Goal: Task Accomplishment & Management: Use online tool/utility

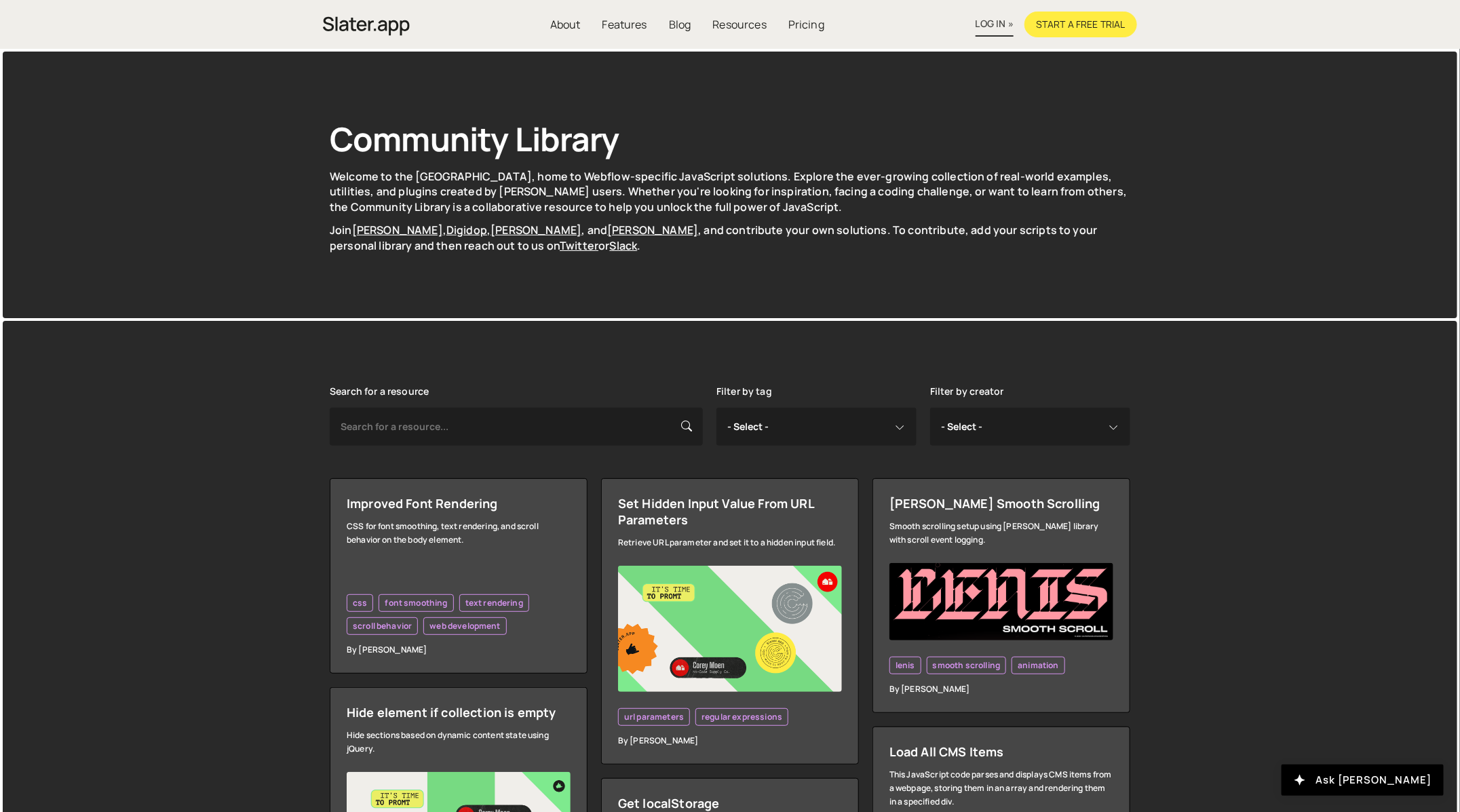
click at [993, 24] on link "log in »" at bounding box center [994, 24] width 38 height 24
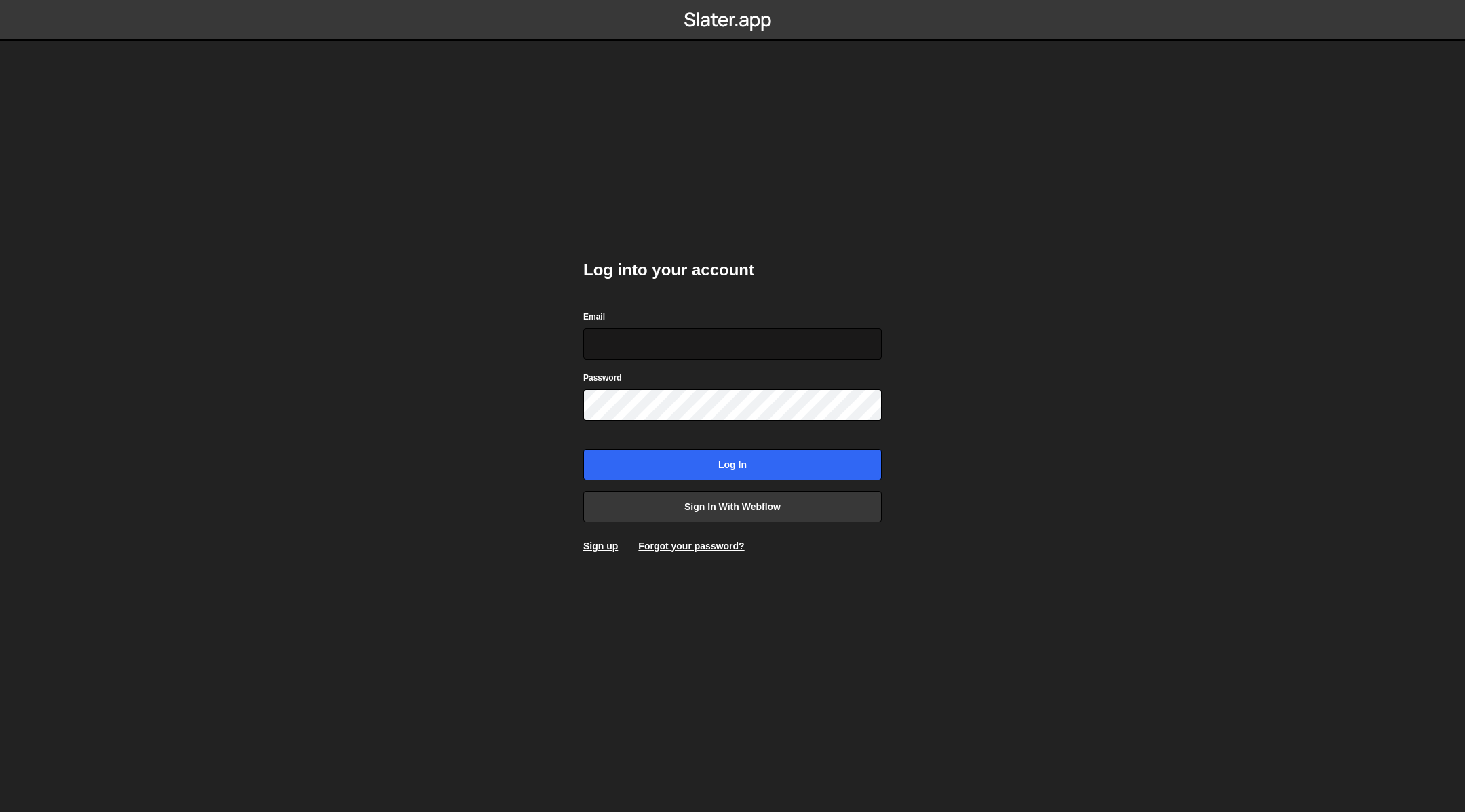
click at [718, 334] on input "Email" at bounding box center [732, 343] width 298 height 31
click at [670, 352] on input "Email" at bounding box center [732, 343] width 298 height 31
click at [677, 303] on div "Log into your account Email Password Log in Sign in with Webflow Sign up Forgot…" at bounding box center [732, 406] width 298 height 334
click at [632, 515] on link "Sign in with Webflow" at bounding box center [732, 506] width 298 height 31
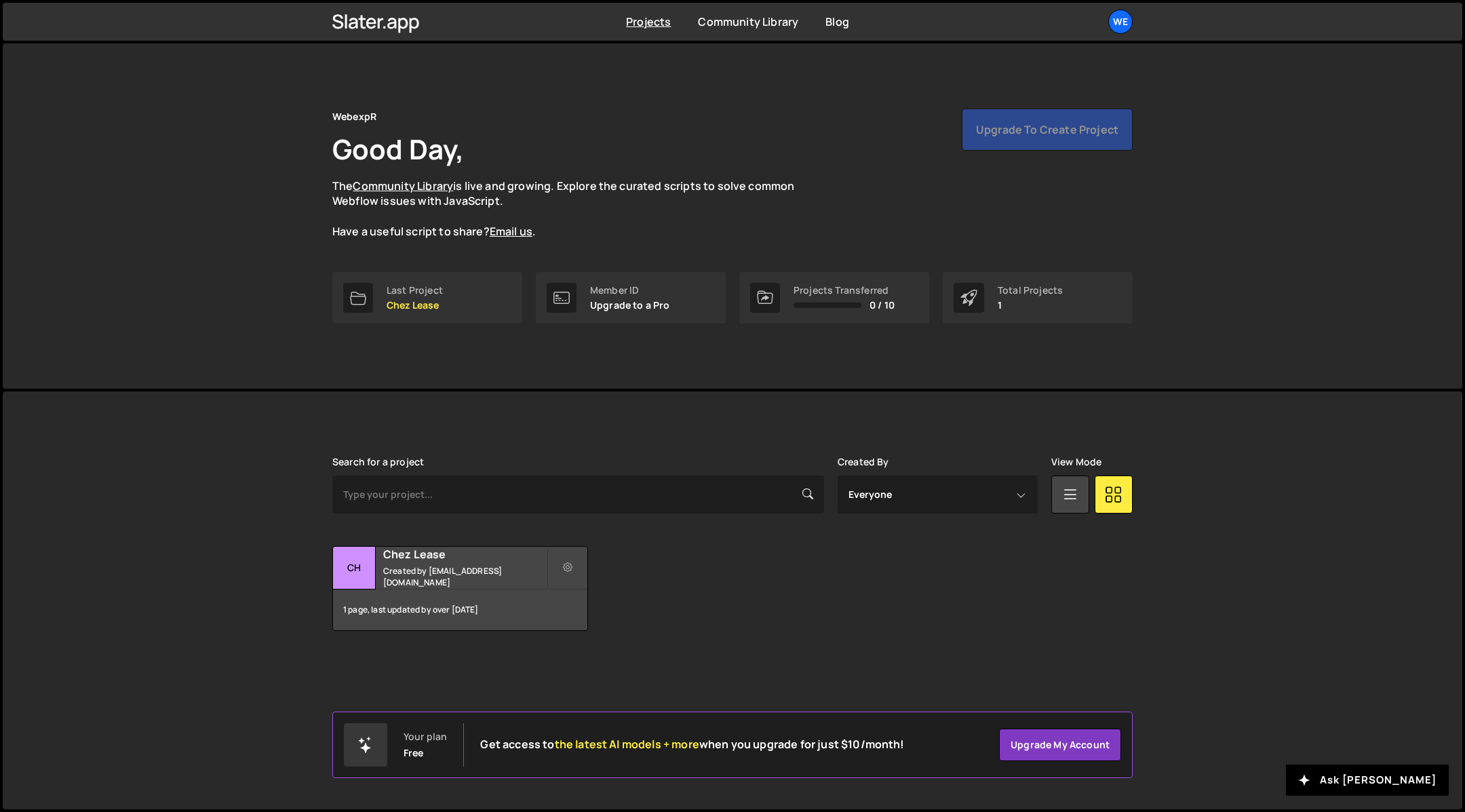
click at [921, 621] on div "Transfer Project Edit Project Delete Project Ch Chez Lease Created by [EMAIL_AD…" at bounding box center [732, 588] width 800 height 84
click at [1080, 139] on div "Upgrade to create project" at bounding box center [1047, 129] width 171 height 42
click at [1130, 17] on div "We" at bounding box center [1120, 21] width 24 height 24
click at [1044, 78] on link "Your Teams" at bounding box center [1047, 79] width 168 height 24
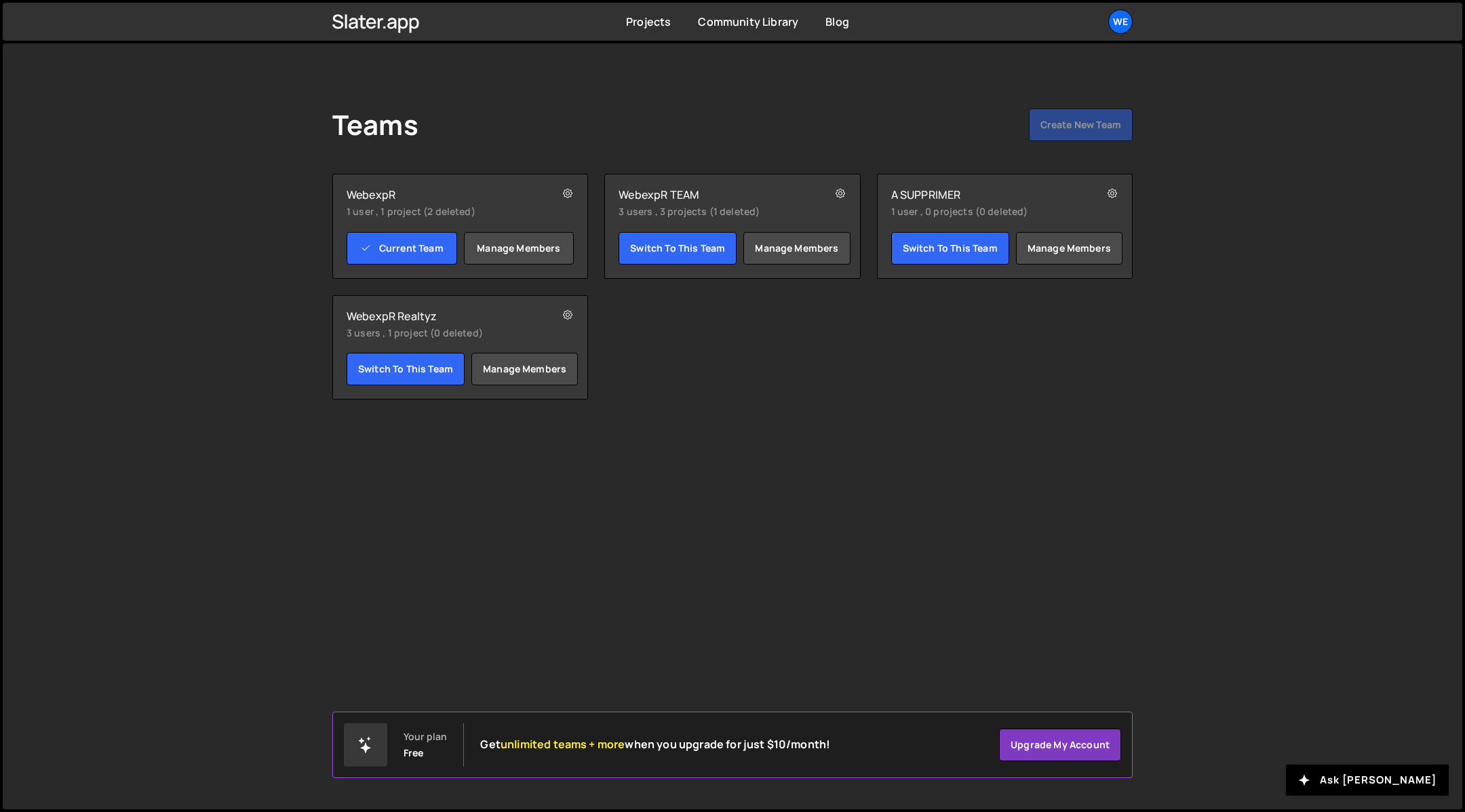
click at [447, 195] on h2 "WebexpR" at bounding box center [439, 195] width 186 height 14
click at [846, 193] on button at bounding box center [839, 193] width 40 height 40
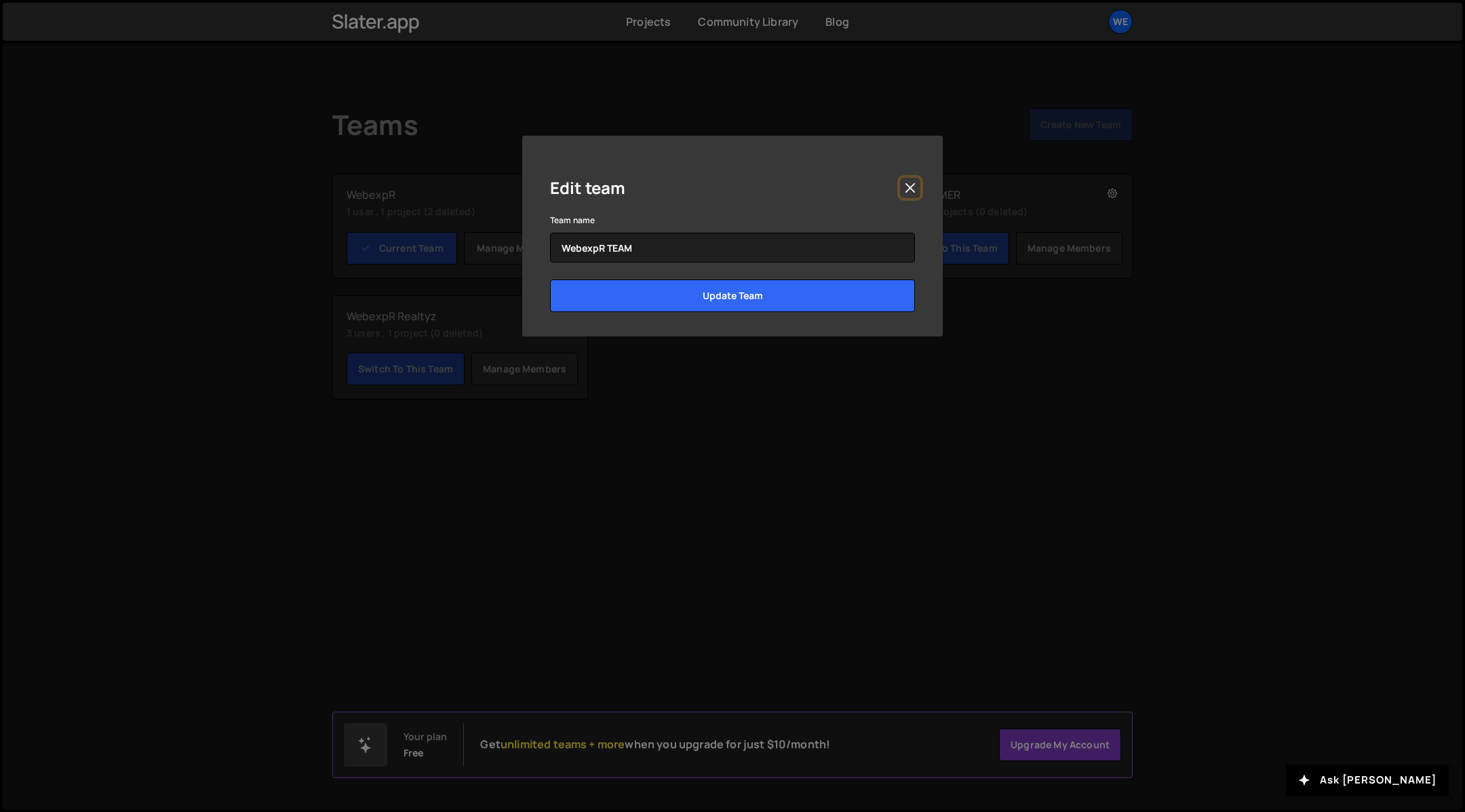
click at [913, 187] on button "Close" at bounding box center [909, 187] width 21 height 21
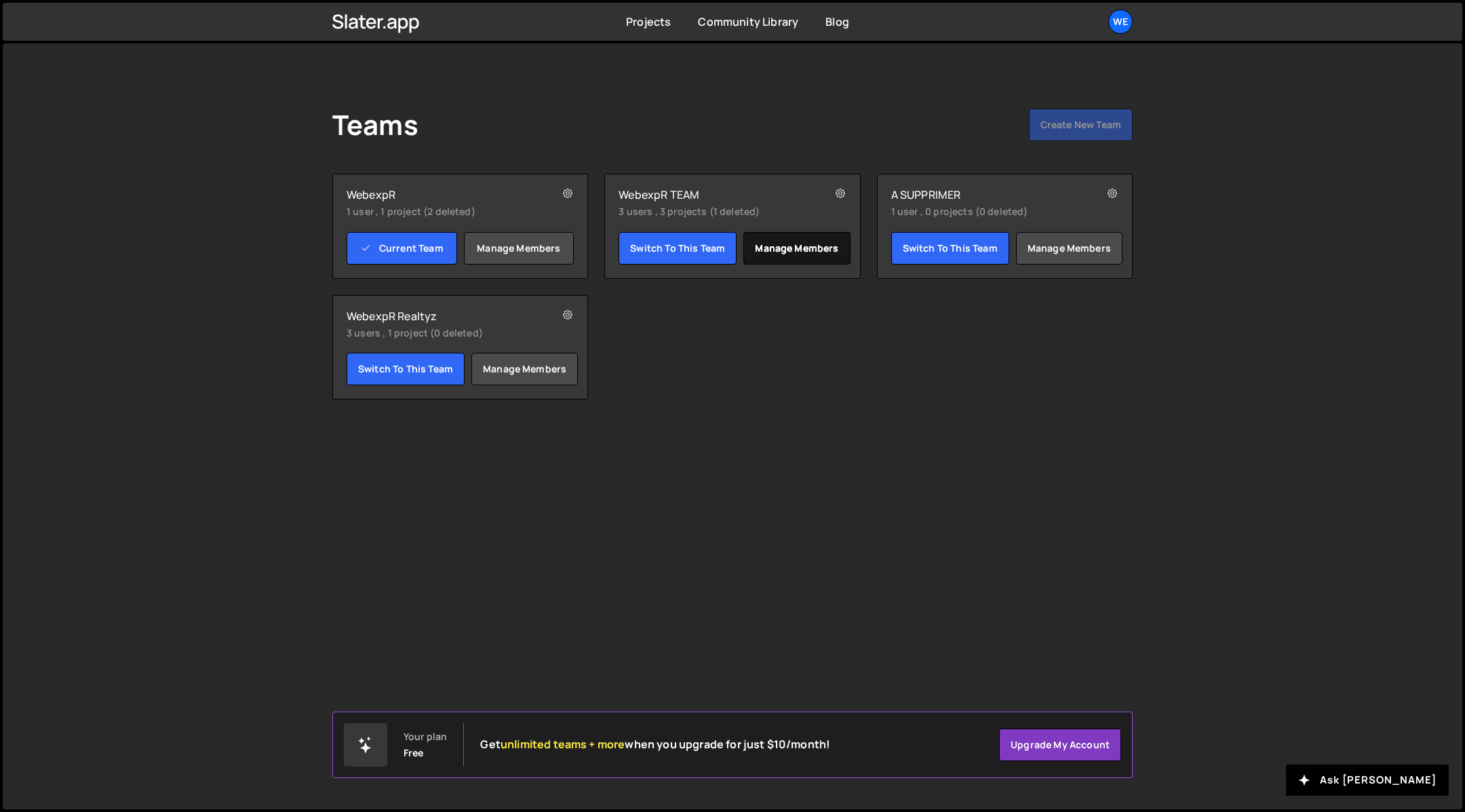
click at [794, 252] on link "Manage members" at bounding box center [797, 248] width 107 height 33
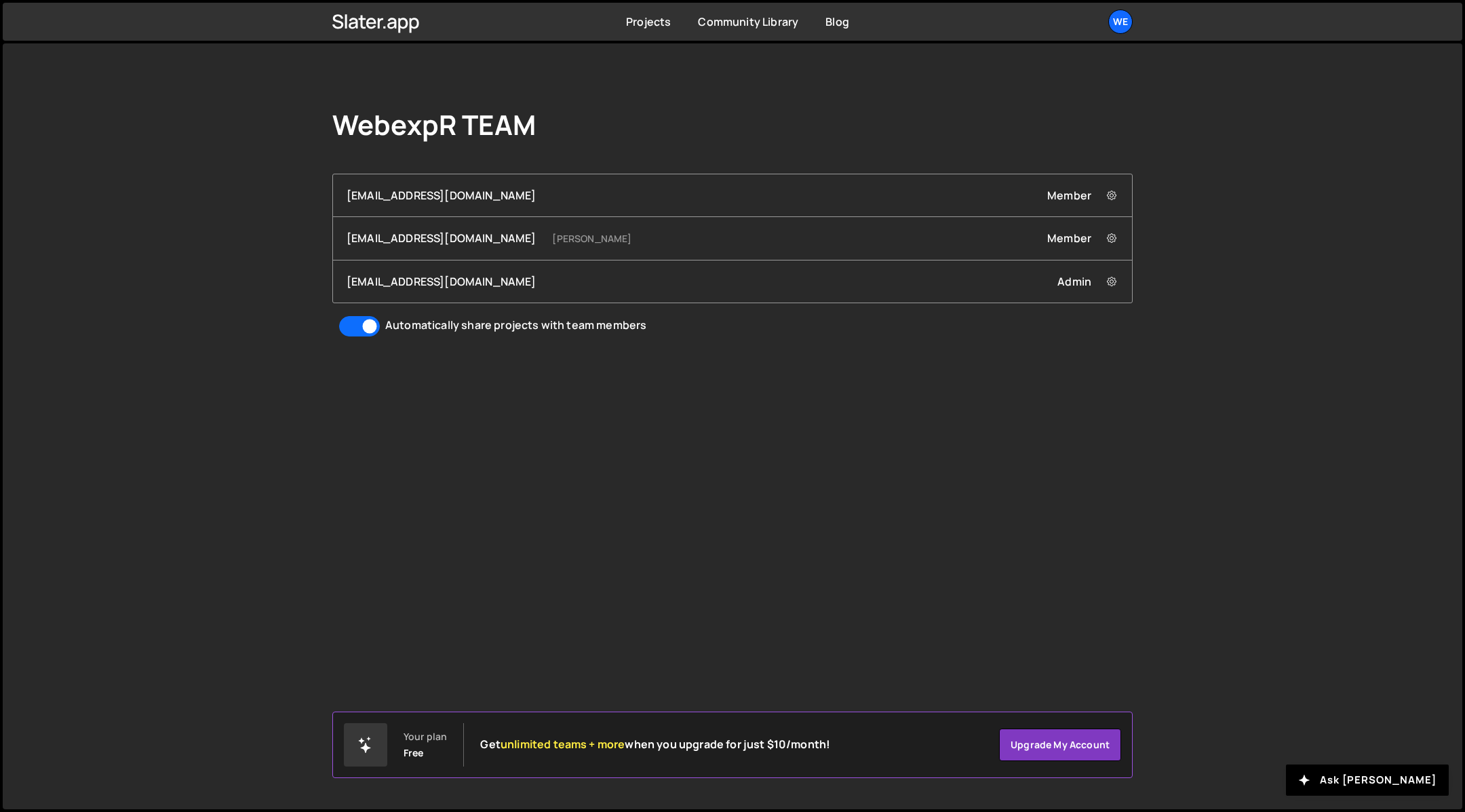
click at [625, 20] on div "Projects [GEOGRAPHIC_DATA] Blog We Projects Your Teams Account Upgrade Logout" at bounding box center [732, 22] width 841 height 38
click at [630, 21] on link "Projects" at bounding box center [648, 22] width 45 height 15
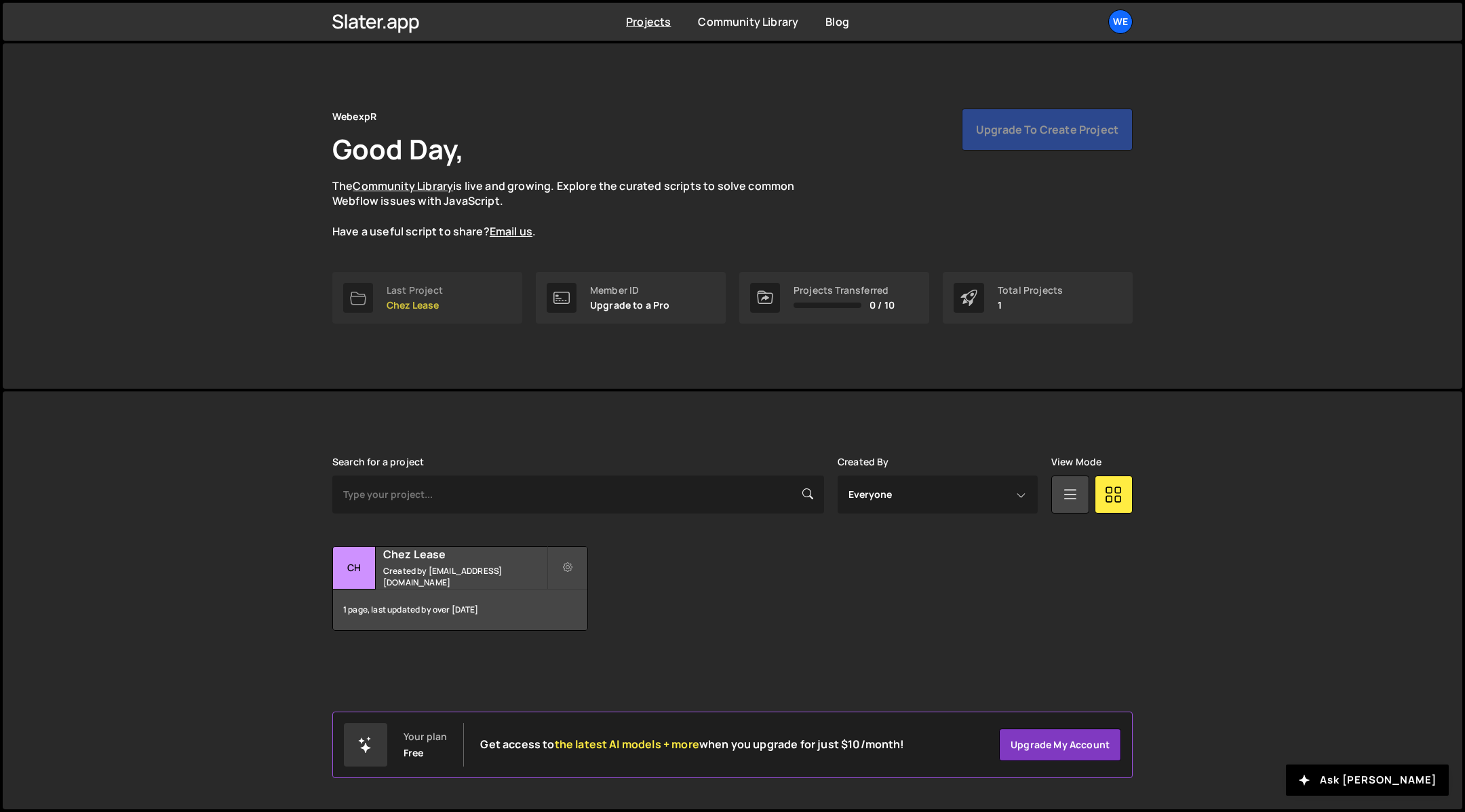
click at [440, 319] on link "Last Project Chez Lease" at bounding box center [428, 298] width 190 height 52
click at [415, 309] on p "Chez Lease" at bounding box center [415, 305] width 56 height 11
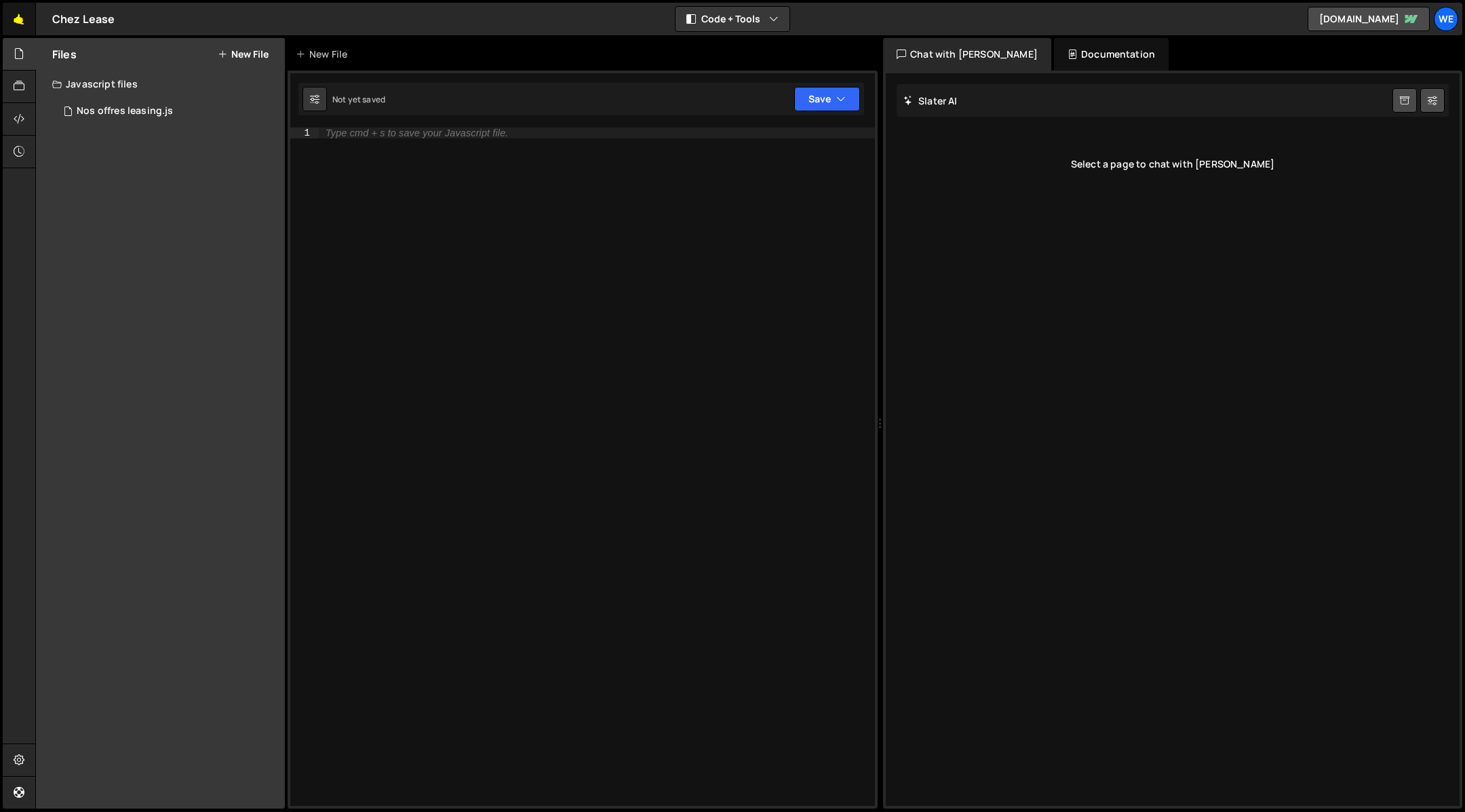
click at [16, 18] on link "🤙" at bounding box center [20, 19] width 33 height 33
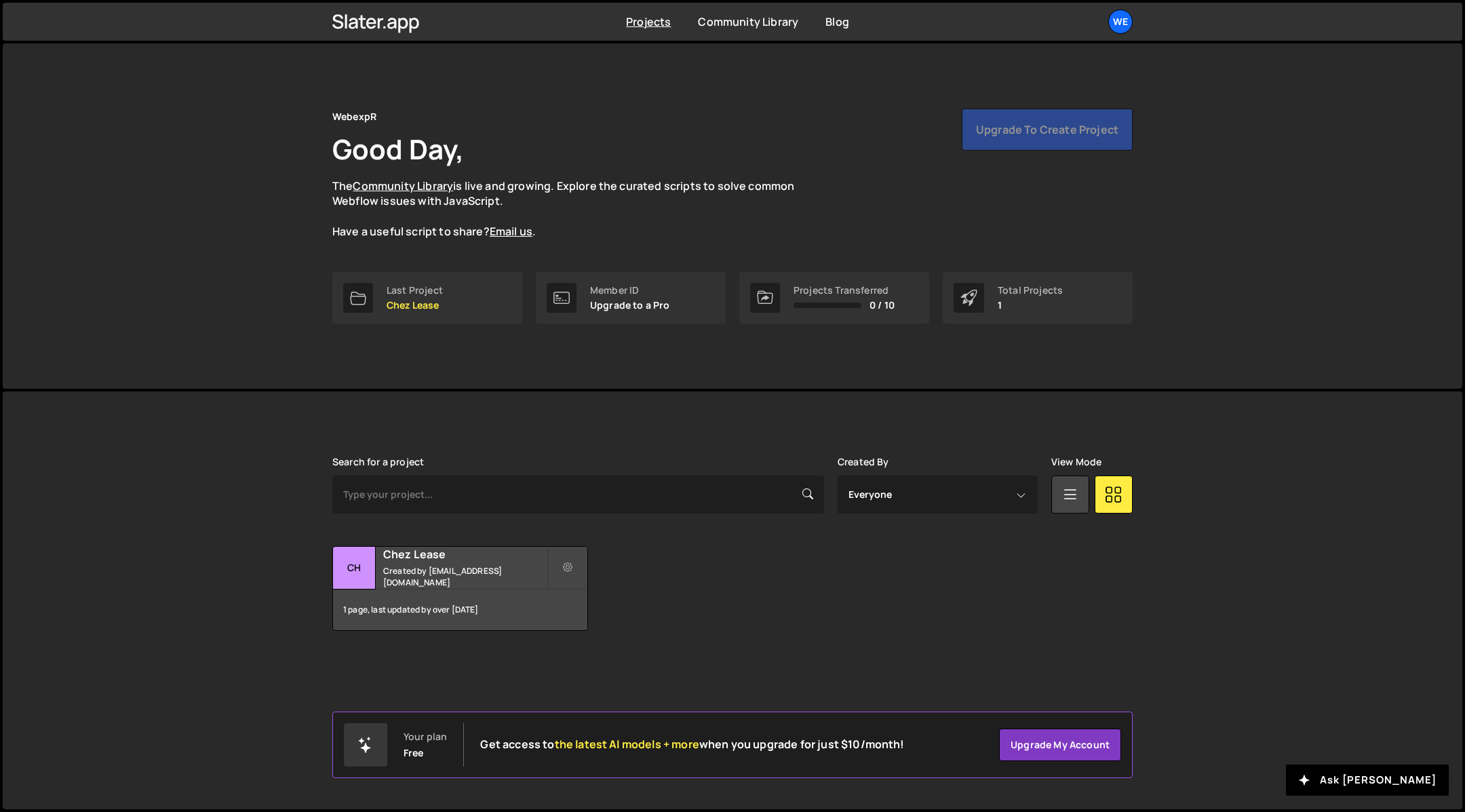
click at [1106, 34] on div "Projects [GEOGRAPHIC_DATA] Blog We Projects Your Teams Account Upgrade Logout" at bounding box center [732, 22] width 841 height 38
click at [1116, 22] on div "We" at bounding box center [1120, 21] width 24 height 24
click at [1060, 68] on link "Your Teams" at bounding box center [1047, 79] width 168 height 24
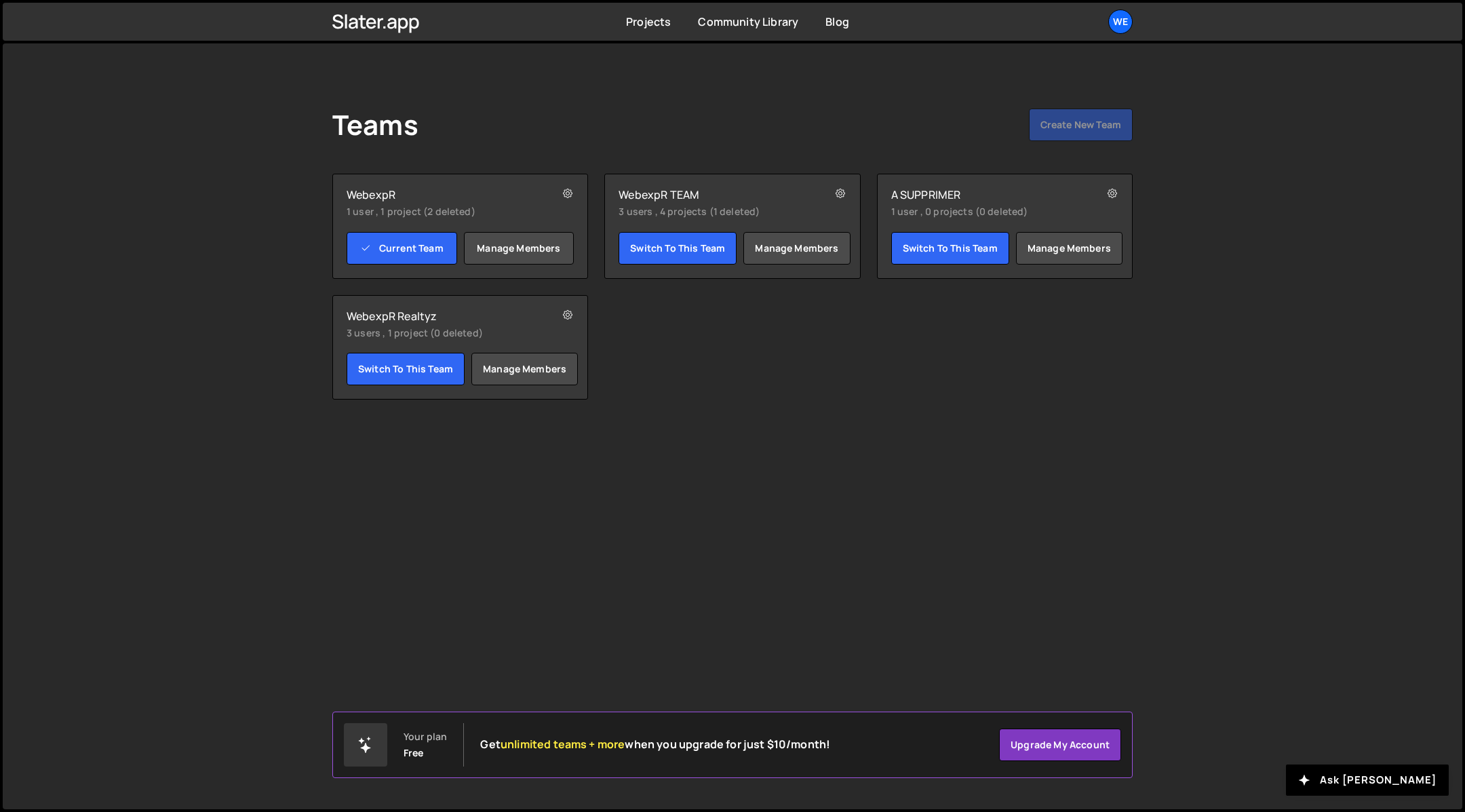
click at [413, 214] on small "1 user , 1 project (2 deleted)" at bounding box center [439, 212] width 186 height 14
click at [693, 246] on link "Switch to this team" at bounding box center [677, 248] width 118 height 33
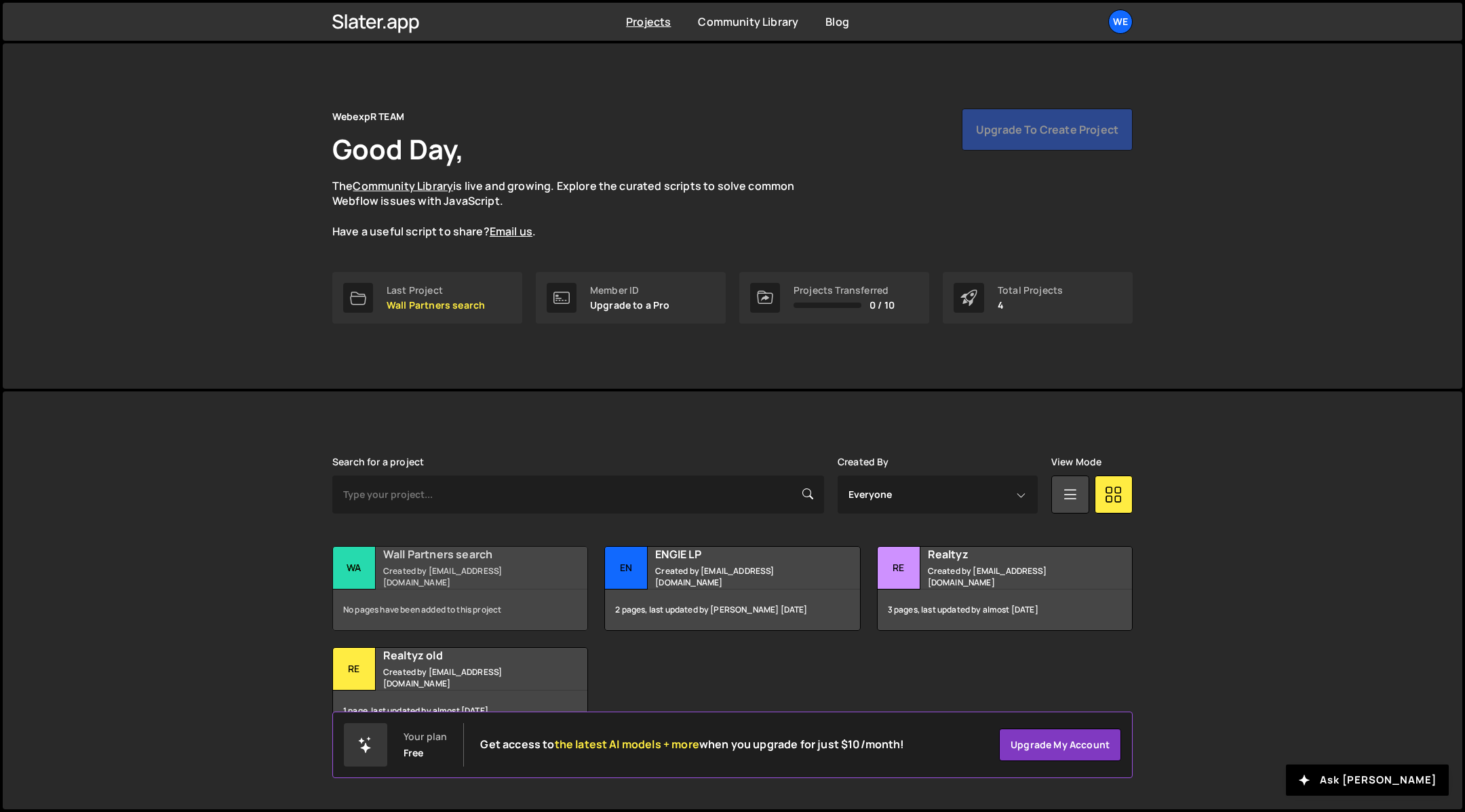
click at [522, 572] on small "Created by [EMAIL_ADDRESS][DOMAIN_NAME]" at bounding box center [464, 576] width 164 height 23
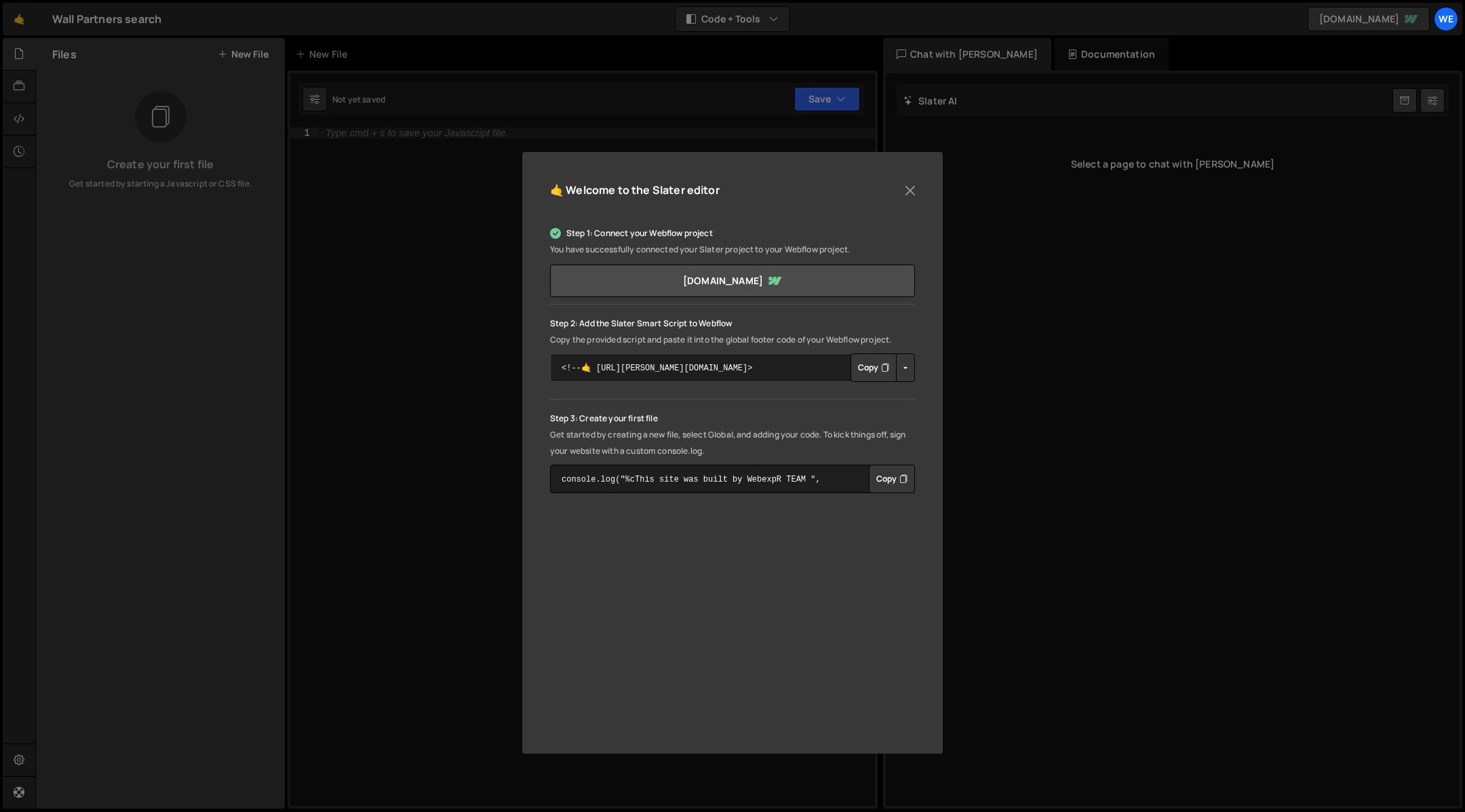
click at [661, 373] on textarea "<!--🤙 https://slater.app/17112.js--> <script>document.addEventListener("DOMCont…" at bounding box center [732, 367] width 365 height 28
click at [910, 191] on button "Close" at bounding box center [909, 190] width 21 height 21
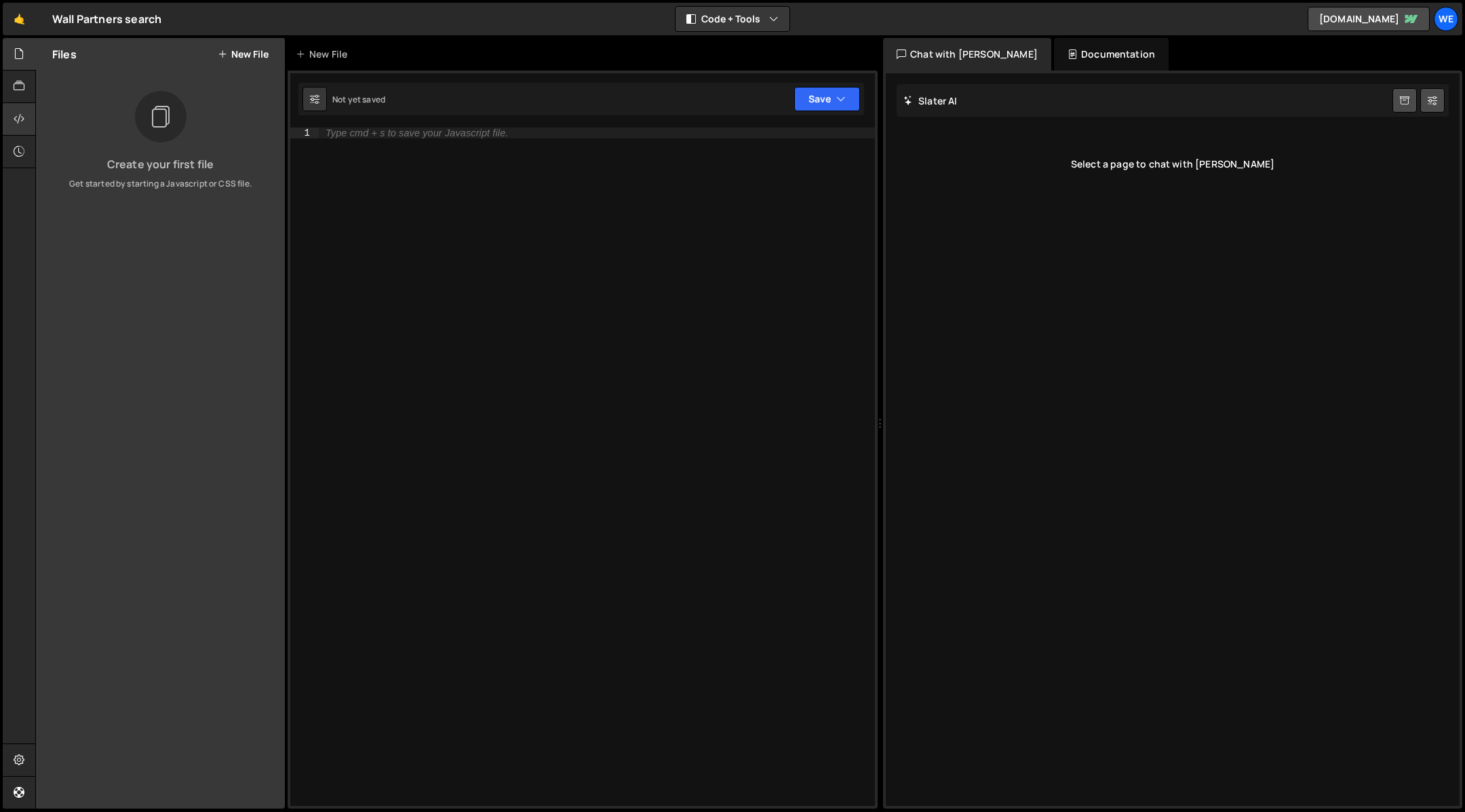
click at [22, 128] on div at bounding box center [20, 119] width 33 height 33
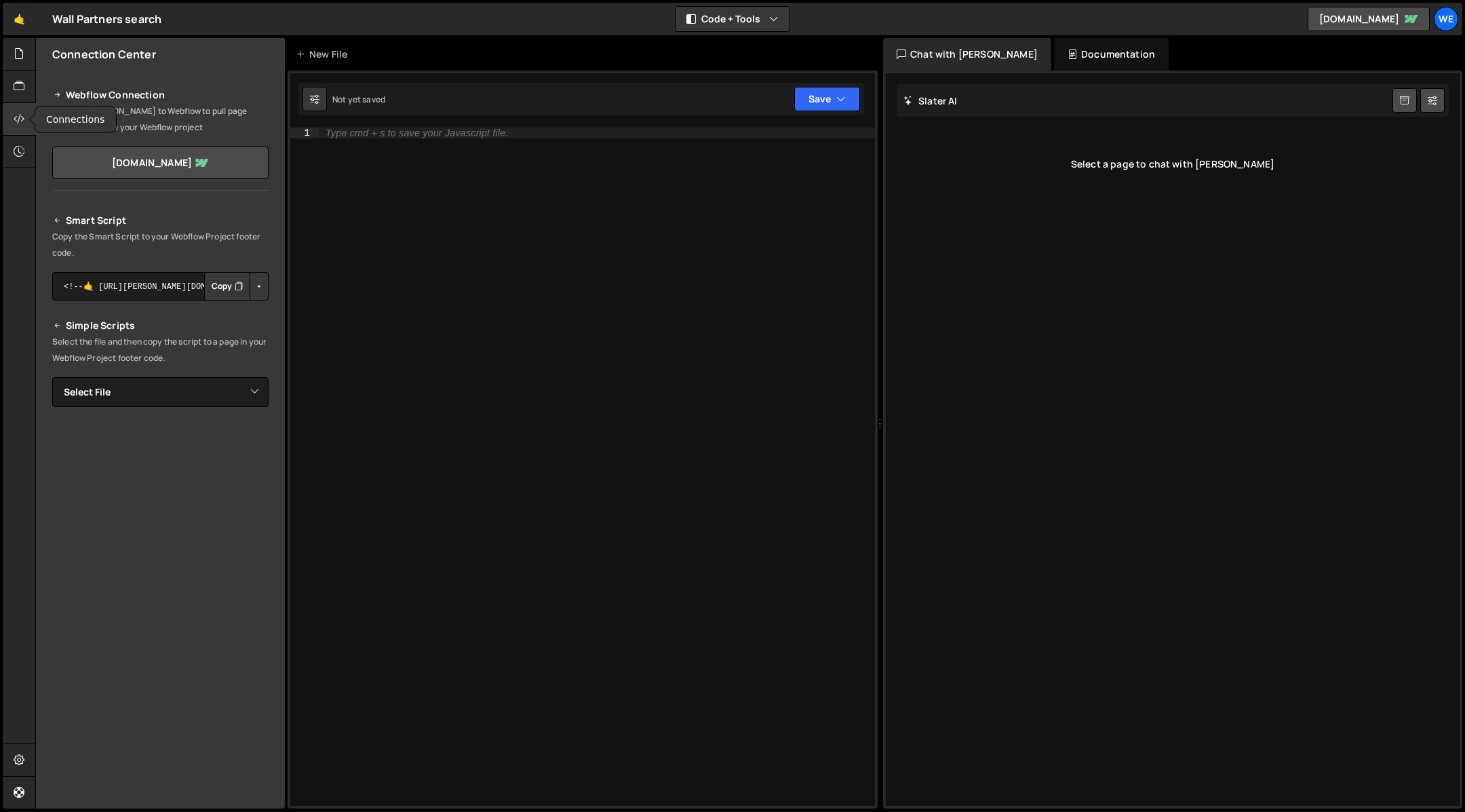
click at [22, 128] on div at bounding box center [20, 119] width 33 height 33
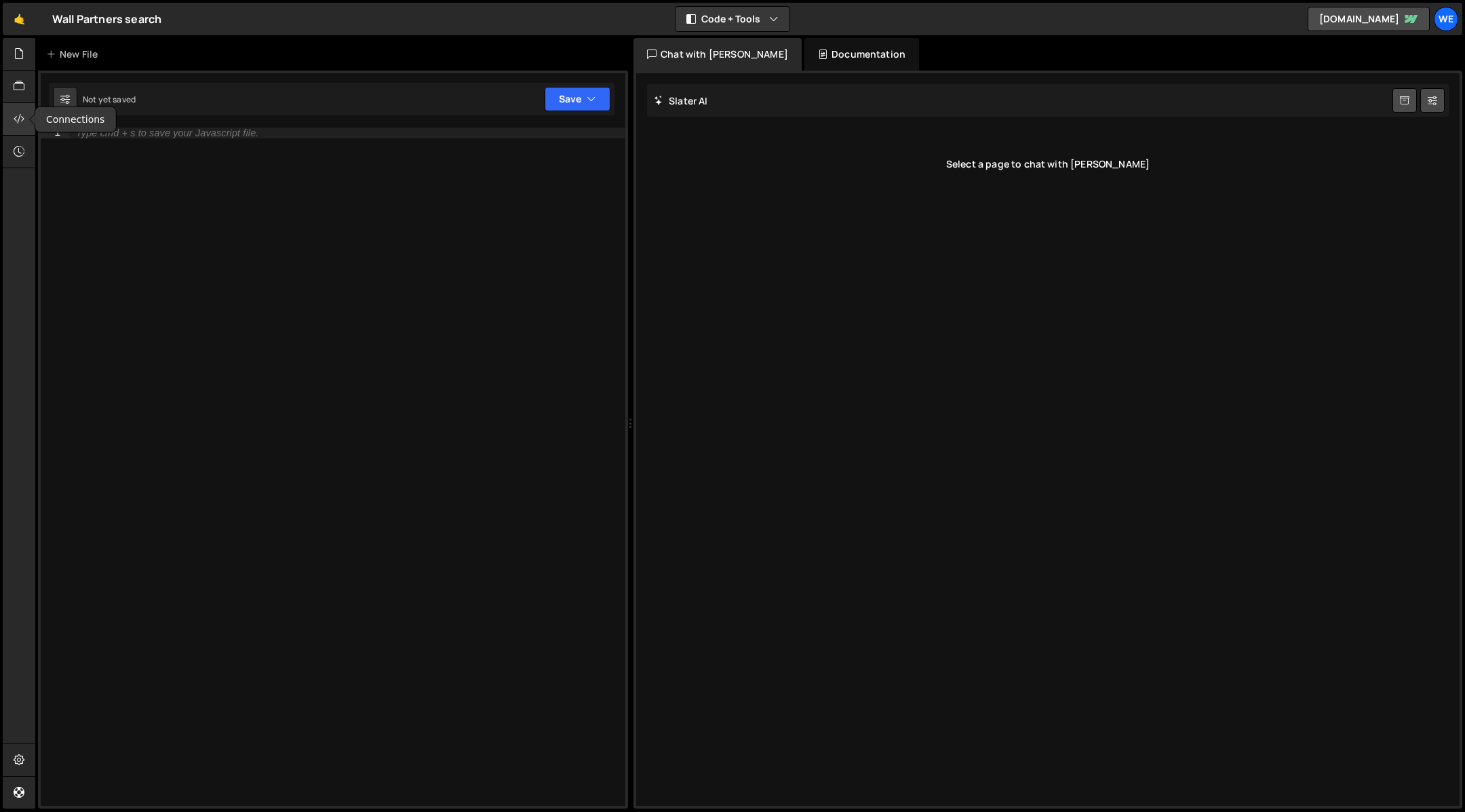
click at [21, 123] on icon at bounding box center [19, 119] width 11 height 15
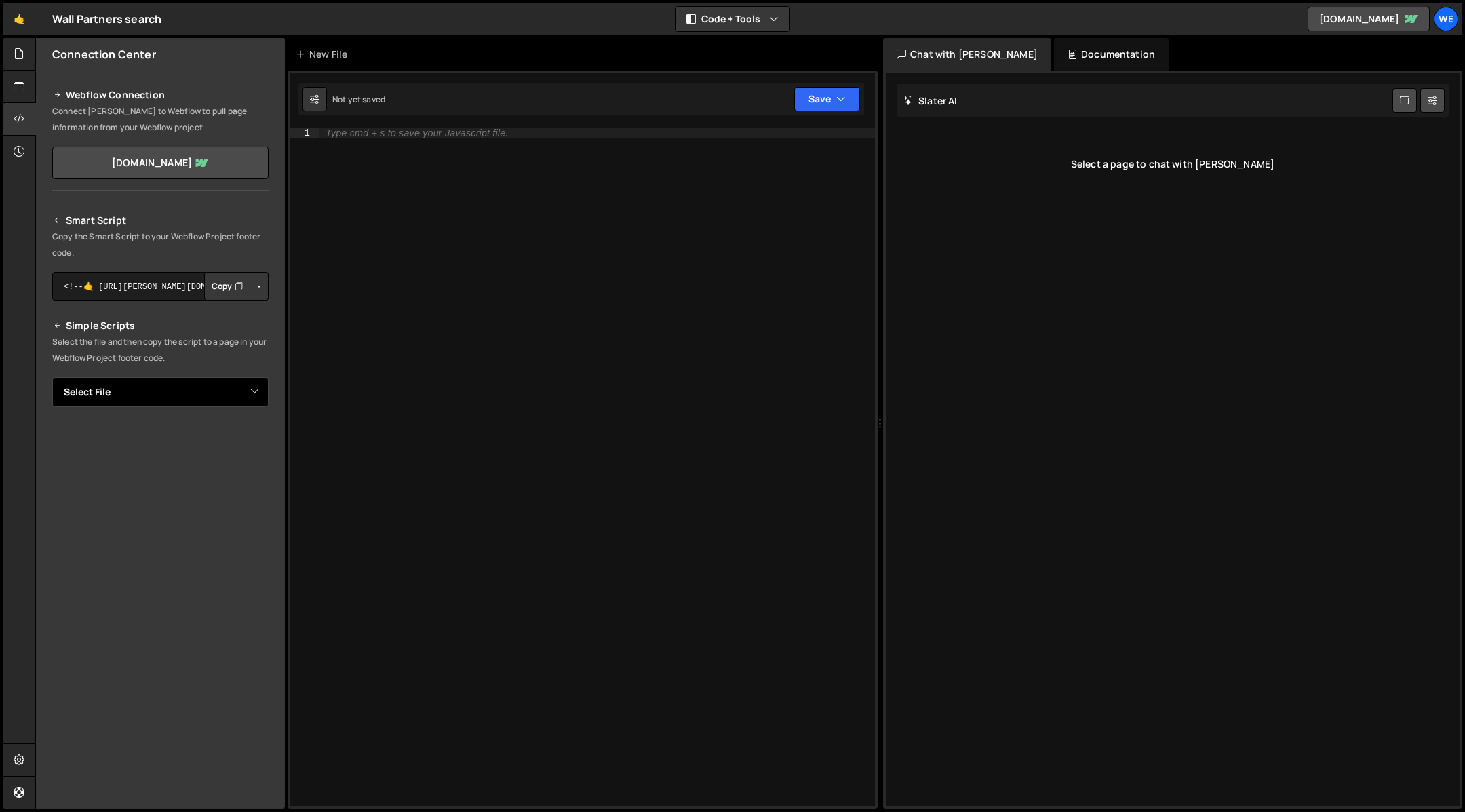
click at [157, 396] on select "Select File" at bounding box center [161, 391] width 216 height 30
click at [145, 402] on select "Select File" at bounding box center [161, 391] width 216 height 30
click at [19, 59] on icon at bounding box center [19, 54] width 11 height 15
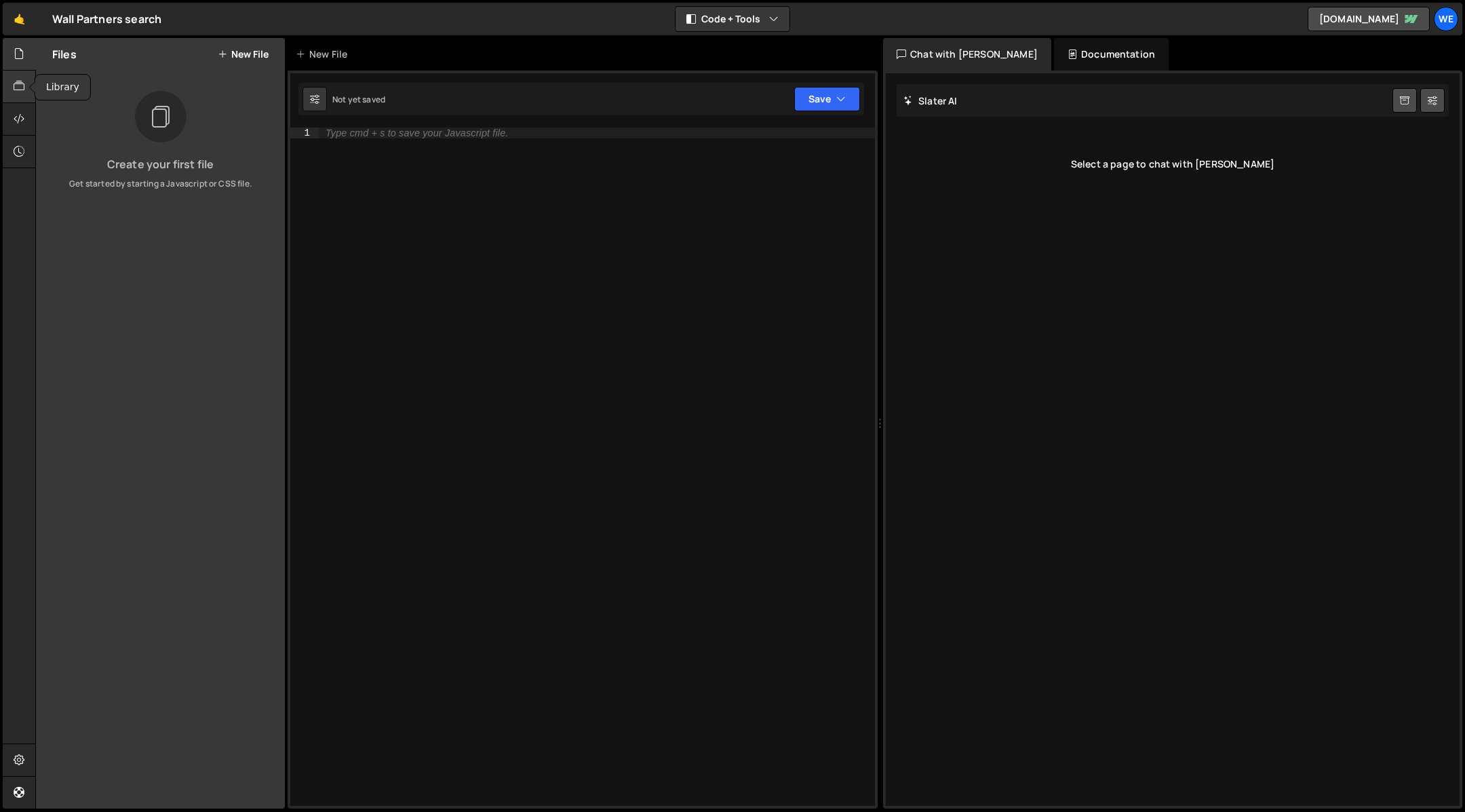
click at [24, 91] on icon at bounding box center [19, 86] width 11 height 15
click at [15, 52] on icon at bounding box center [19, 54] width 11 height 15
click at [228, 53] on button "New File" at bounding box center [243, 54] width 51 height 11
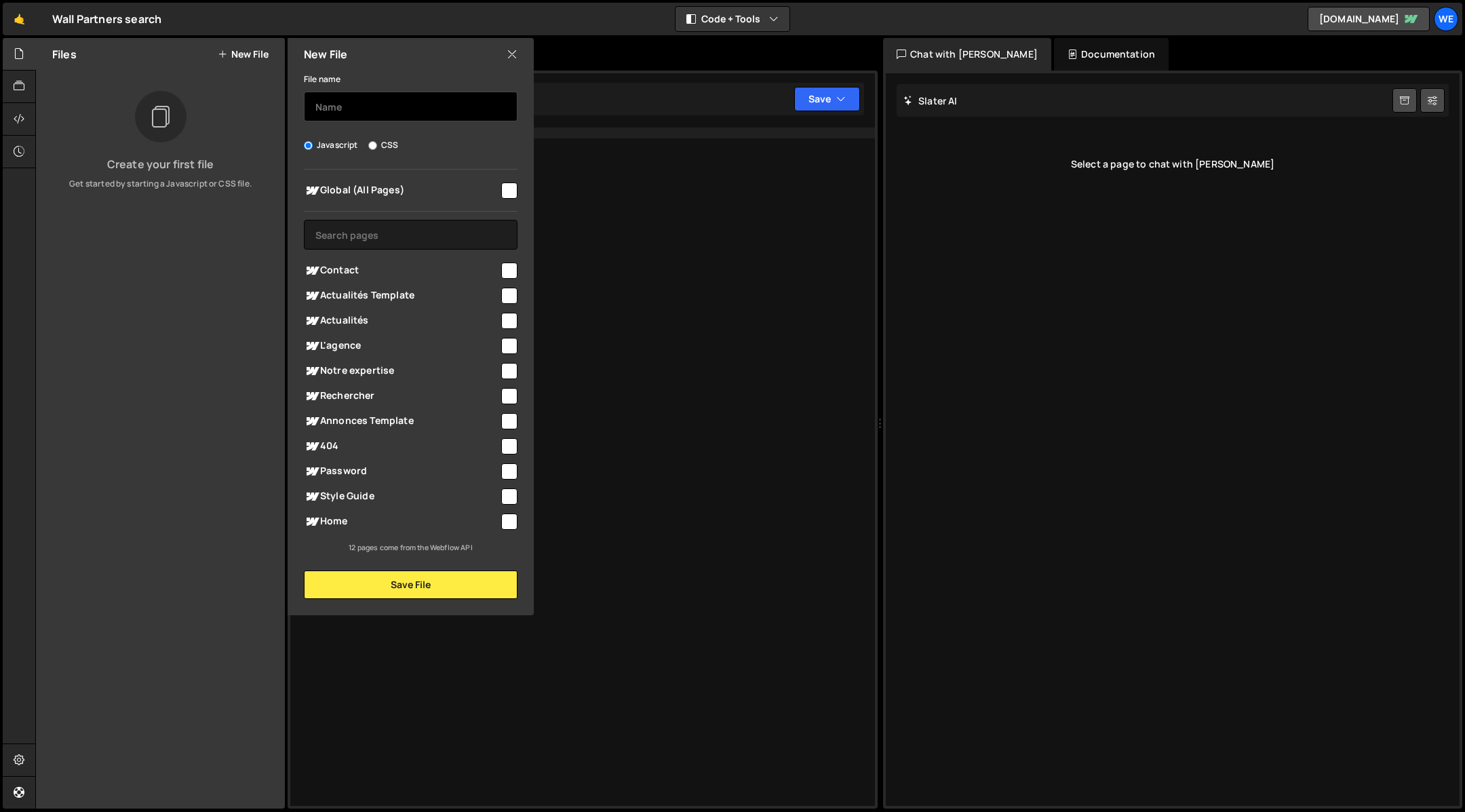
click at [379, 110] on input "text" at bounding box center [410, 106] width 214 height 30
type input "search_map"
click at [441, 152] on div "File name search_map Javascript CSS Global (All Pages)" at bounding box center [410, 335] width 246 height 528
click at [508, 396] on input "checkbox" at bounding box center [509, 396] width 16 height 16
checkbox input "true"
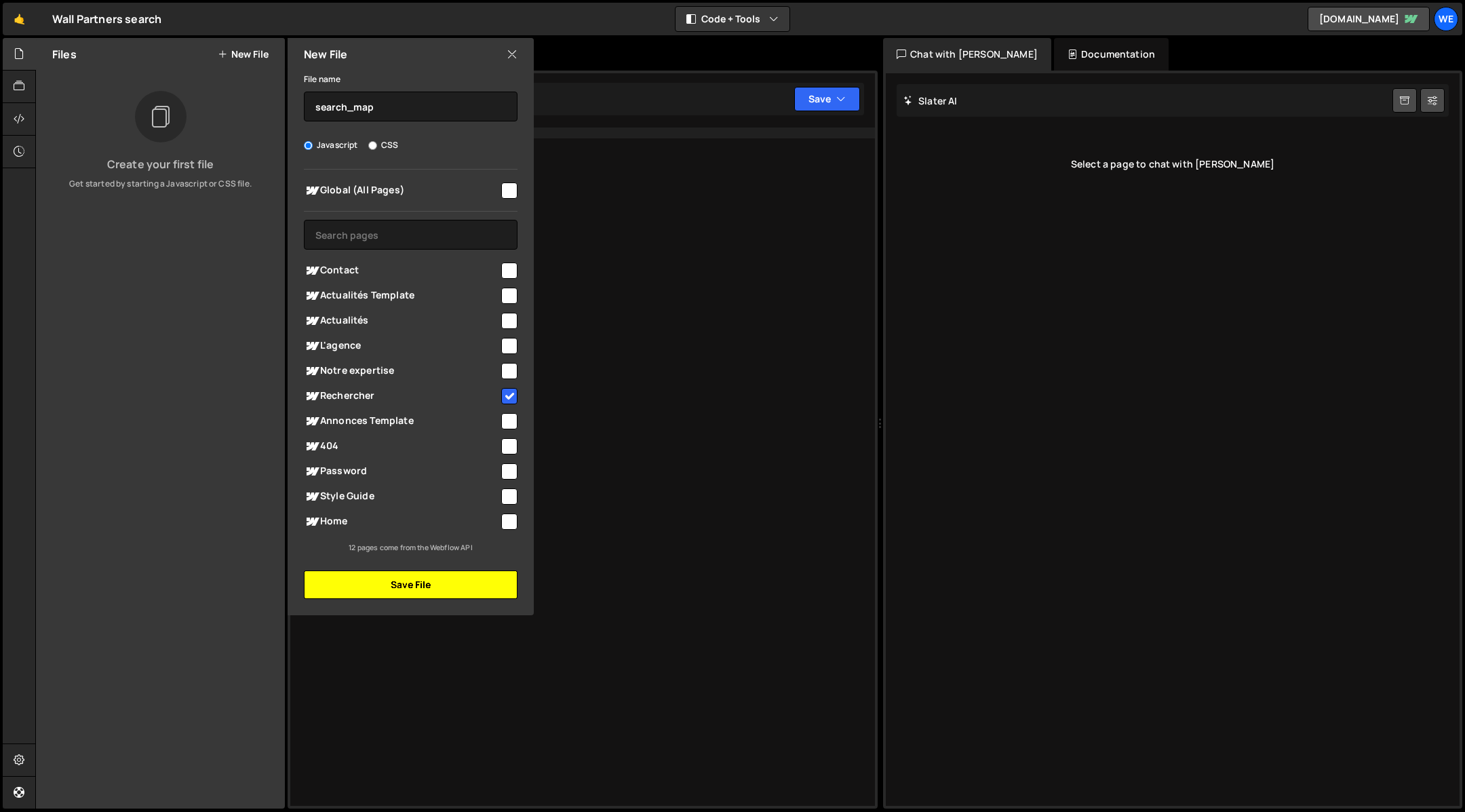
click at [428, 587] on button "Save File" at bounding box center [410, 584] width 214 height 28
checkbox input "false"
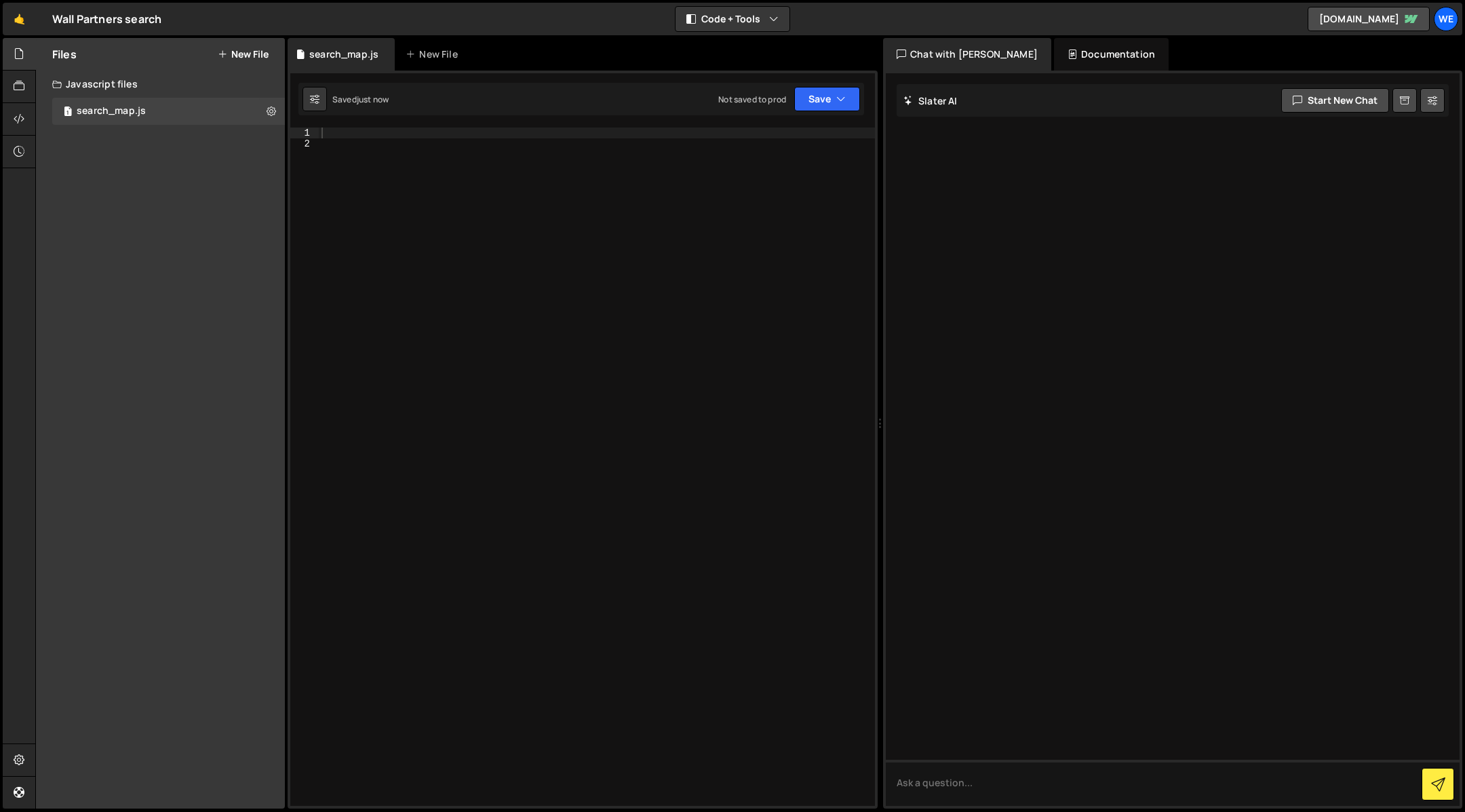
click at [232, 49] on button "New File" at bounding box center [243, 54] width 51 height 11
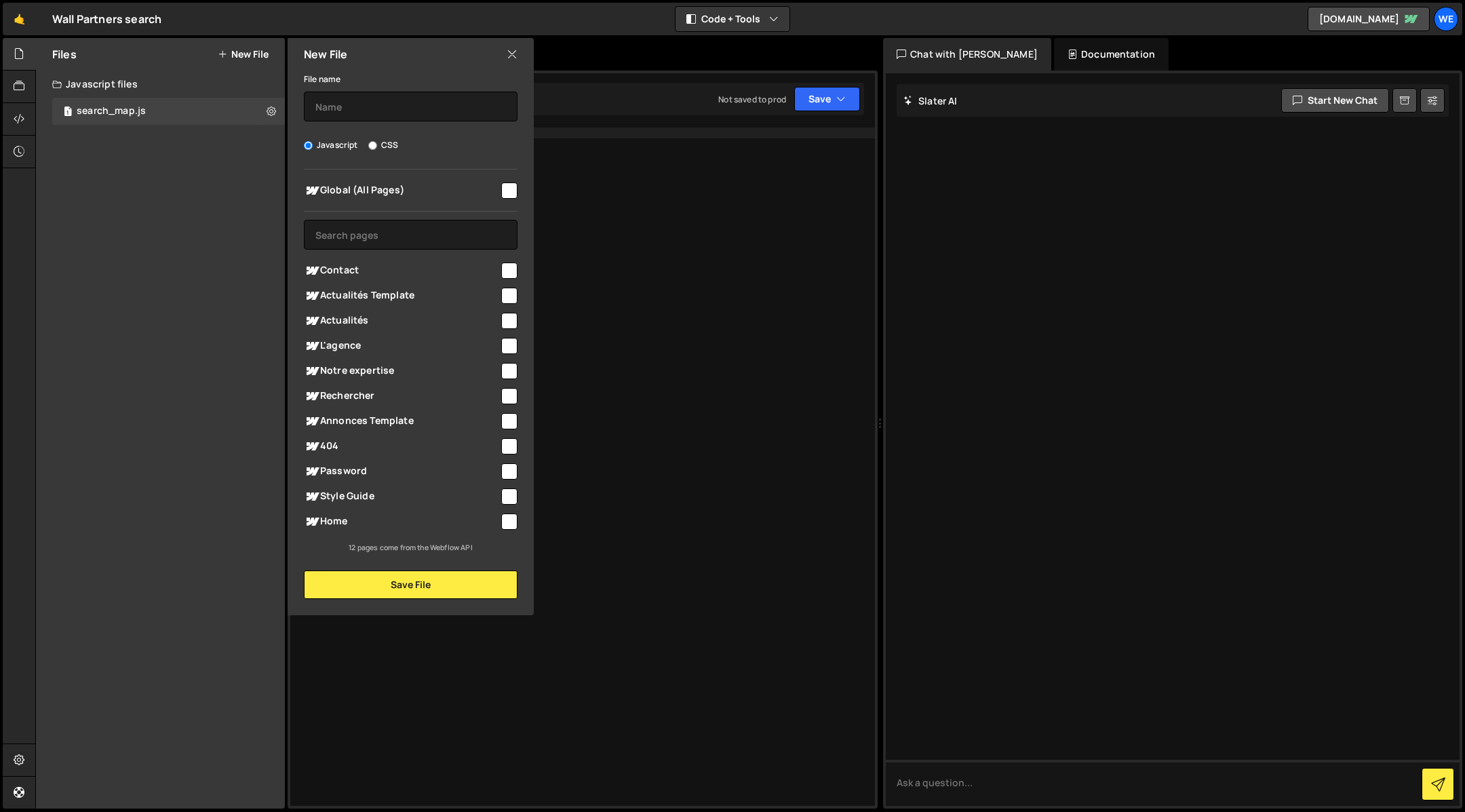
click at [377, 151] on label "CSS" at bounding box center [383, 145] width 30 height 14
click at [377, 150] on input "CSS" at bounding box center [373, 145] width 9 height 9
radio input "true"
click at [377, 102] on input "text" at bounding box center [410, 106] width 214 height 30
click at [419, 103] on input "CSS" at bounding box center [410, 106] width 214 height 30
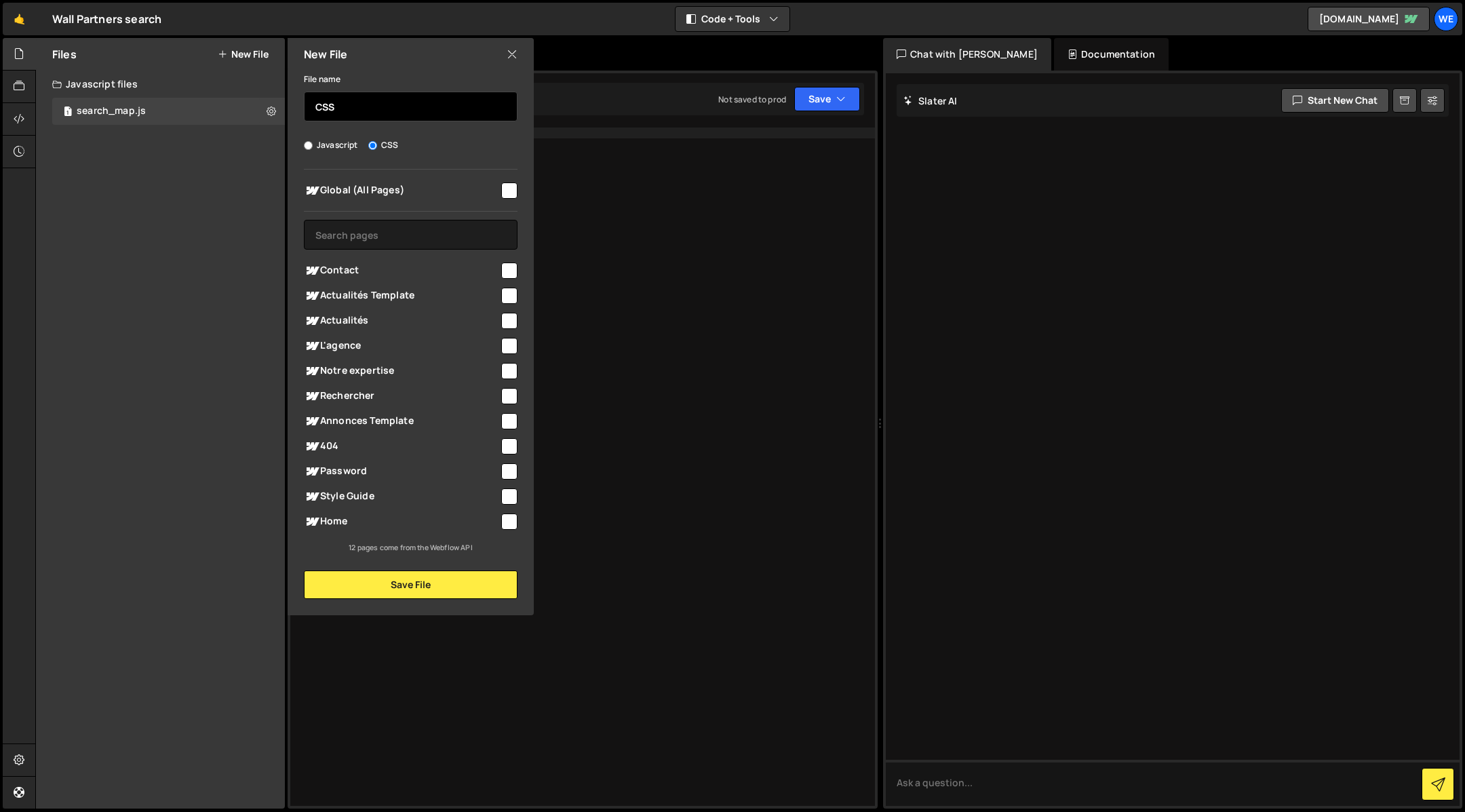
click at [419, 103] on input "CSS" at bounding box center [410, 106] width 214 height 30
type input "search_map"
click at [505, 405] on div "Rechercher" at bounding box center [410, 395] width 214 height 25
click at [507, 400] on input "checkbox" at bounding box center [509, 396] width 16 height 16
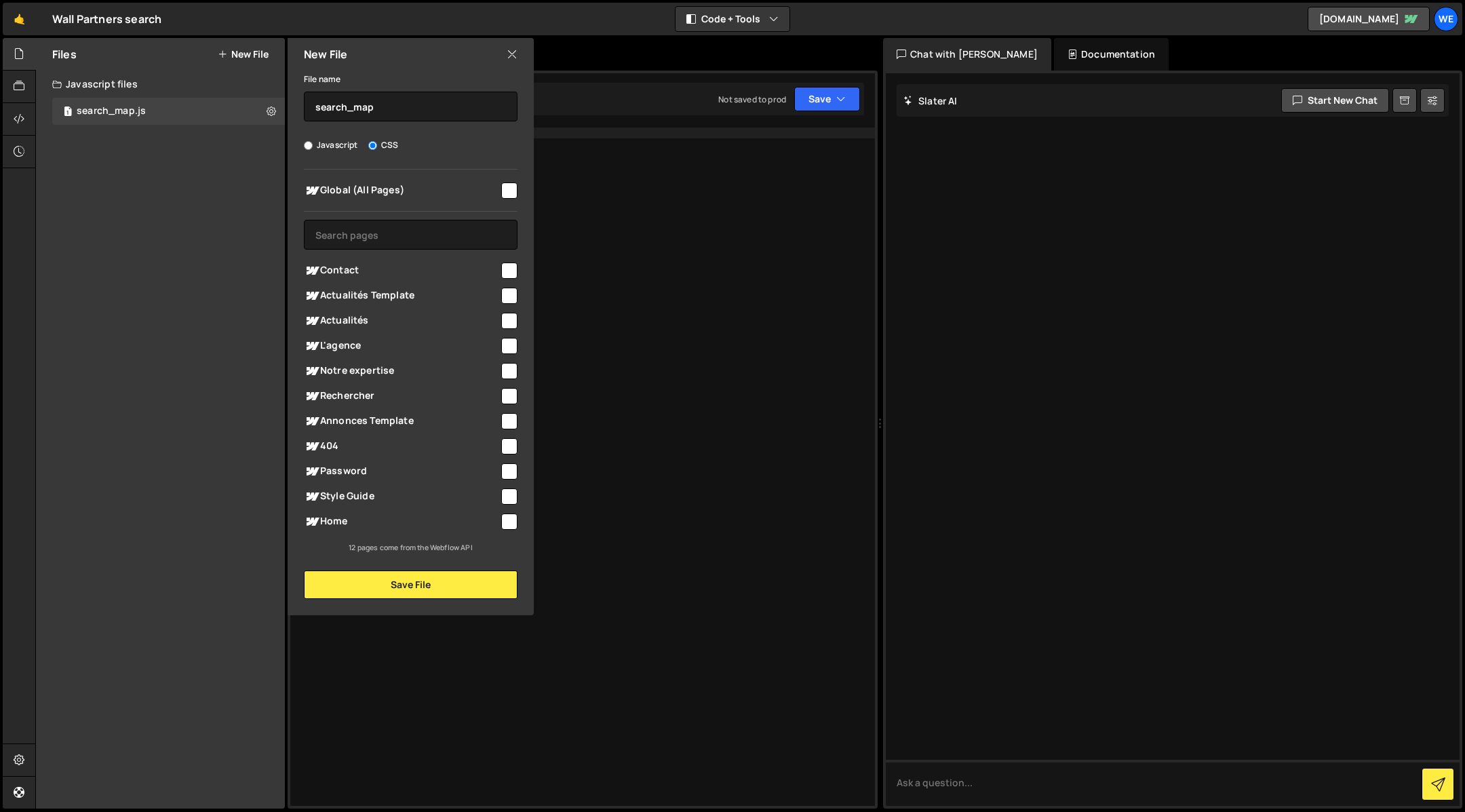
checkbox input "true"
click at [440, 591] on button "Save File" at bounding box center [410, 584] width 214 height 28
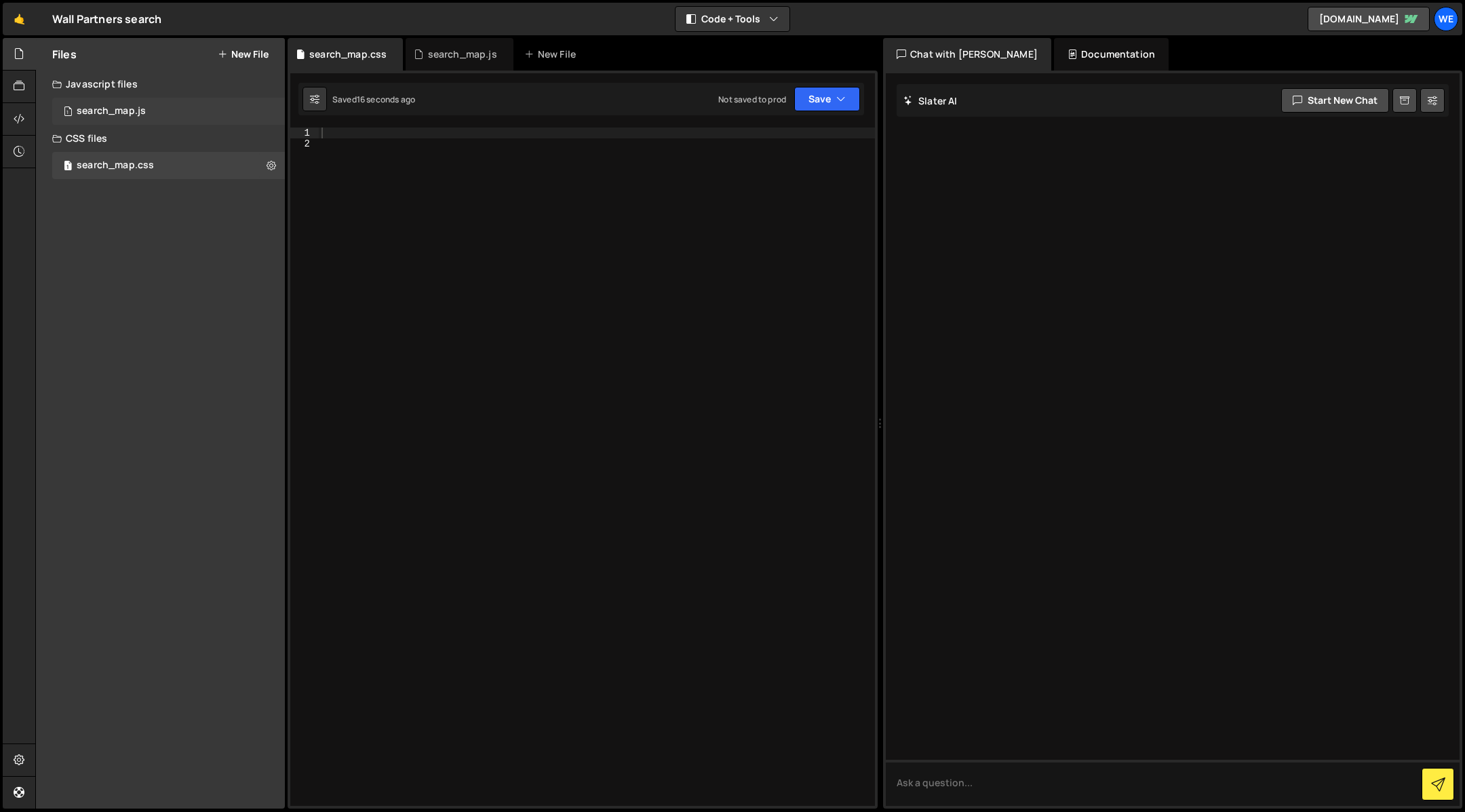
click at [92, 115] on div "search_map.js" at bounding box center [111, 111] width 69 height 12
click at [230, 53] on button "New File" at bounding box center [243, 54] width 51 height 11
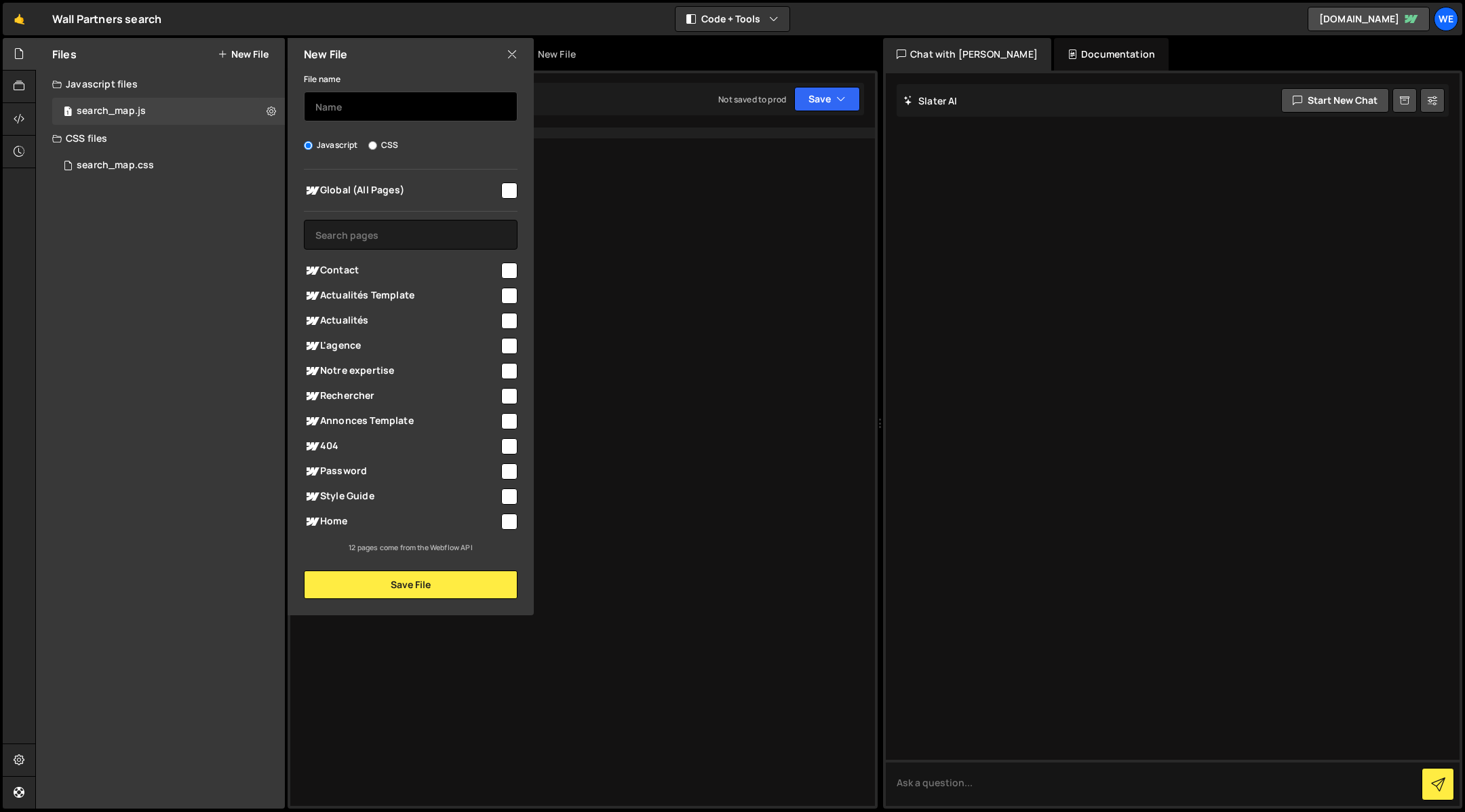
click at [337, 103] on input "text" at bounding box center [410, 106] width 214 height 30
click at [394, 119] on input "java" at bounding box center [410, 106] width 214 height 30
type input "extractData"
click at [505, 402] on input "checkbox" at bounding box center [509, 396] width 16 height 16
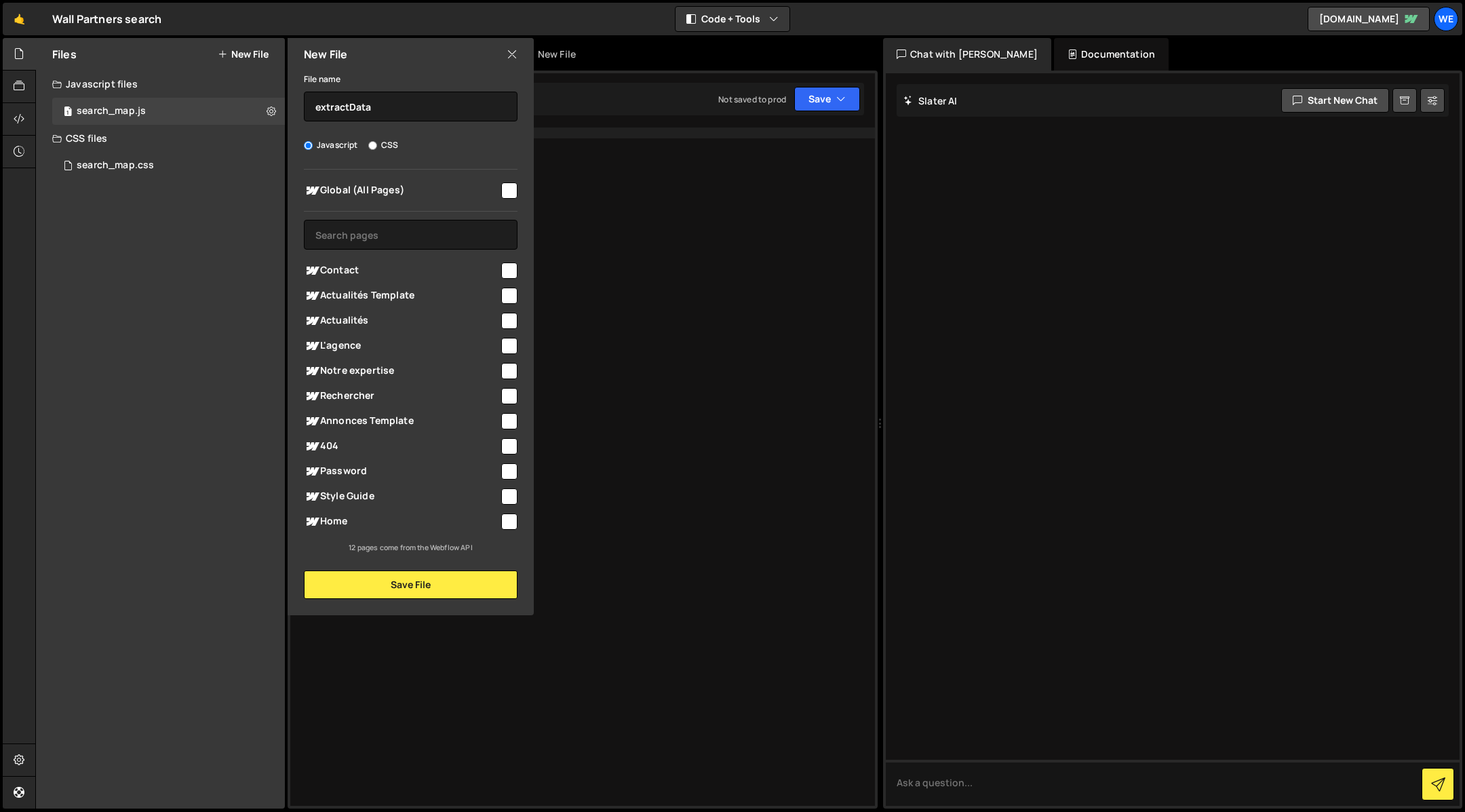
checkbox input "true"
click at [413, 590] on button "Save File" at bounding box center [410, 584] width 214 height 28
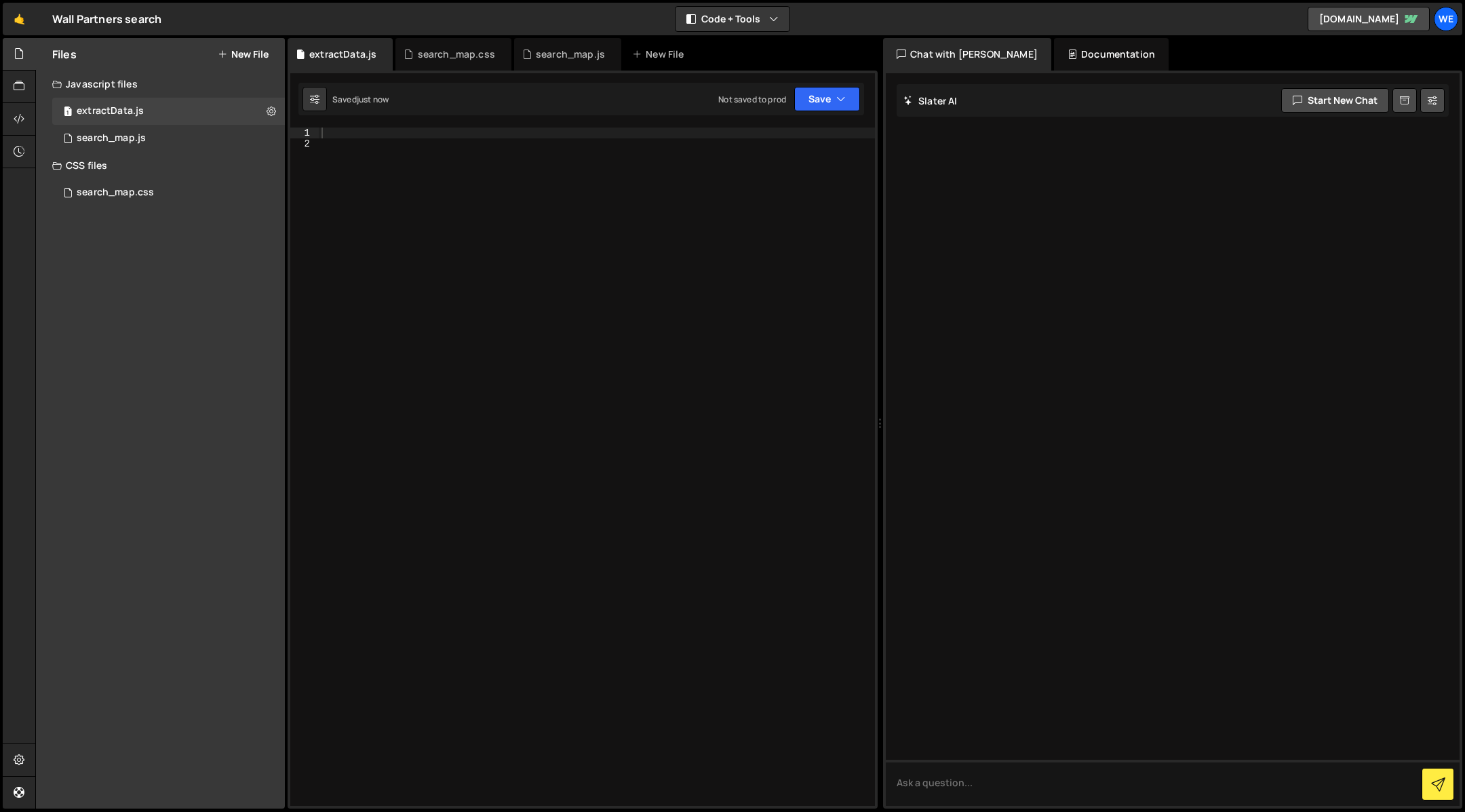
click at [383, 155] on div at bounding box center [597, 478] width 557 height 701
click at [371, 143] on div at bounding box center [597, 478] width 557 height 701
click at [371, 135] on div at bounding box center [597, 478] width 557 height 701
paste textarea "console.log('=== FIN DE L\'INITIALISATION DU SCRIPT CORRIGÉ ===');"
type textarea "console.log('=== FIN DE L\'INITIALISATION DU SCRIPT CORRIGÉ ===');"
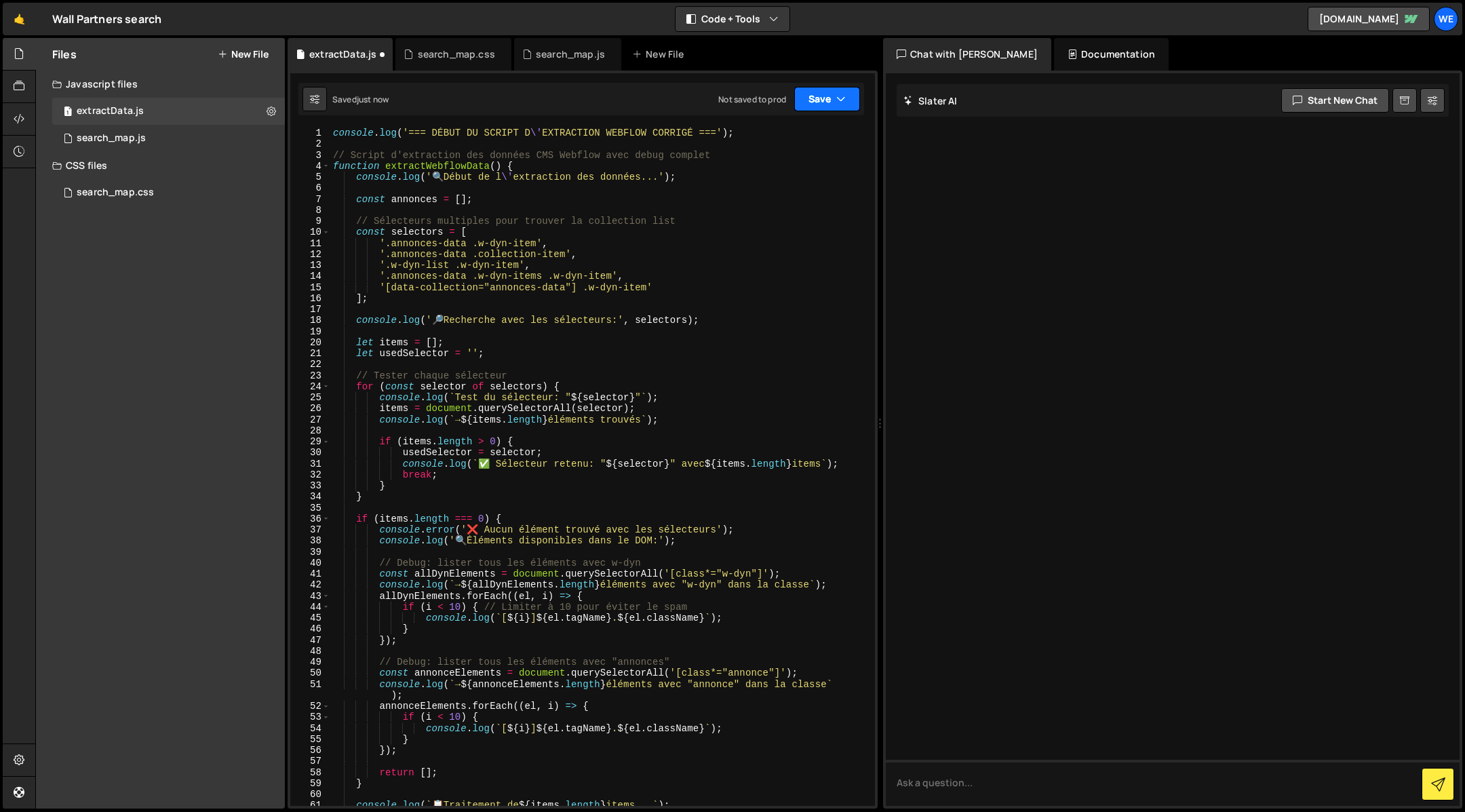
click at [811, 97] on button "Save" at bounding box center [826, 99] width 65 height 24
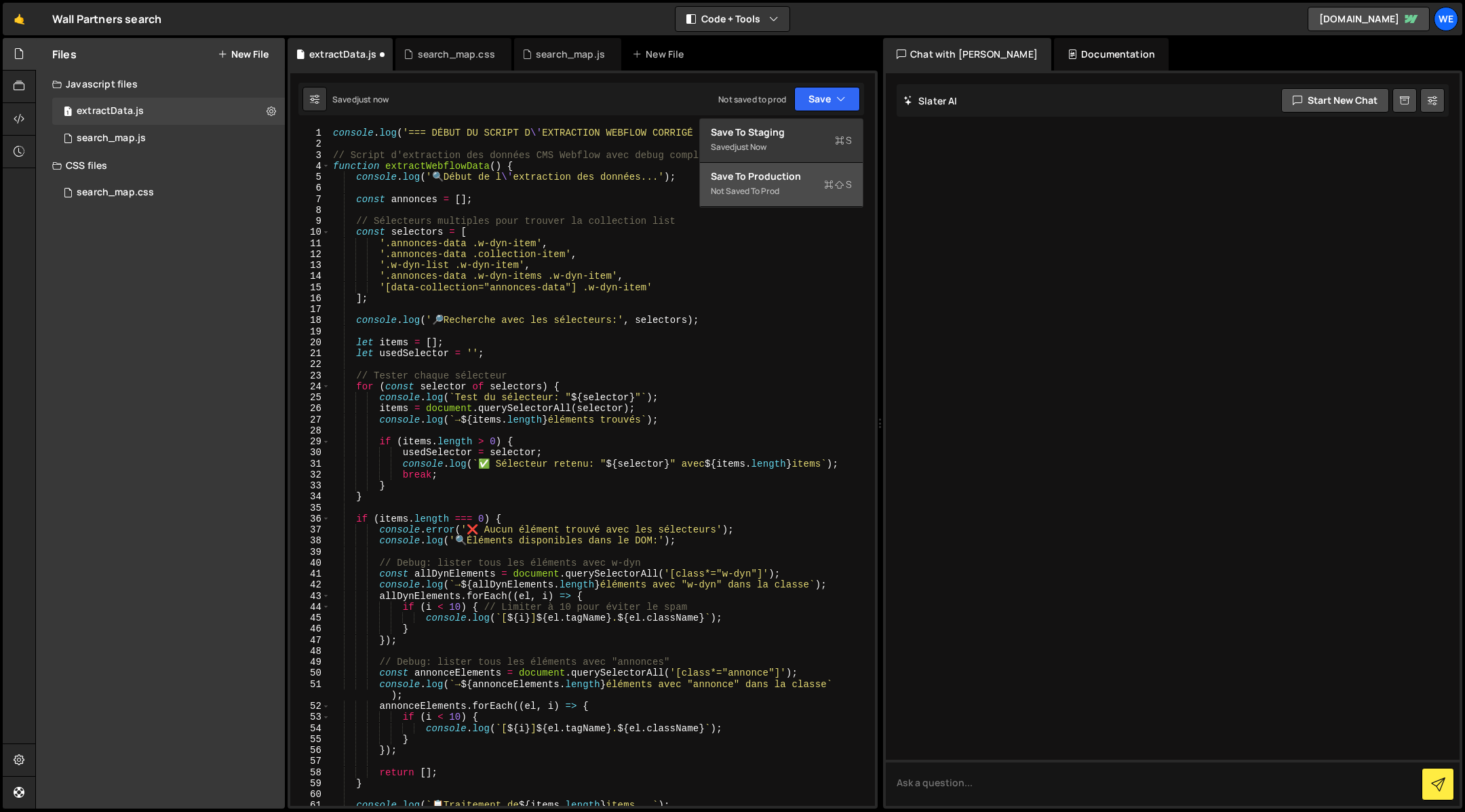
click at [764, 192] on div "Not saved to prod" at bounding box center [781, 191] width 141 height 16
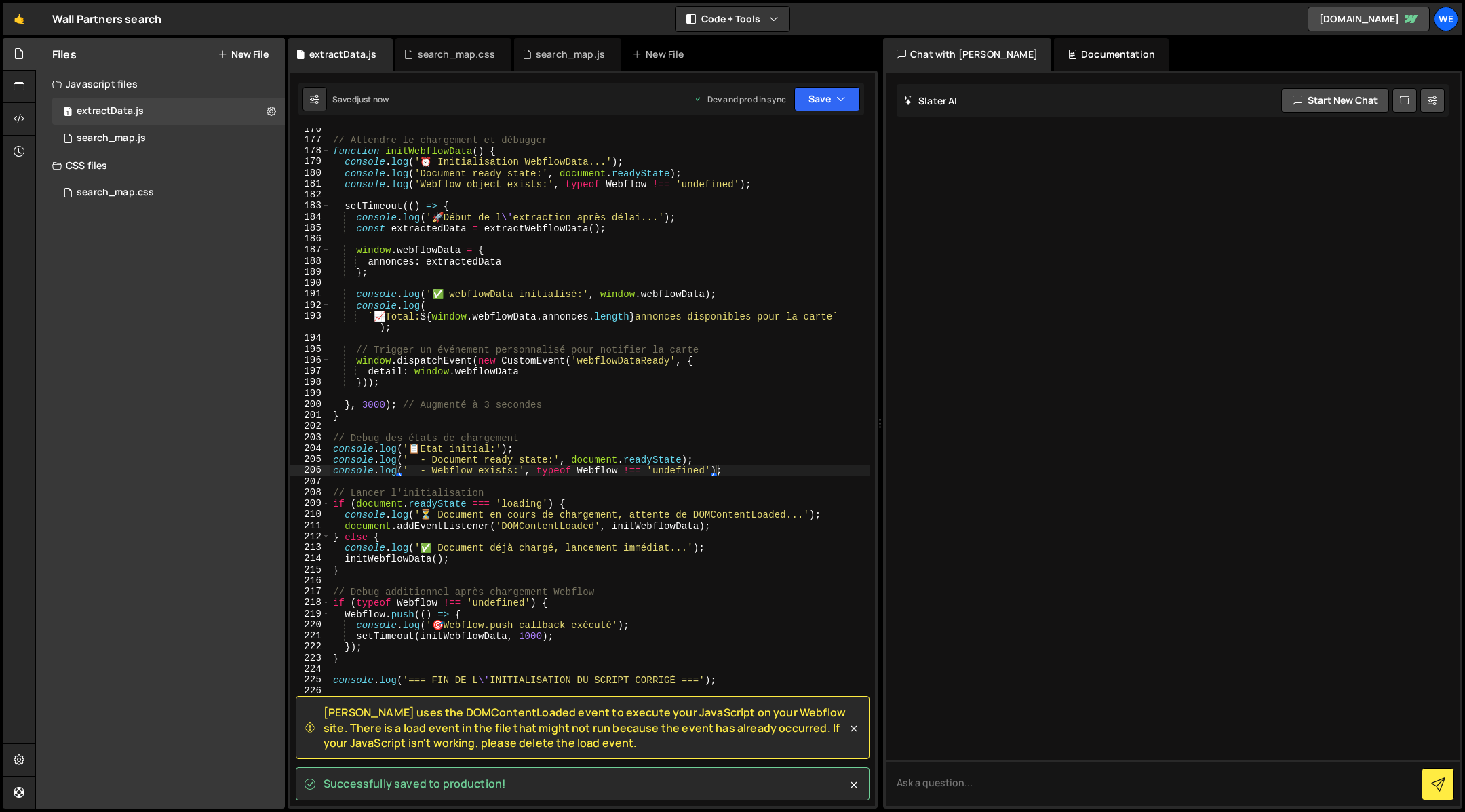
scroll to position [2014, 0]
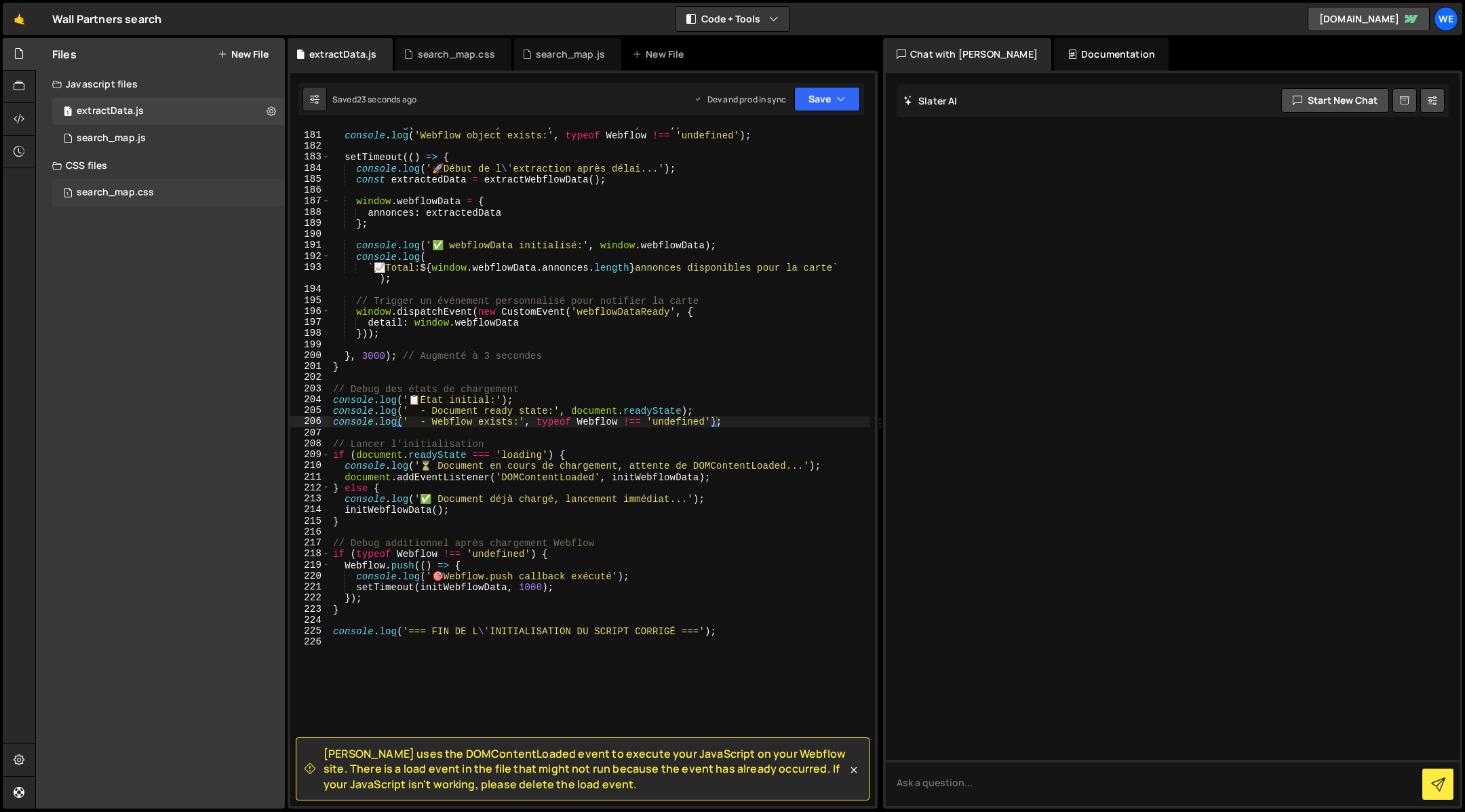
click at [150, 205] on div "1 search_map.css 0" at bounding box center [169, 193] width 233 height 27
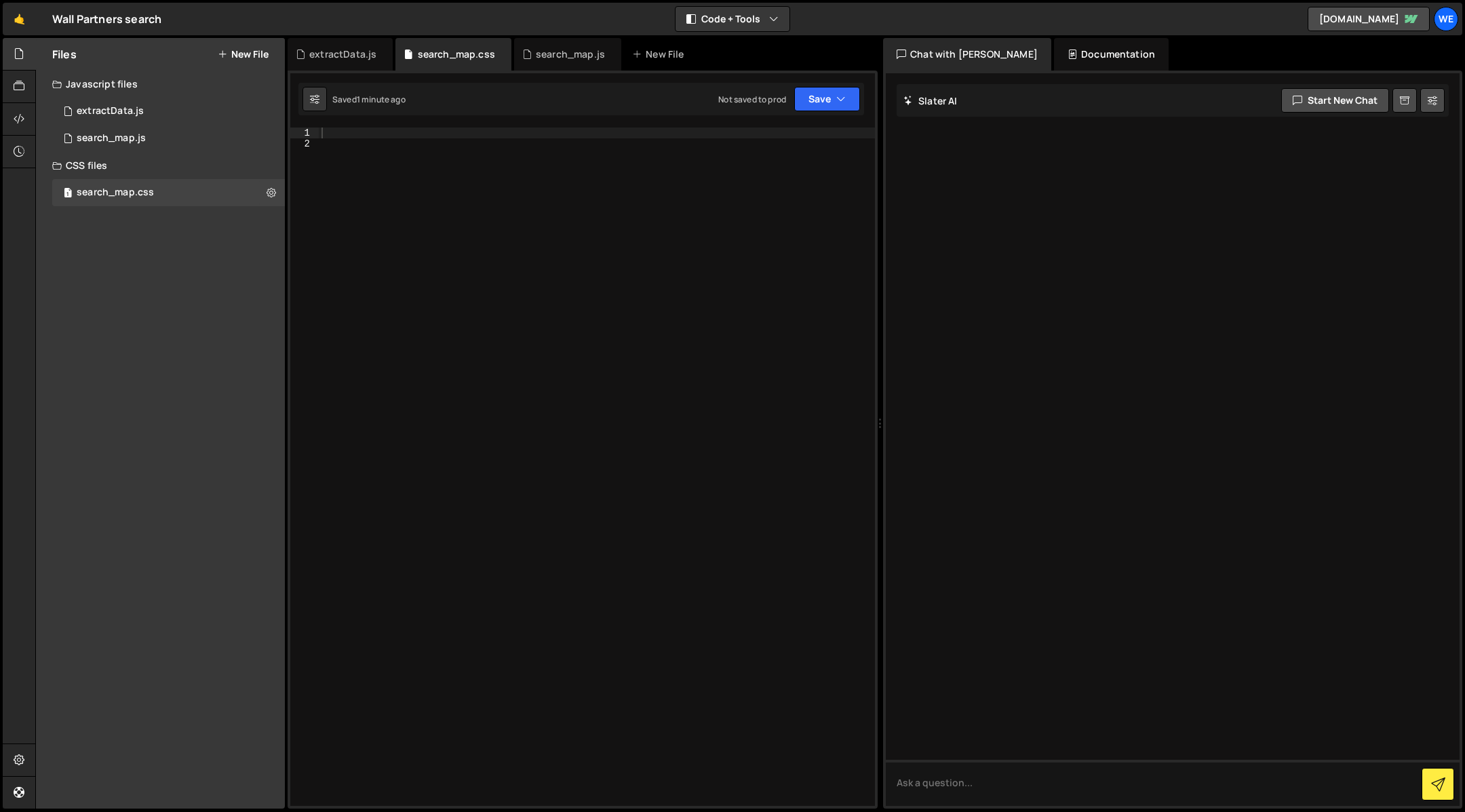
click at [457, 202] on div at bounding box center [597, 478] width 557 height 701
click at [368, 132] on div at bounding box center [597, 478] width 557 height 701
paste textarea "}"
type textarea "}"
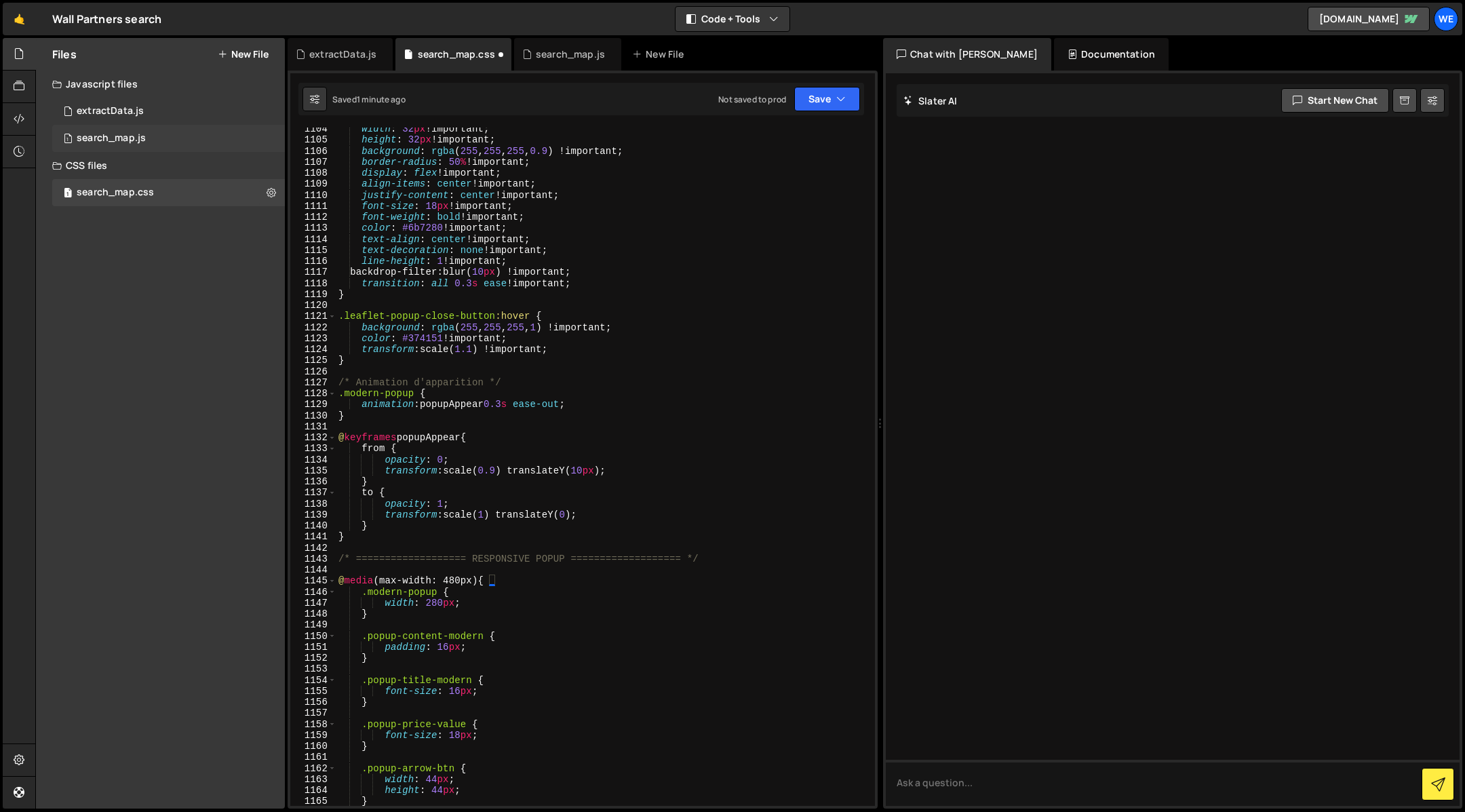
click at [119, 143] on div "search_map.js" at bounding box center [111, 139] width 69 height 12
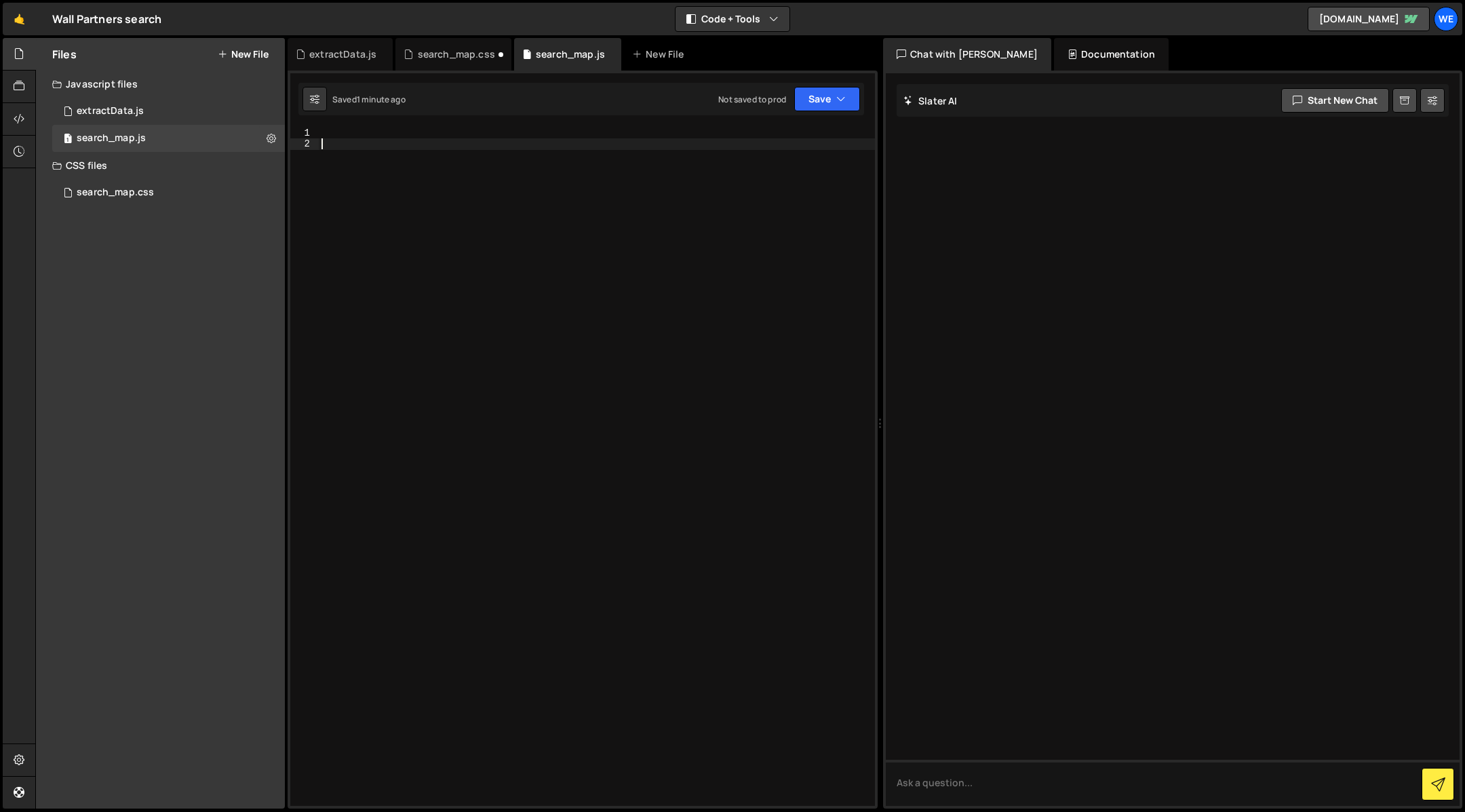
click at [457, 172] on div at bounding box center [597, 478] width 557 height 701
click at [386, 139] on div at bounding box center [597, 478] width 557 height 701
click at [376, 137] on div at bounding box center [597, 478] width 557 height 701
paste textarea "});"
type textarea "});"
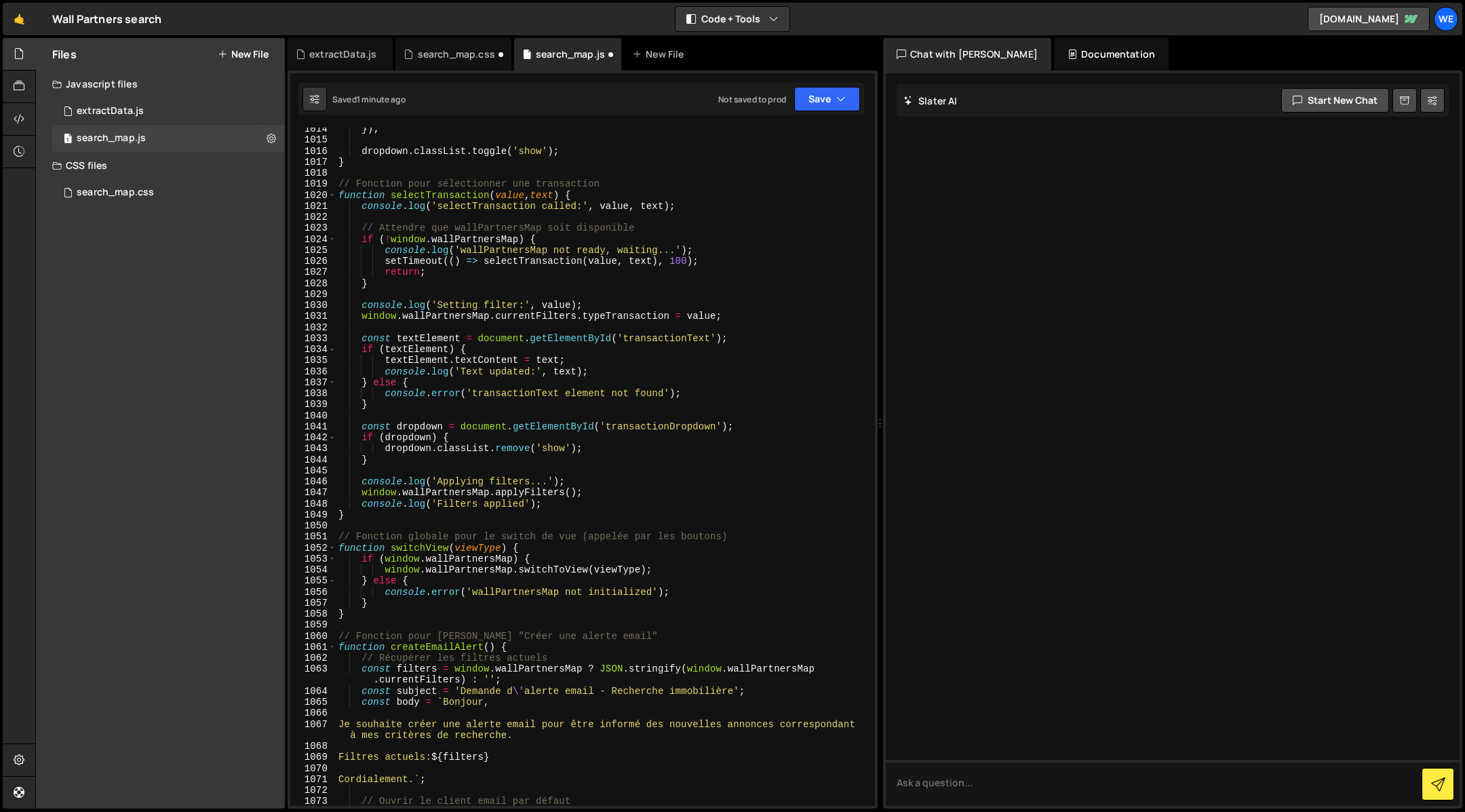
scroll to position [12082, 0]
click at [824, 97] on button "Save" at bounding box center [826, 99] width 65 height 24
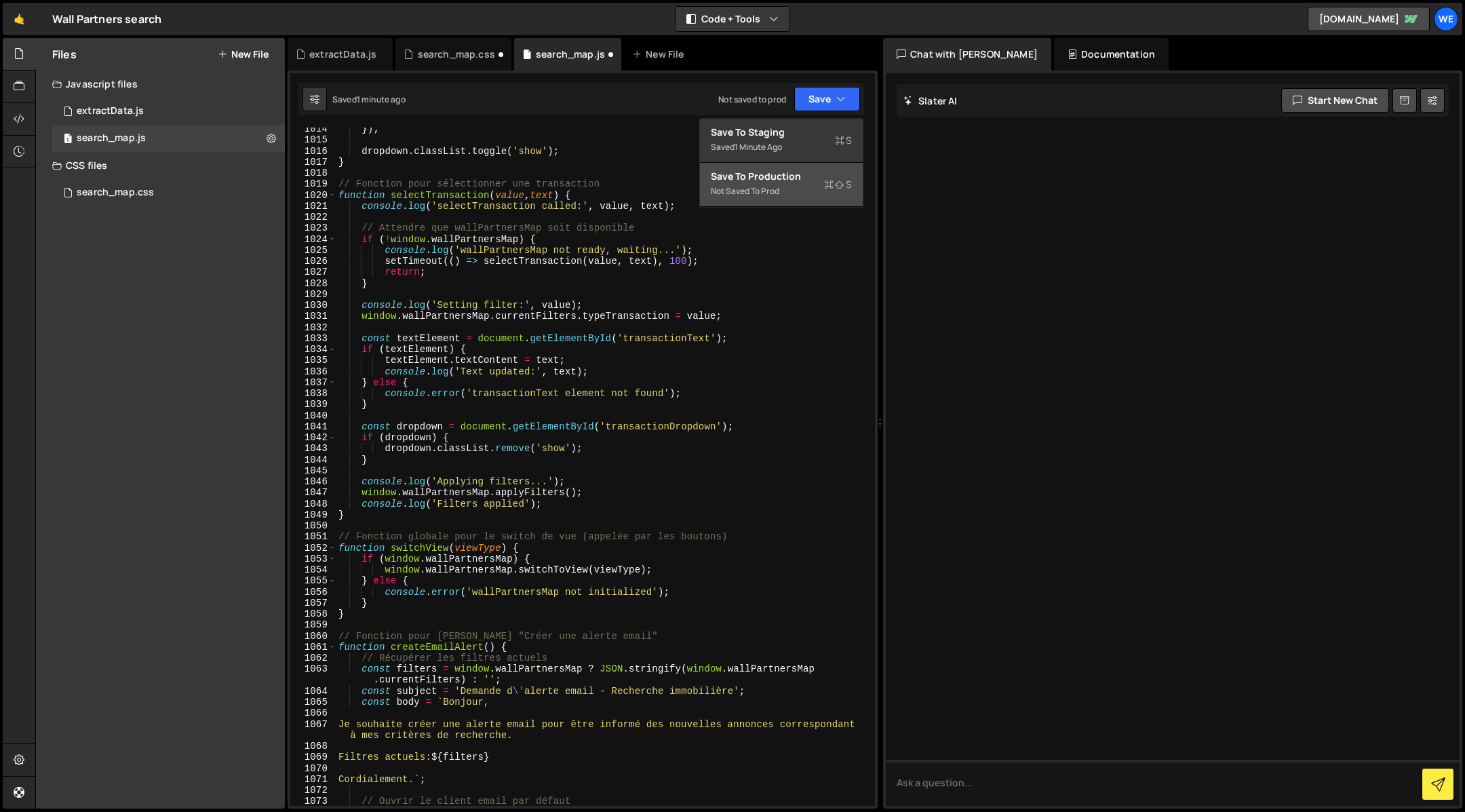
click at [794, 184] on div "Not saved to prod" at bounding box center [781, 191] width 141 height 16
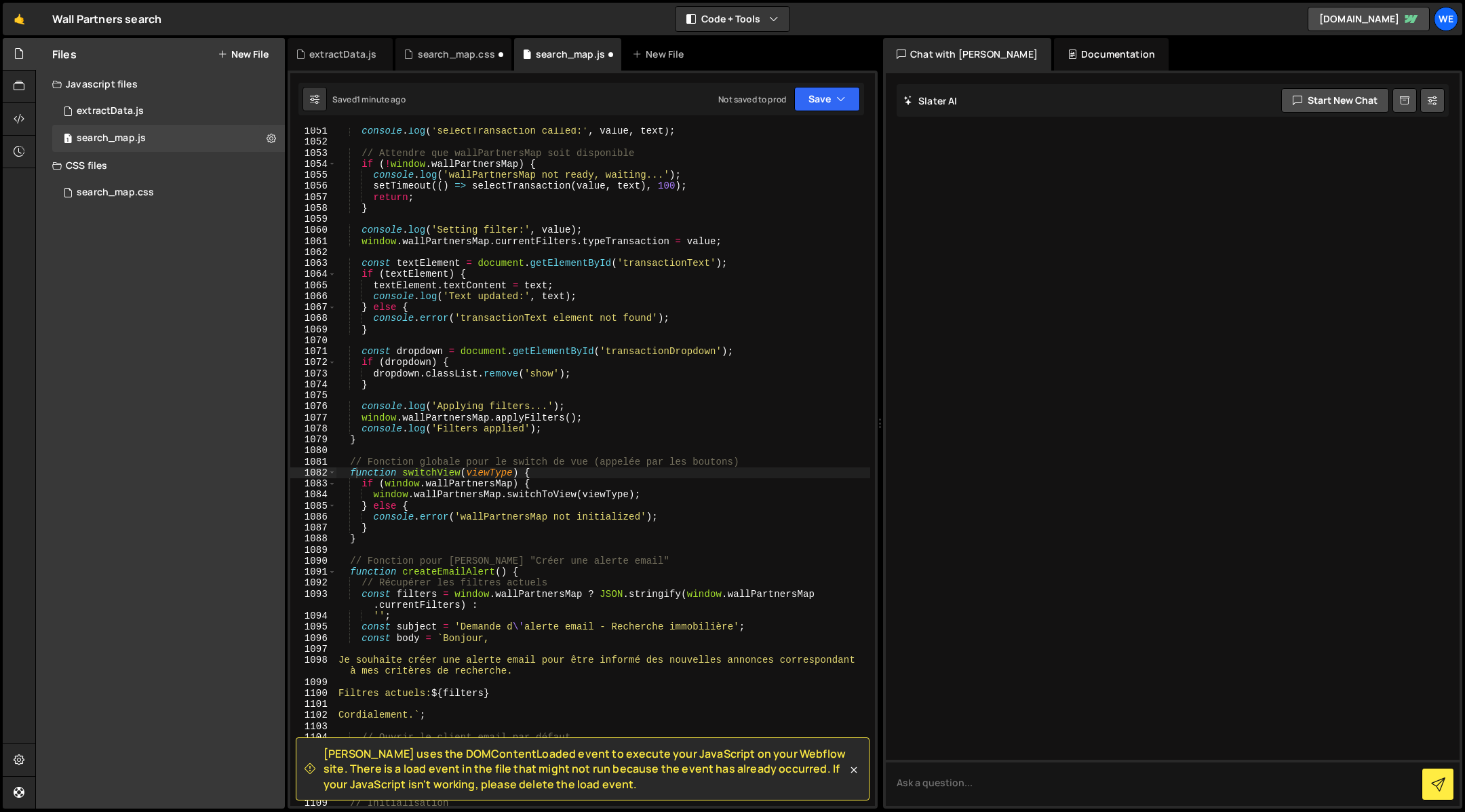
scroll to position [12212, 0]
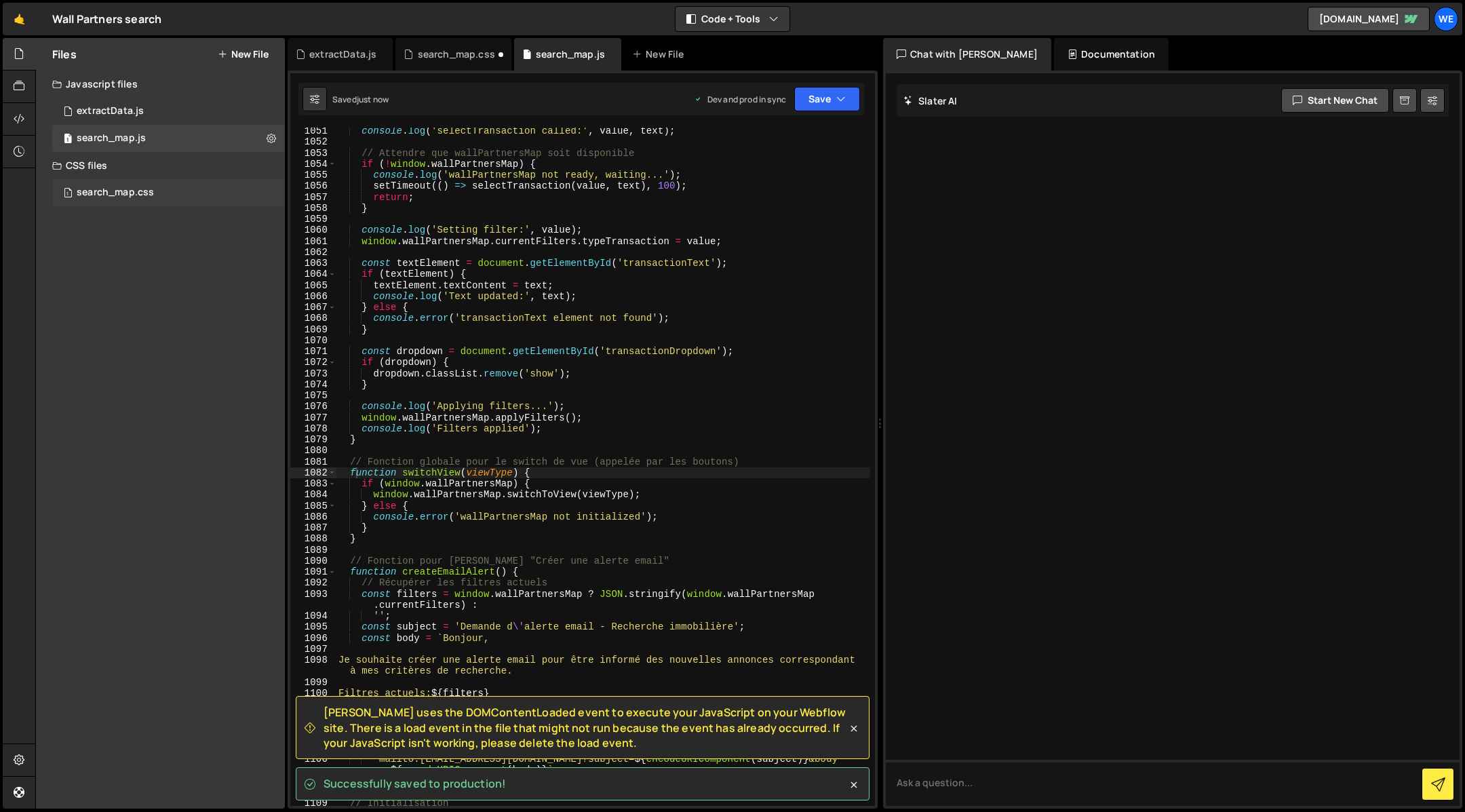
click at [119, 193] on div "search_map.css" at bounding box center [116, 193] width 78 height 12
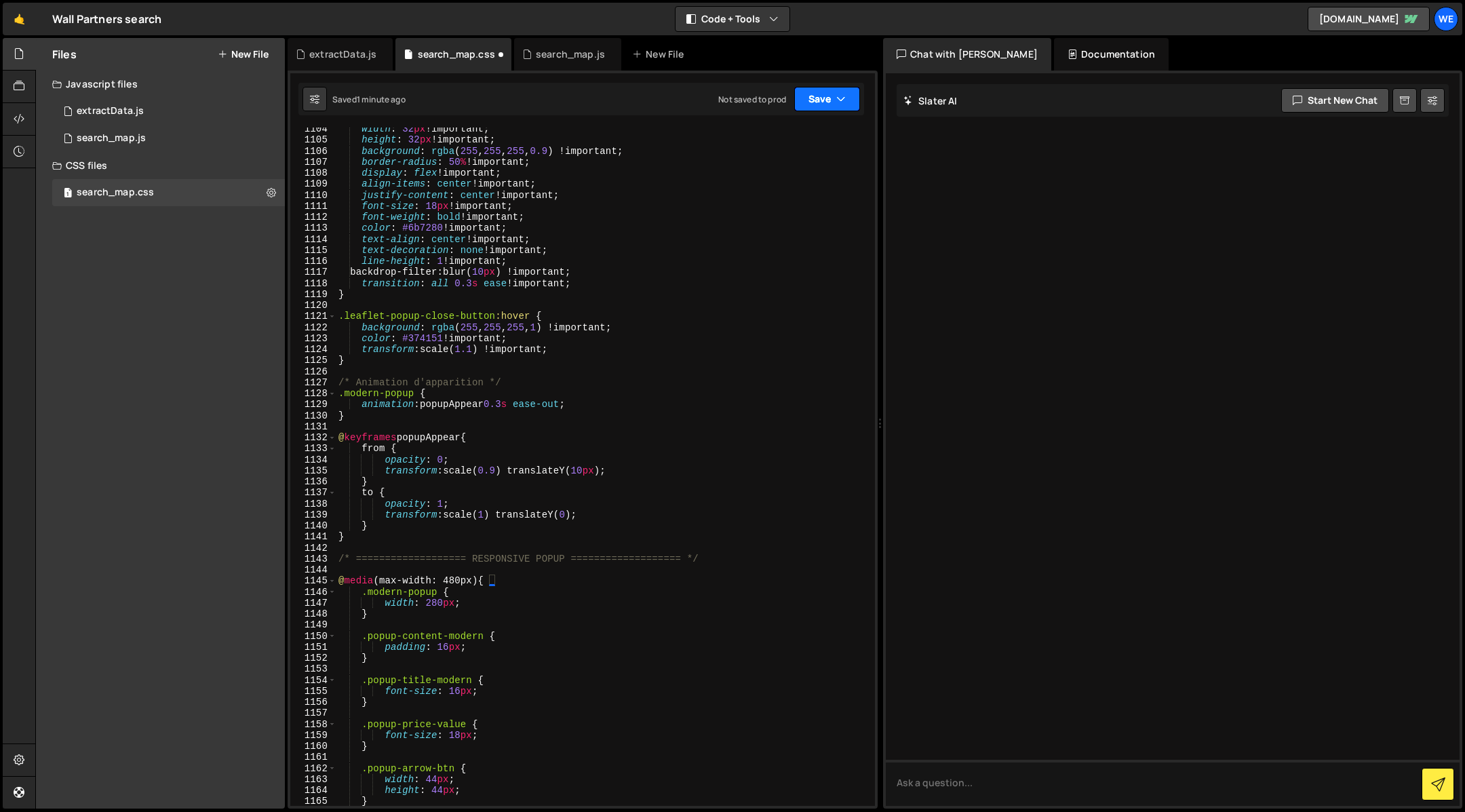
click at [823, 97] on button "Save" at bounding box center [826, 99] width 65 height 24
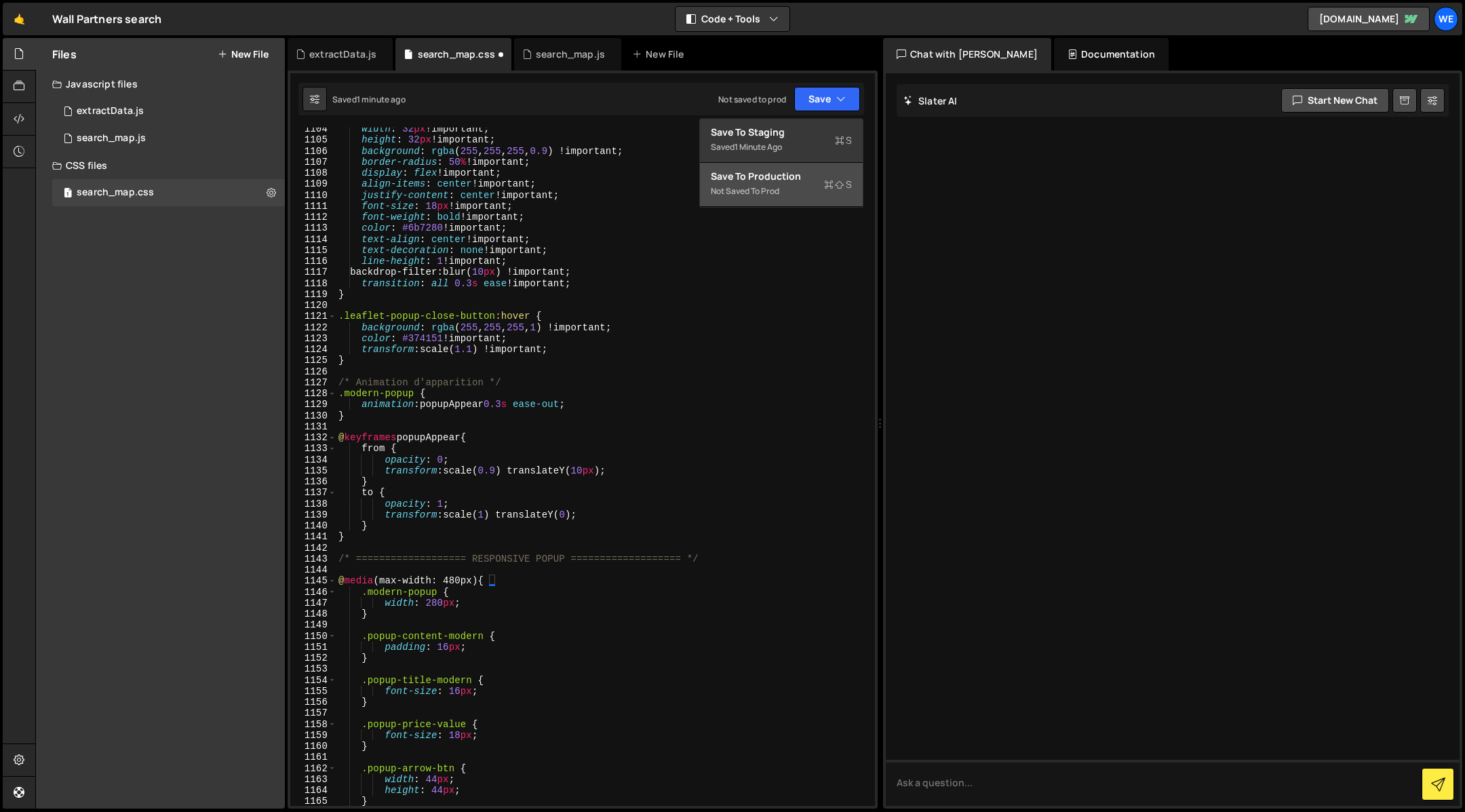
click at [777, 189] on div "Not saved to prod" at bounding box center [781, 191] width 141 height 16
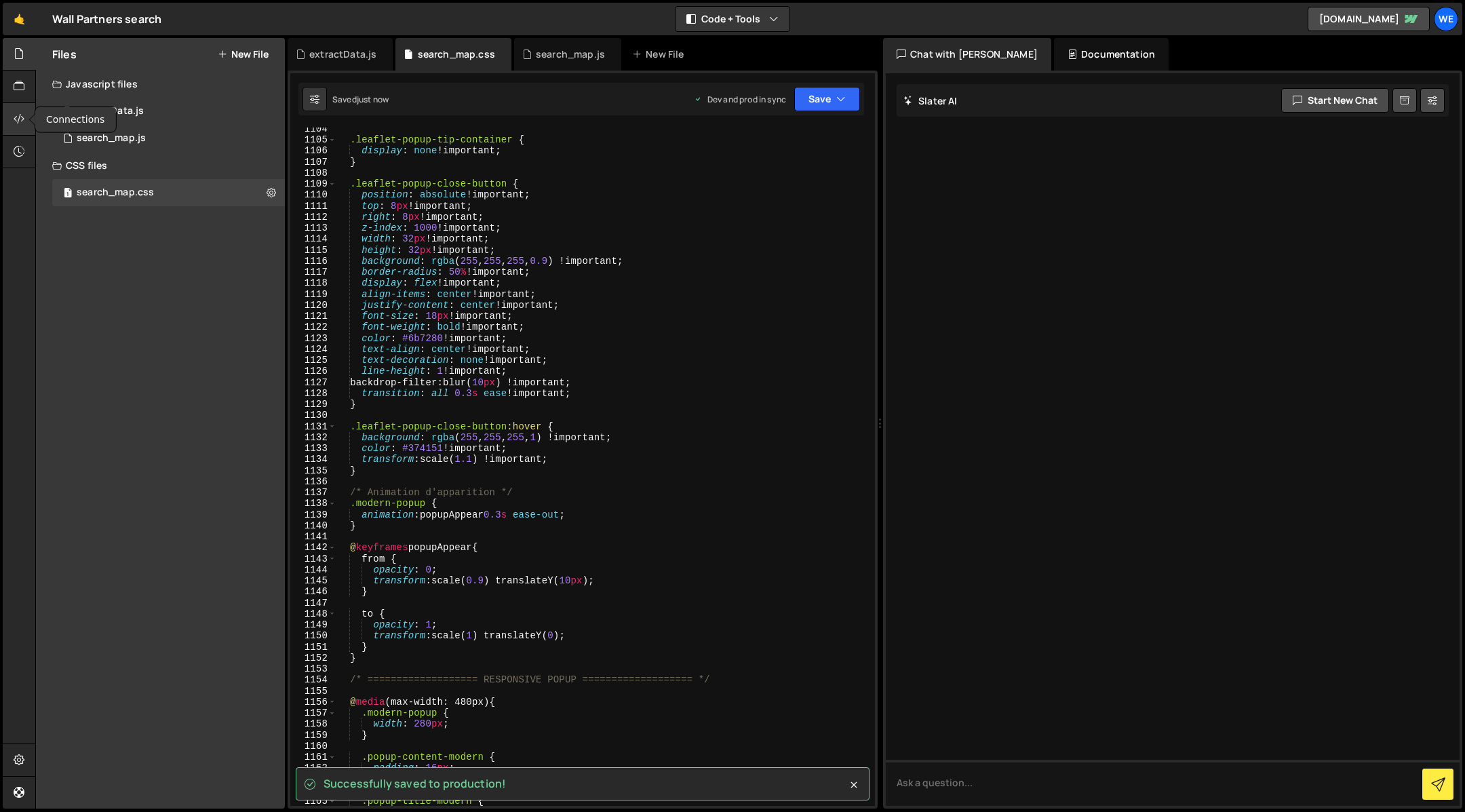
click at [23, 114] on icon at bounding box center [19, 119] width 11 height 15
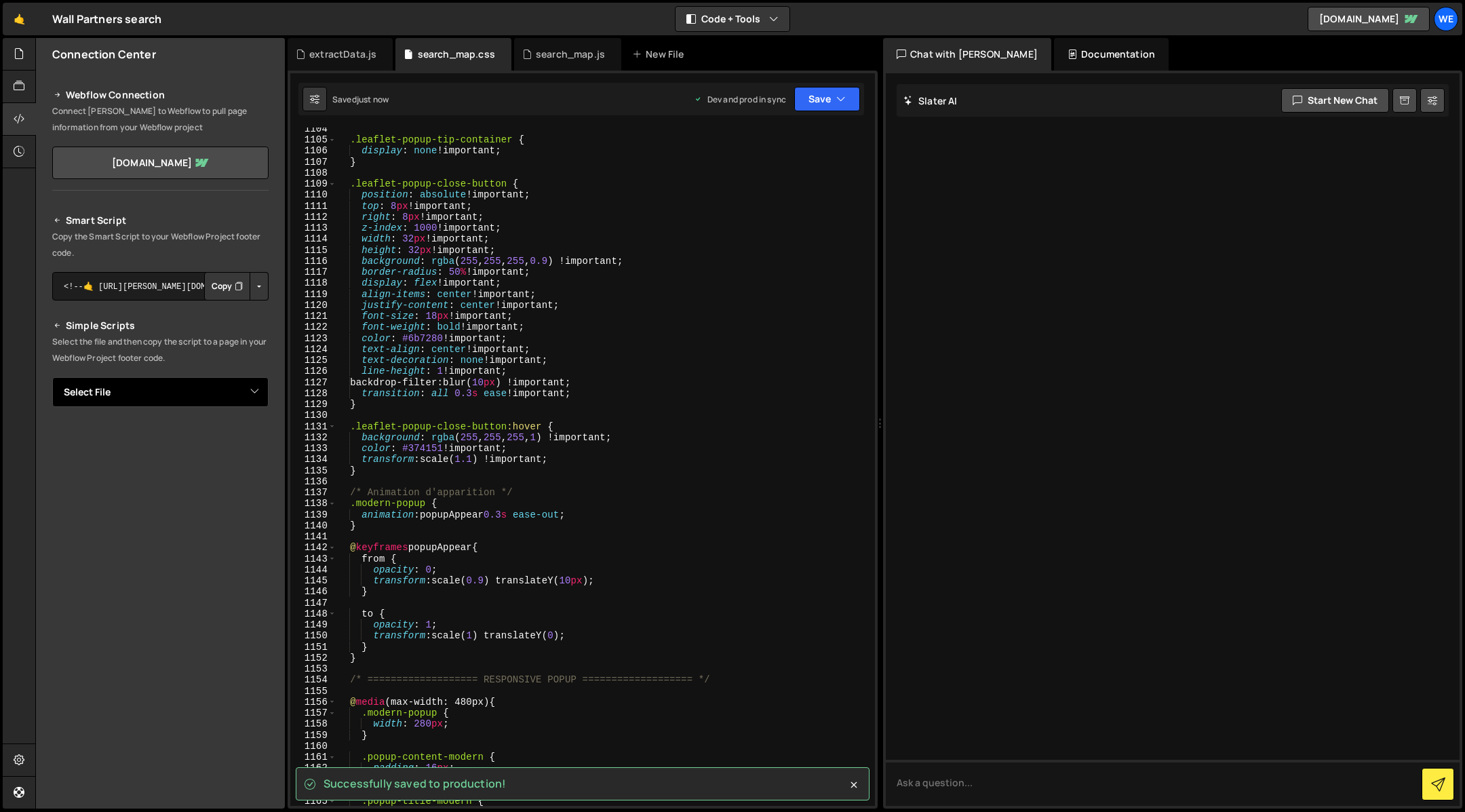
click at [223, 400] on select "Select File search_map.js search_map.css extractData.js" at bounding box center [161, 391] width 216 height 30
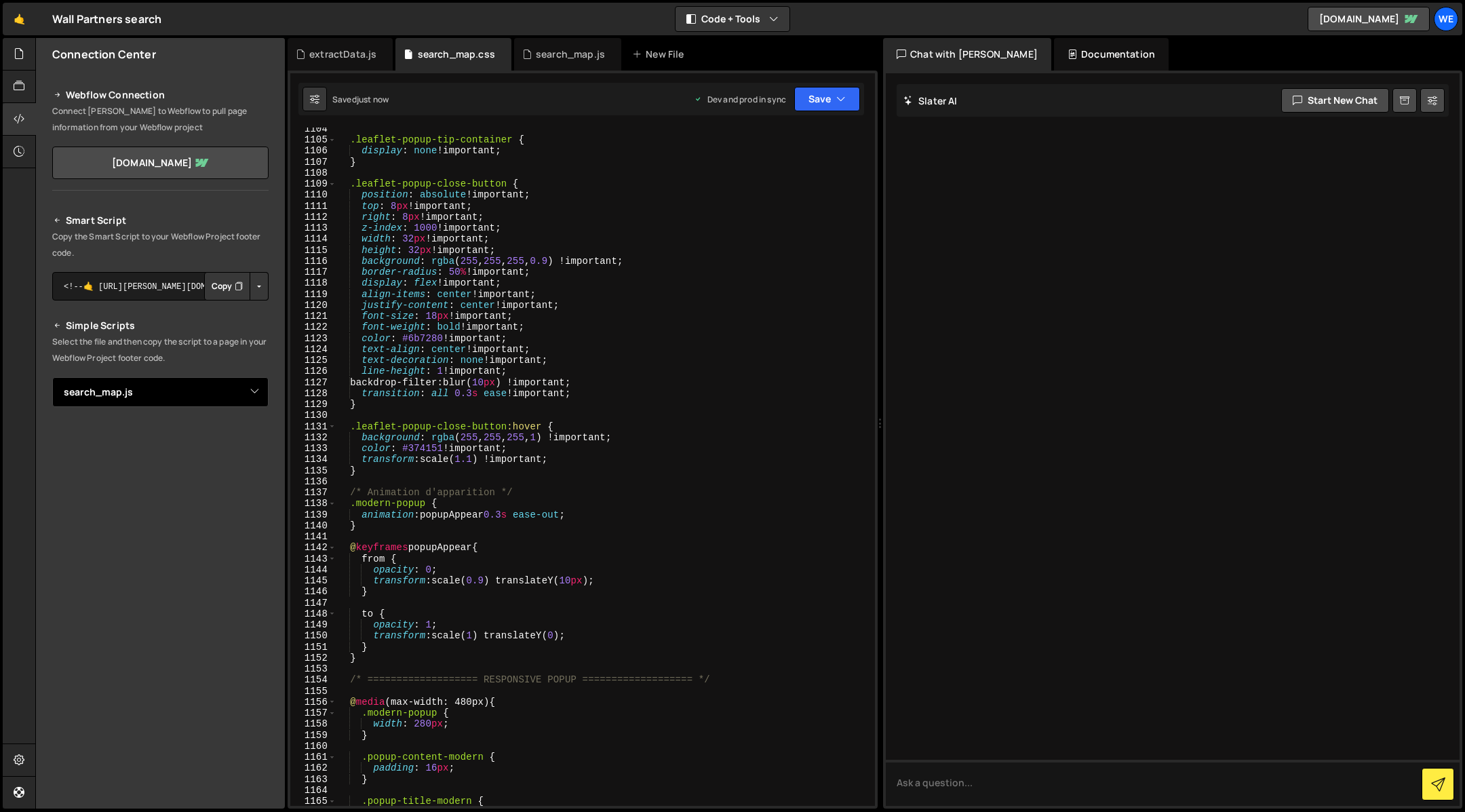
click at [53, 377] on select "Select File search_map.js search_map.css extractData.js" at bounding box center [161, 391] width 216 height 30
click at [161, 429] on textarea "<!--🤙 https://slater.app/17112/47188.js--> <script>document.addEventListener("D…" at bounding box center [161, 438] width 216 height 28
click at [225, 444] on button "Copy" at bounding box center [227, 438] width 46 height 28
click at [209, 392] on select "Select File search_map.js search_map.css extractData.js" at bounding box center [161, 391] width 216 height 30
click at [53, 377] on select "Select File search_map.js search_map.css extractData.js" at bounding box center [161, 391] width 216 height 30
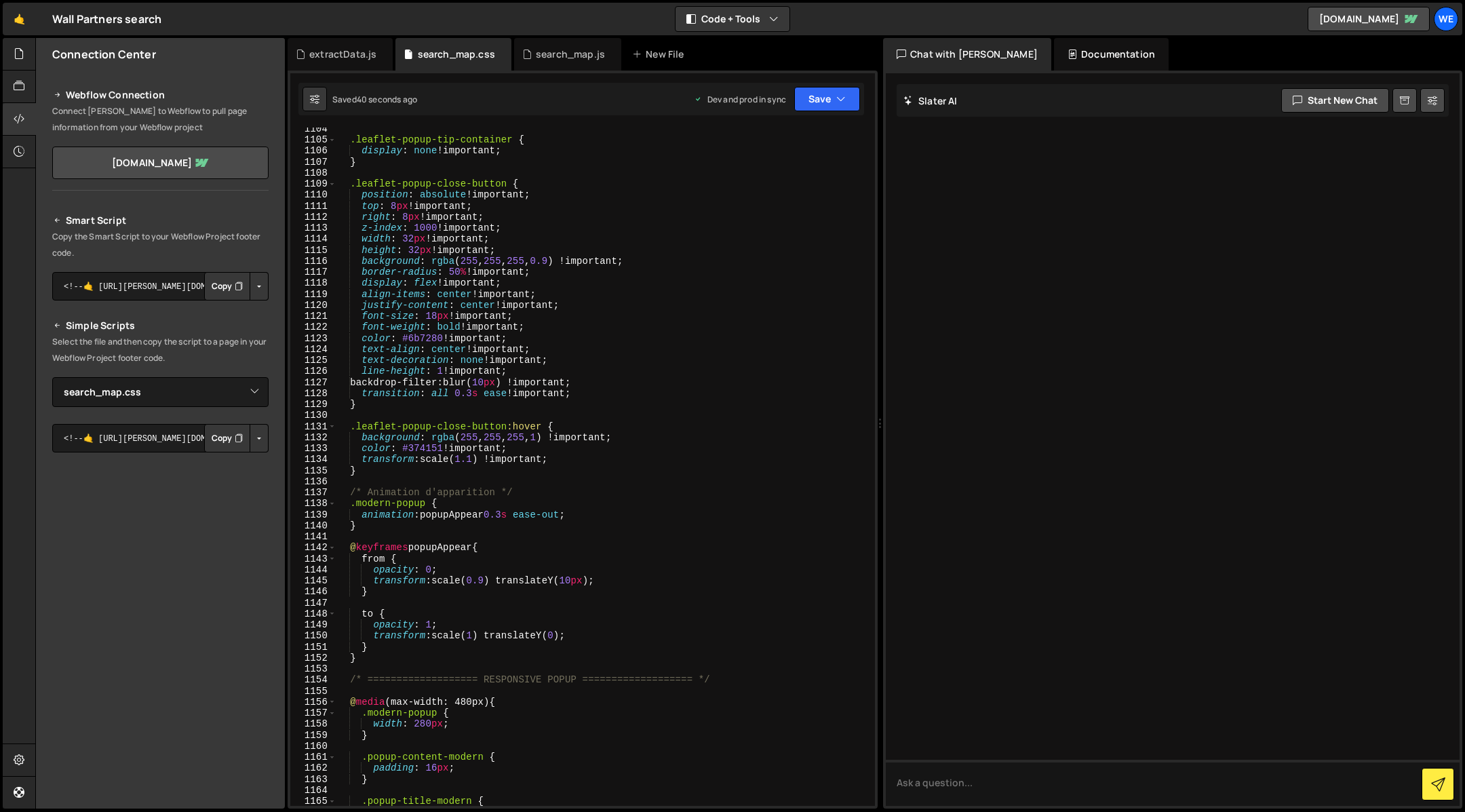
click at [226, 428] on button "Copy" at bounding box center [227, 438] width 46 height 28
click at [218, 396] on select "Select File search_map.js search_map.css extractData.js" at bounding box center [161, 391] width 216 height 30
click at [53, 377] on select "Select File search_map.js search_map.css extractData.js" at bounding box center [161, 391] width 216 height 30
click at [140, 239] on p "Copy the Smart Script to your Webflow Project footer code." at bounding box center [161, 244] width 216 height 33
click at [234, 443] on icon "Button group with nested dropdown" at bounding box center [238, 438] width 8 height 14
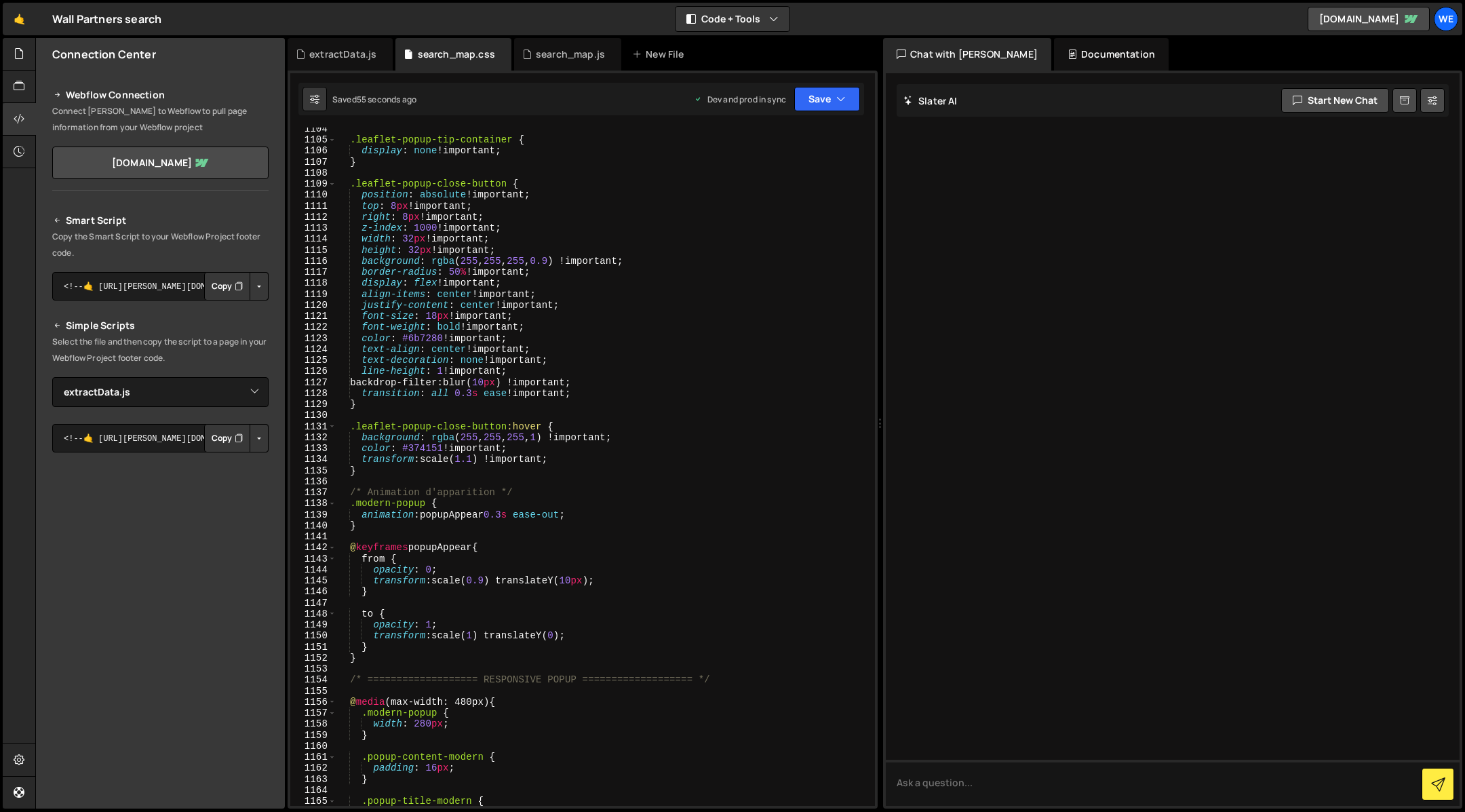
click at [263, 288] on button "Button group with nested dropdown" at bounding box center [259, 285] width 19 height 28
click at [263, 286] on button "Button group with nested dropdown" at bounding box center [259, 285] width 19 height 28
click at [253, 285] on button "Button group with nested dropdown" at bounding box center [259, 285] width 19 height 28
click at [259, 291] on button "Button group with nested dropdown" at bounding box center [259, 285] width 19 height 28
click at [259, 294] on button "Button group with nested dropdown" at bounding box center [259, 285] width 19 height 28
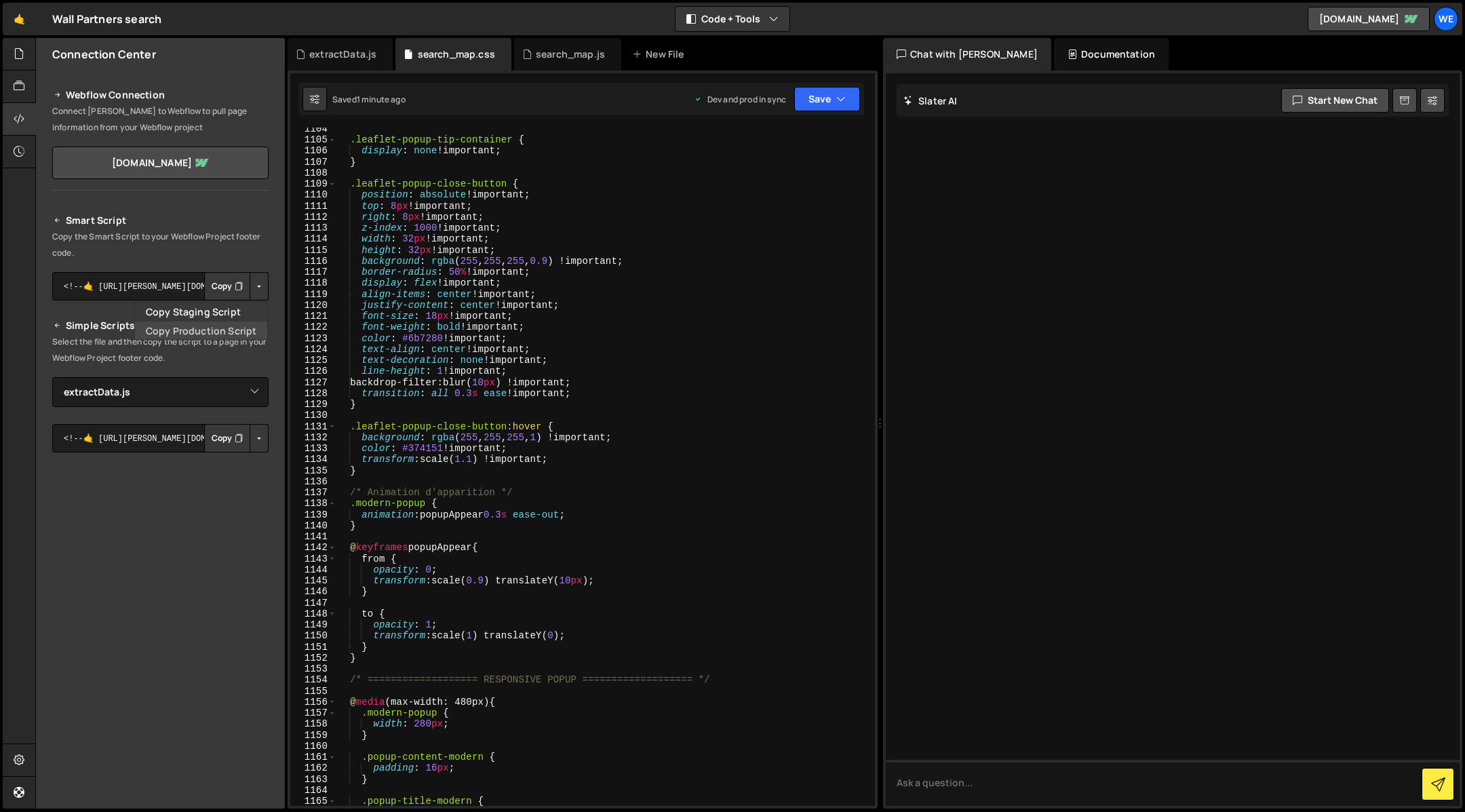
click at [228, 332] on link "Copy Production Script" at bounding box center [201, 330] width 133 height 19
click at [250, 430] on button "Button group with nested dropdown" at bounding box center [259, 438] width 19 height 28
click at [258, 433] on button "Button group with nested dropdown" at bounding box center [259, 438] width 19 height 28
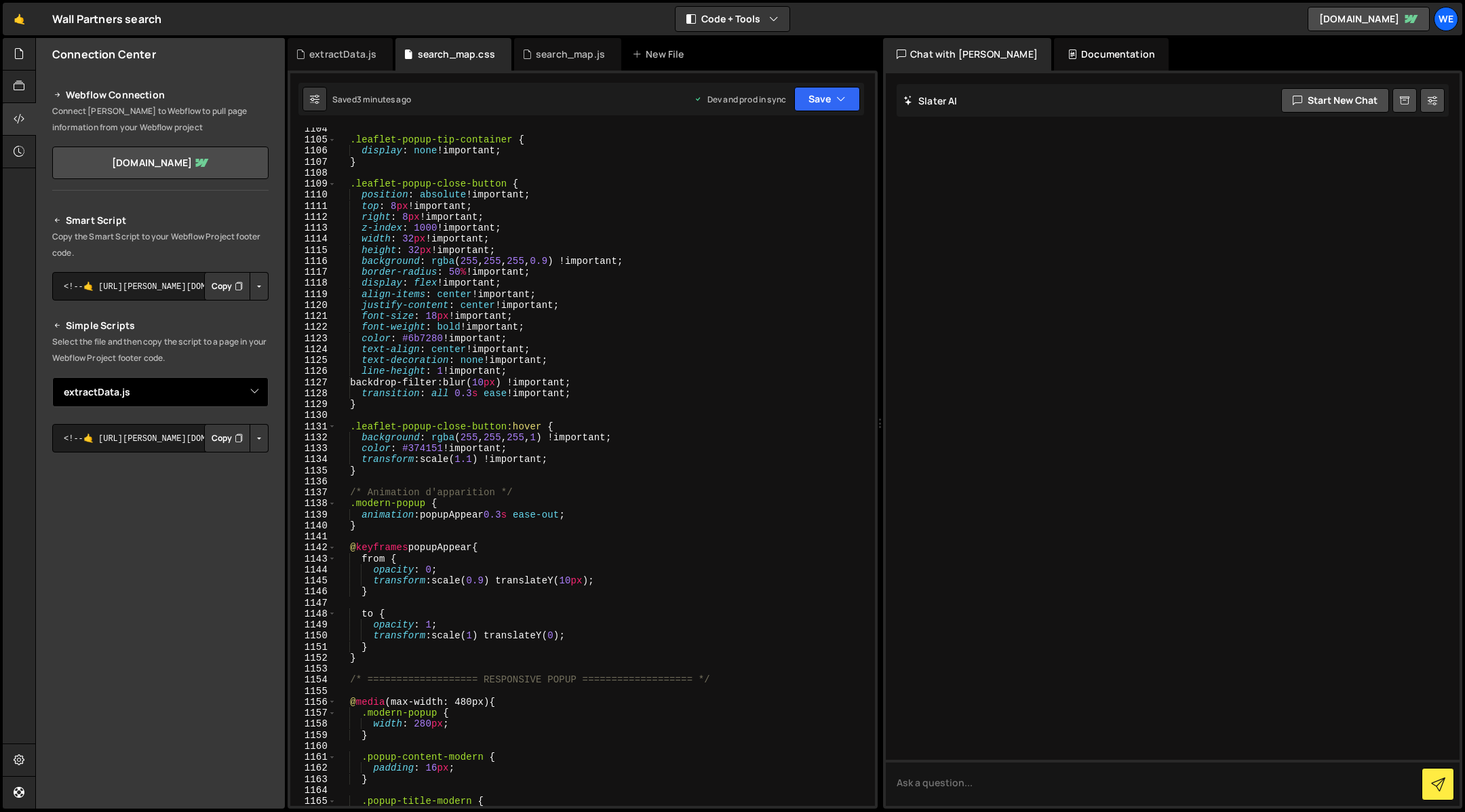
click at [253, 391] on select "Select File search_map.js search_map.css extractData.js" at bounding box center [161, 391] width 216 height 30
click at [260, 444] on button "Button group with nested dropdown" at bounding box center [259, 438] width 19 height 28
click at [240, 473] on link "Copy Production js" at bounding box center [211, 482] width 113 height 19
click at [262, 437] on button "Button group with nested dropdown" at bounding box center [259, 438] width 19 height 28
click at [224, 483] on link "Copy Production js" at bounding box center [211, 482] width 113 height 19
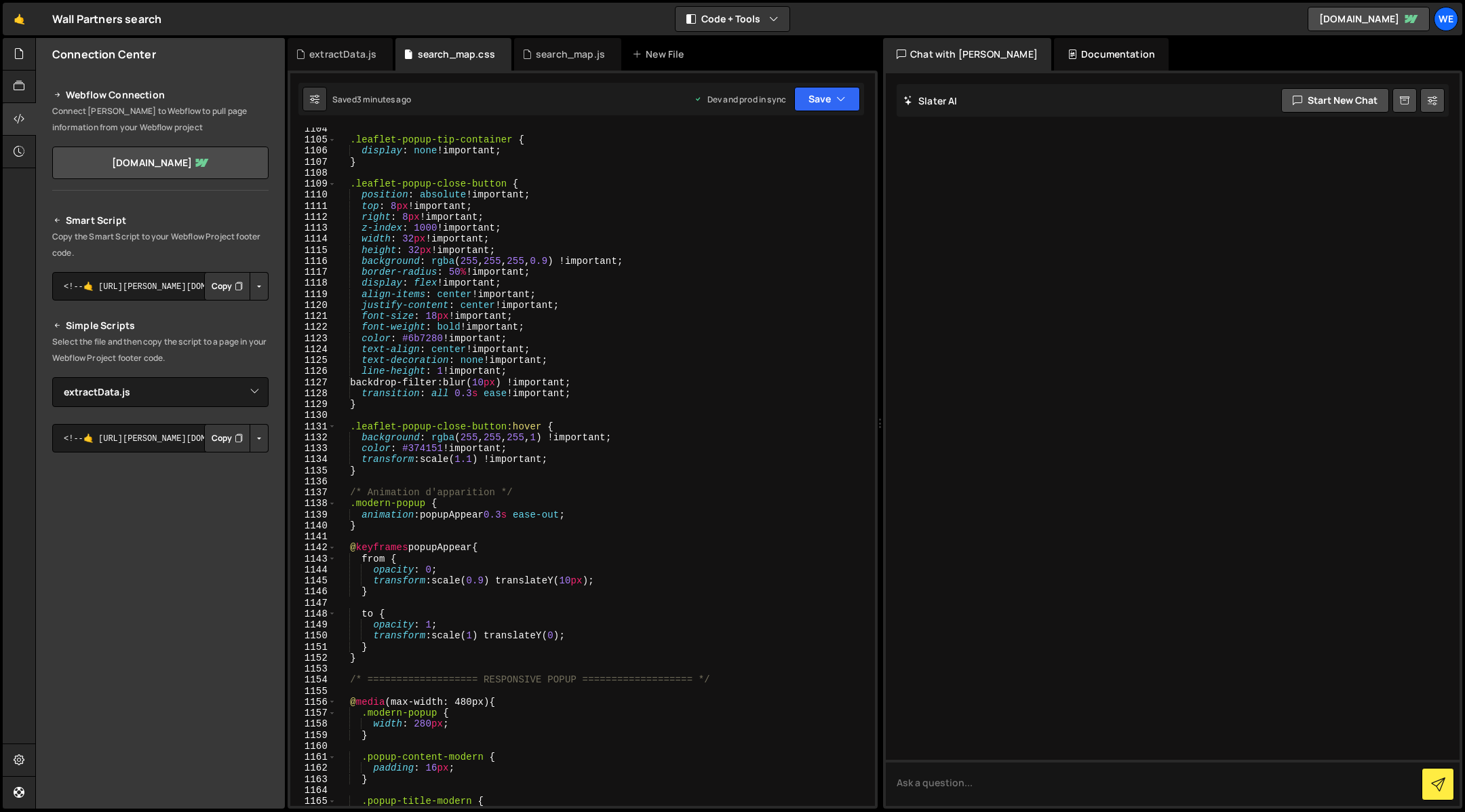
click at [224, 435] on button "Copy" at bounding box center [227, 438] width 46 height 28
click at [177, 392] on select "Select File search_map.js search_map.css extractData.js" at bounding box center [161, 391] width 216 height 30
click at [53, 377] on select "Select File search_map.js search_map.css extractData.js" at bounding box center [161, 391] width 216 height 30
click at [270, 440] on div "Smart Script Copy the Smart Script to your Webflow Project footer code. <!--🤙 h…" at bounding box center [160, 464] width 249 height 536
click at [266, 440] on button "Button group with nested dropdown" at bounding box center [259, 438] width 19 height 28
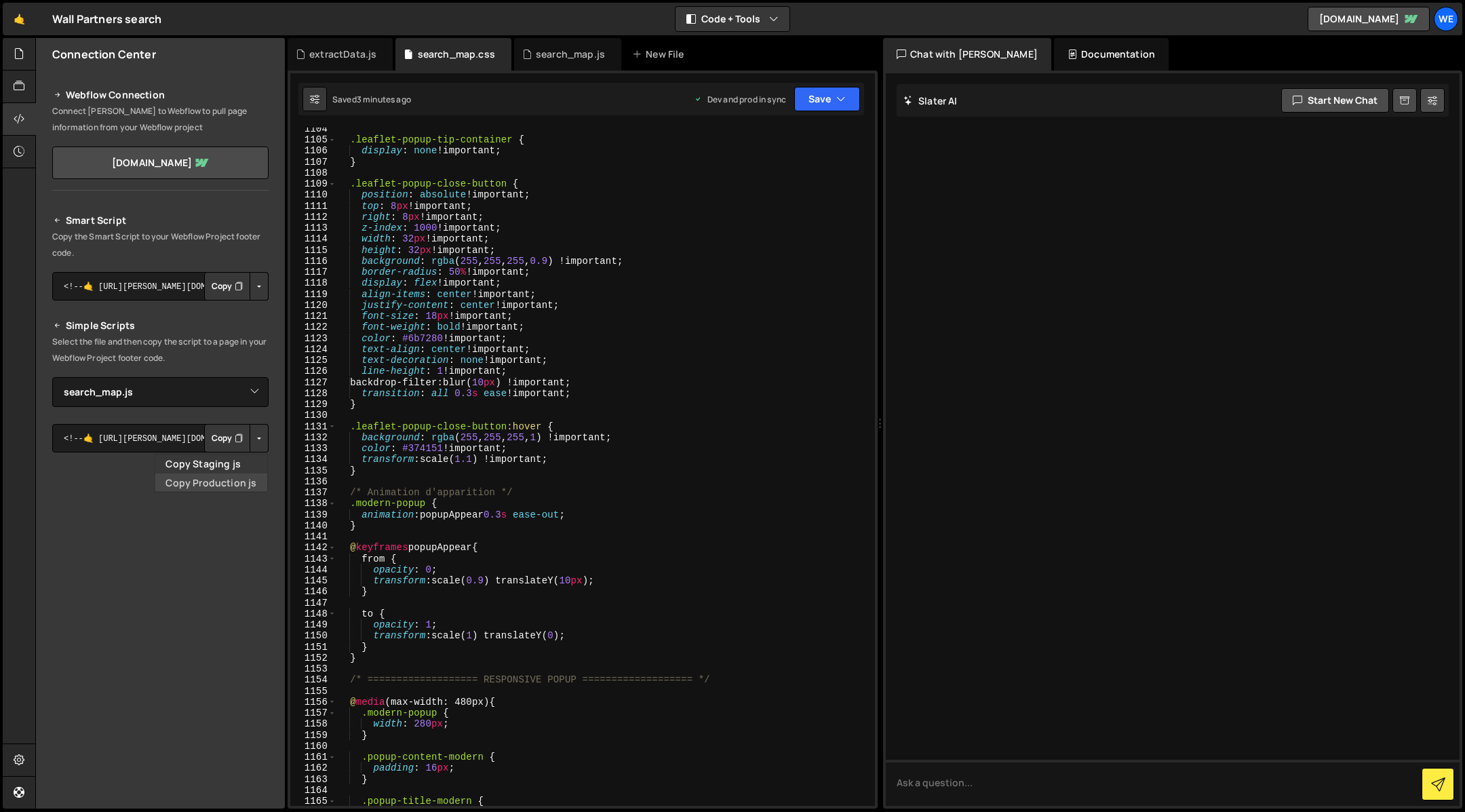
click at [234, 484] on link "Copy Production js" at bounding box center [211, 482] width 113 height 19
click at [225, 437] on button "Copy" at bounding box center [227, 438] width 46 height 28
click at [247, 394] on select "Select File search_map.js search_map.css extractData.js" at bounding box center [161, 391] width 216 height 30
click at [253, 392] on select "Select File search_map.js search_map.css extractData.js" at bounding box center [161, 391] width 216 height 30
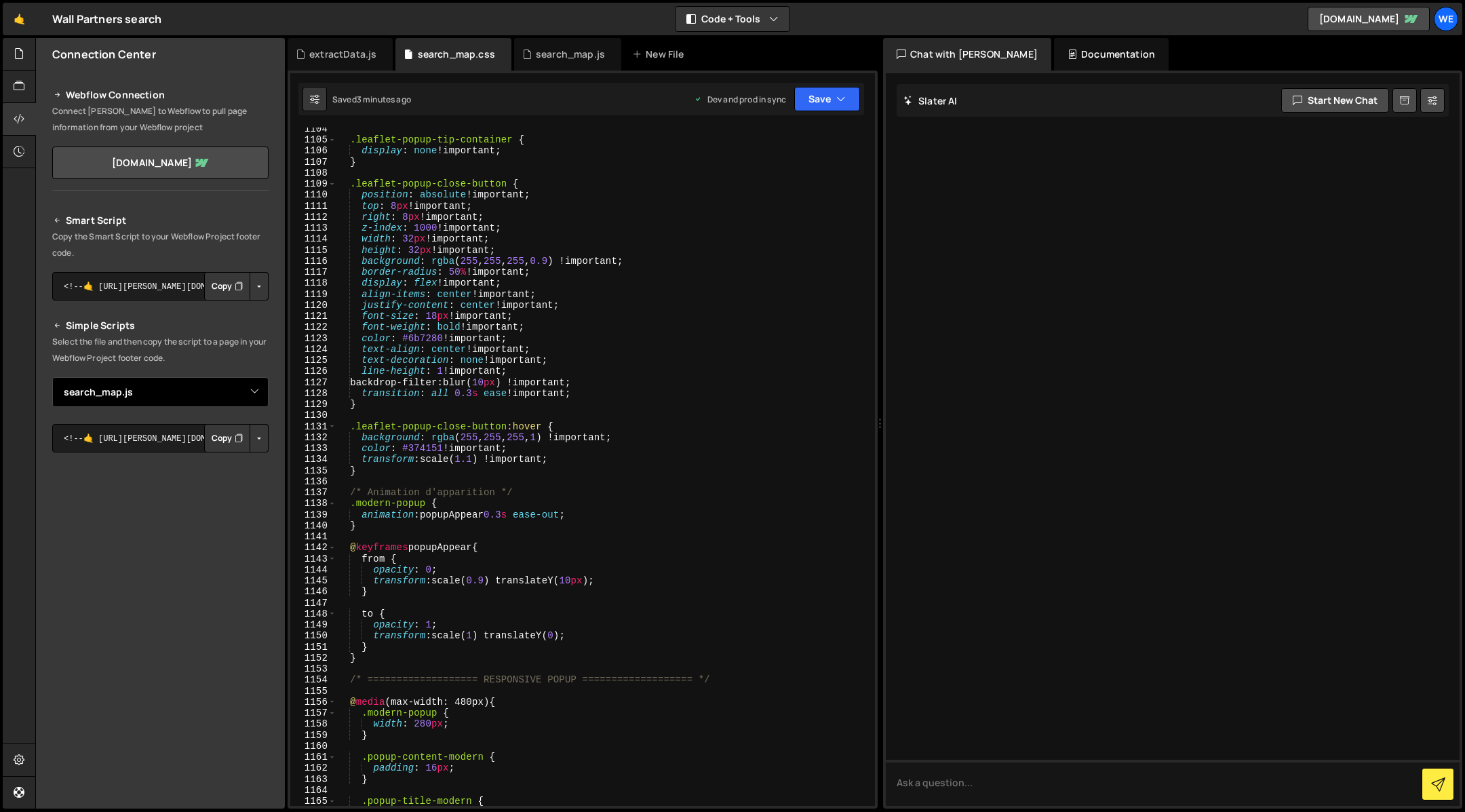
select select "47189"
click at [53, 377] on select "Select File search_map.js search_map.css extractData.js" at bounding box center [161, 391] width 216 height 30
click at [261, 438] on button "Button group with nested dropdown" at bounding box center [259, 438] width 19 height 28
click at [235, 482] on link "Copy Production css" at bounding box center [206, 482] width 121 height 19
click at [231, 433] on button "Copy" at bounding box center [227, 438] width 46 height 28
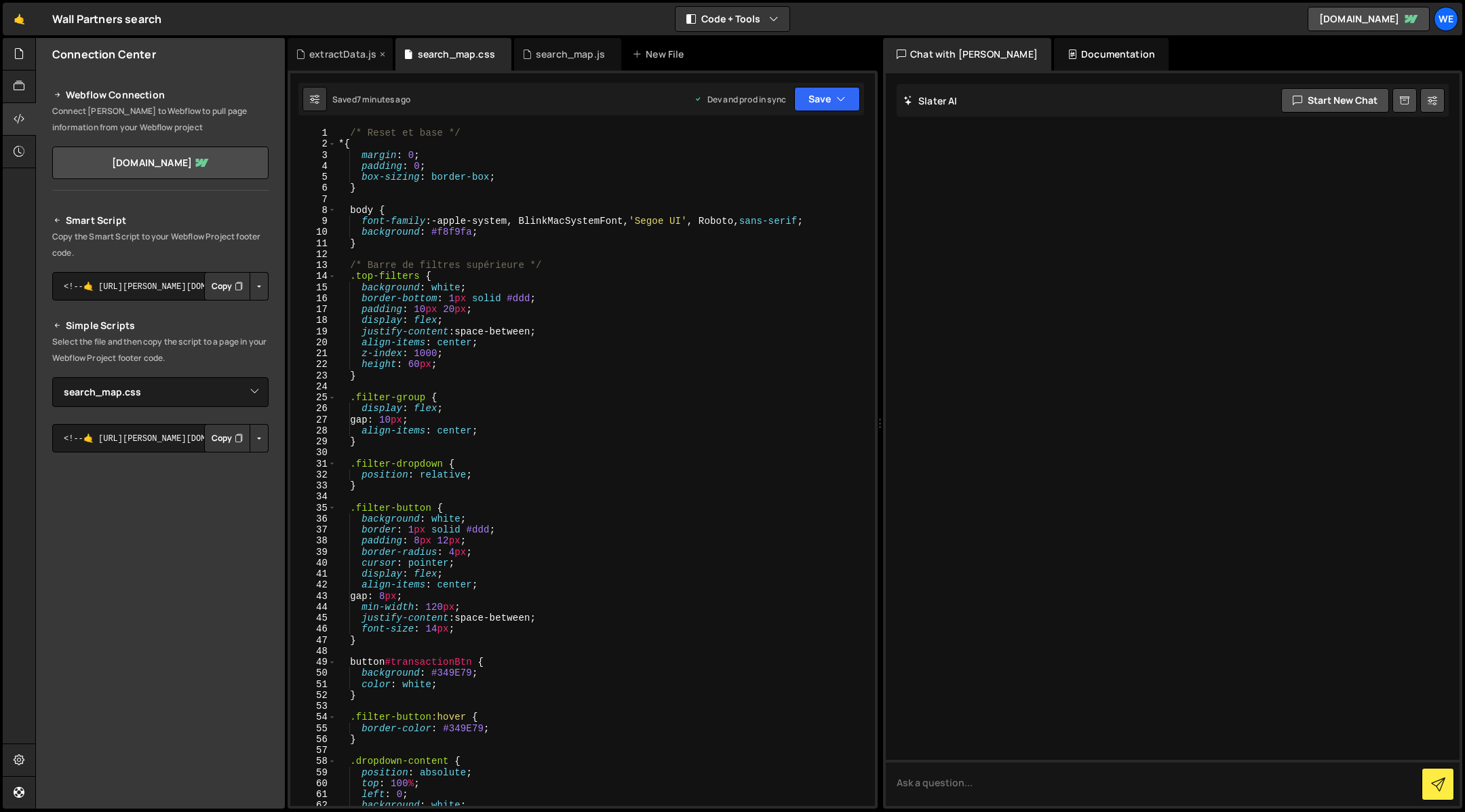
click at [327, 52] on div "extractData.js" at bounding box center [342, 54] width 67 height 14
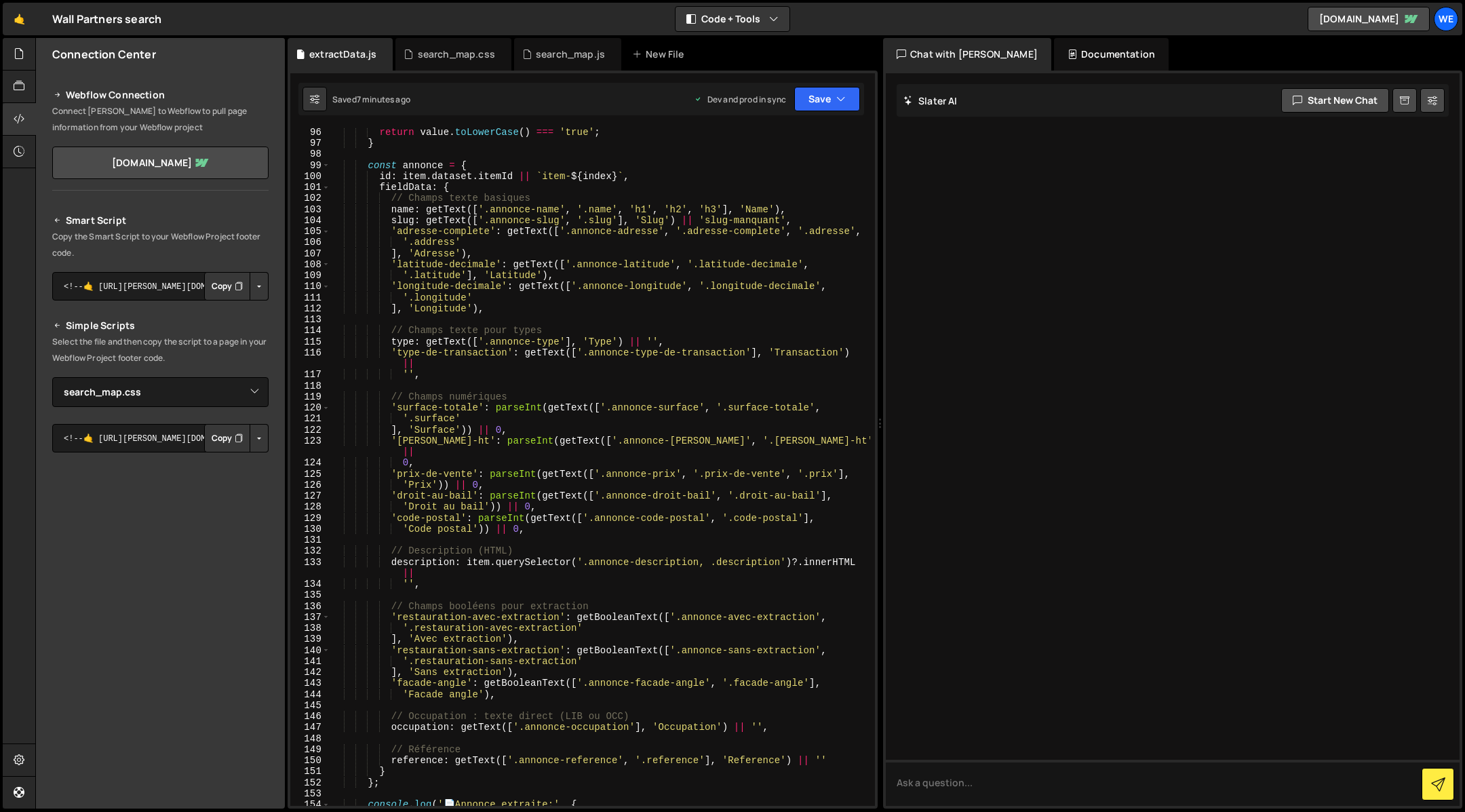
scroll to position [1153, 0]
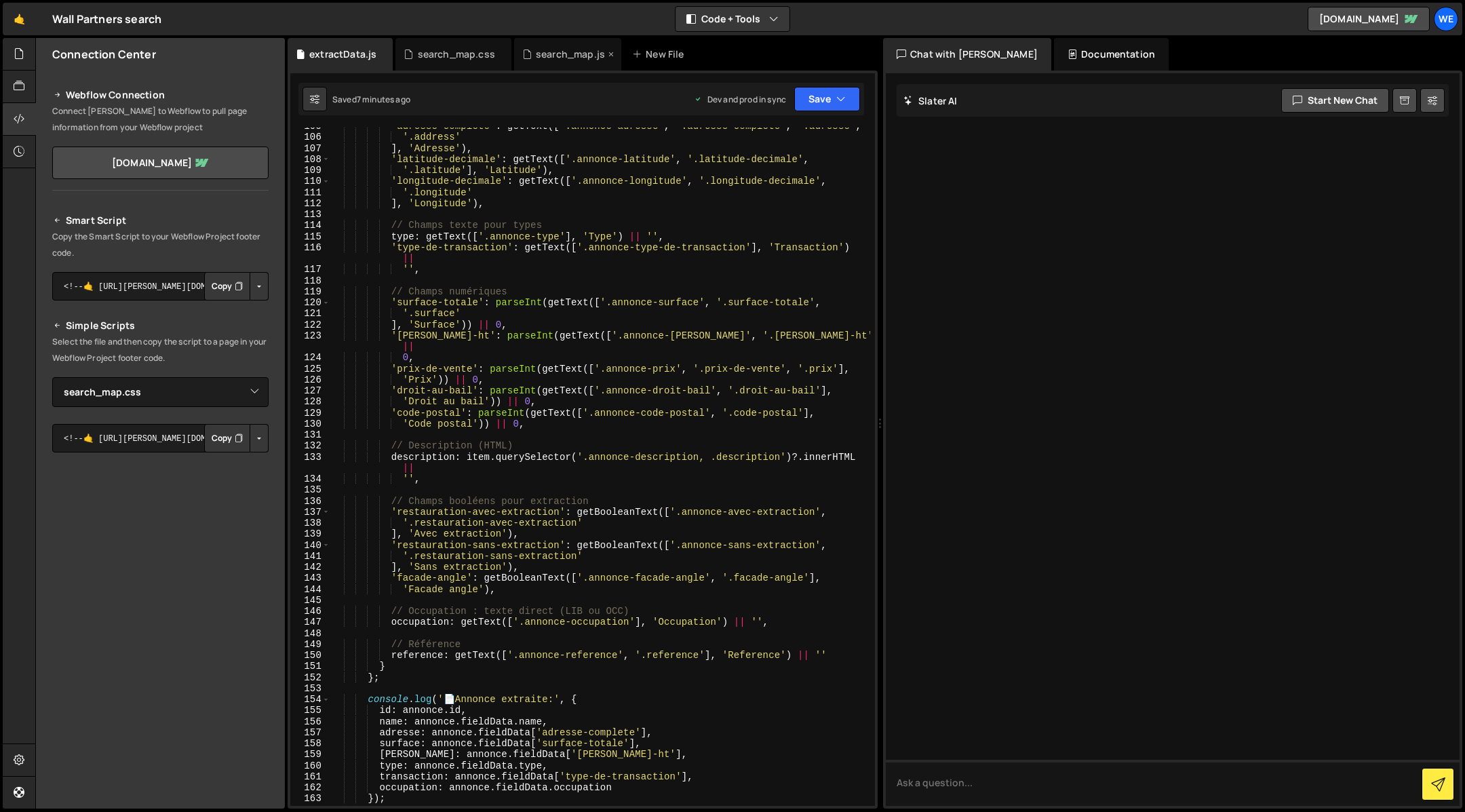
click at [564, 68] on div "search_map.js" at bounding box center [567, 54] width 107 height 33
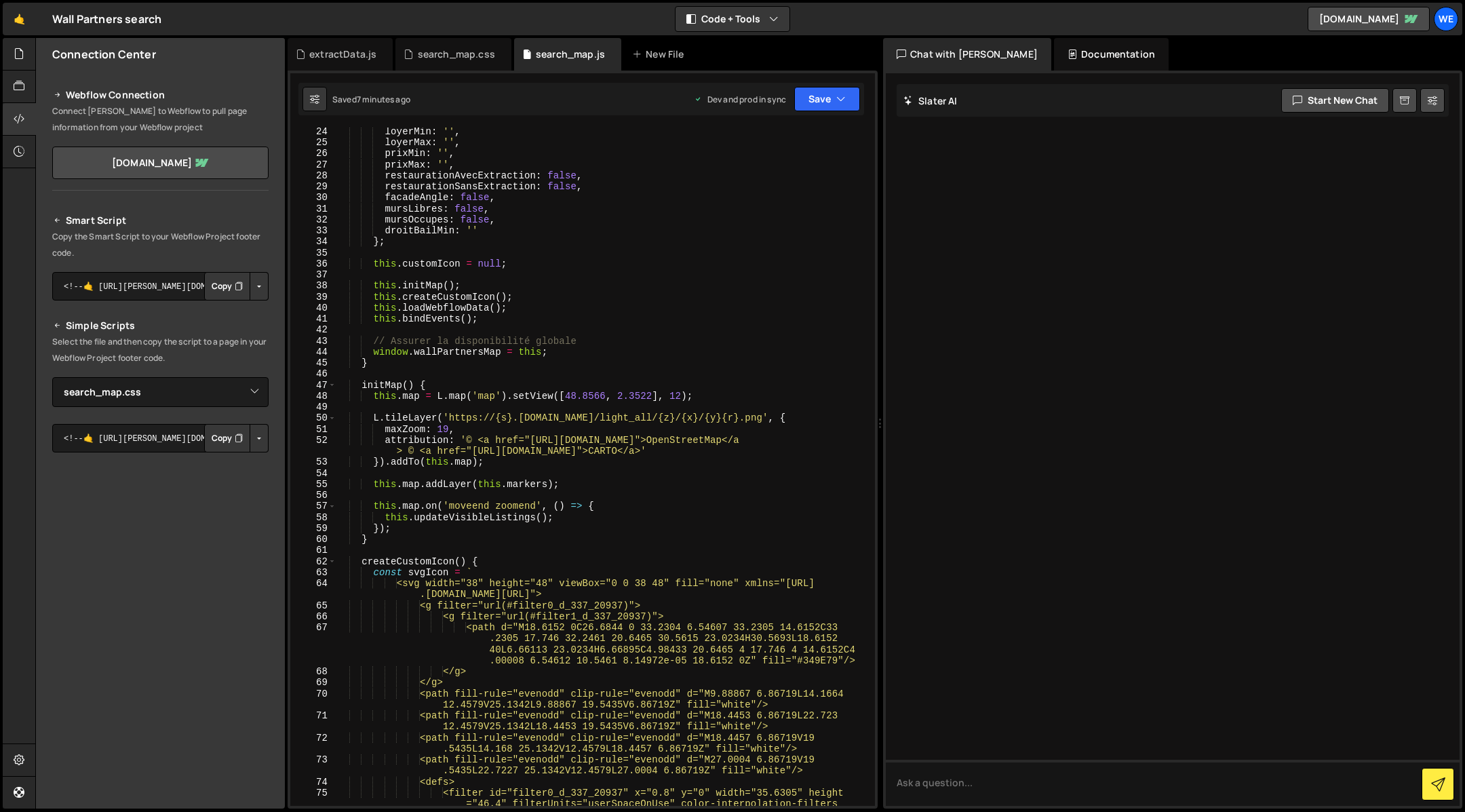
scroll to position [0, 0]
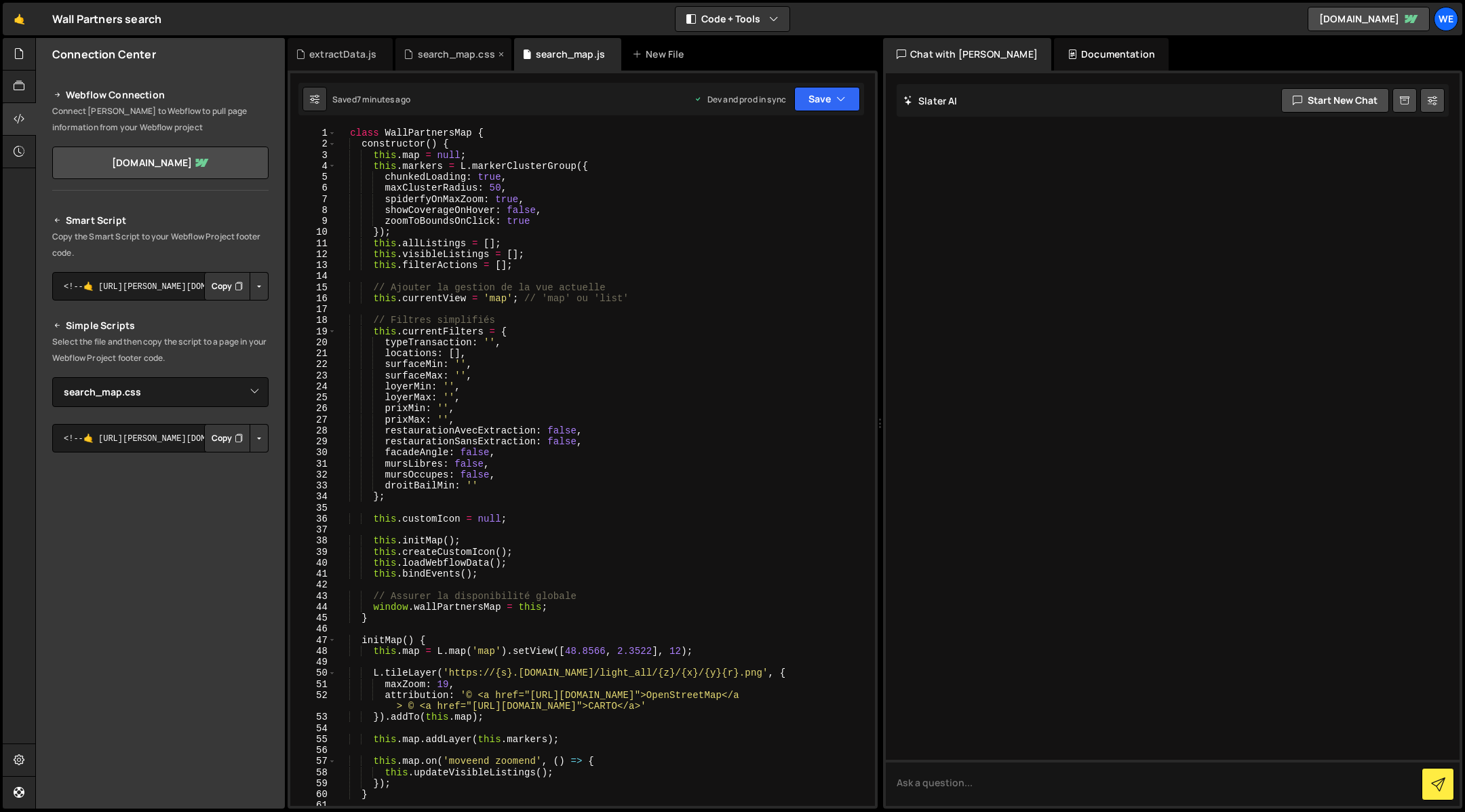
click at [445, 54] on div "search_map.css" at bounding box center [457, 54] width 78 height 14
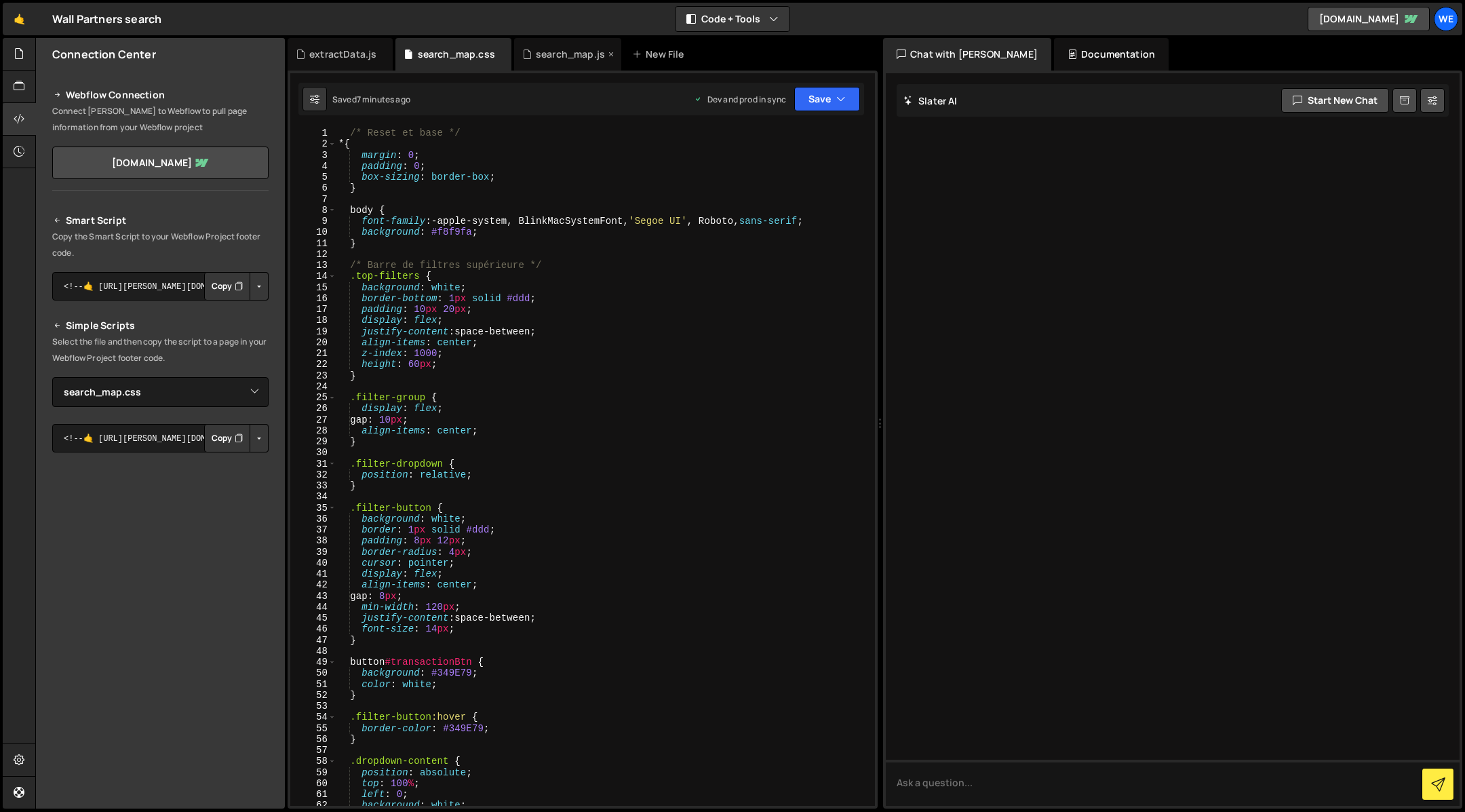
click at [551, 55] on div "search_map.js" at bounding box center [570, 54] width 69 height 14
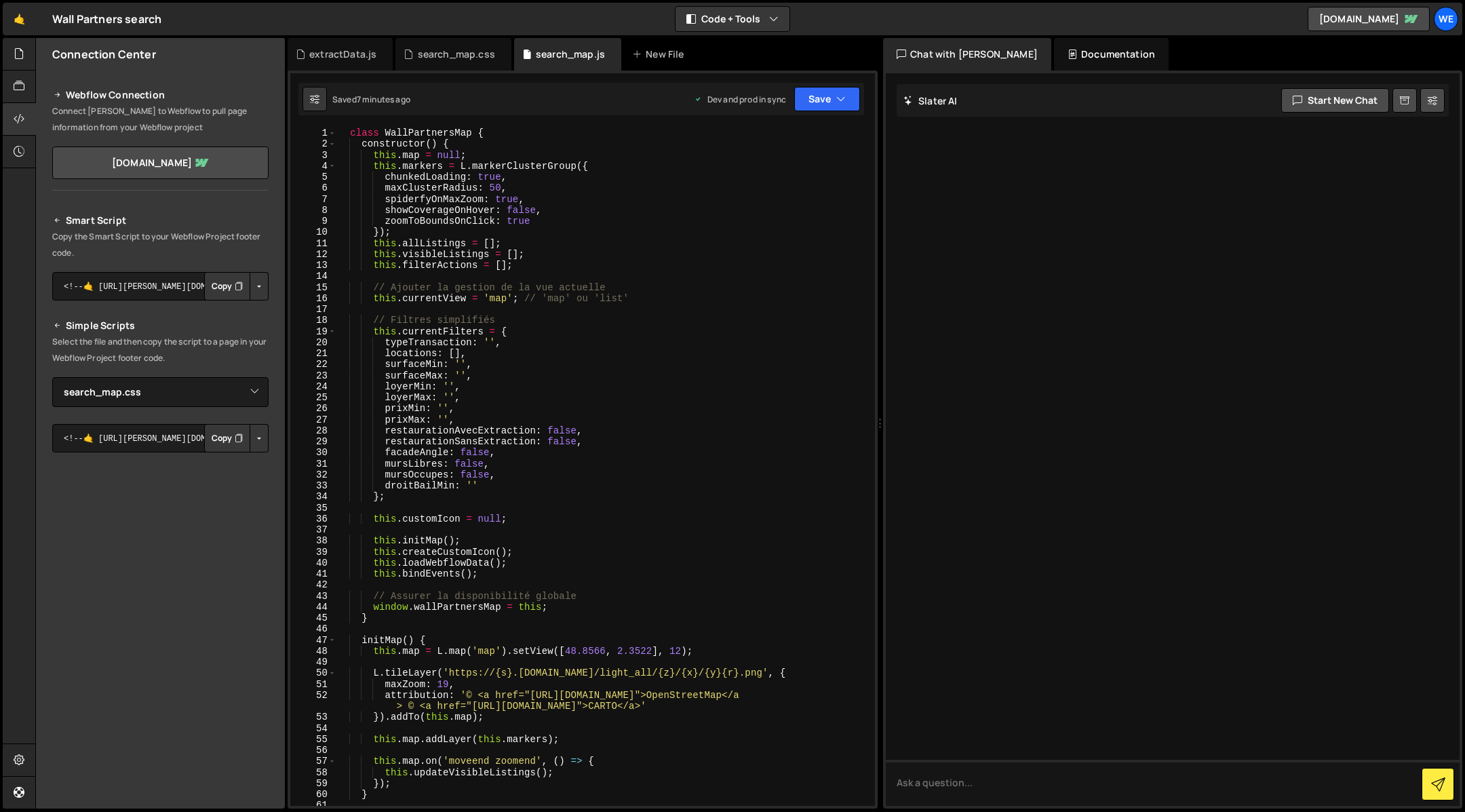
click at [1037, 305] on div at bounding box center [1173, 439] width 574 height 732
click at [1018, 784] on textarea at bounding box center [1173, 782] width 574 height 46
type textarea "mes fichiers sont bon ?"
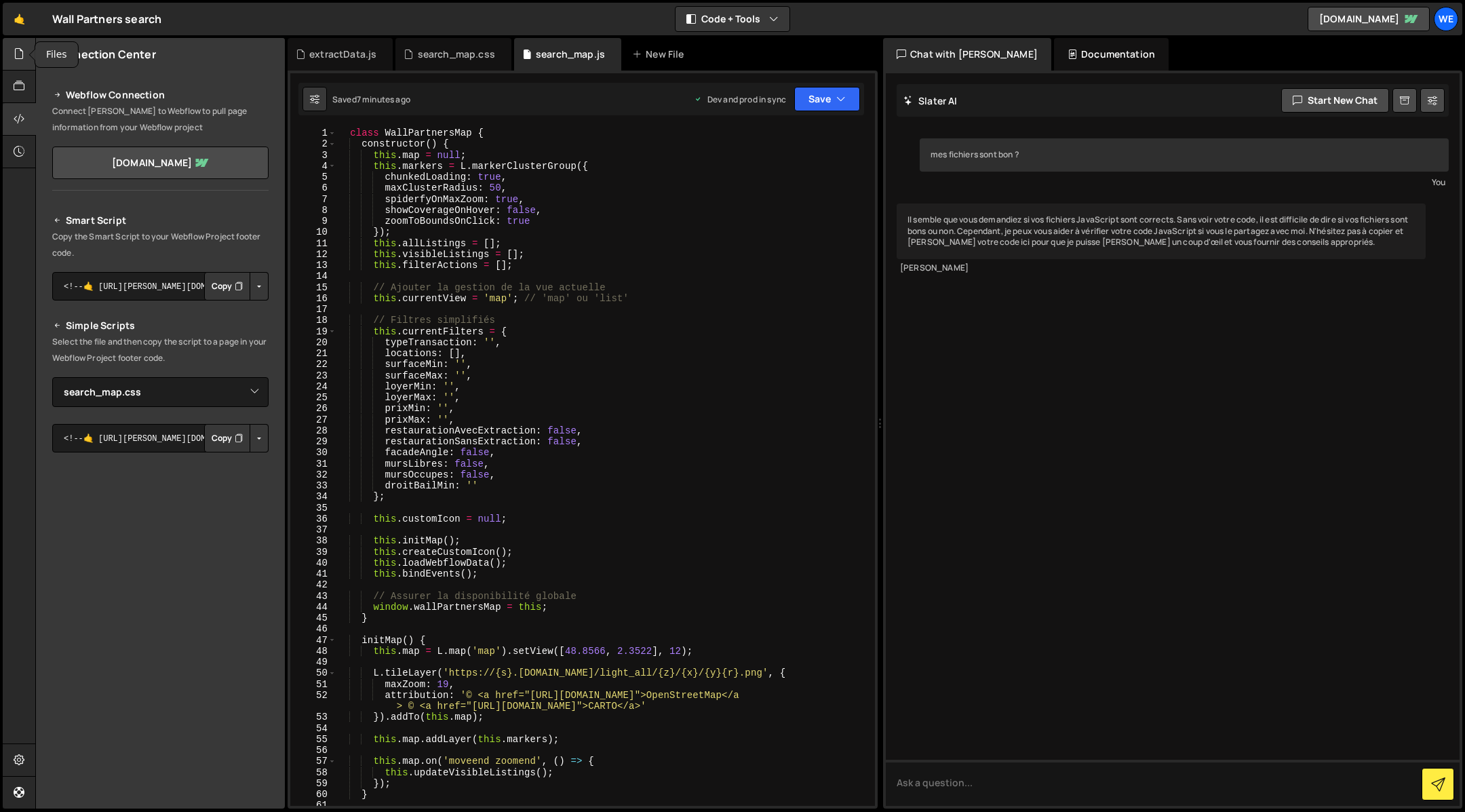
click at [21, 48] on icon at bounding box center [19, 54] width 11 height 15
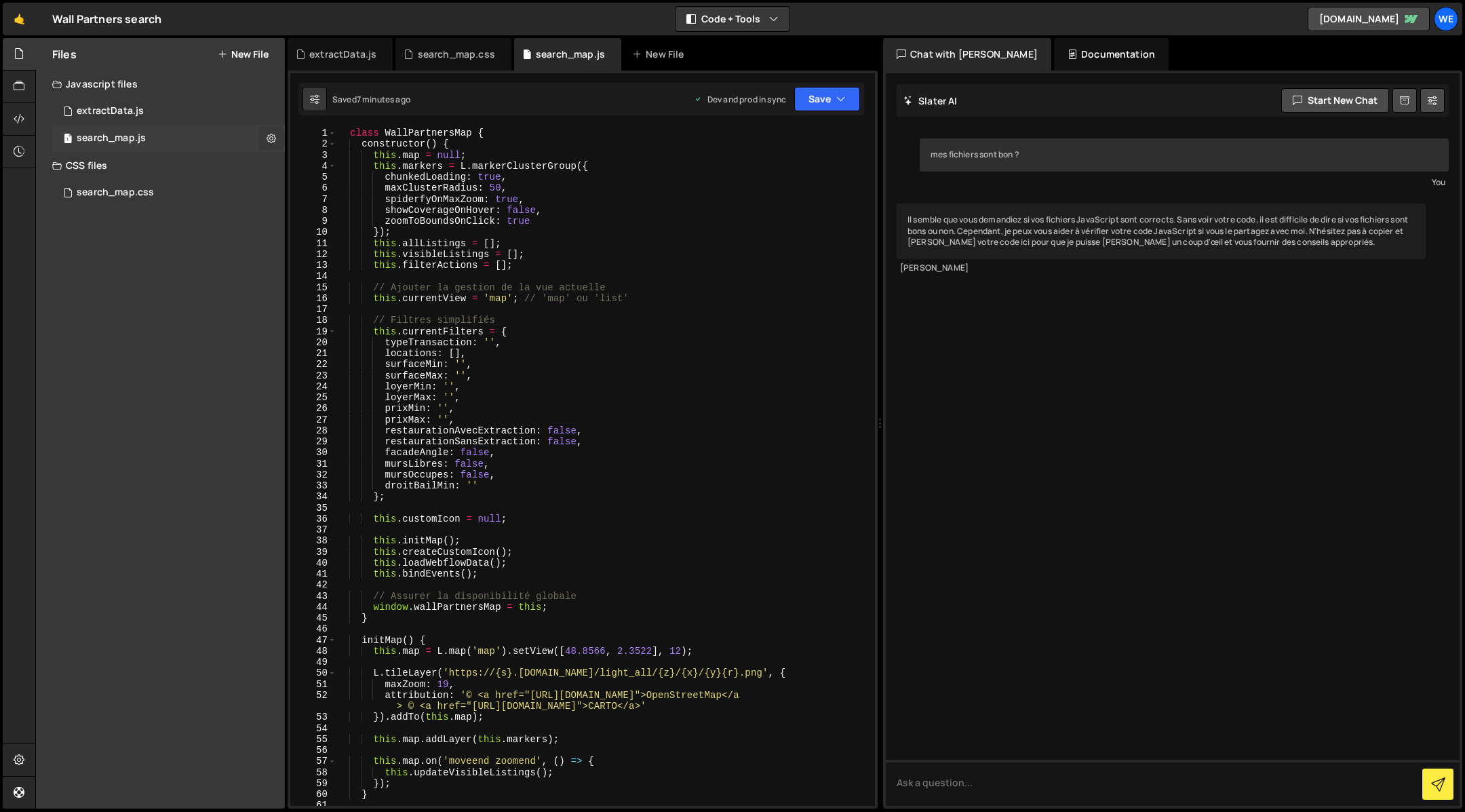
click at [270, 139] on icon at bounding box center [271, 138] width 9 height 13
click at [334, 162] on button "Edit File Settings" at bounding box center [354, 167] width 133 height 27
click at [275, 134] on icon at bounding box center [271, 138] width 9 height 13
type input "search_map"
radio input "true"
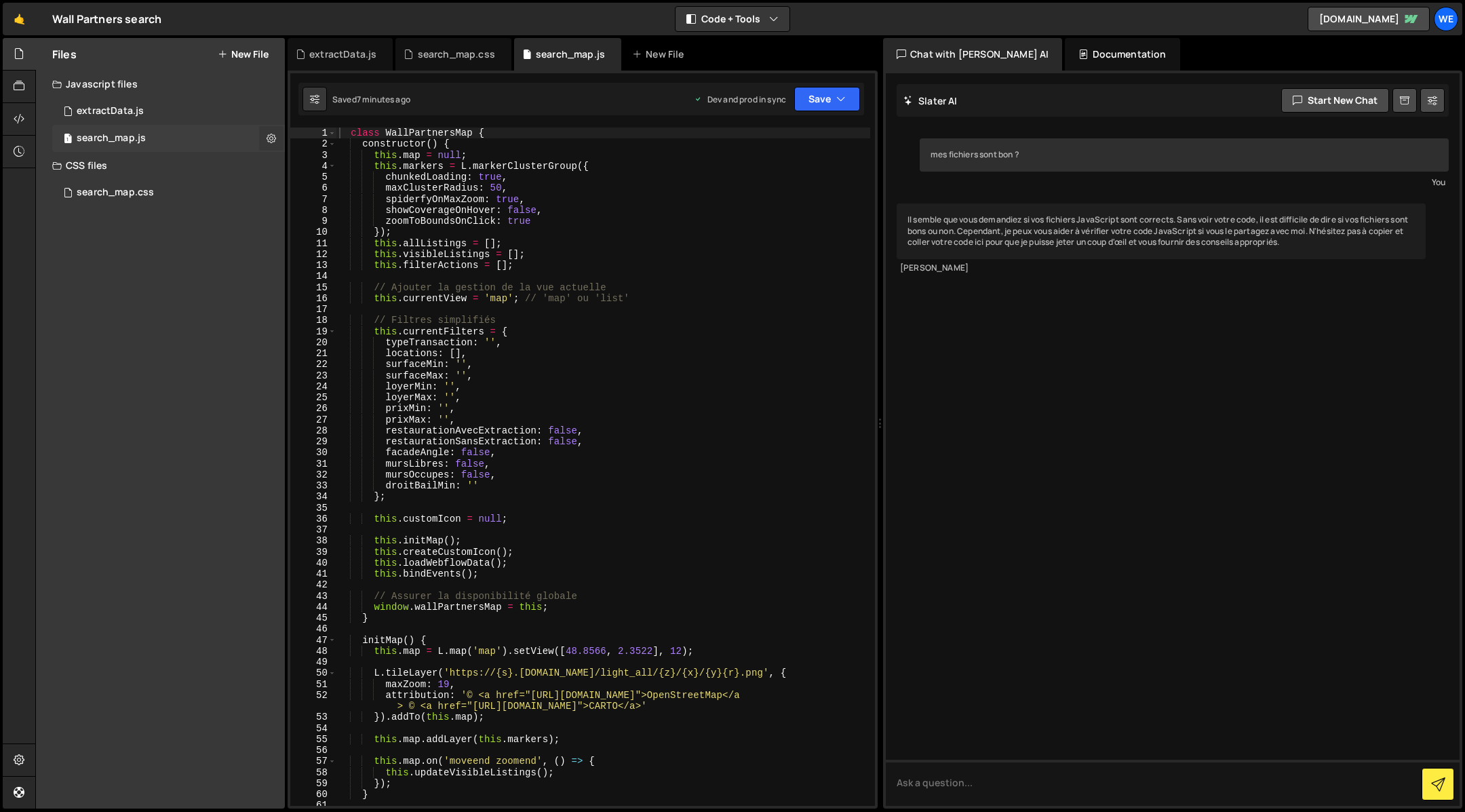
checkbox input "true"
click at [365, 164] on button "Edit File Settings" at bounding box center [354, 167] width 133 height 27
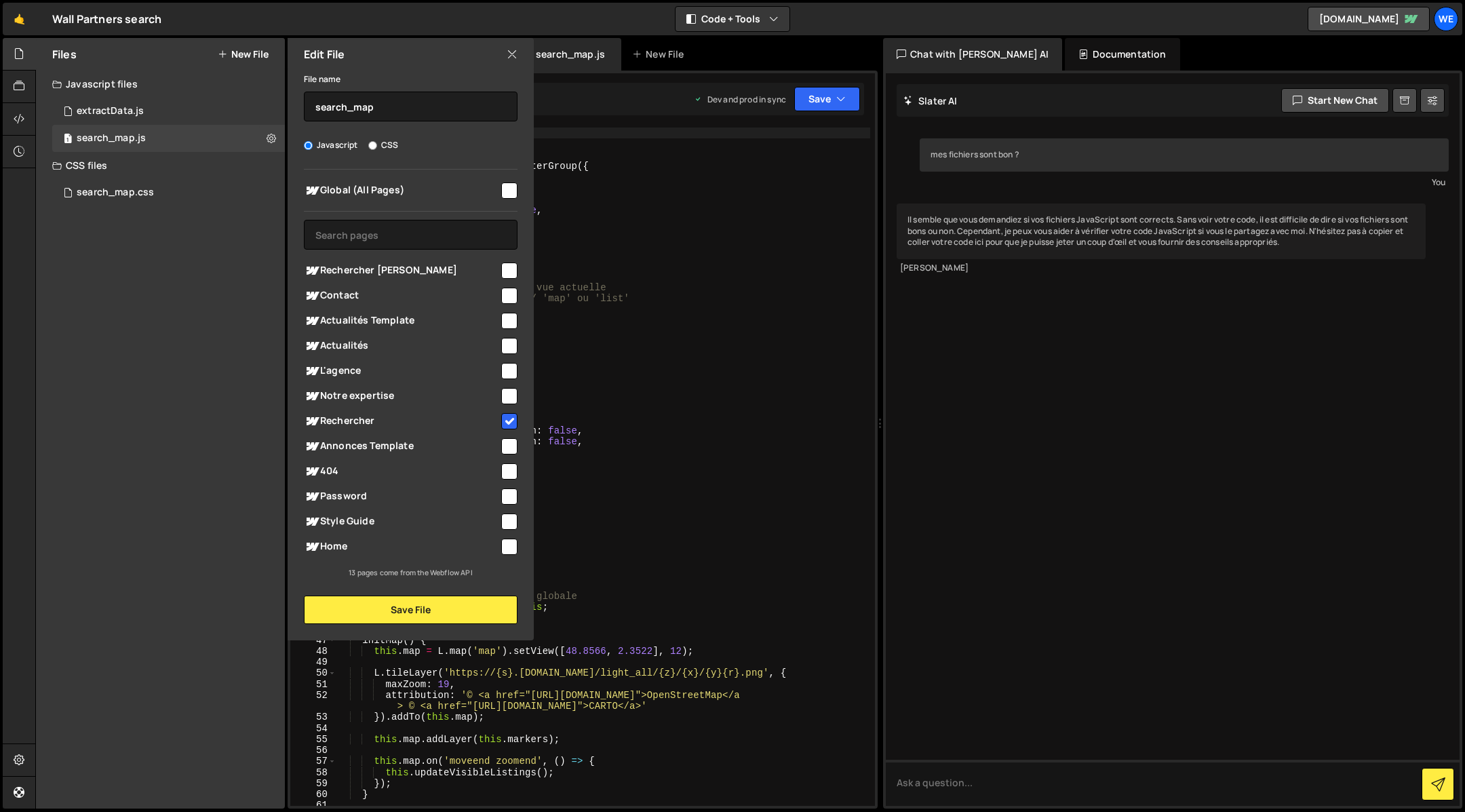
click at [506, 263] on input "checkbox" at bounding box center [509, 270] width 16 height 16
click at [222, 113] on div "1 extractData.js 0" at bounding box center [169, 111] width 233 height 27
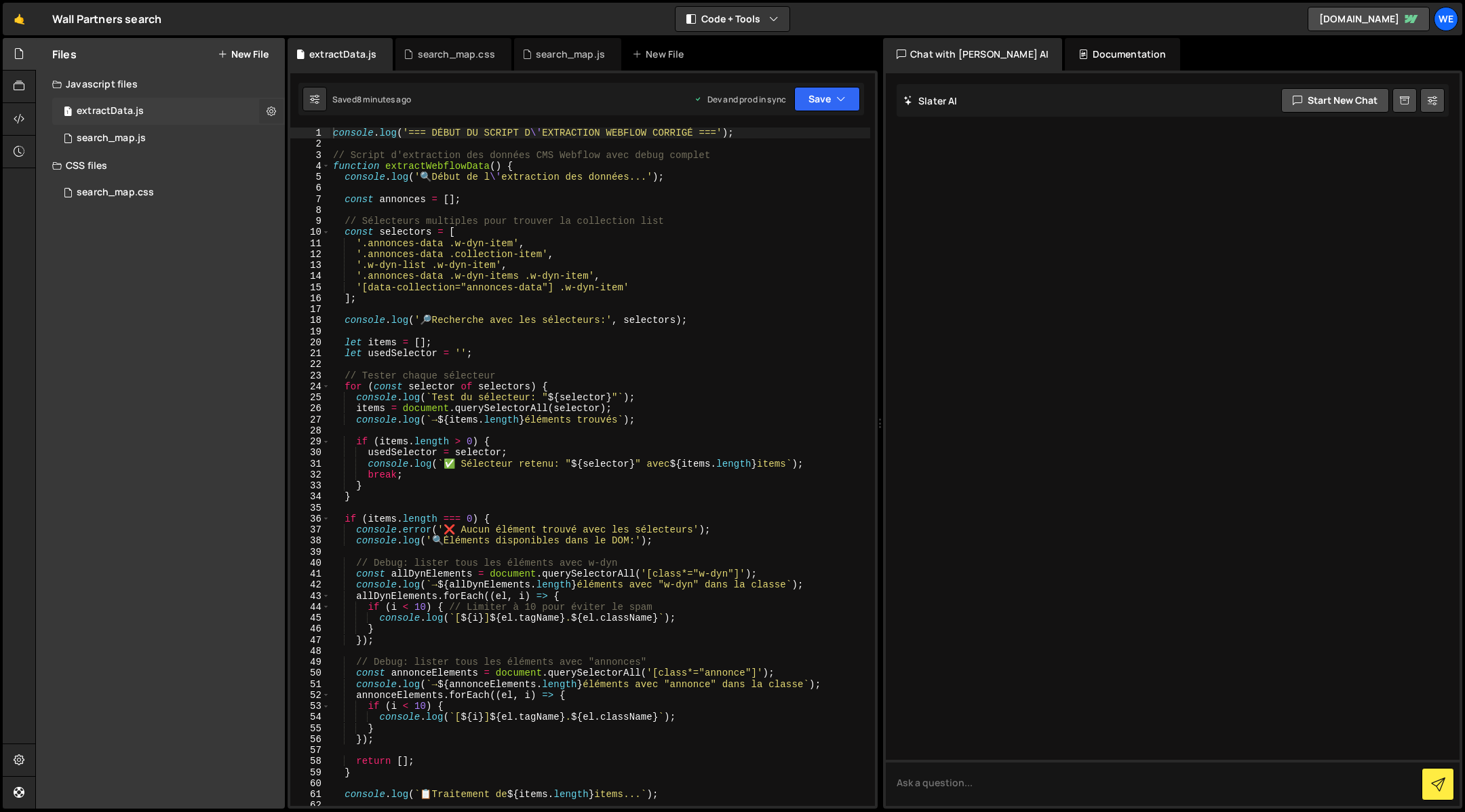
click at [275, 110] on button at bounding box center [271, 111] width 24 height 24
click at [351, 135] on button "Edit File Settings" at bounding box center [354, 140] width 133 height 27
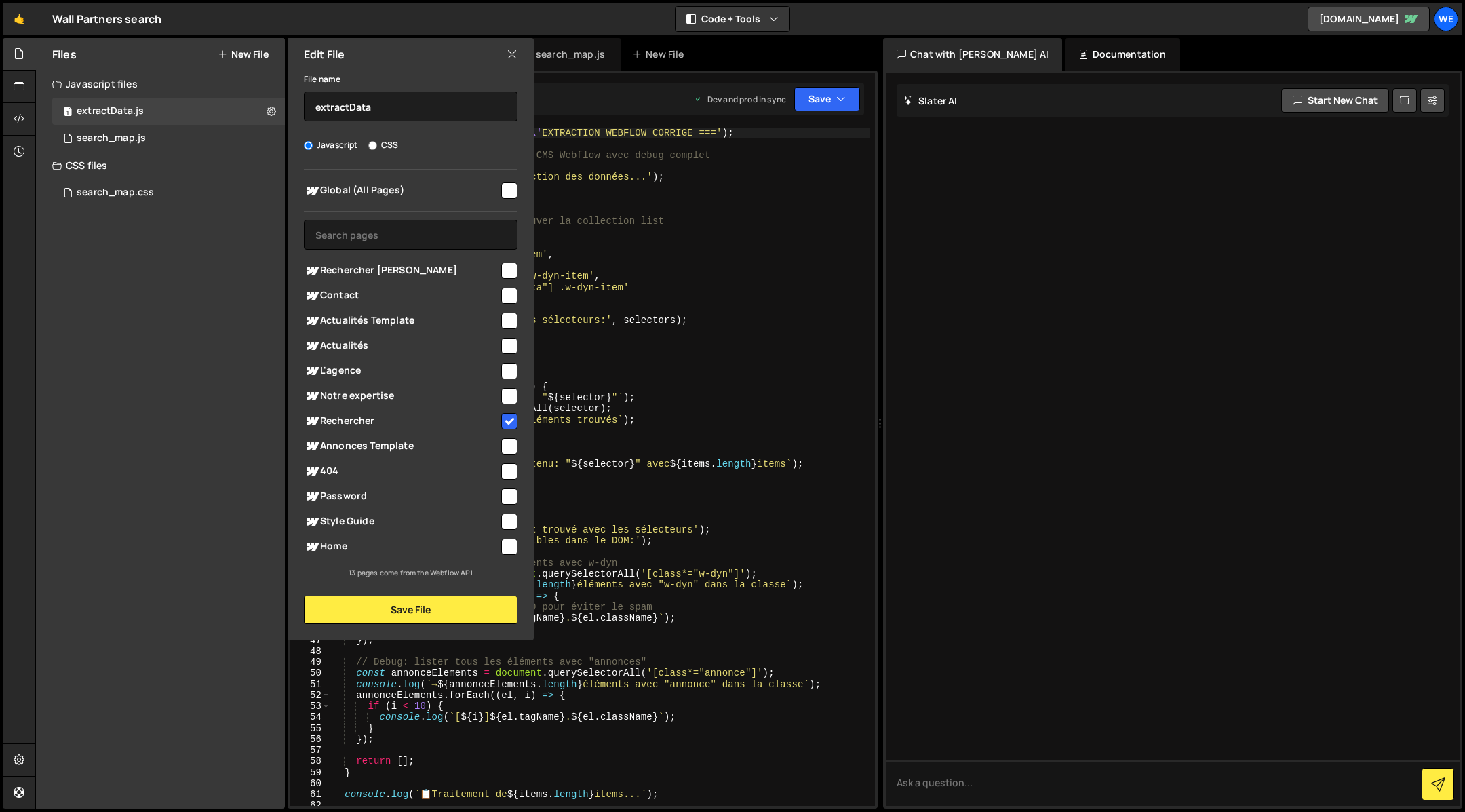
click at [512, 266] on input "checkbox" at bounding box center [509, 270] width 16 height 16
click at [123, 201] on div "search_map.css 0" at bounding box center [169, 193] width 233 height 27
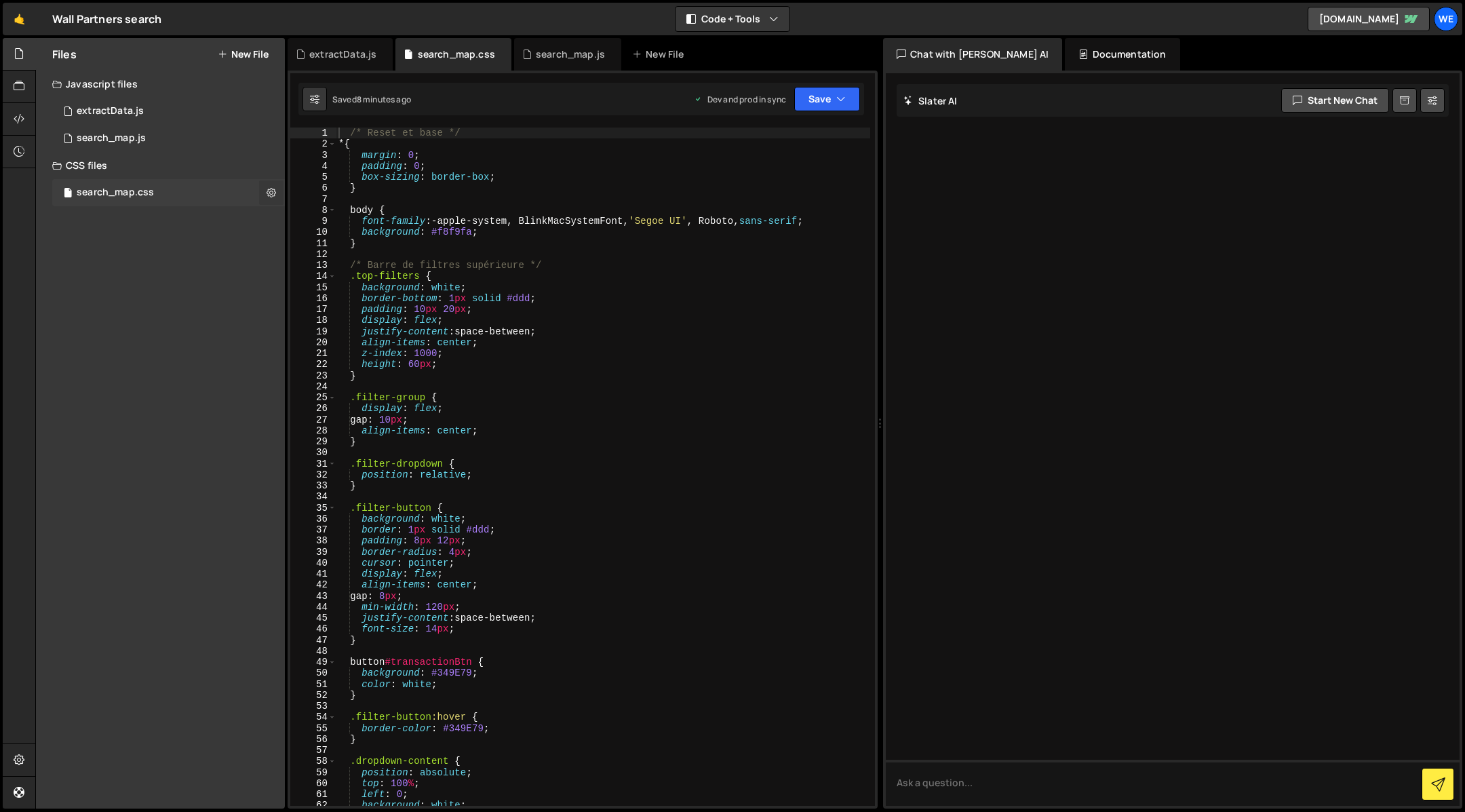
click at [269, 191] on icon at bounding box center [271, 192] width 9 height 13
click at [358, 216] on button "Edit File Settings" at bounding box center [354, 221] width 133 height 27
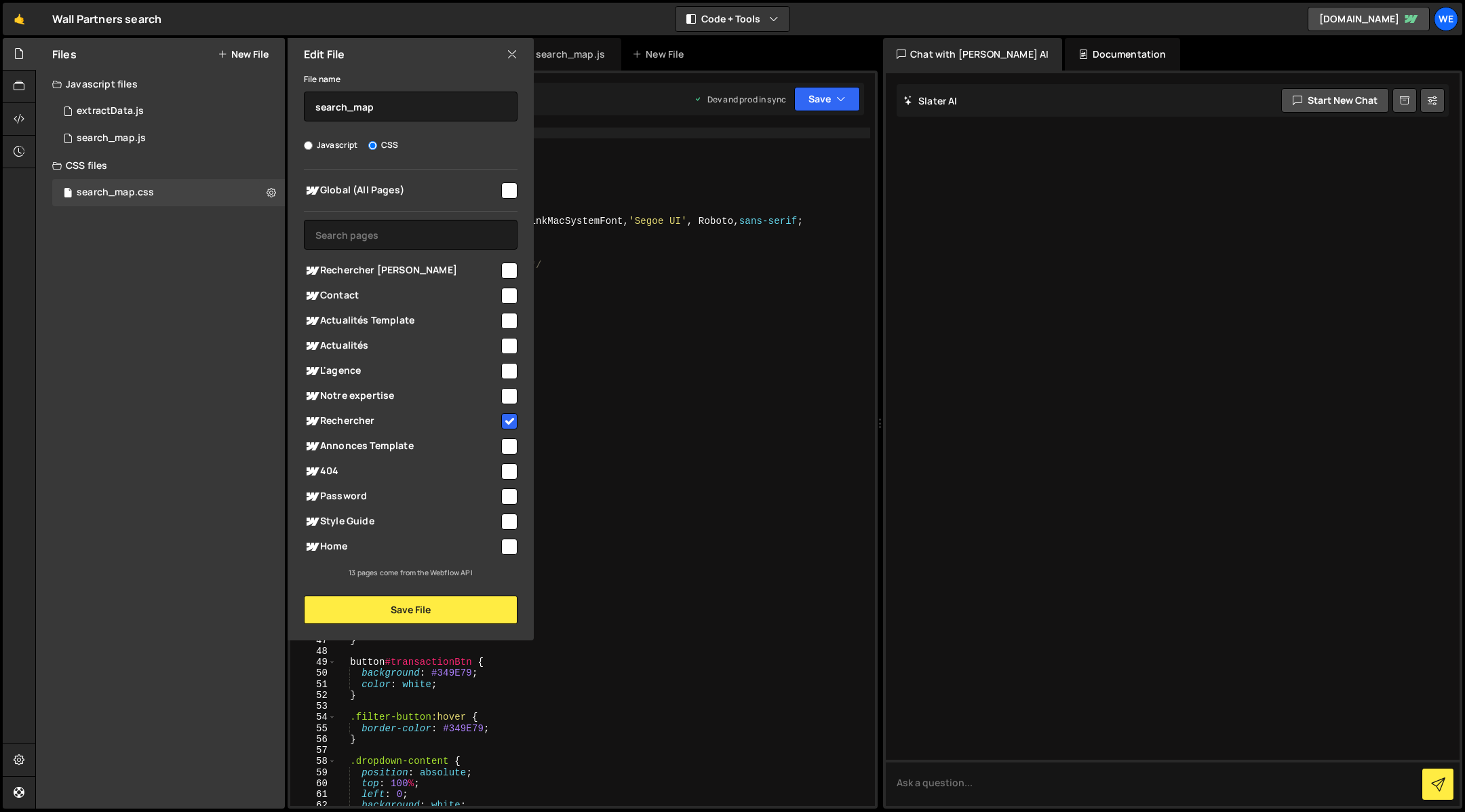
click at [507, 271] on input "checkbox" at bounding box center [509, 270] width 16 height 16
checkbox input "true"
click at [433, 611] on button "Save File" at bounding box center [410, 609] width 214 height 28
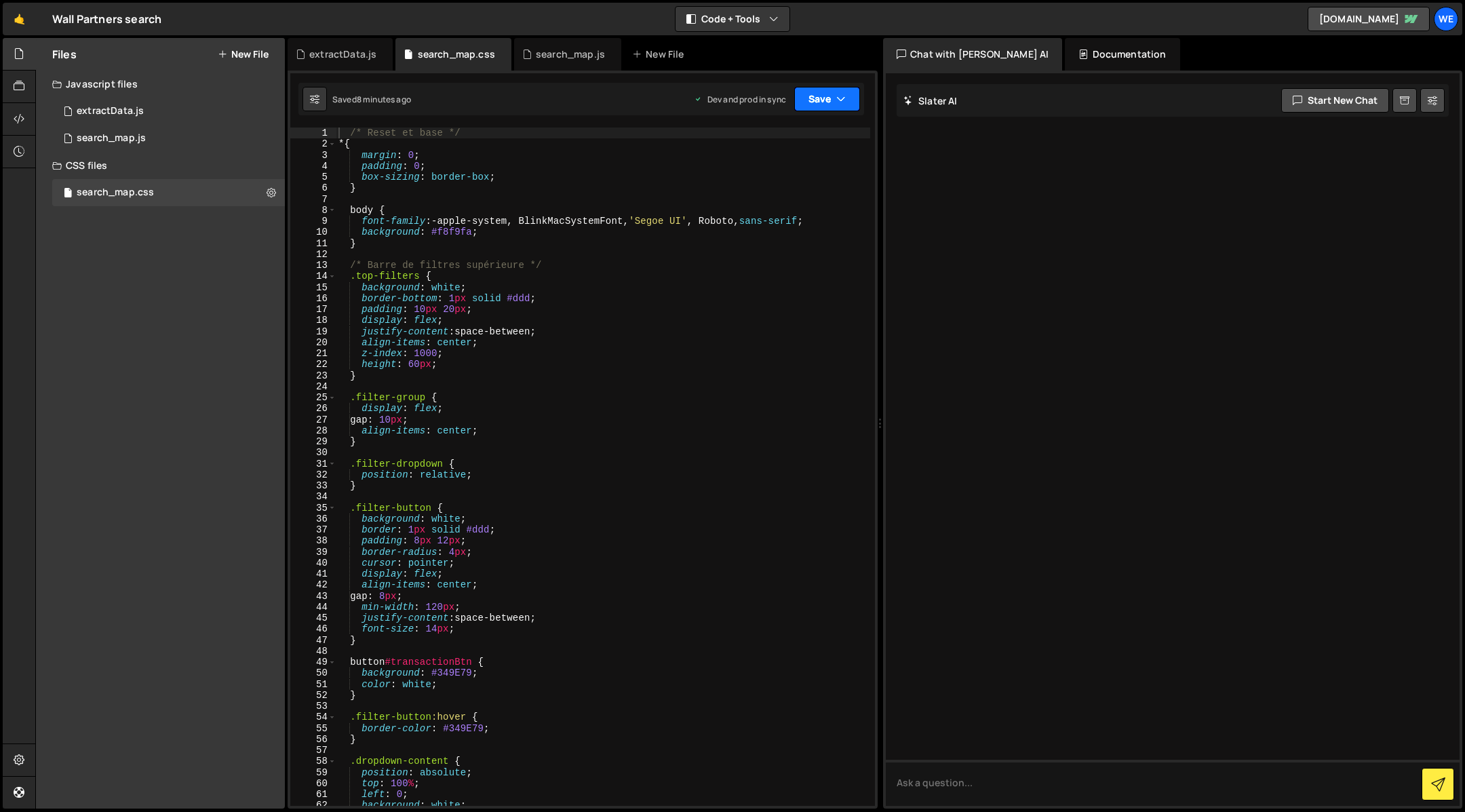
click at [828, 97] on button "Save" at bounding box center [826, 99] width 65 height 24
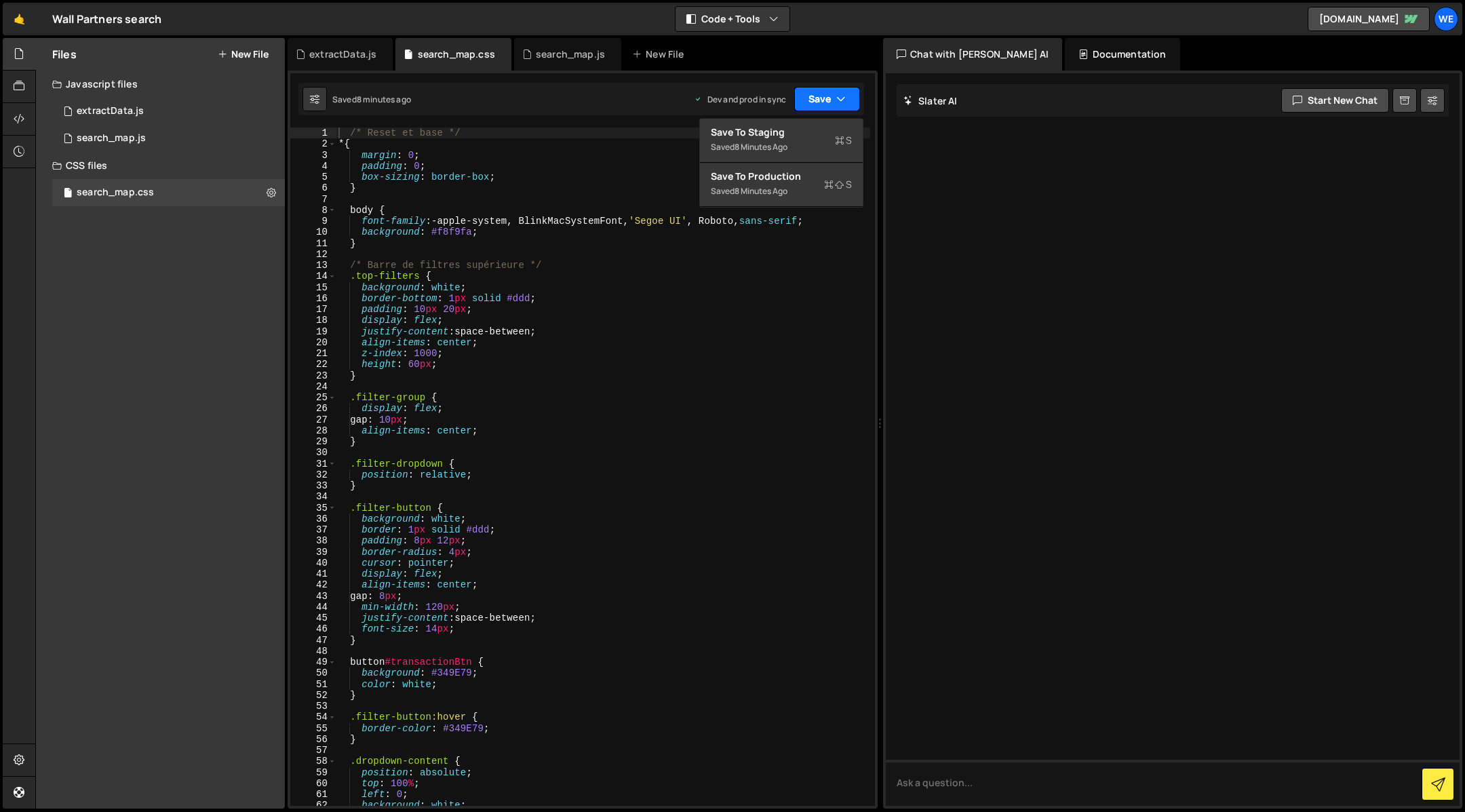
click at [827, 97] on button "Save" at bounding box center [826, 99] width 65 height 24
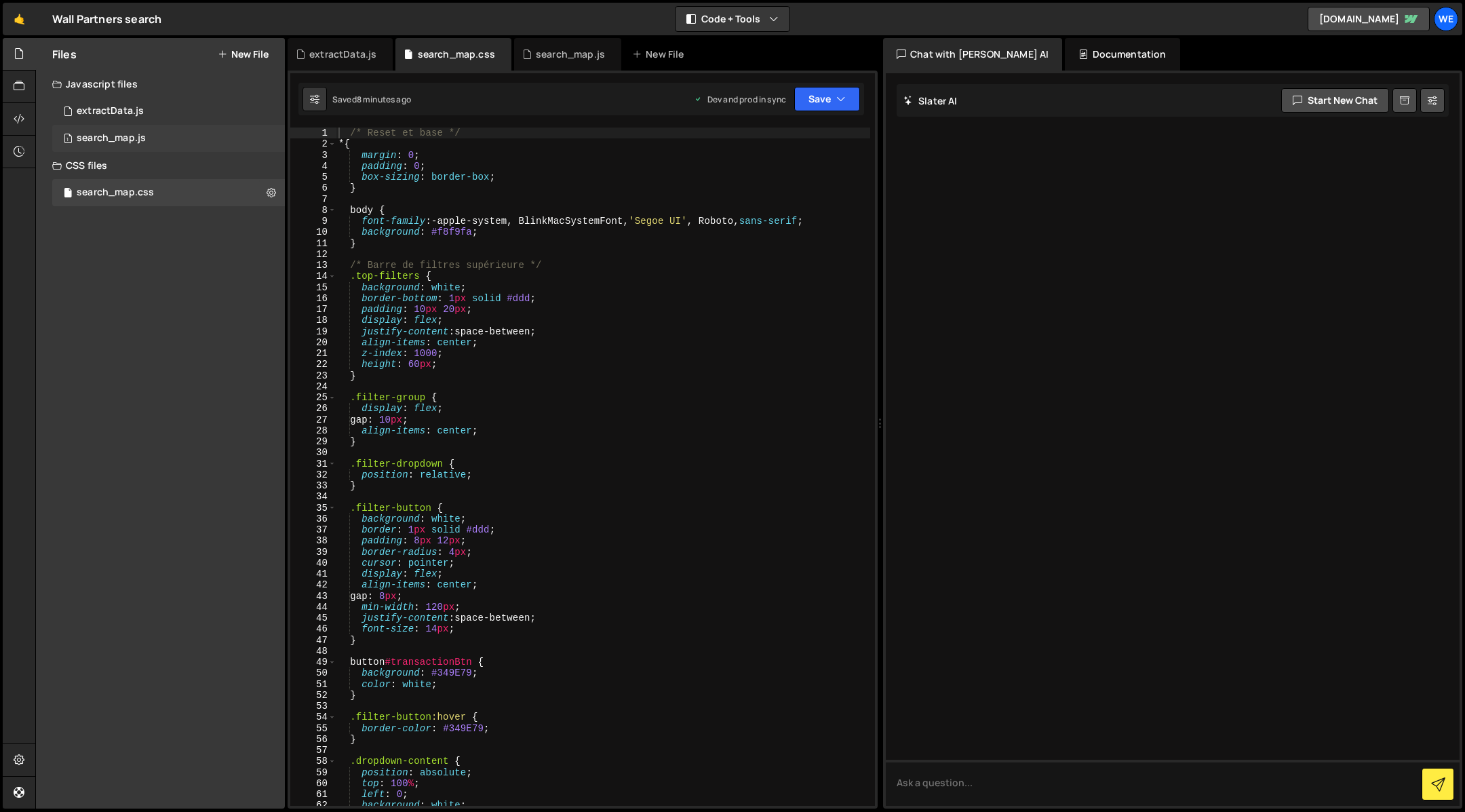
click at [221, 140] on div "1 search_map.js 0" at bounding box center [169, 139] width 233 height 27
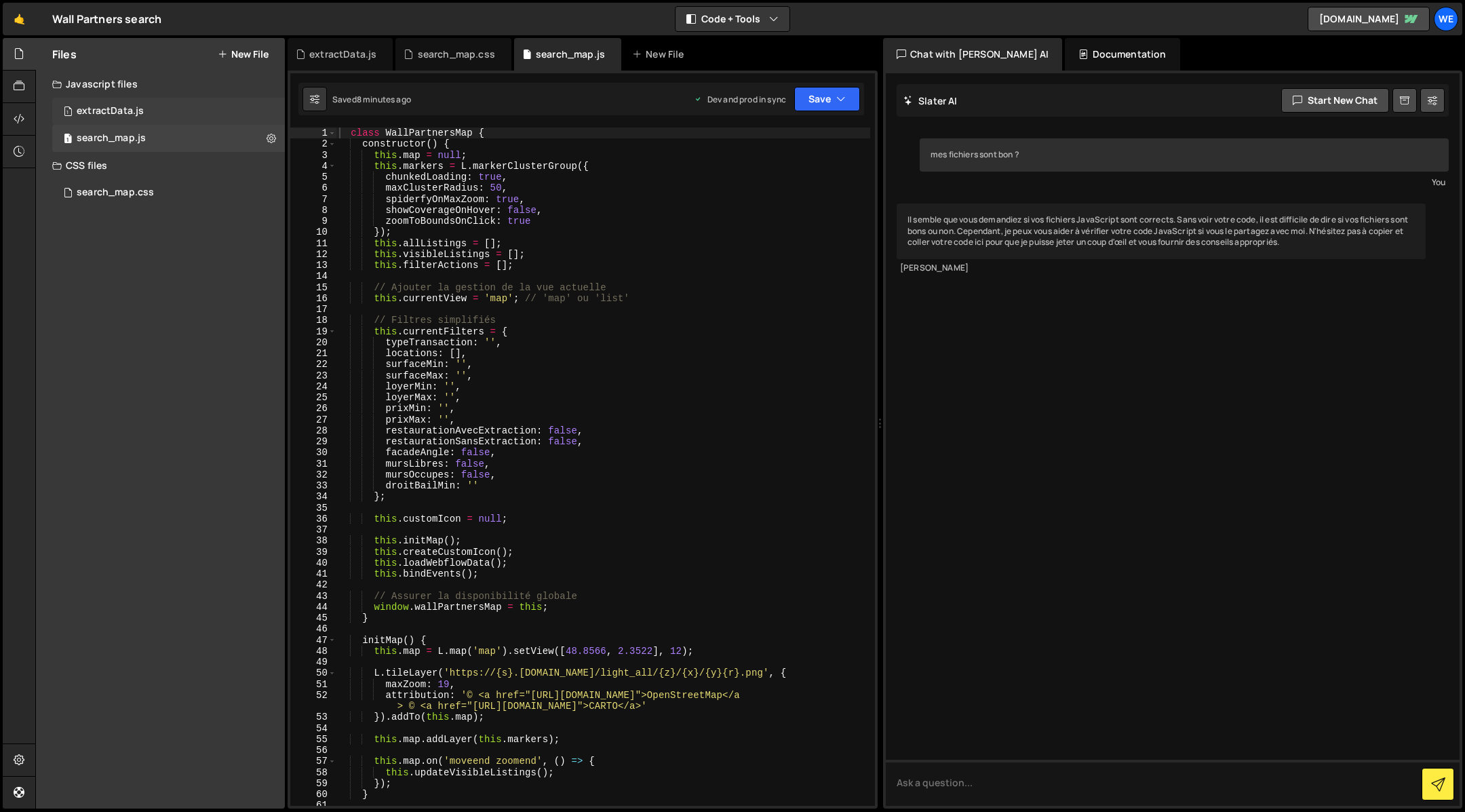
click at [209, 106] on div "1 extractData.js 0" at bounding box center [169, 111] width 233 height 27
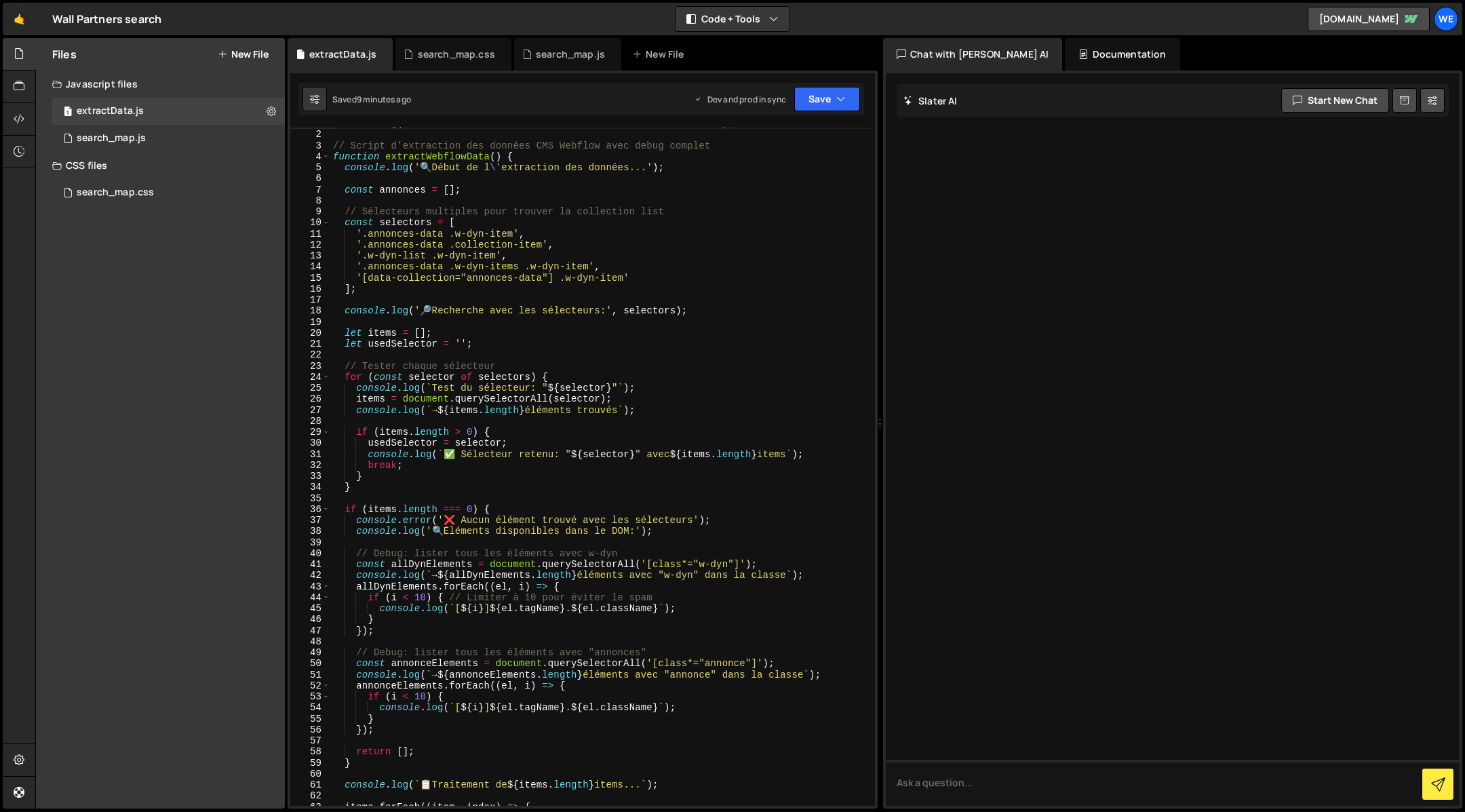
scroll to position [3, 0]
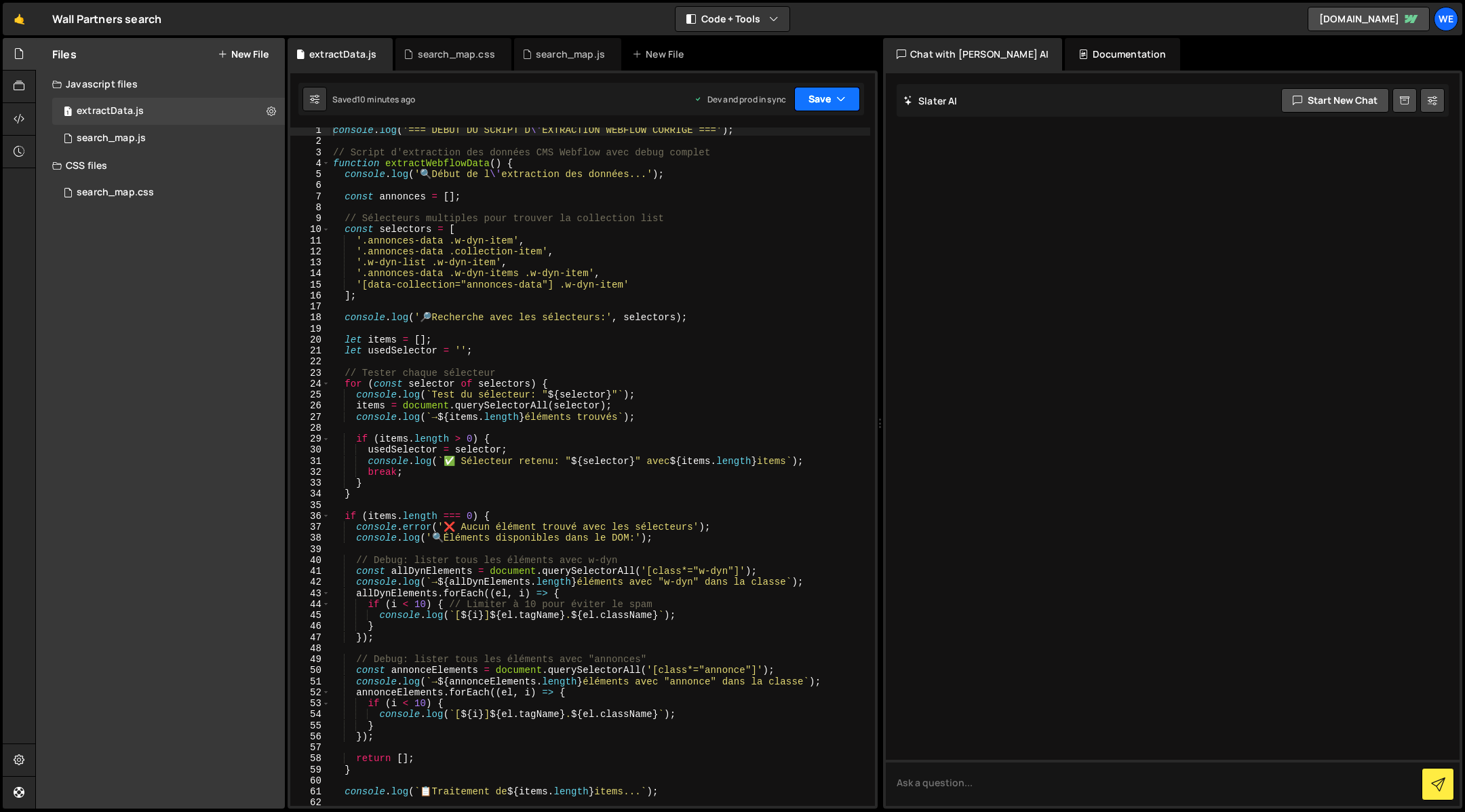
click at [845, 95] on icon "button" at bounding box center [841, 99] width 9 height 14
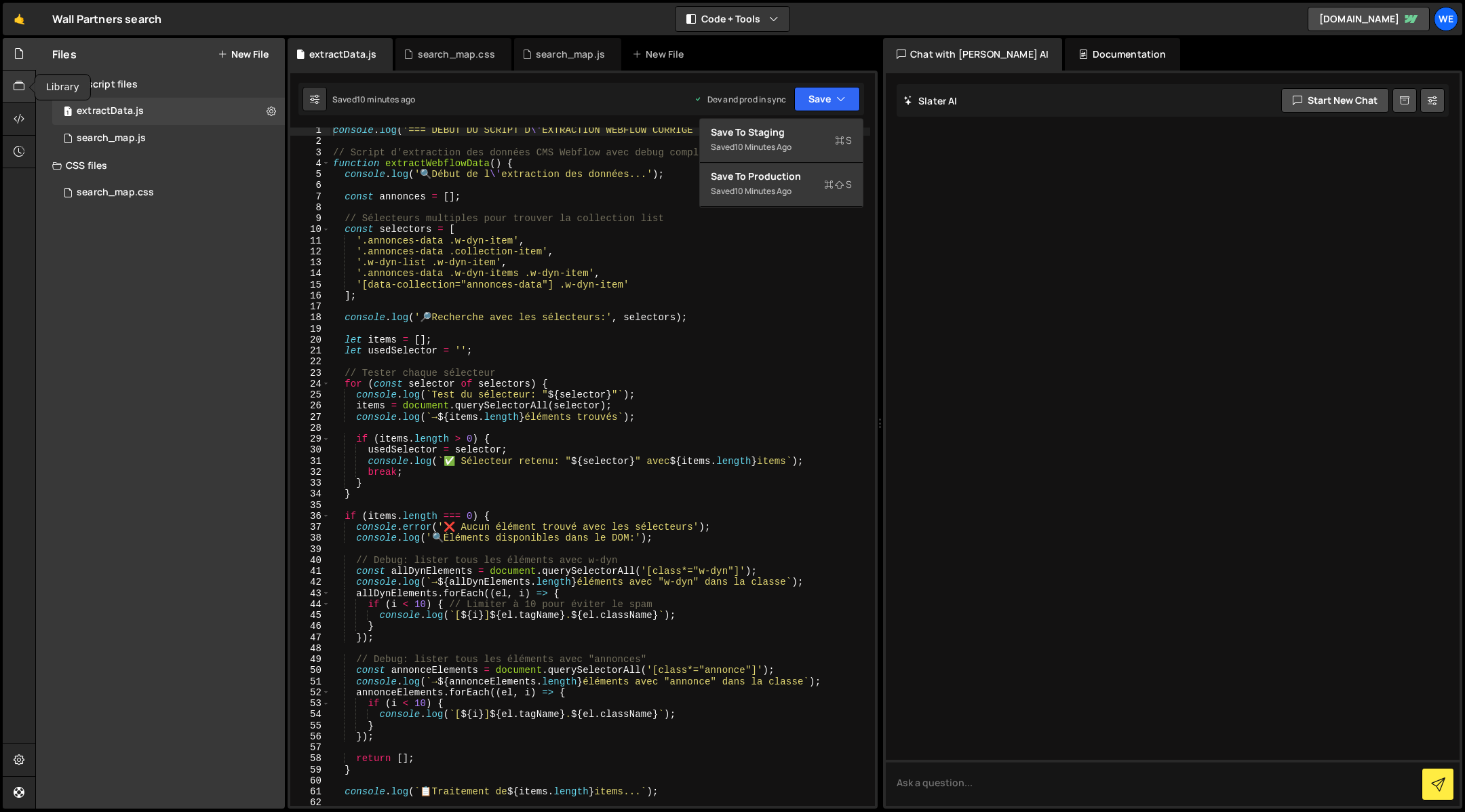
click at [22, 85] on icon at bounding box center [19, 86] width 11 height 15
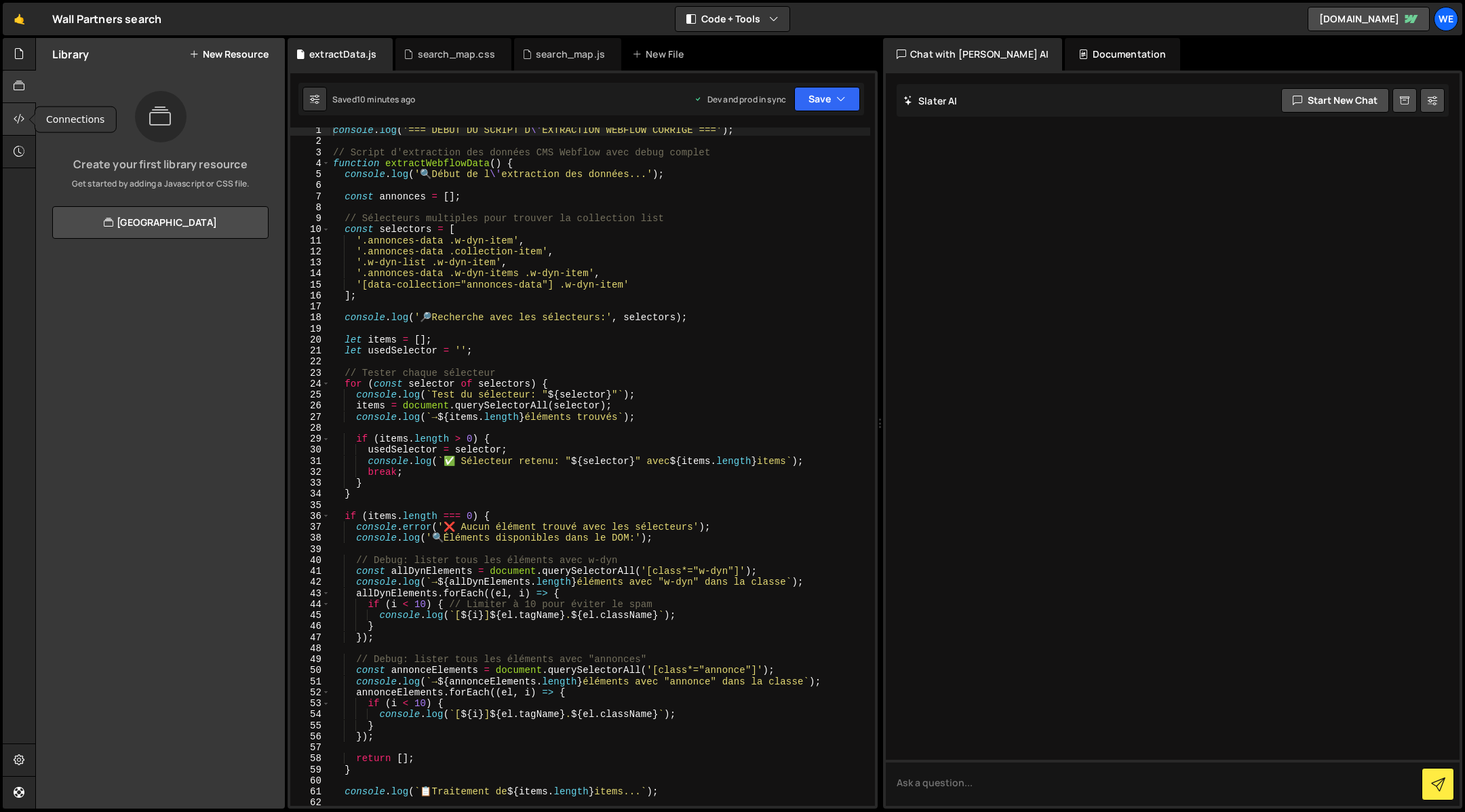
click at [18, 126] on icon at bounding box center [19, 119] width 11 height 15
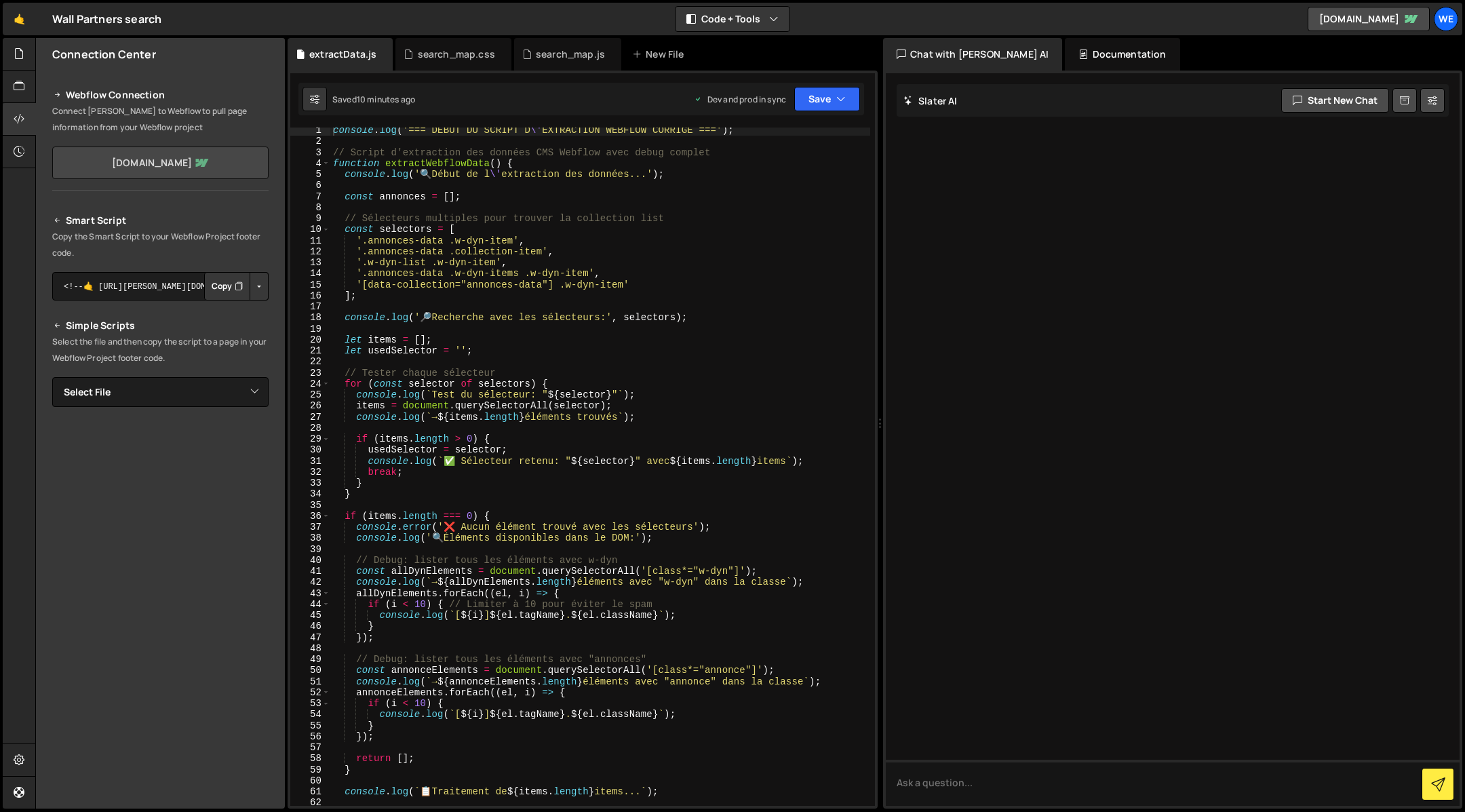
click at [202, 163] on link "wall-partners.webflow.io" at bounding box center [161, 162] width 216 height 33
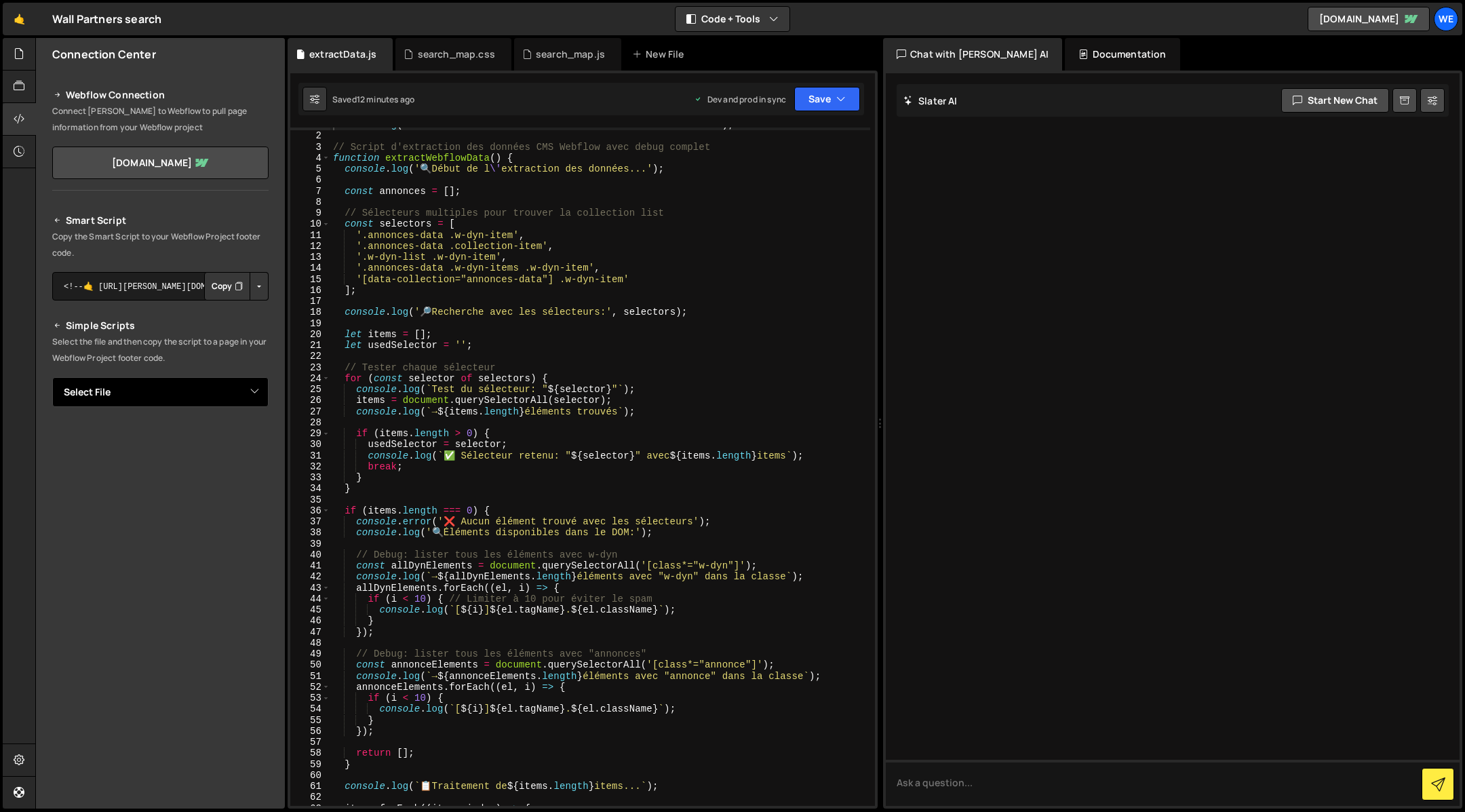
click at [143, 389] on select "Select File extractData.js search_map.js search_map.css" at bounding box center [161, 391] width 216 height 30
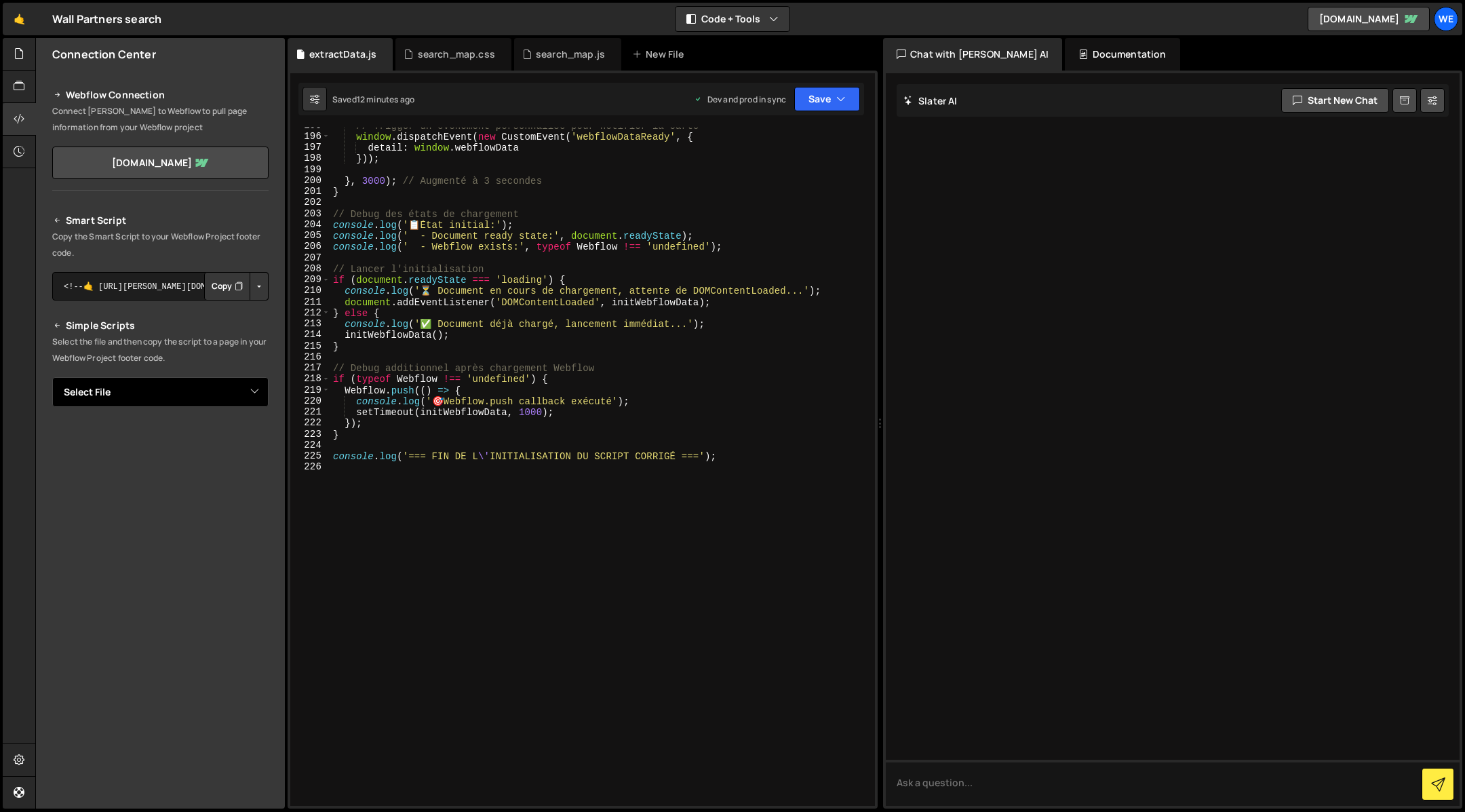
scroll to position [2189, 0]
click at [445, 533] on div "// Trigger un événement personnalisé pour notifier la carte window . dispatchEv…" at bounding box center [600, 470] width 540 height 701
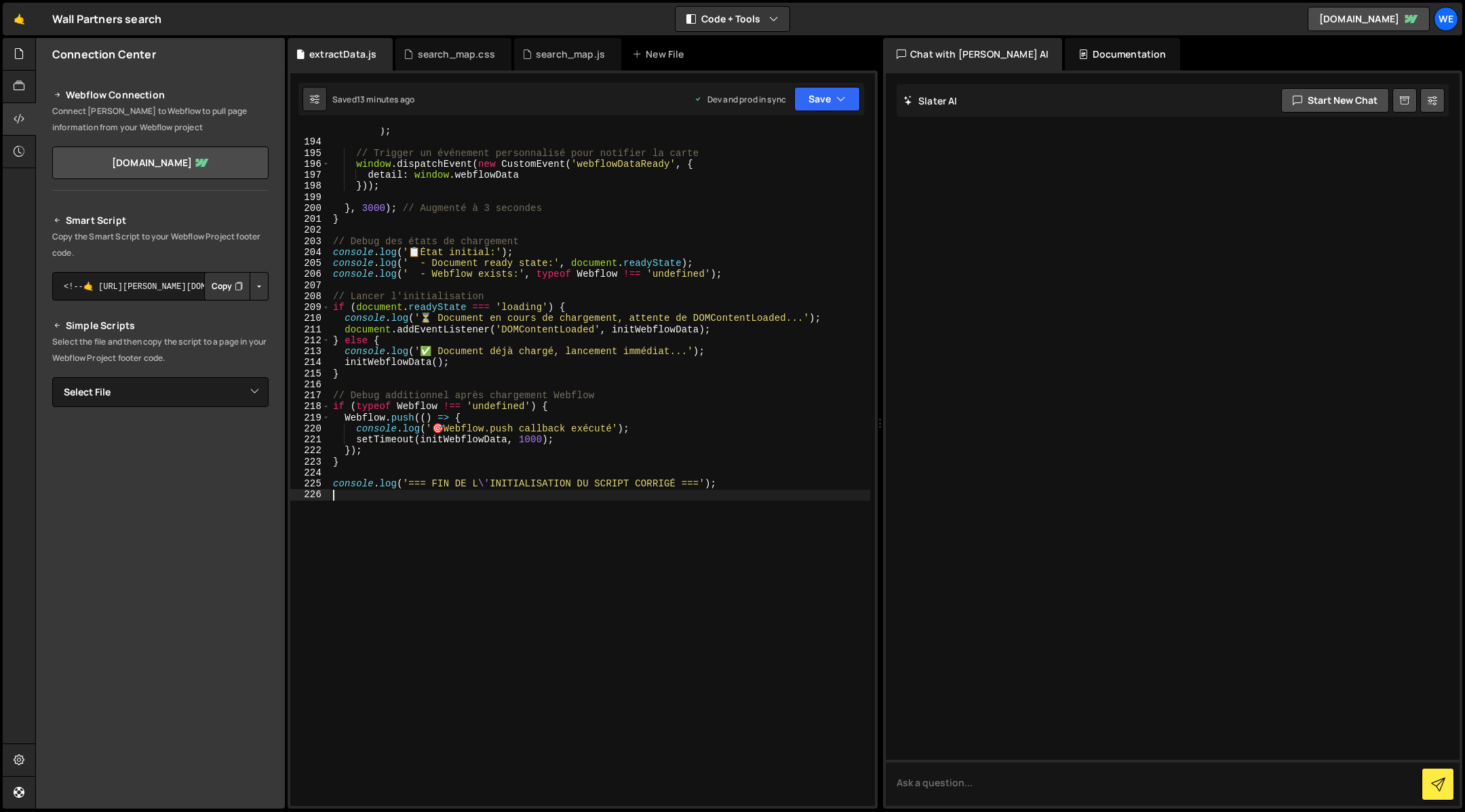
scroll to position [2161, 0]
click at [558, 55] on div "search_map.js" at bounding box center [570, 54] width 69 height 14
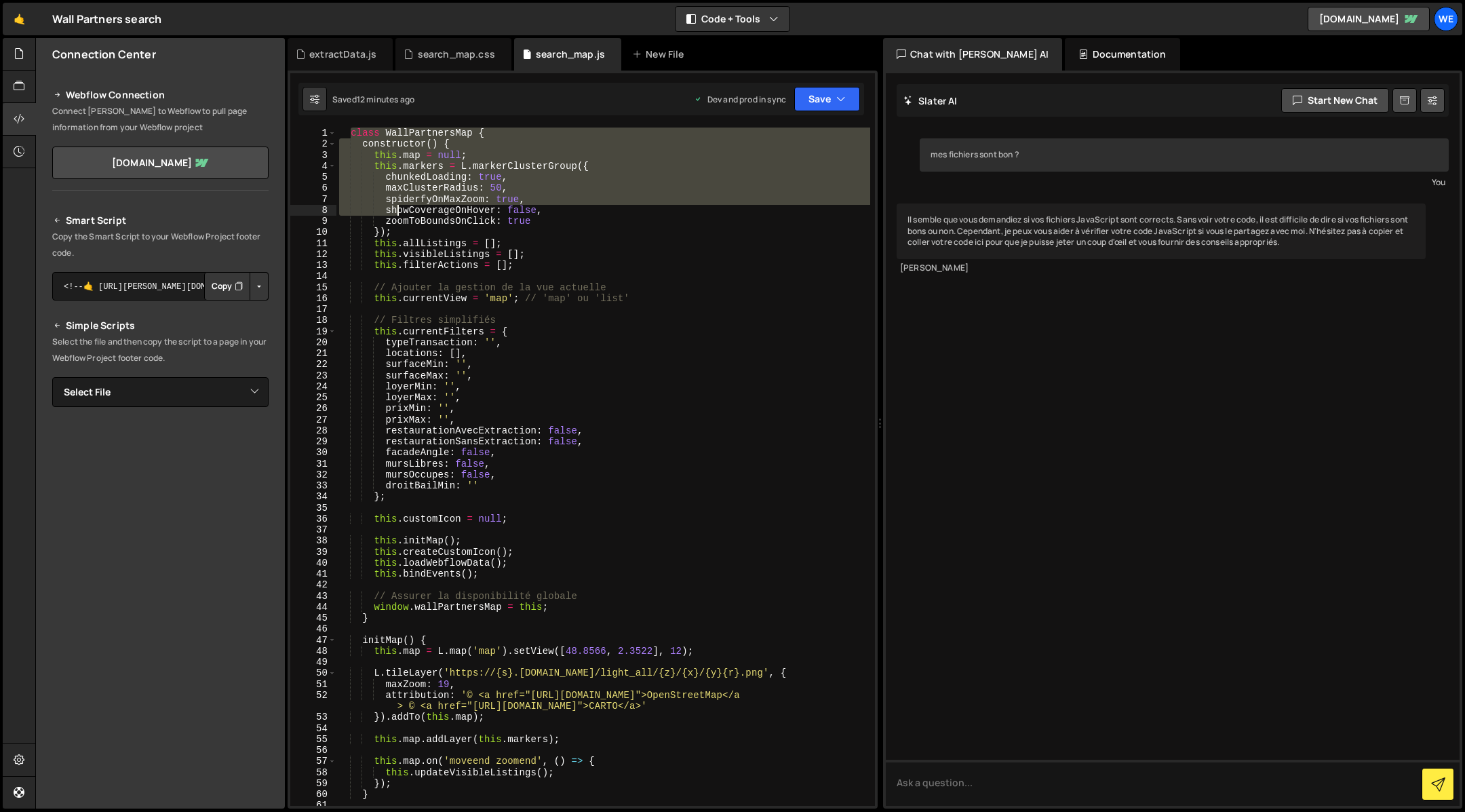
drag, startPoint x: 349, startPoint y: 132, endPoint x: 417, endPoint y: 559, distance: 432.4
click at [417, 559] on div "class WallPartnersMap { constructor ( ) { this . map = null ; this . markers = …" at bounding box center [604, 478] width 534 height 701
type textarea "this.createCustomIcon(); this.loadWebflowData();"
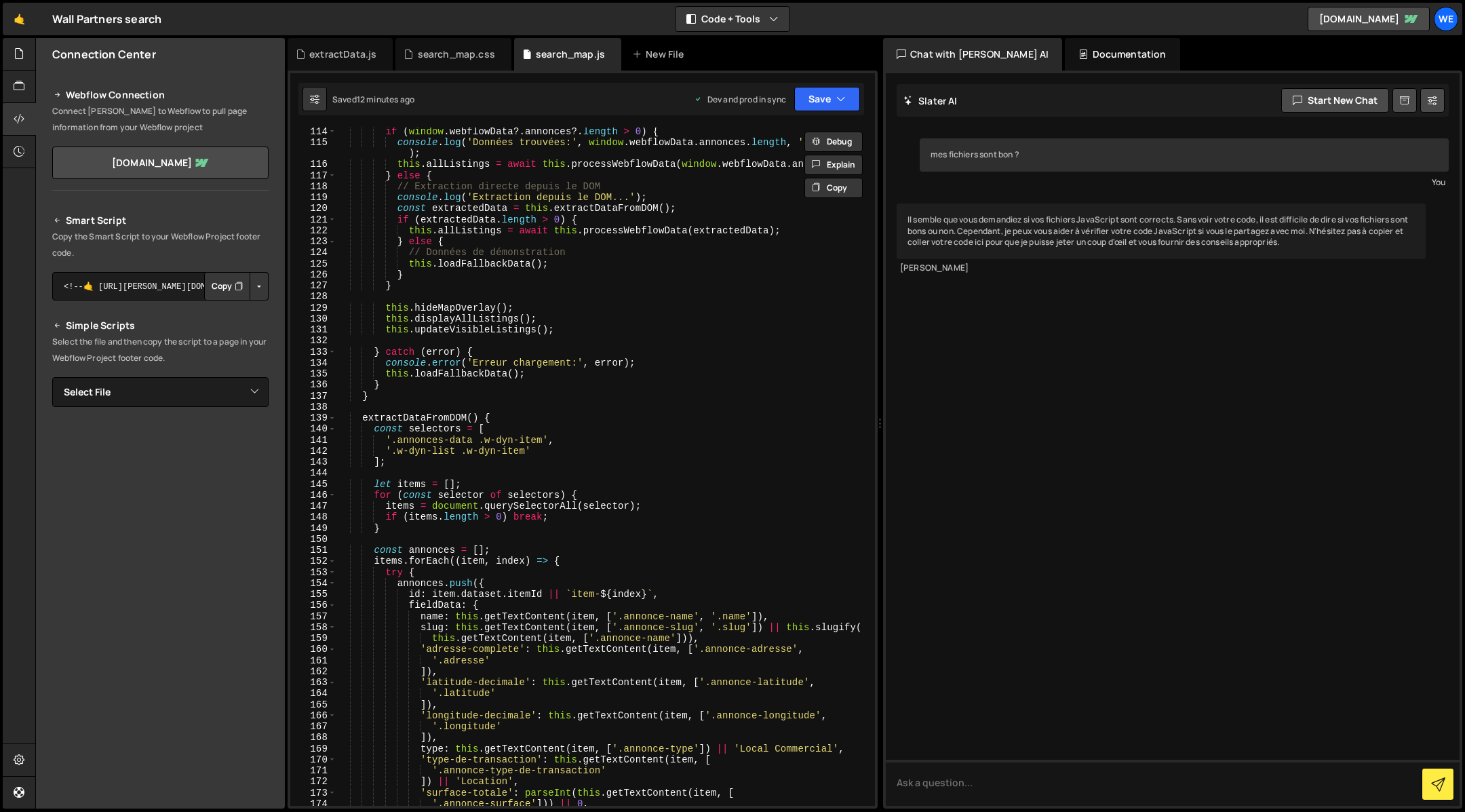
scroll to position [1479, 0]
click at [834, 142] on button "Debug" at bounding box center [833, 142] width 59 height 21
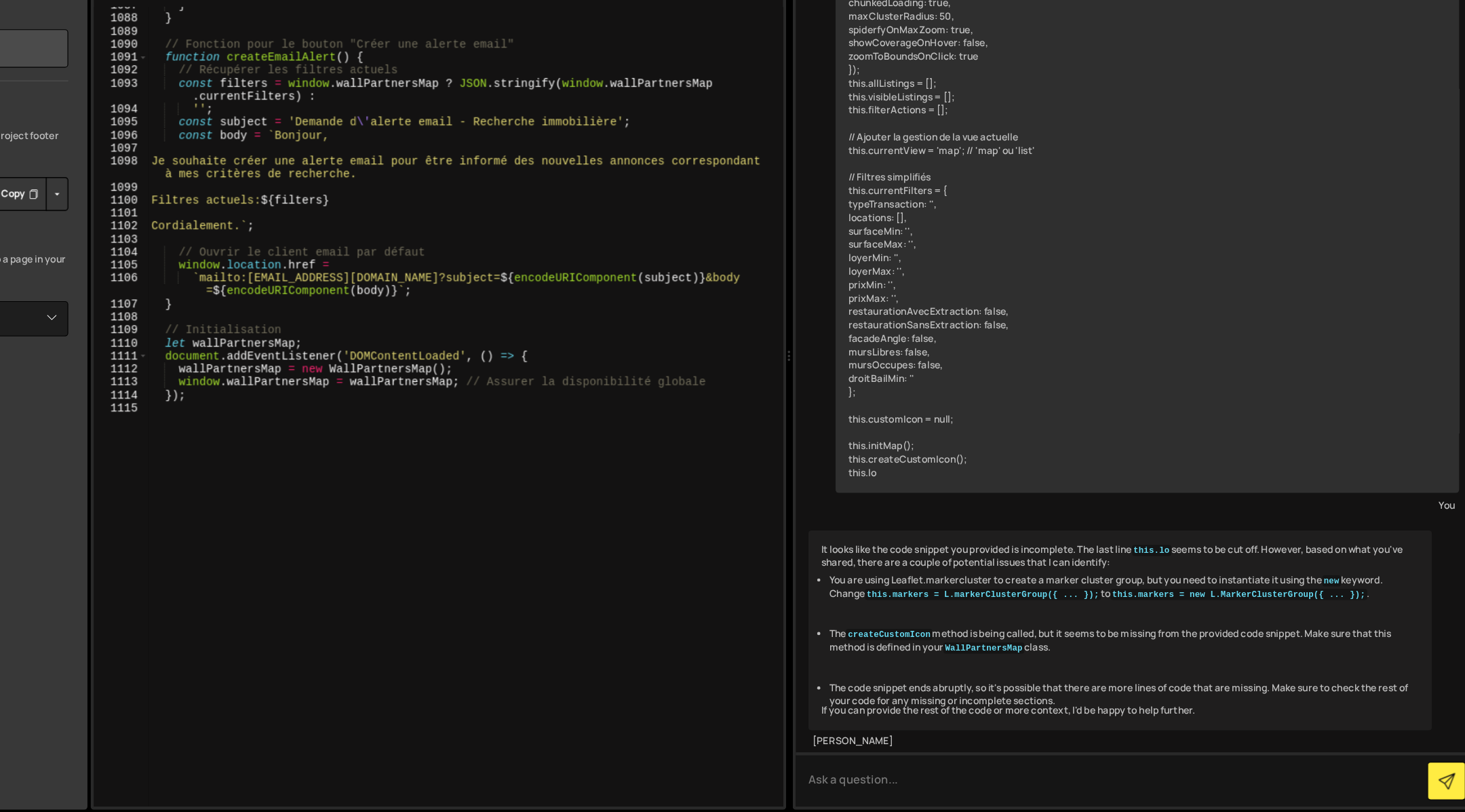
scroll to position [271, 0]
click at [973, 654] on code "createCustomIcon" at bounding box center [964, 658] width 72 height 9
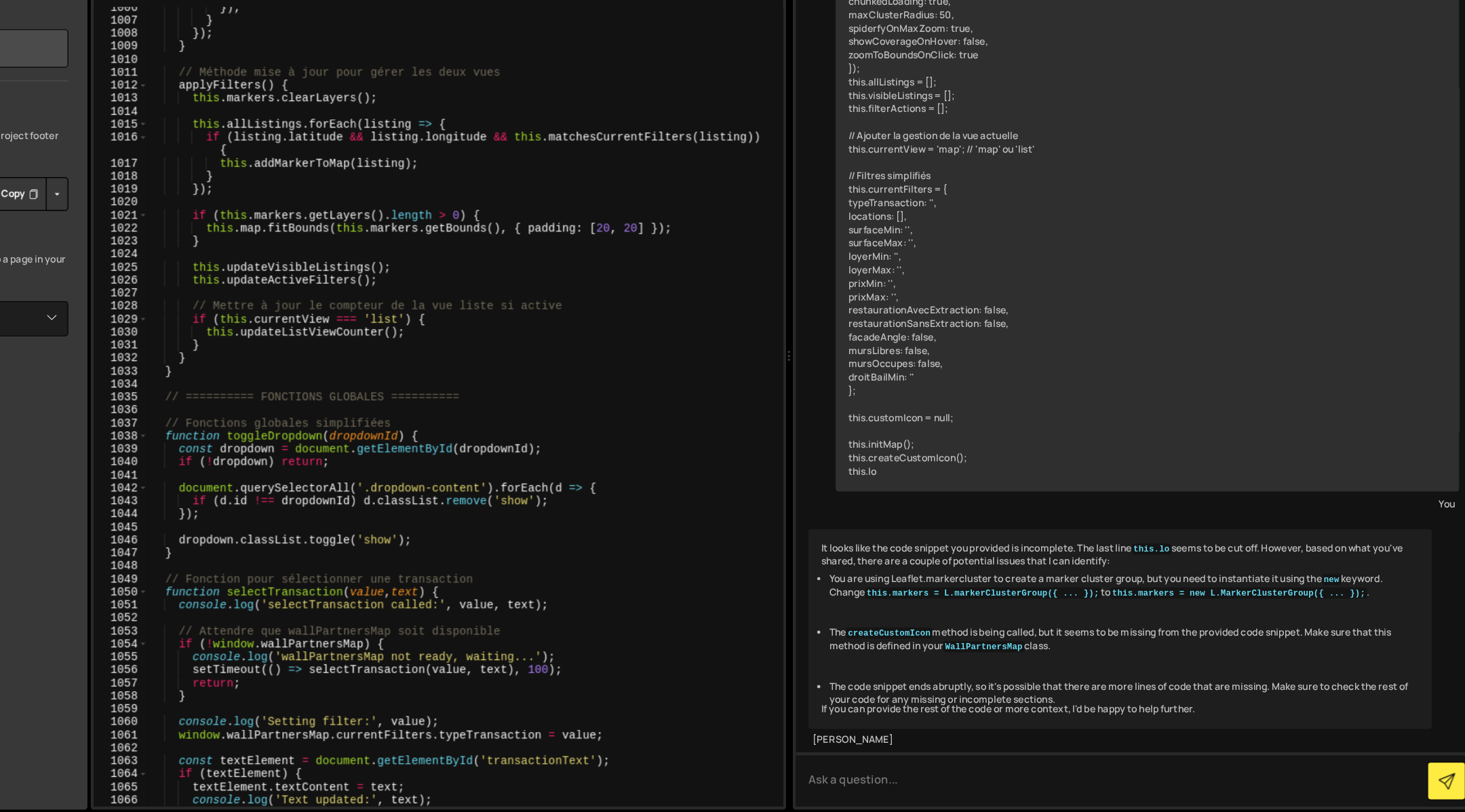
scroll to position [12041, 0]
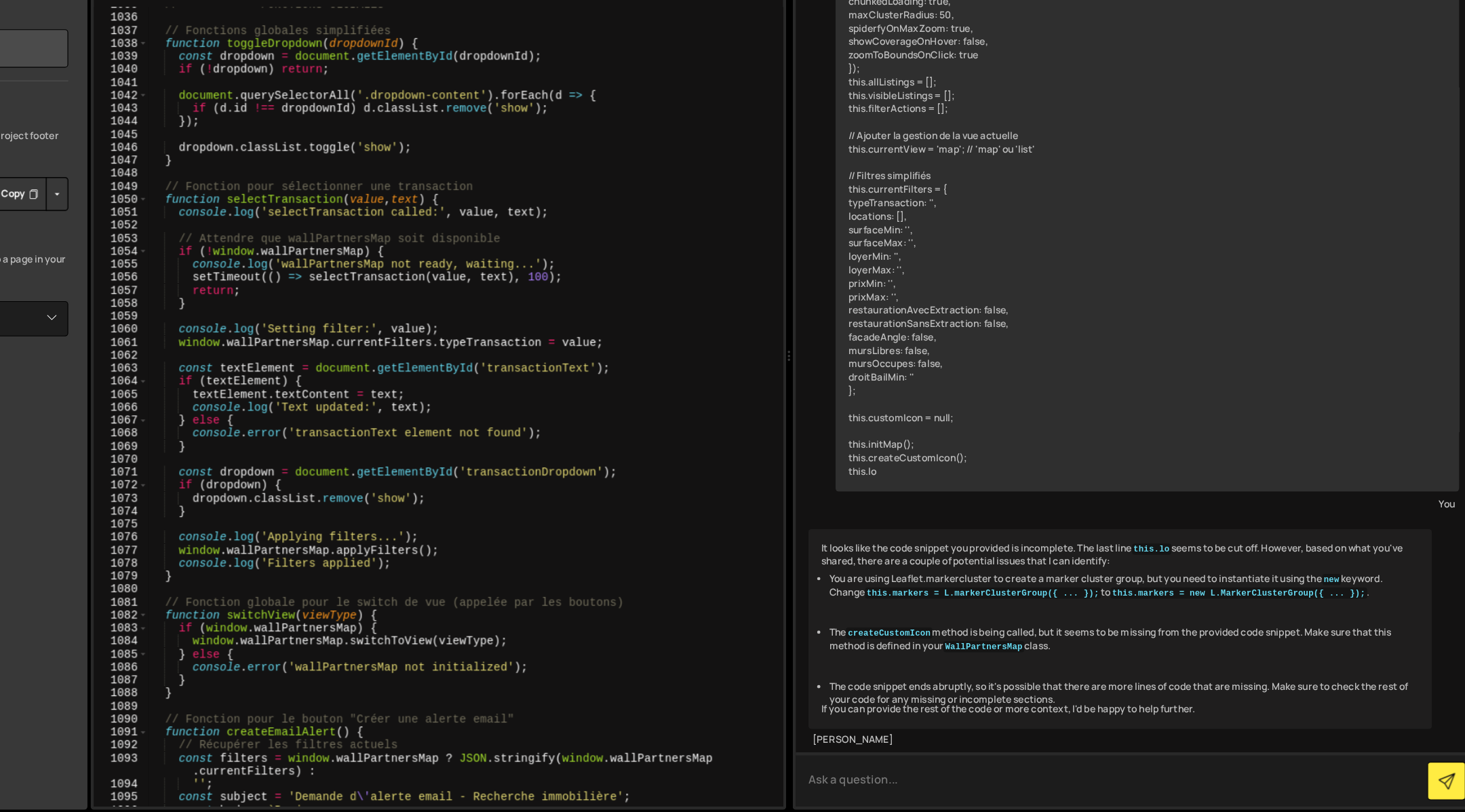
click at [921, 798] on textarea at bounding box center [1173, 782] width 574 height 46
type textarea "do i need to start with <script> or something ?"
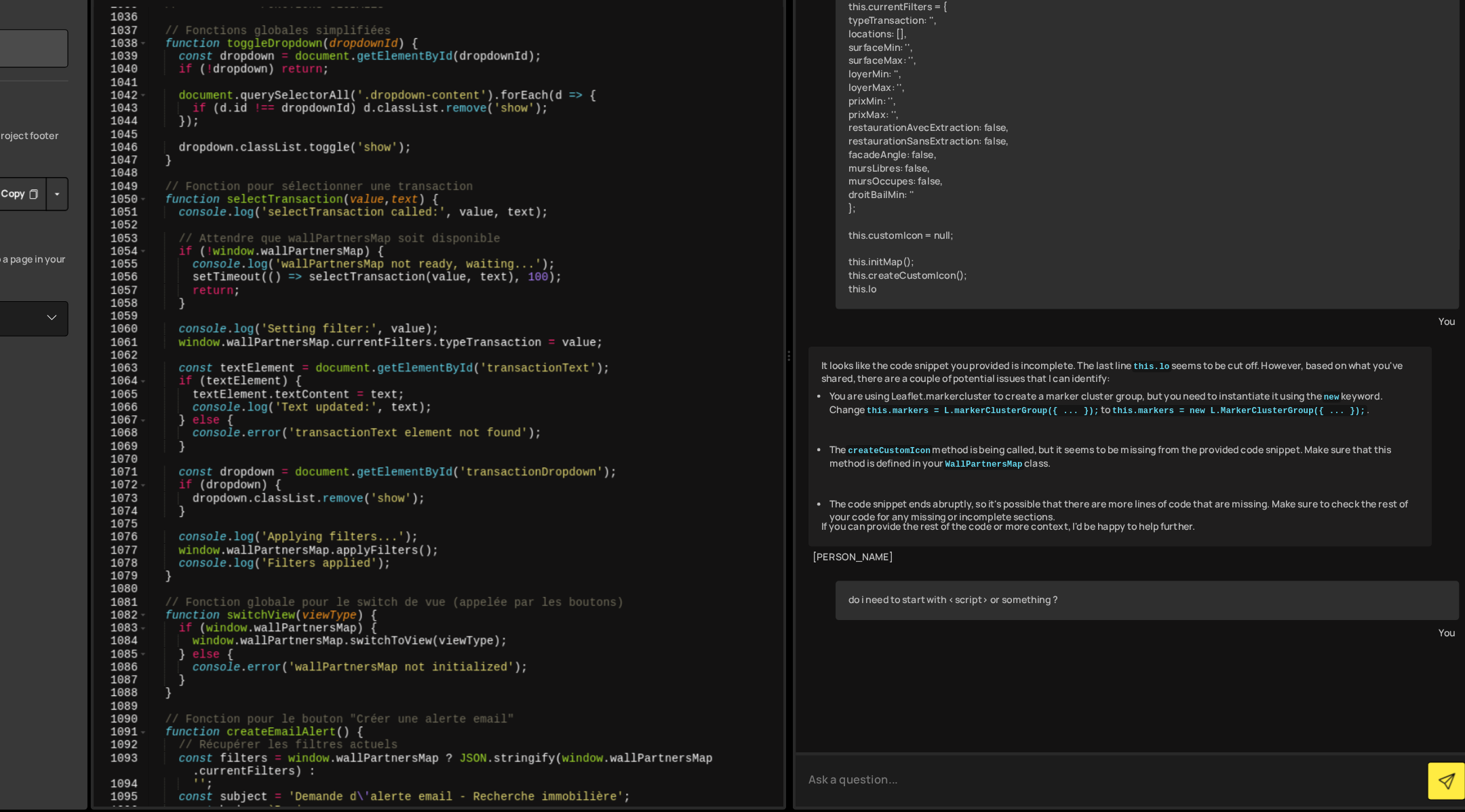
scroll to position [467, 0]
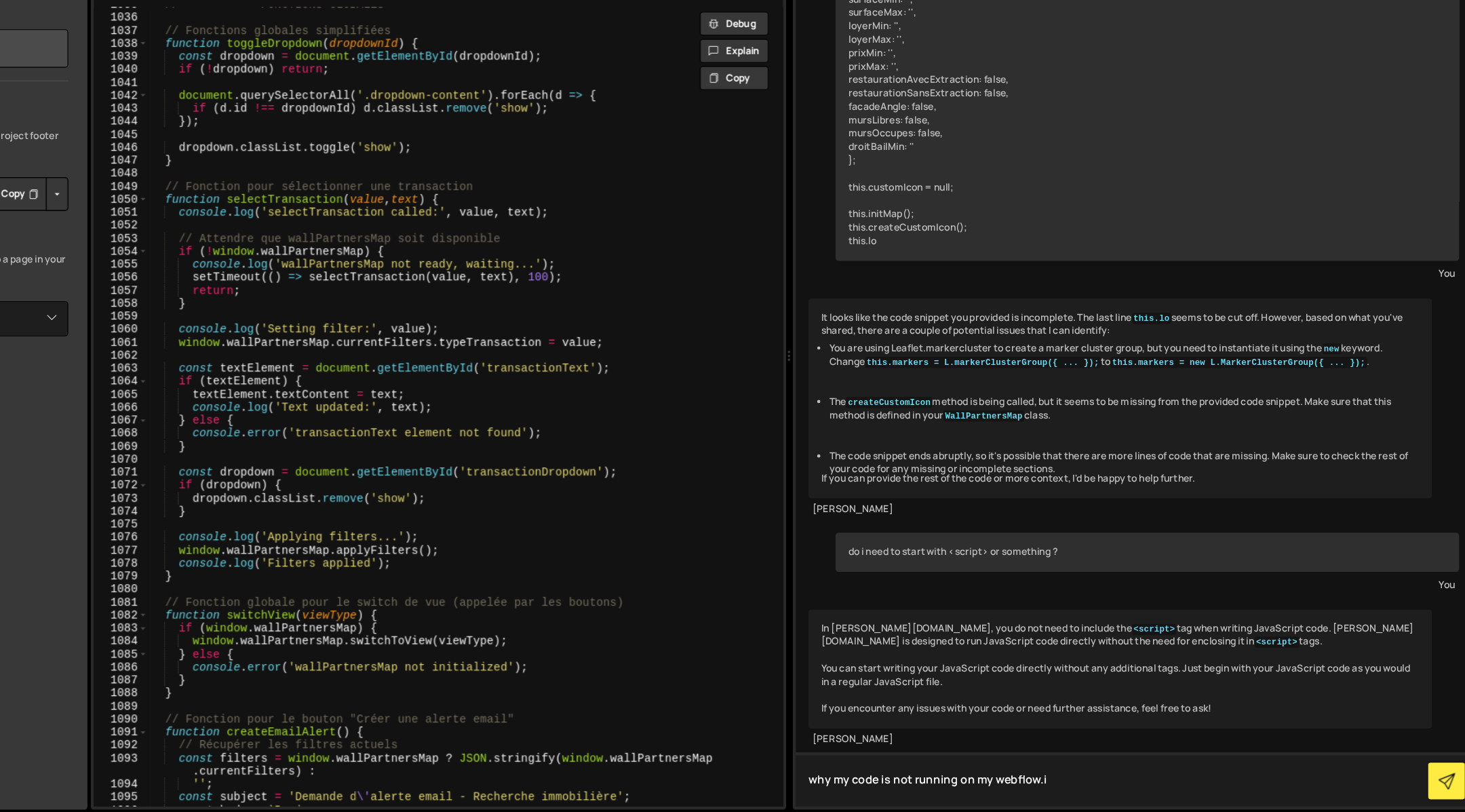
type textarea "why my code is not running on my webflow.io"
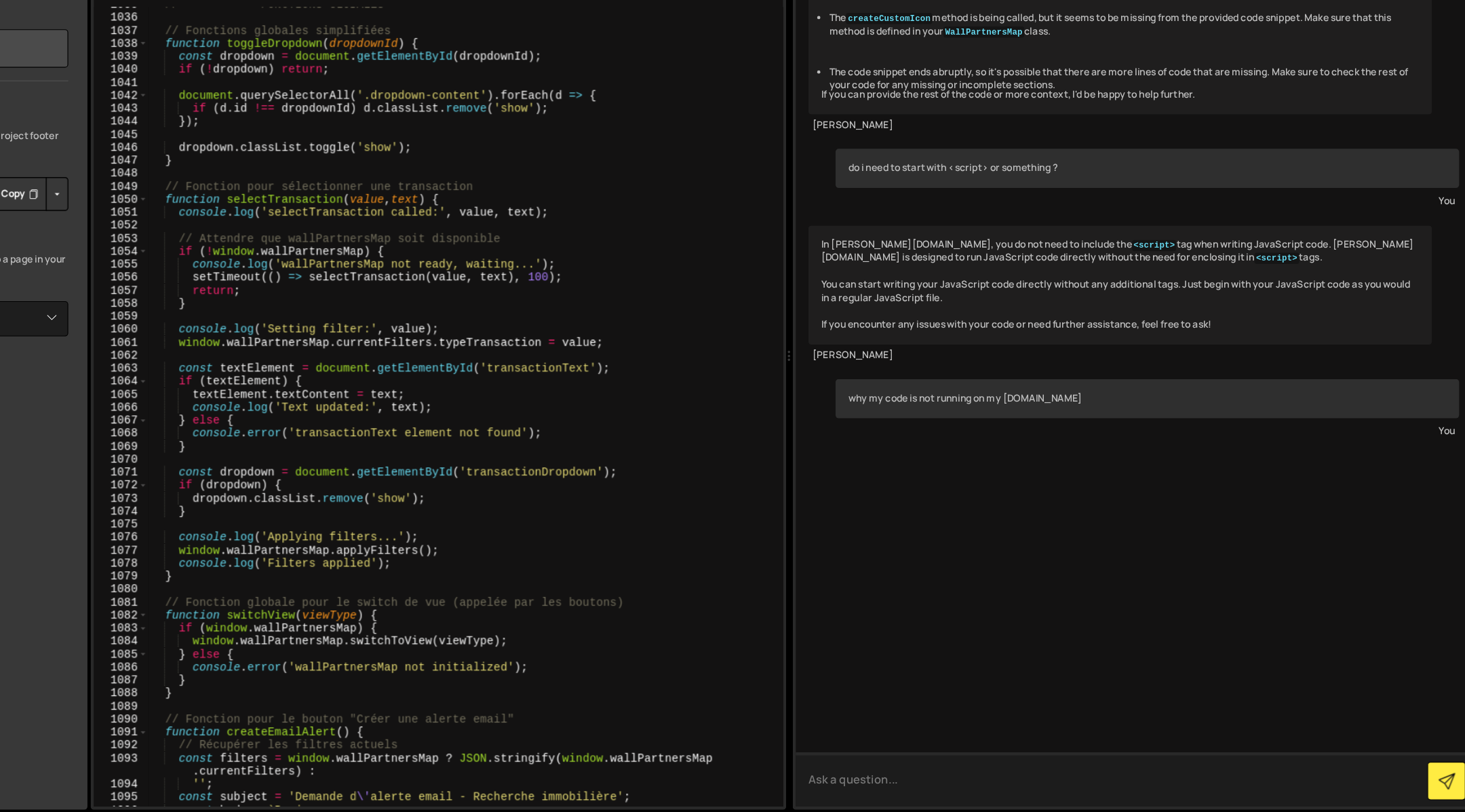
scroll to position [925, 0]
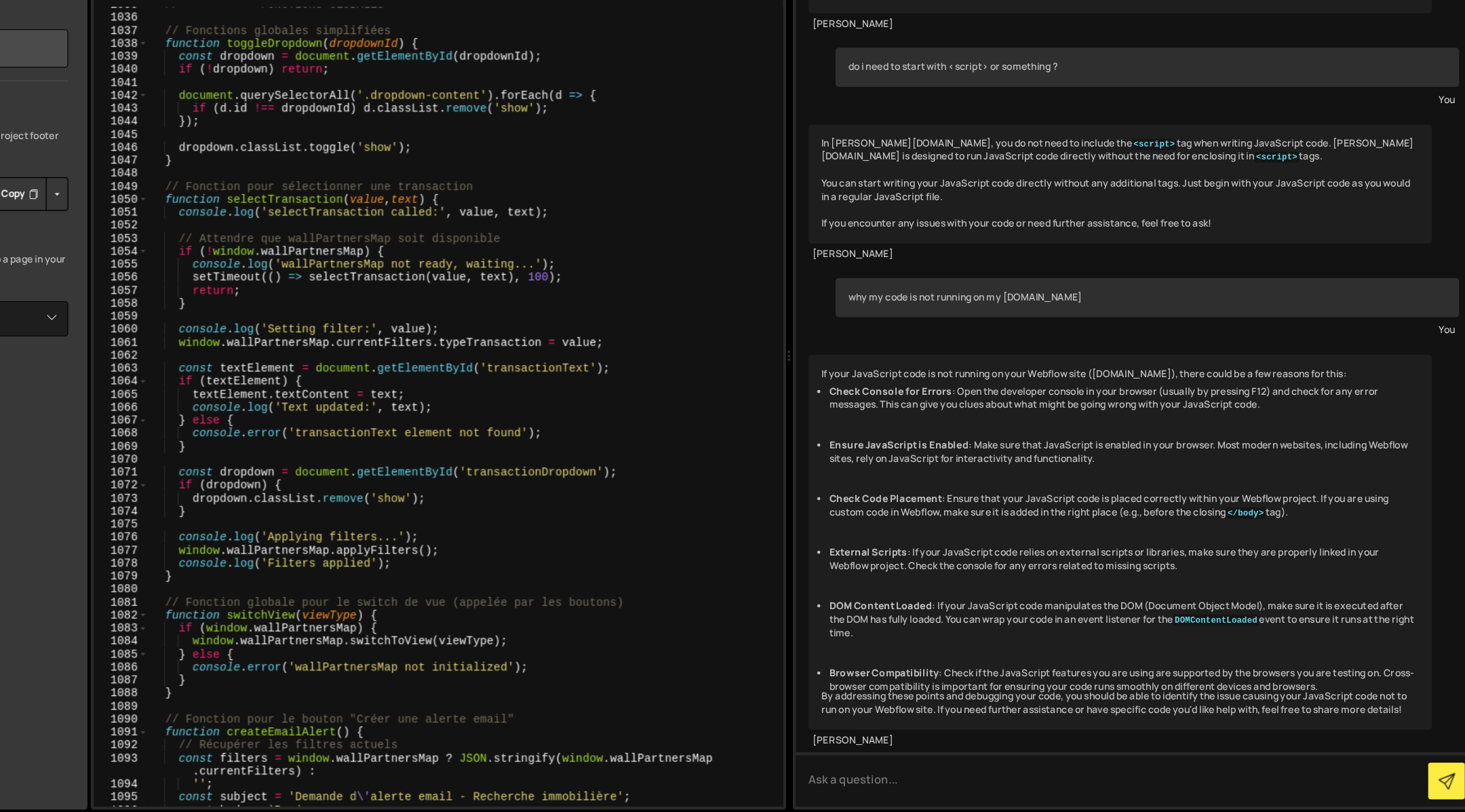
click at [1250, 643] on code "DOMContentLoaded" at bounding box center [1241, 648] width 72 height 9
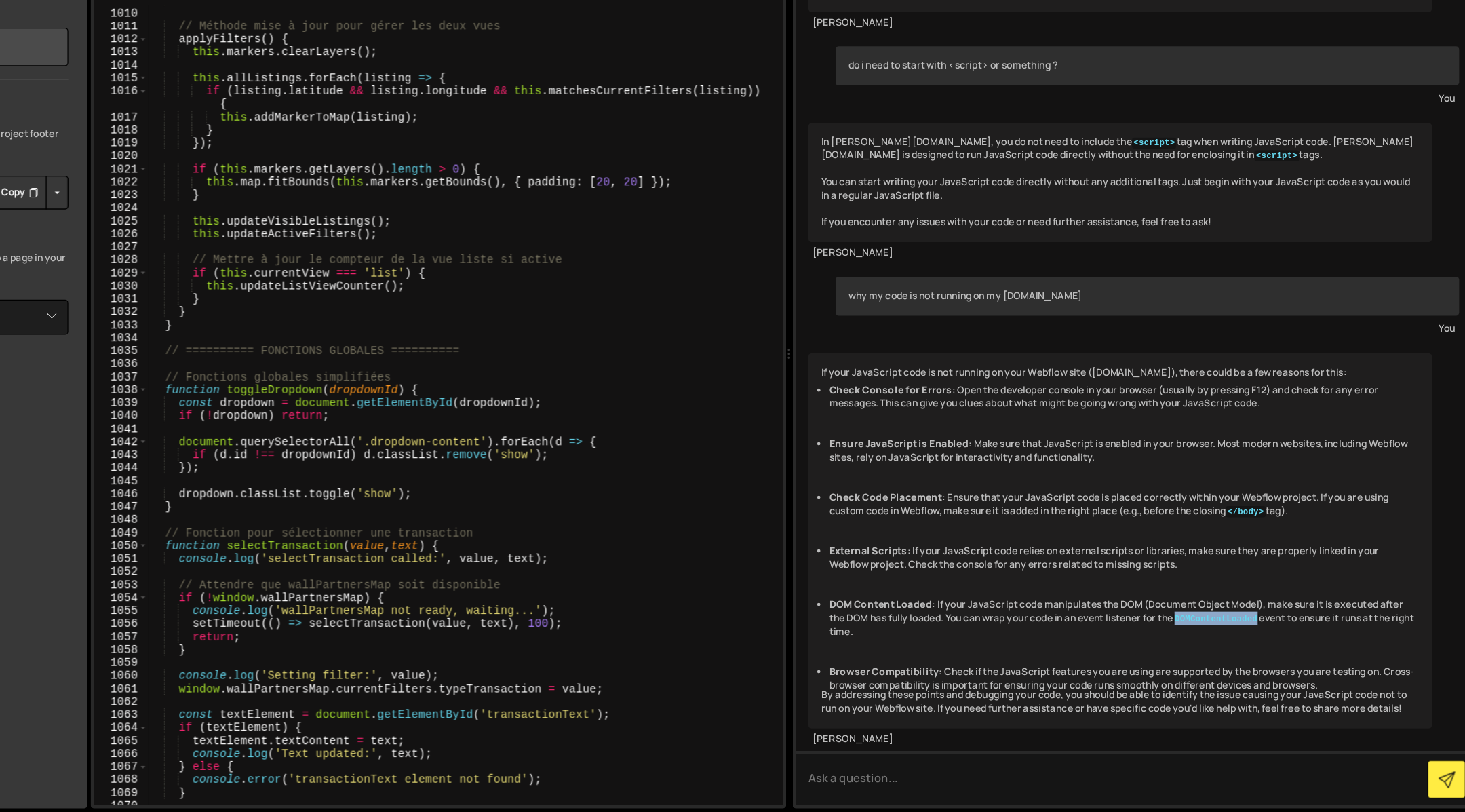
scroll to position [11796, 0]
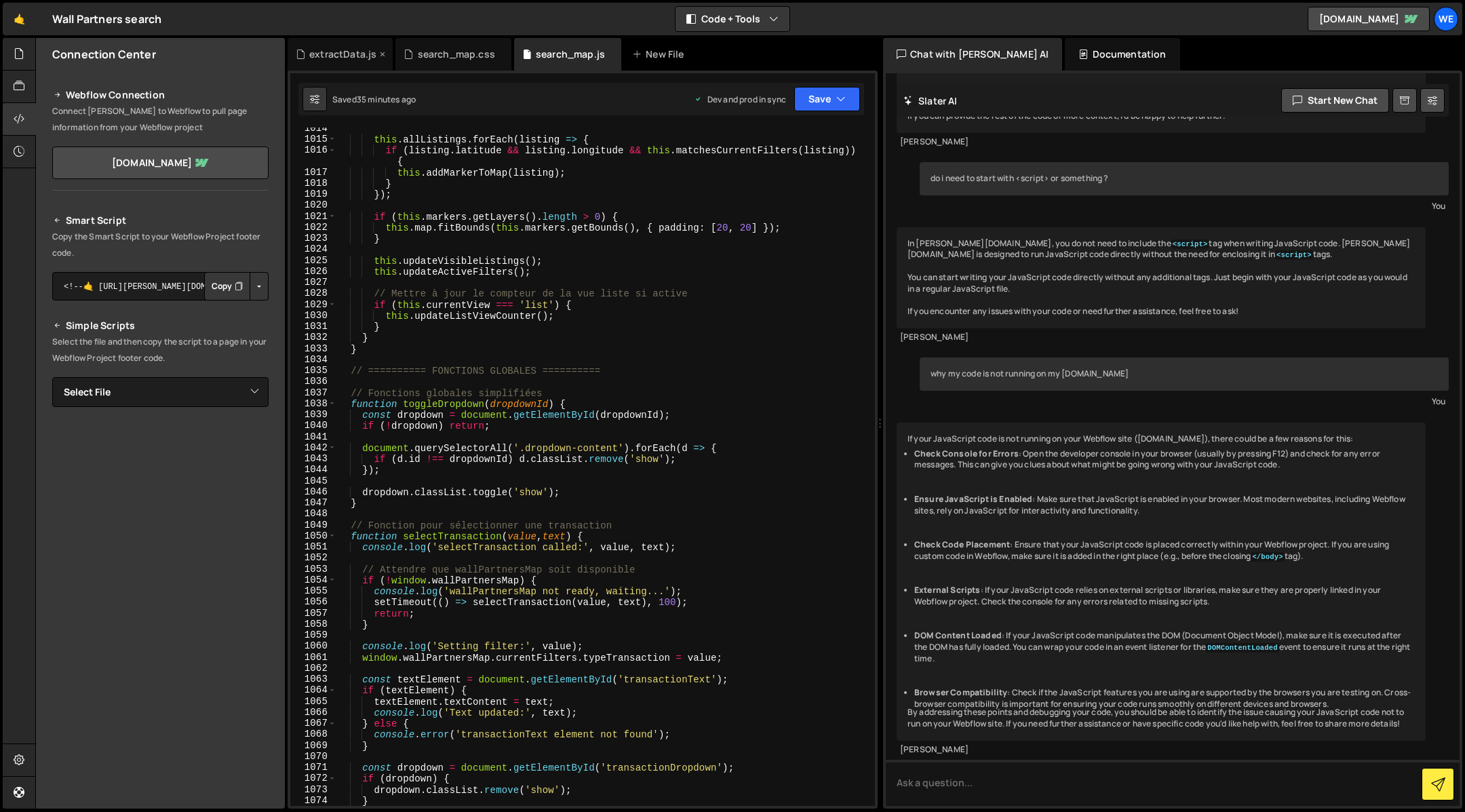
click at [334, 54] on div "extractData.js" at bounding box center [342, 54] width 67 height 14
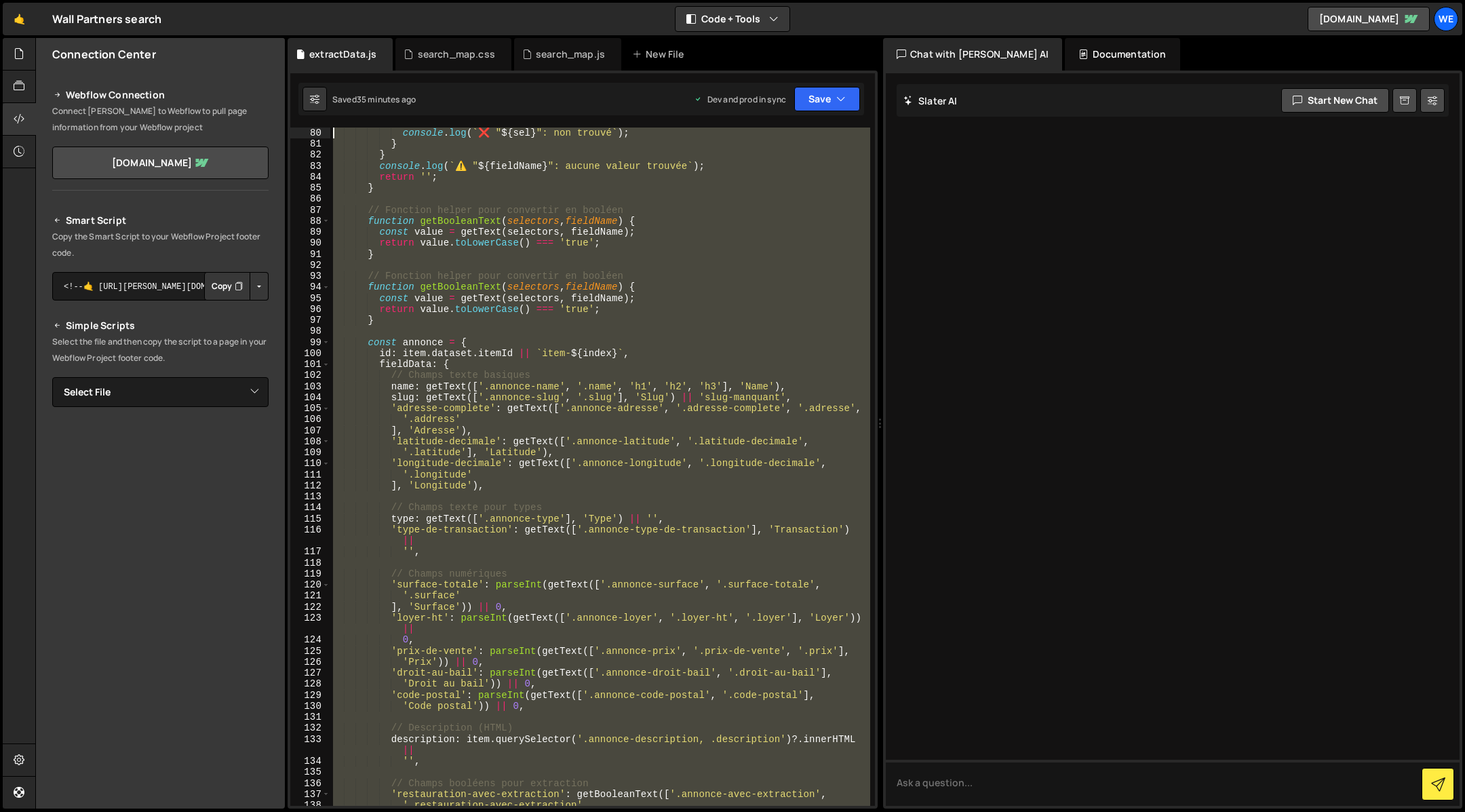
scroll to position [0, 0]
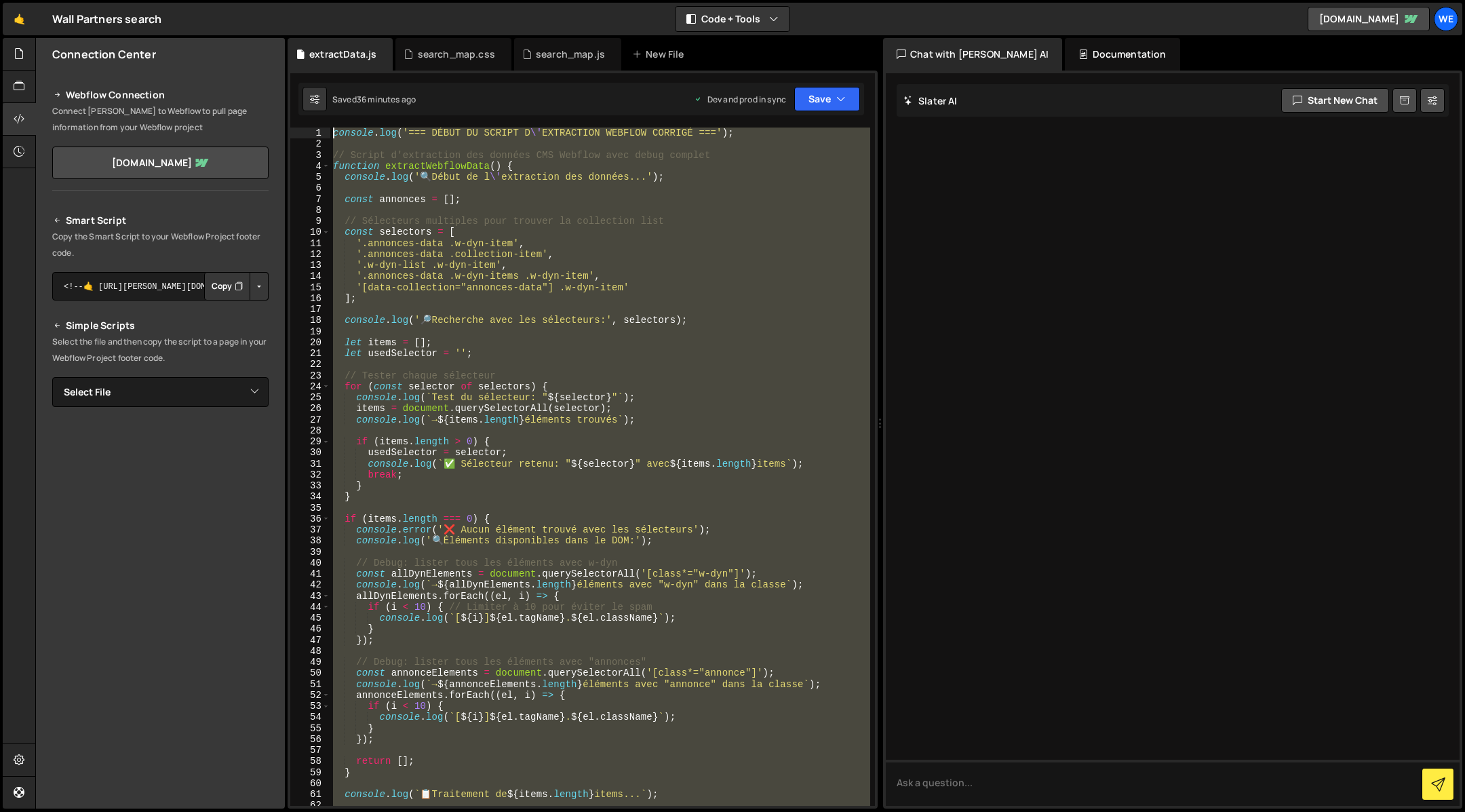
drag, startPoint x: 744, startPoint y: 462, endPoint x: 321, endPoint y: 128, distance: 539.0
click at [321, 128] on div "1 2 3 4 5 6 7 8 9 10 11 12 13 14 15 16 17 18 19 20 21 22 23 24 25 26 27 28 29 3…" at bounding box center [582, 467] width 584 height 678
type textarea "console.log('=== DÉBUT DU SCRIPT D\'EXTRACTION WEBFLOW CORRIGÉ ===');"
click at [551, 56] on div "search_map.js" at bounding box center [570, 54] width 69 height 14
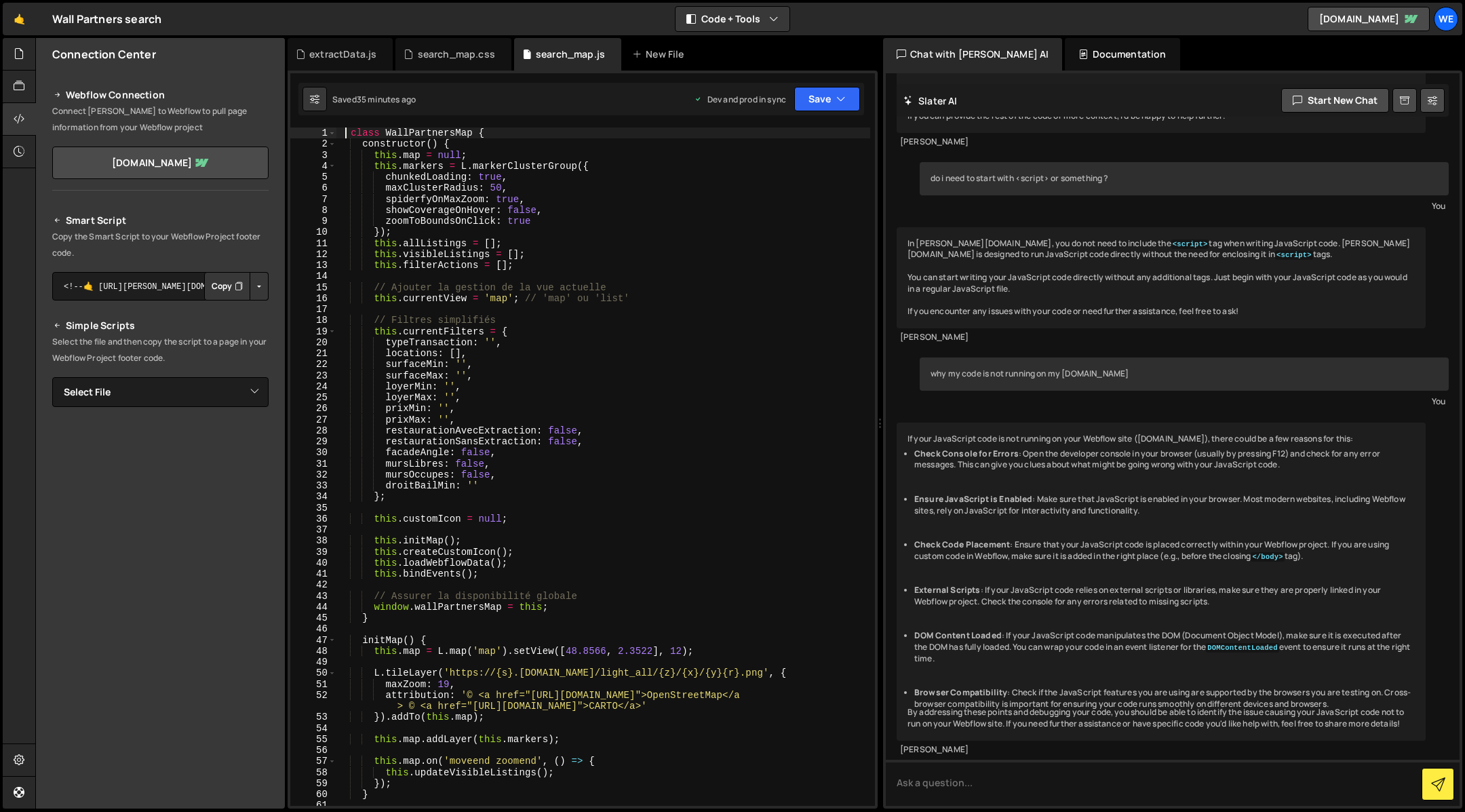
click at [347, 135] on div "class WallPartnersMap { constructor ( ) { this . map = null ; this . markers = …" at bounding box center [604, 478] width 534 height 701
paste textarea
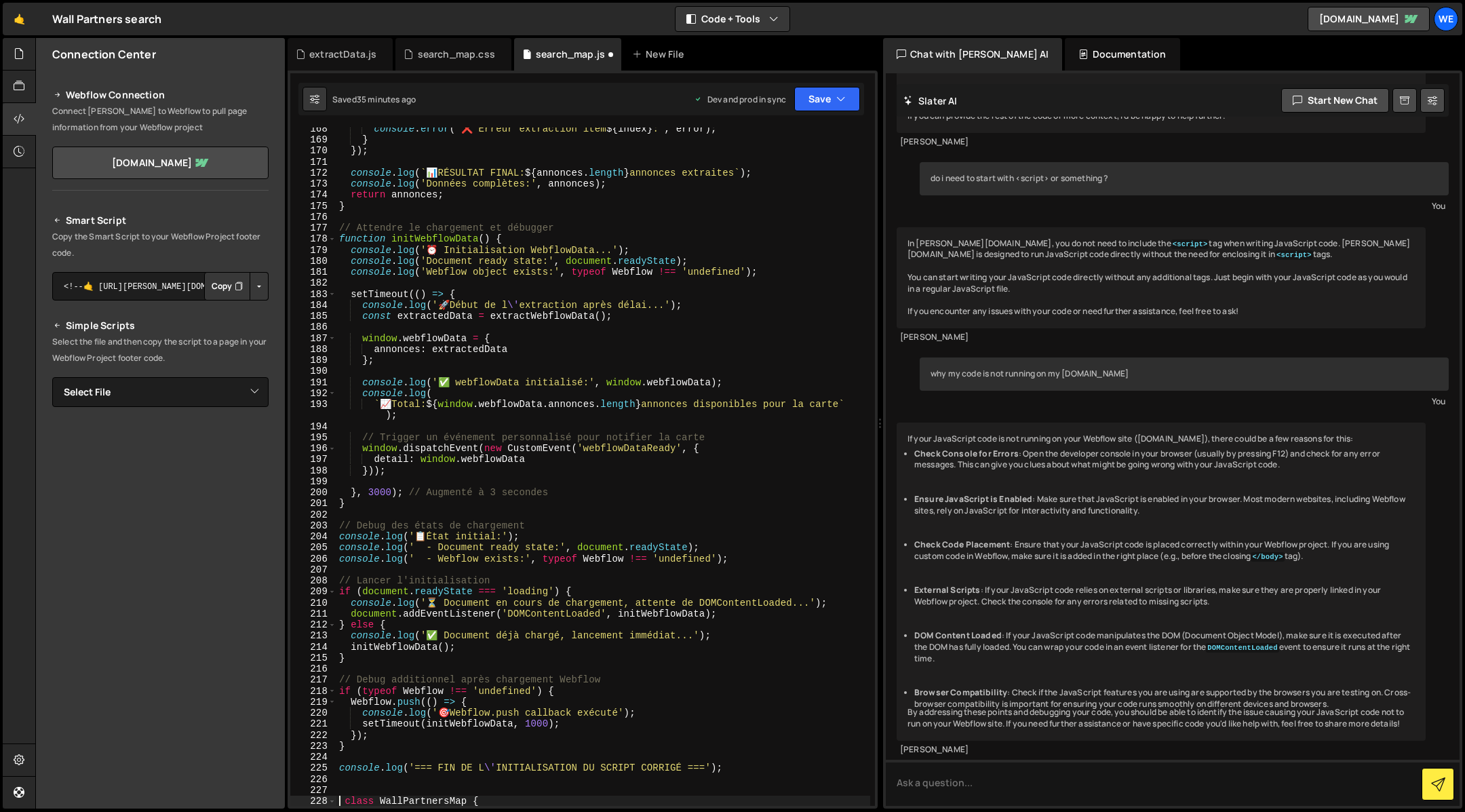
scroll to position [1889, 0]
click at [822, 100] on button "Save" at bounding box center [826, 99] width 65 height 24
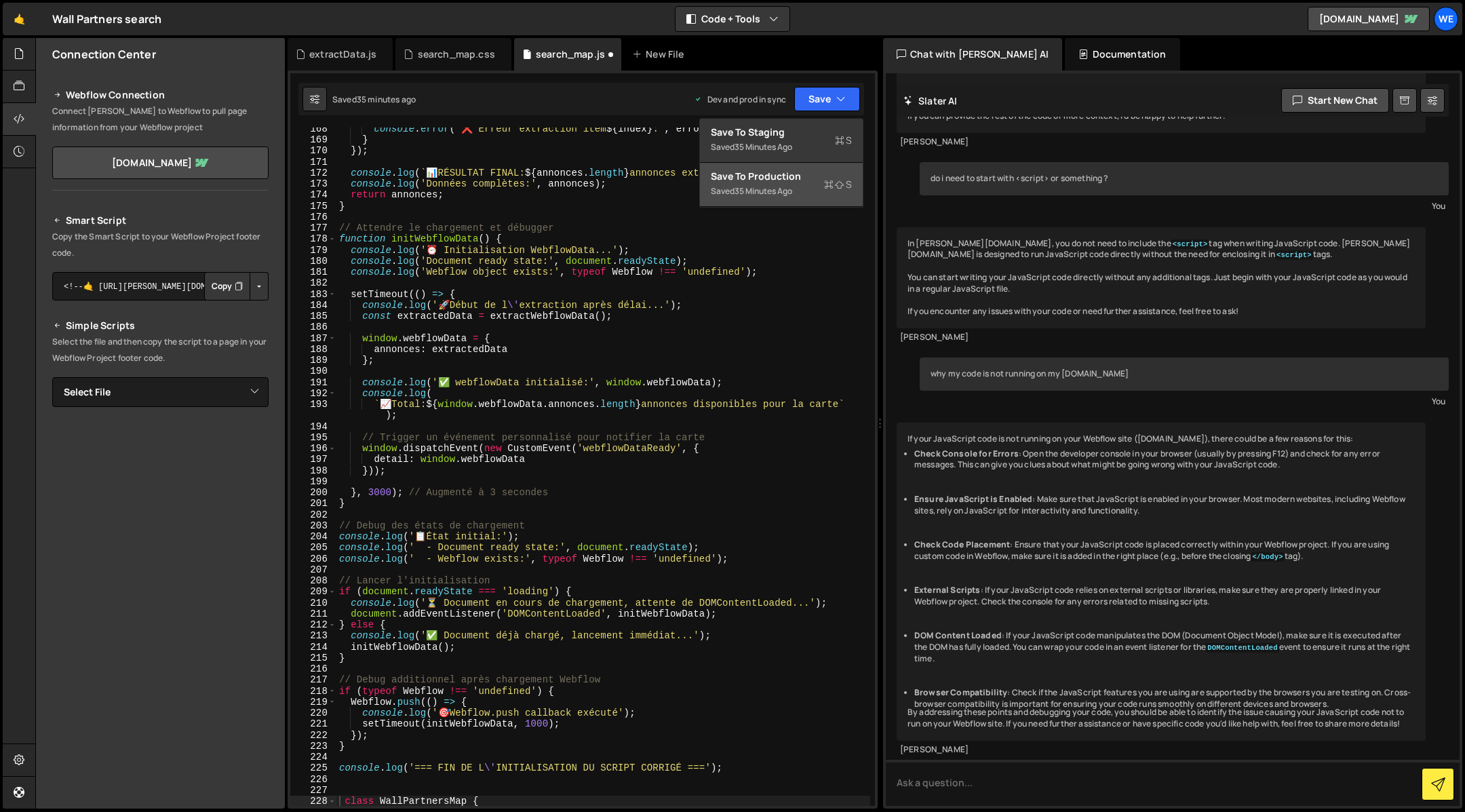
click at [765, 182] on div "Save to Production S" at bounding box center [781, 177] width 141 height 14
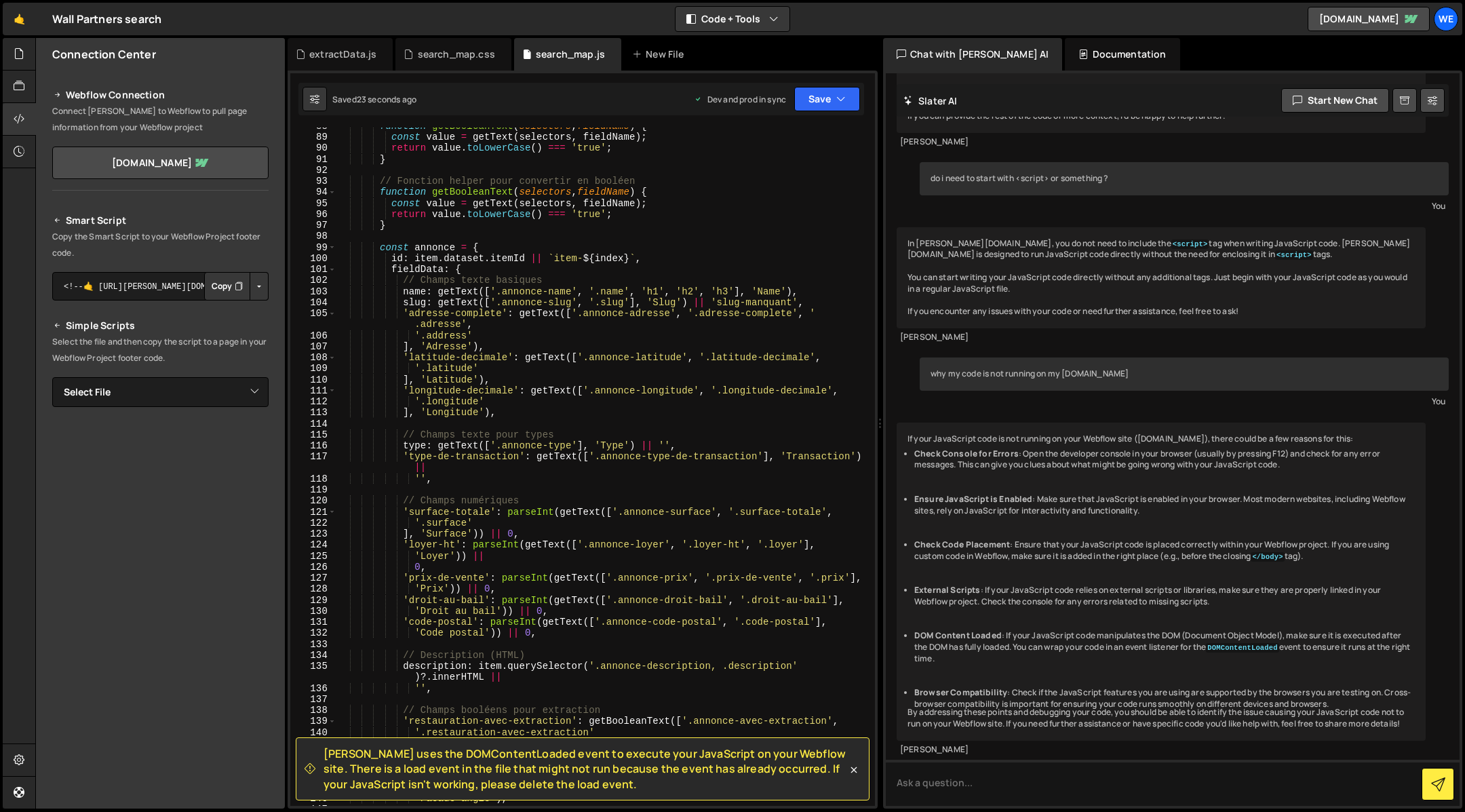
scroll to position [1074, 0]
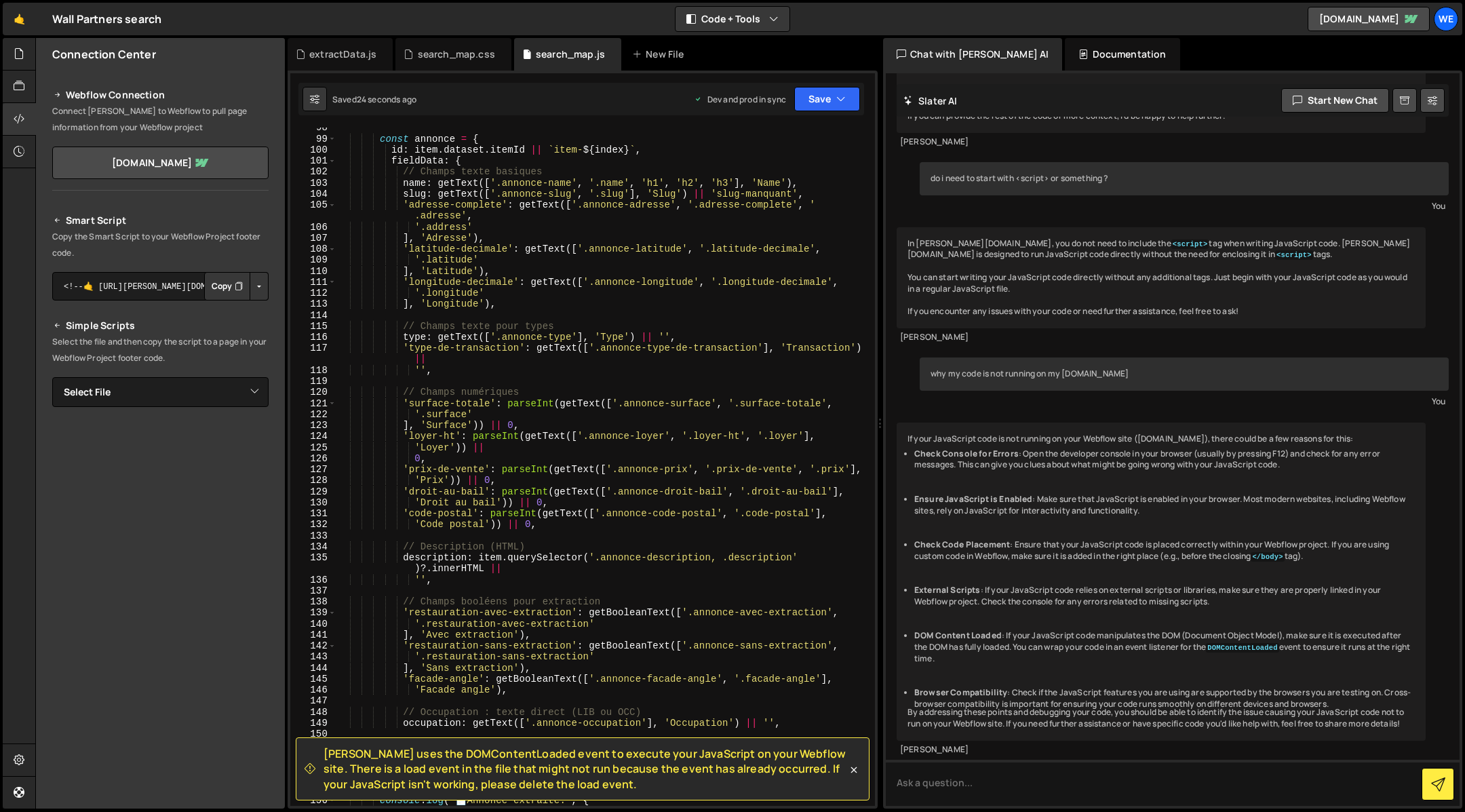
type textarea "'droit-au-bail': parseInt(getText(['.annonce-droit-bail', '.droit-au-bail'],"
click at [440, 493] on div "const annonce = { id : item . dataset . itemId || ` item- ${ index } ` , fieldD…" at bounding box center [604, 472] width 534 height 701
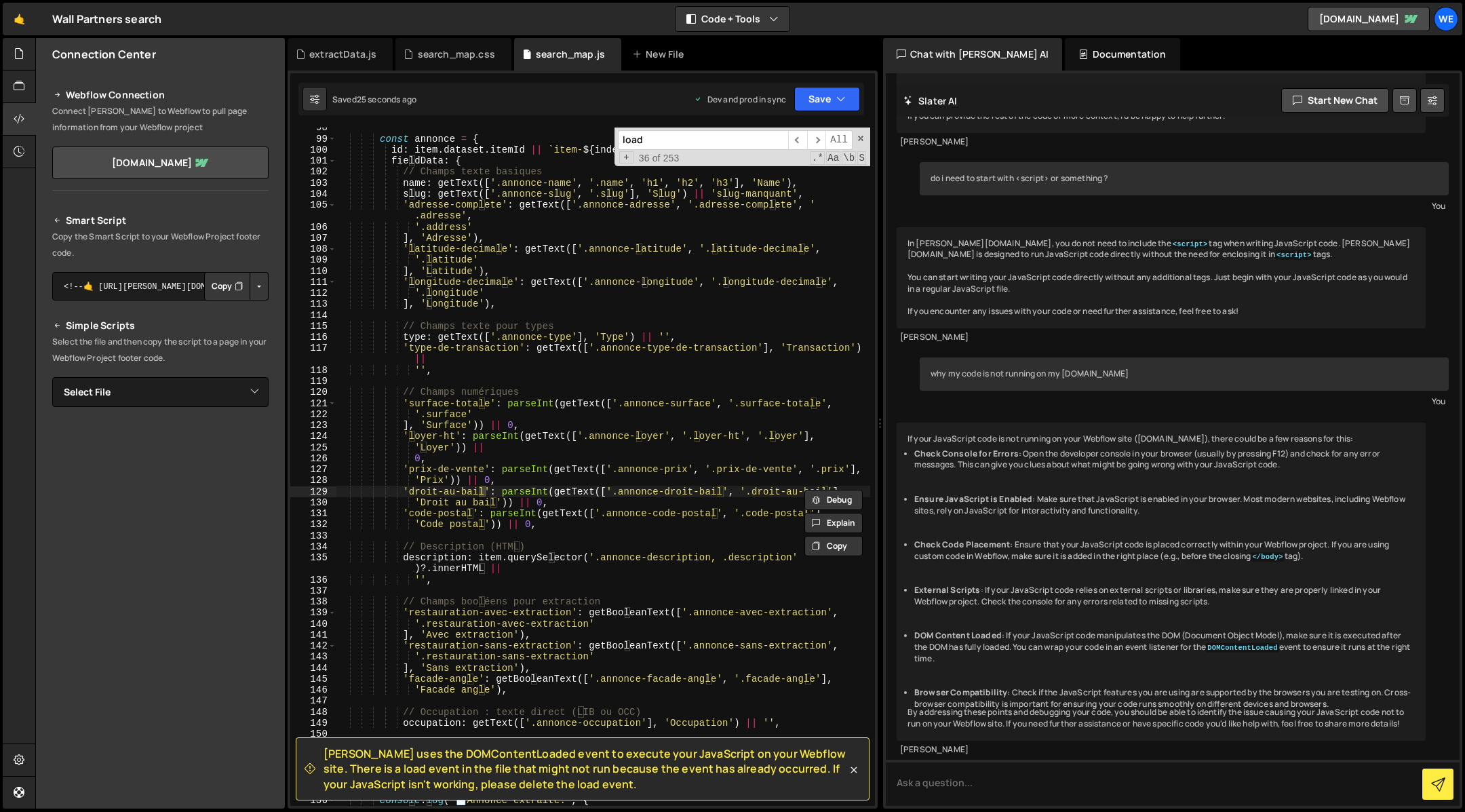
scroll to position [2030, 0]
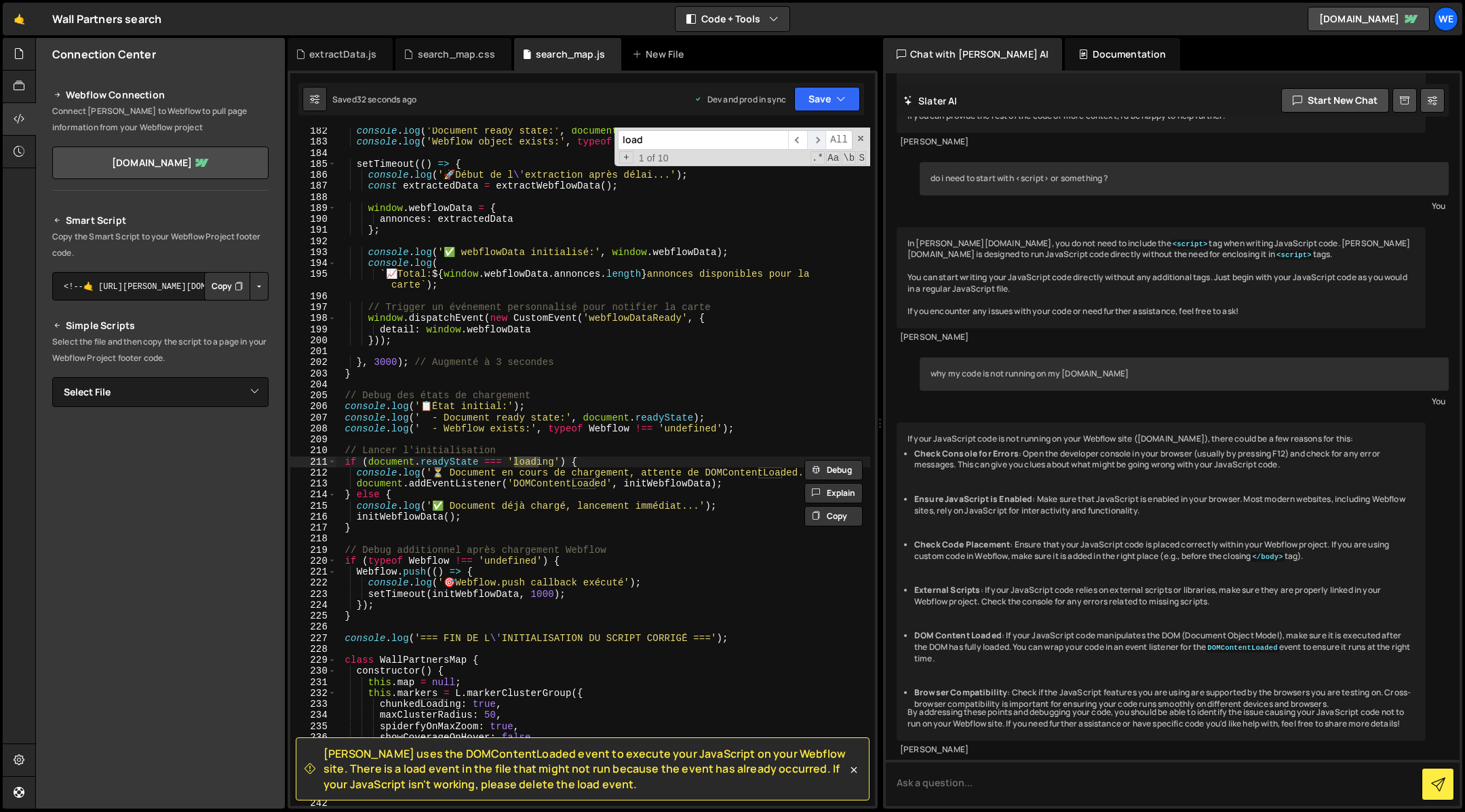
type input "load"
click at [815, 139] on span "​" at bounding box center [816, 140] width 19 height 20
click at [860, 140] on span at bounding box center [861, 139] width 9 height 9
type textarea "document.addEventListener('DOMContentLoaded', initWebflowData);"
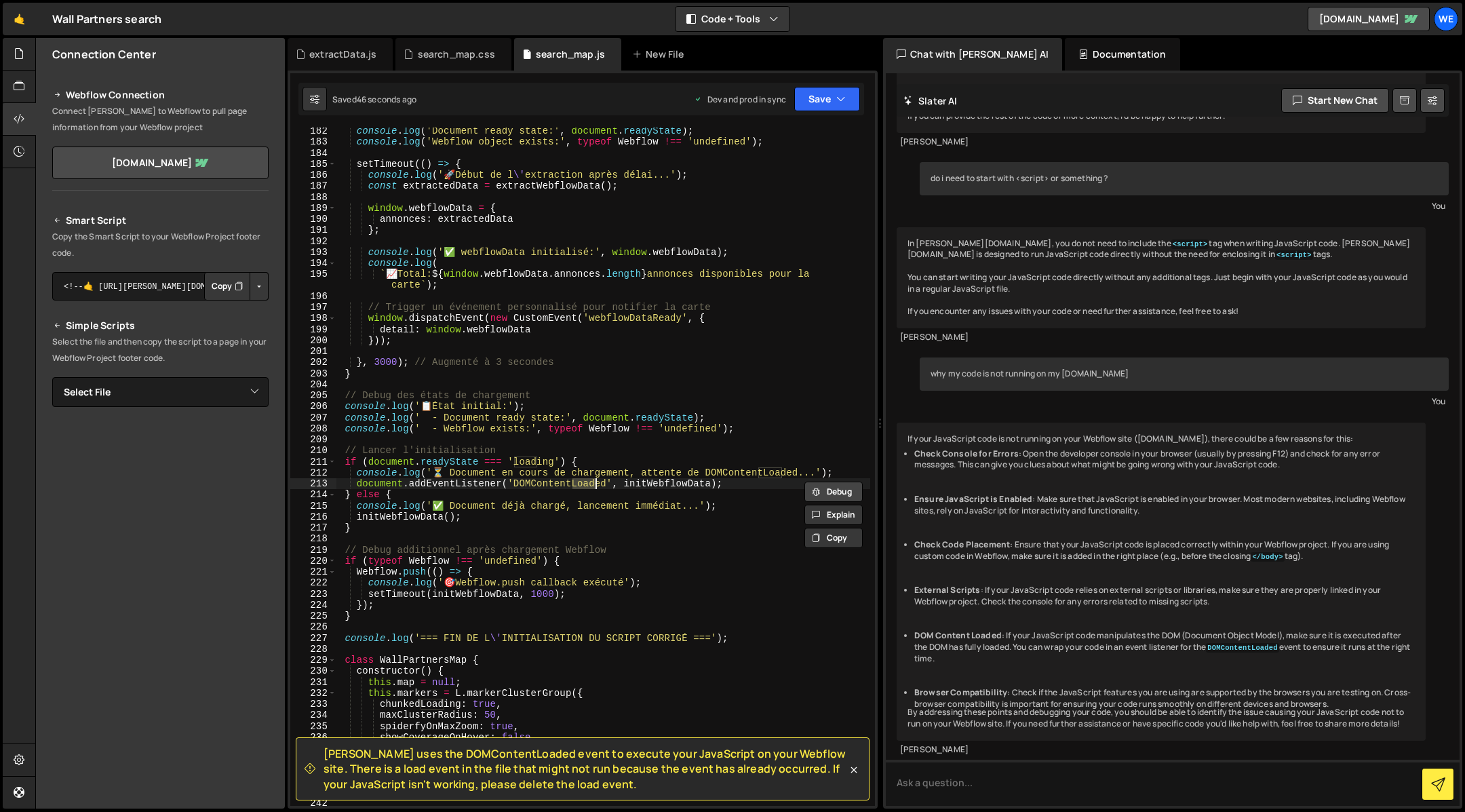
click at [846, 494] on button "Debug" at bounding box center [833, 492] width 59 height 21
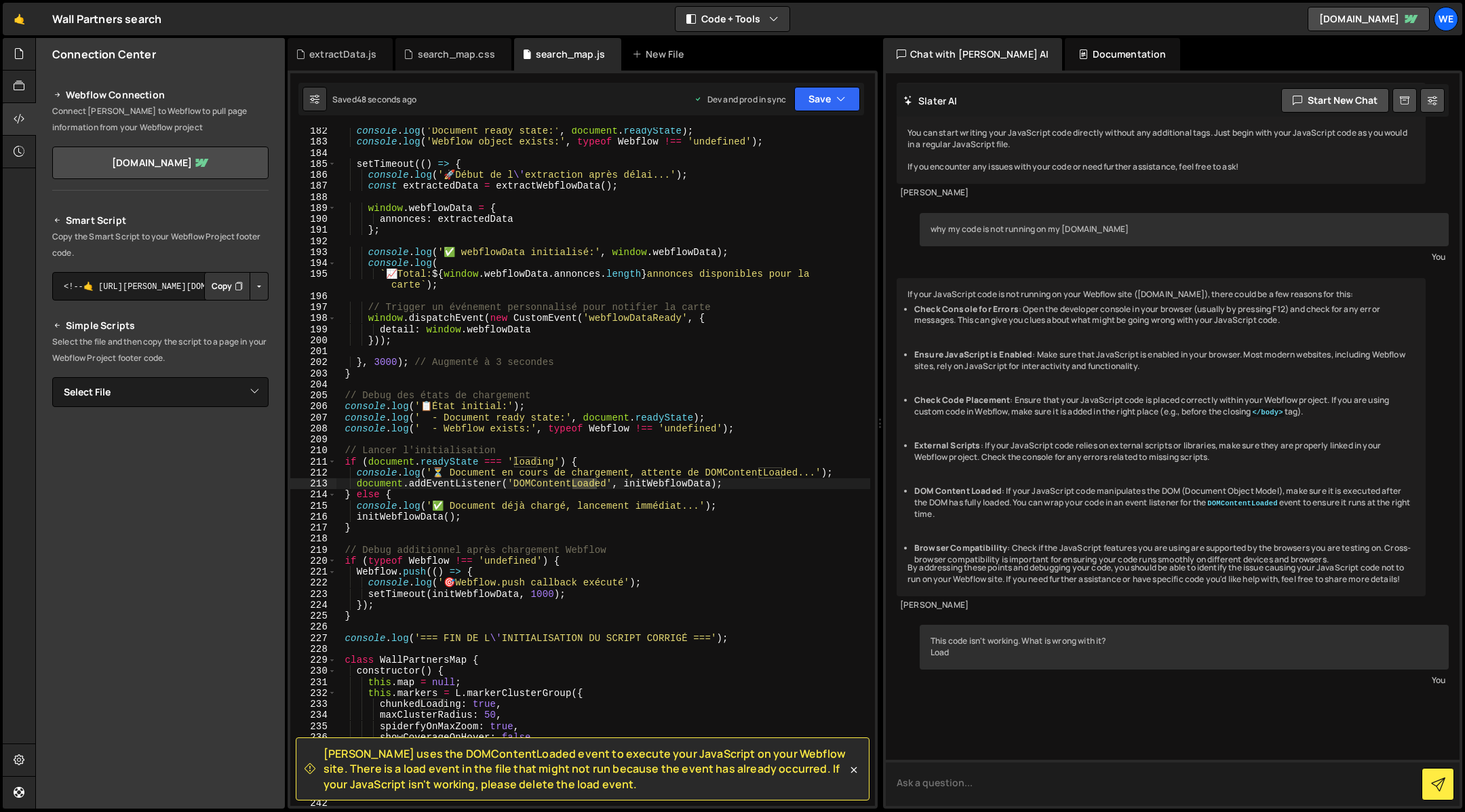
scroll to position [1109, 0]
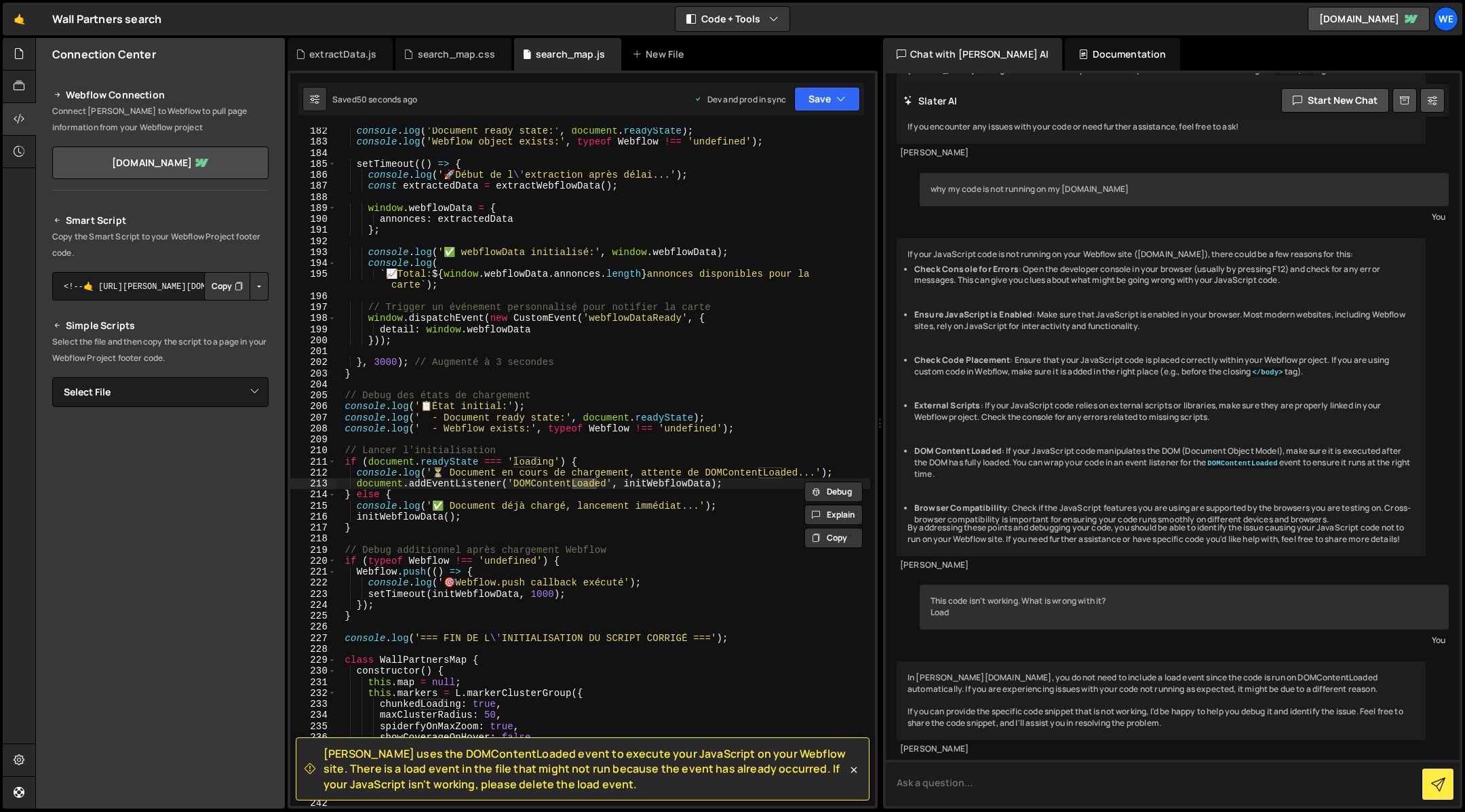
click at [1218, 775] on textarea at bounding box center [1173, 782] width 574 height 46
type textarea "je dois"
click at [911, 775] on textarea "je dois" at bounding box center [1173, 782] width 574 height 46
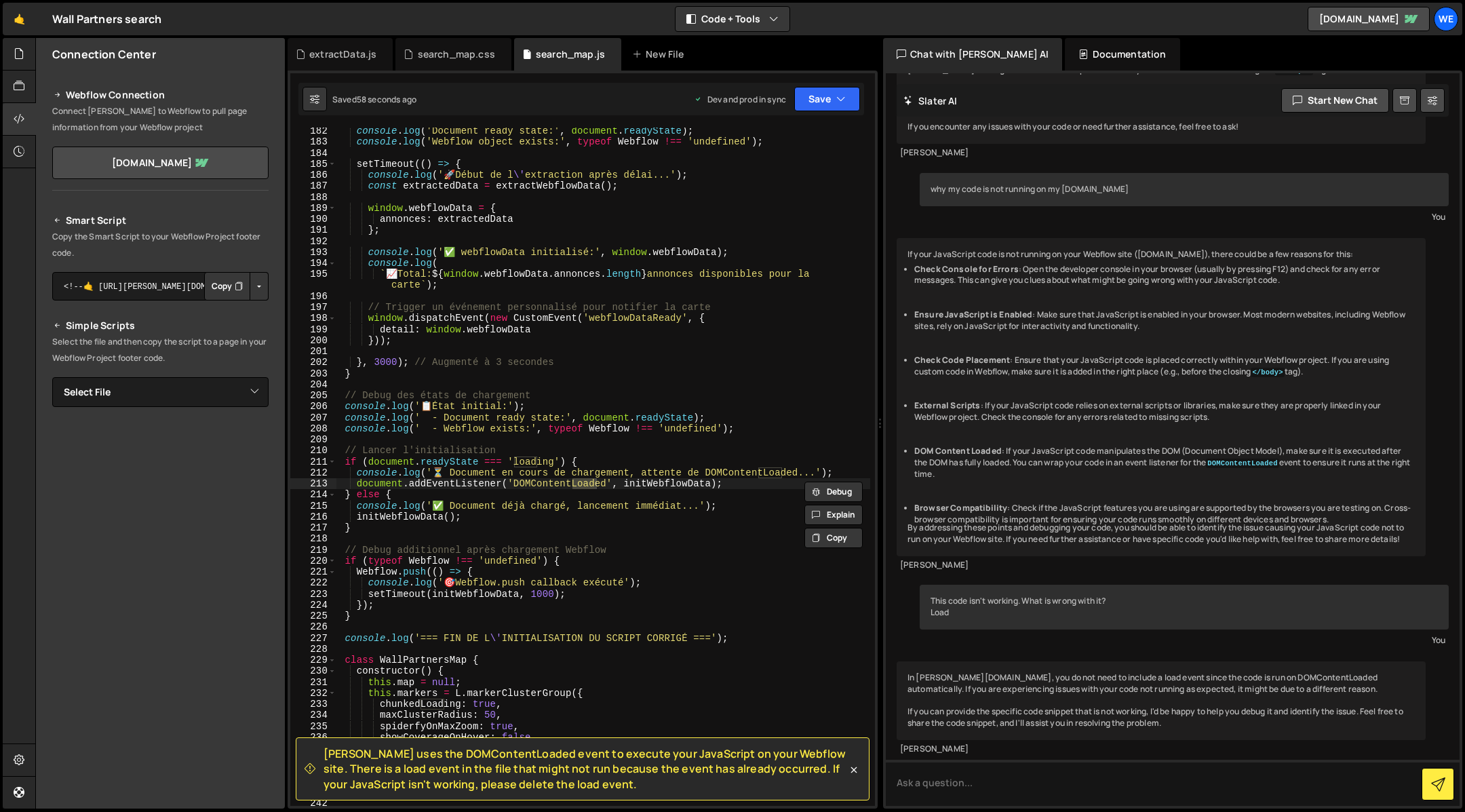
click at [767, 766] on span "Slater uses the DOMContentLoaded event to execute your JavaScript on your Webfl…" at bounding box center [585, 769] width 524 height 46
click at [764, 769] on span "Slater uses the DOMContentLoaded event to execute your JavaScript on your Webfl…" at bounding box center [585, 769] width 524 height 46
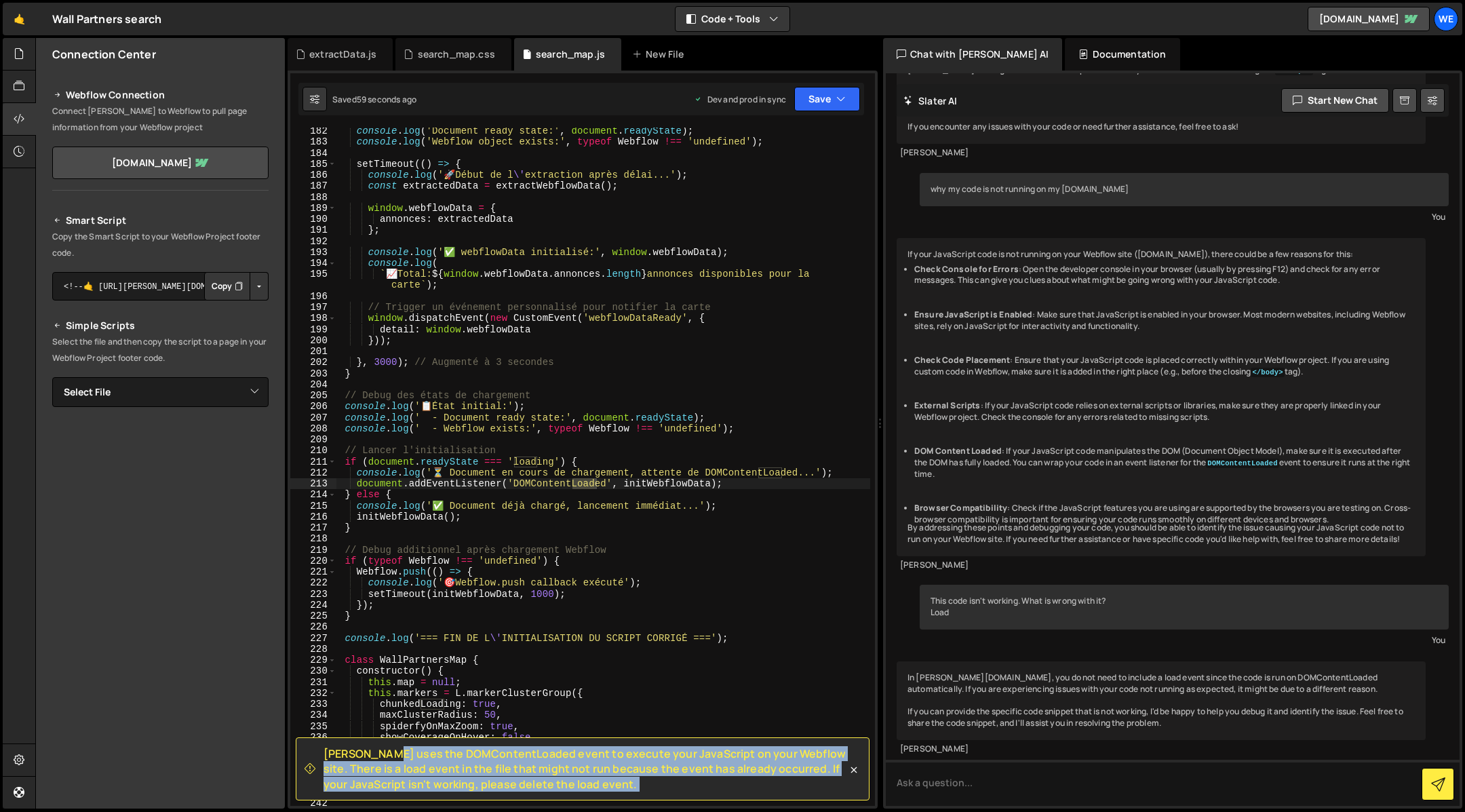
click at [764, 769] on span "Slater uses the DOMContentLoaded event to execute your JavaScript on your Webfl…" at bounding box center [585, 769] width 524 height 46
click at [729, 769] on span "Slater uses the DOMContentLoaded event to execute your JavaScript on your Webfl…" at bounding box center [585, 769] width 524 height 46
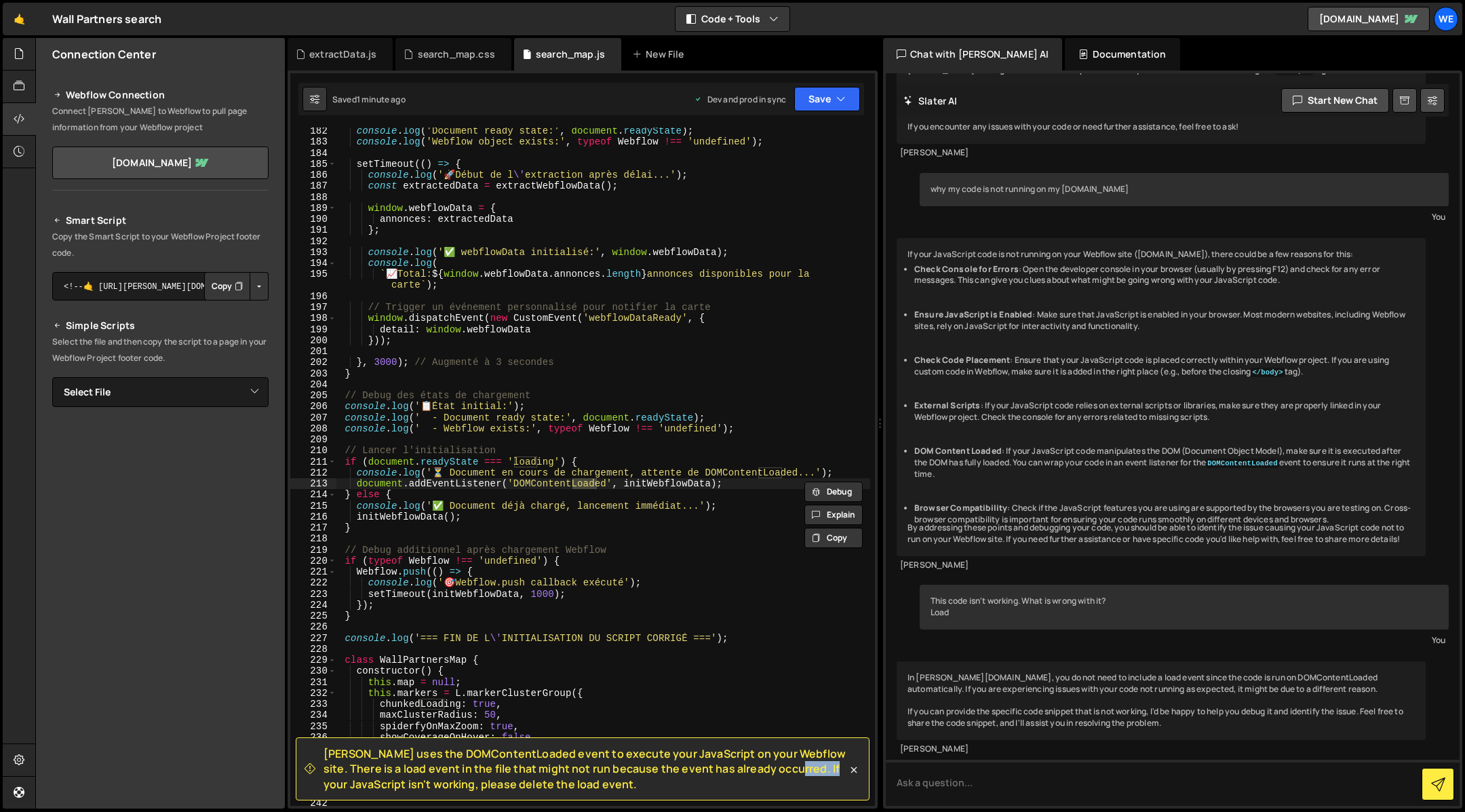
click at [729, 769] on span "Slater uses the DOMContentLoaded event to execute your JavaScript on your Webfl…" at bounding box center [585, 769] width 524 height 46
click at [306, 767] on icon at bounding box center [310, 768] width 11 height 11
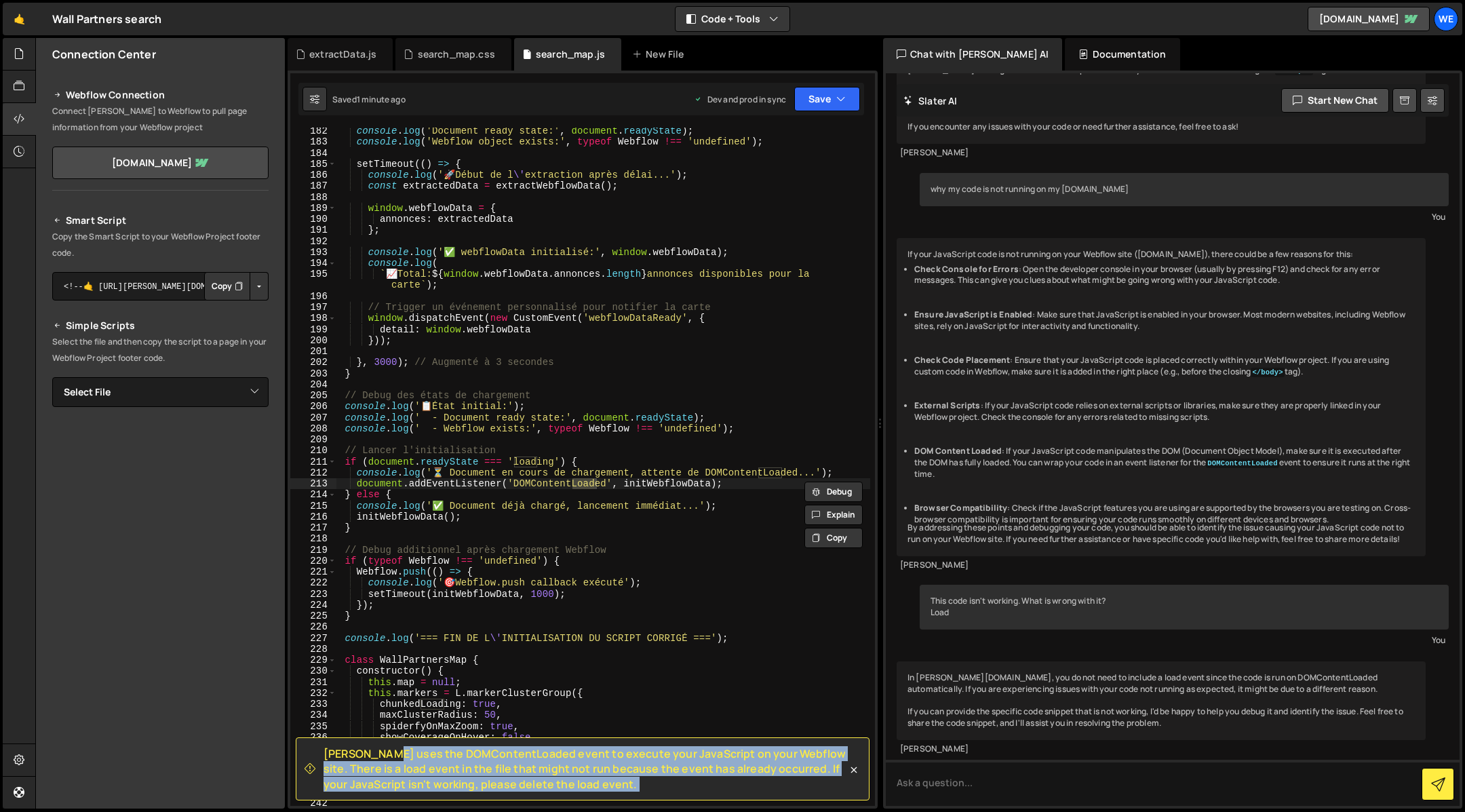
click at [306, 767] on icon at bounding box center [310, 768] width 11 height 11
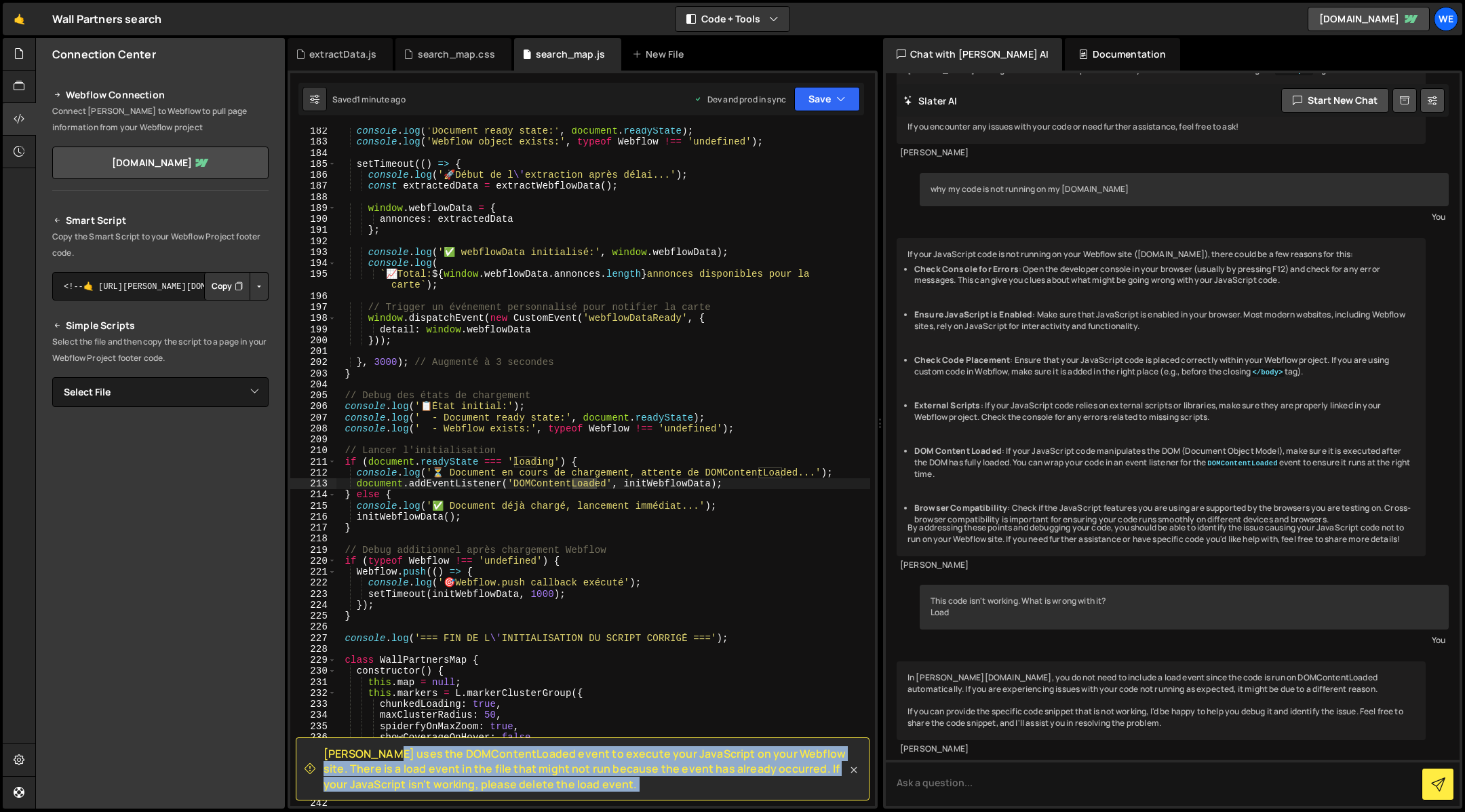
click at [854, 772] on icon at bounding box center [854, 769] width 14 height 14
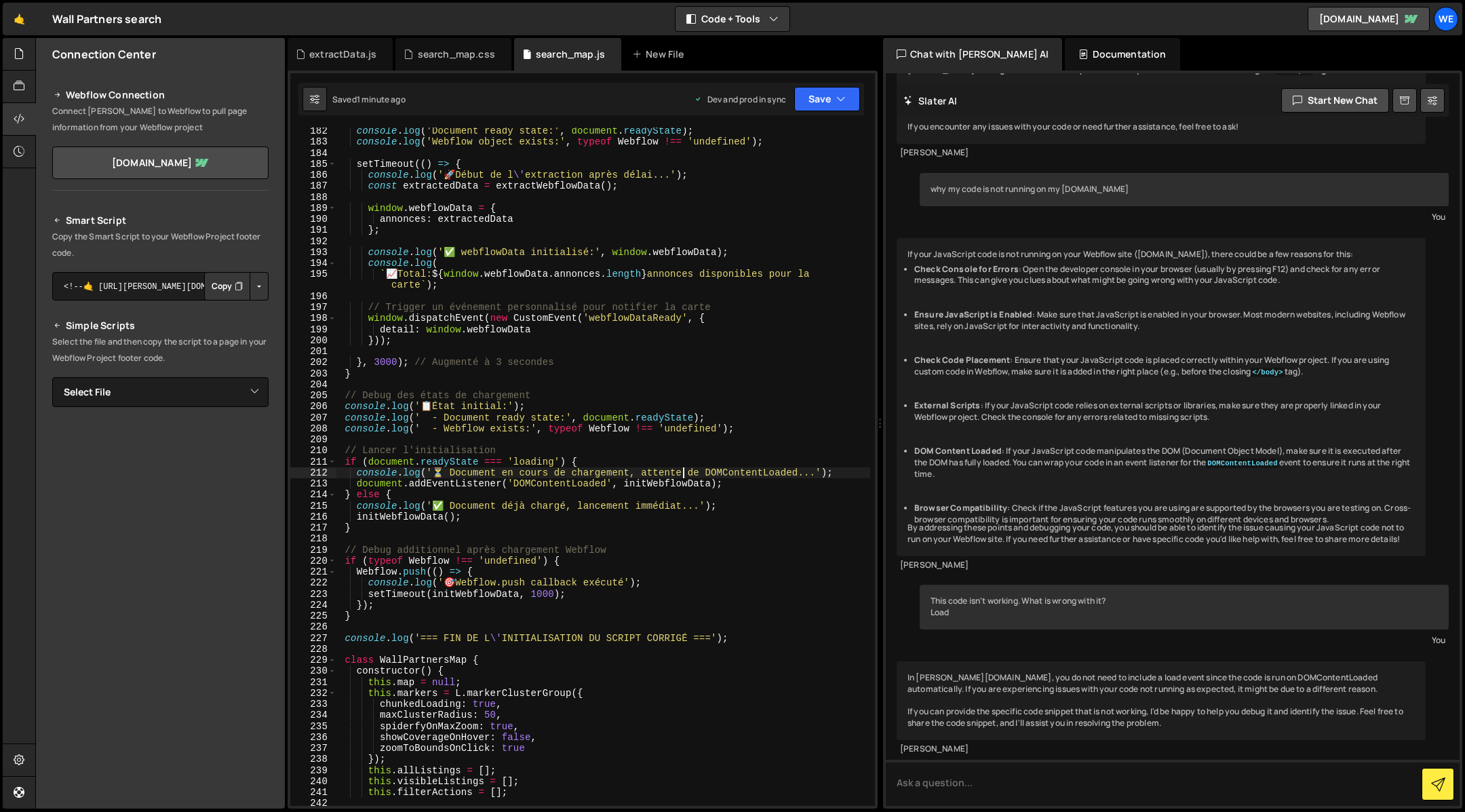
click at [685, 476] on div "console . log ( 'Document ready state:' , document . readyState ) ; console . l…" at bounding box center [604, 476] width 534 height 701
drag, startPoint x: 737, startPoint y: 486, endPoint x: 345, endPoint y: 484, distance: 392.0
click at [345, 484] on div "console . log ( 'Document ready state:' , document . readyState ) ; console . l…" at bounding box center [604, 476] width 534 height 701
type textarea "document.addEventListener('DOMContentLoaded', initWebflowData);"
click at [843, 495] on button "Debug" at bounding box center [833, 492] width 59 height 21
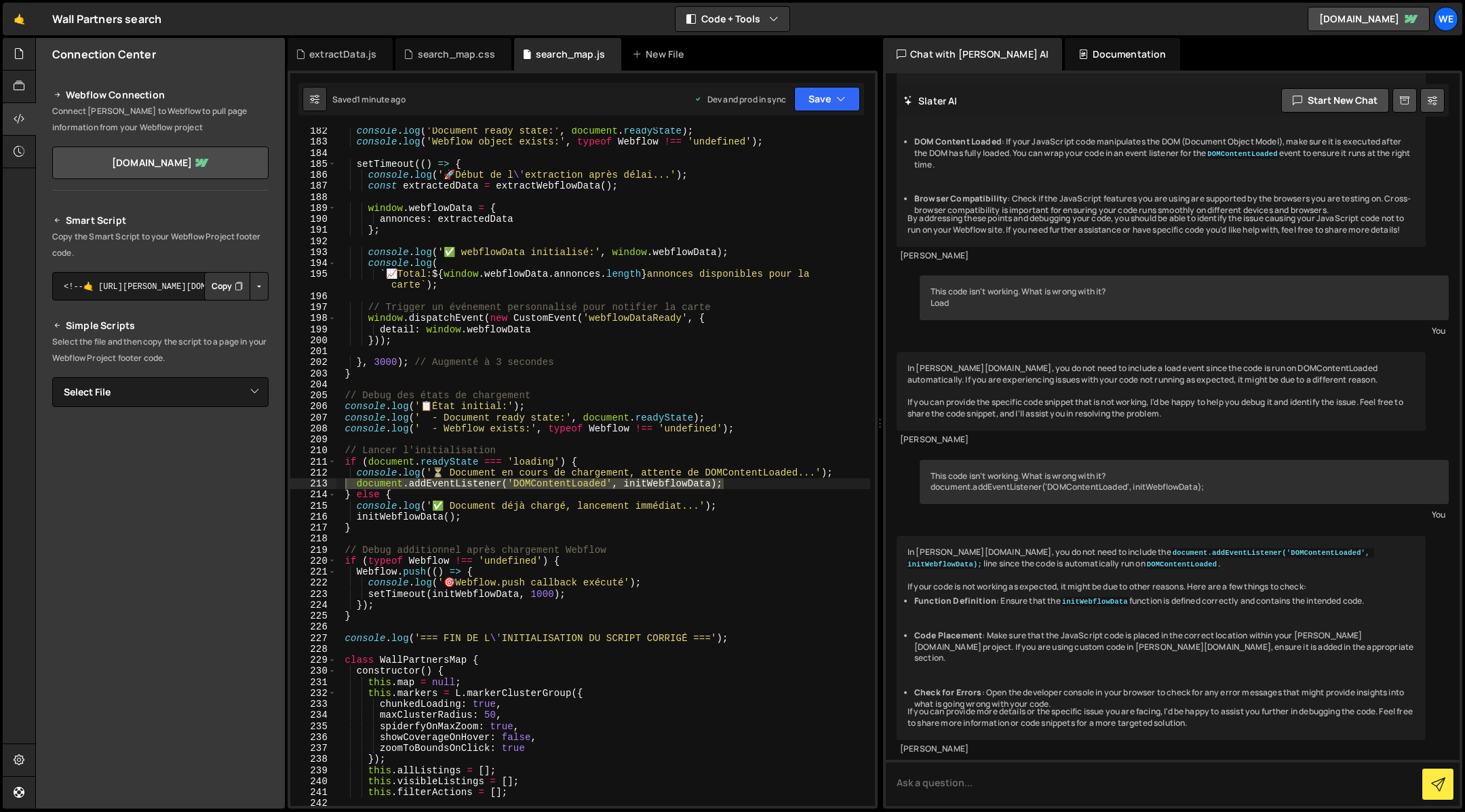
scroll to position [1441, 0]
click at [1010, 772] on textarea at bounding box center [1173, 782] width 574 height 46
type textarea "help me to revove this event listener DOMContentLoaded"
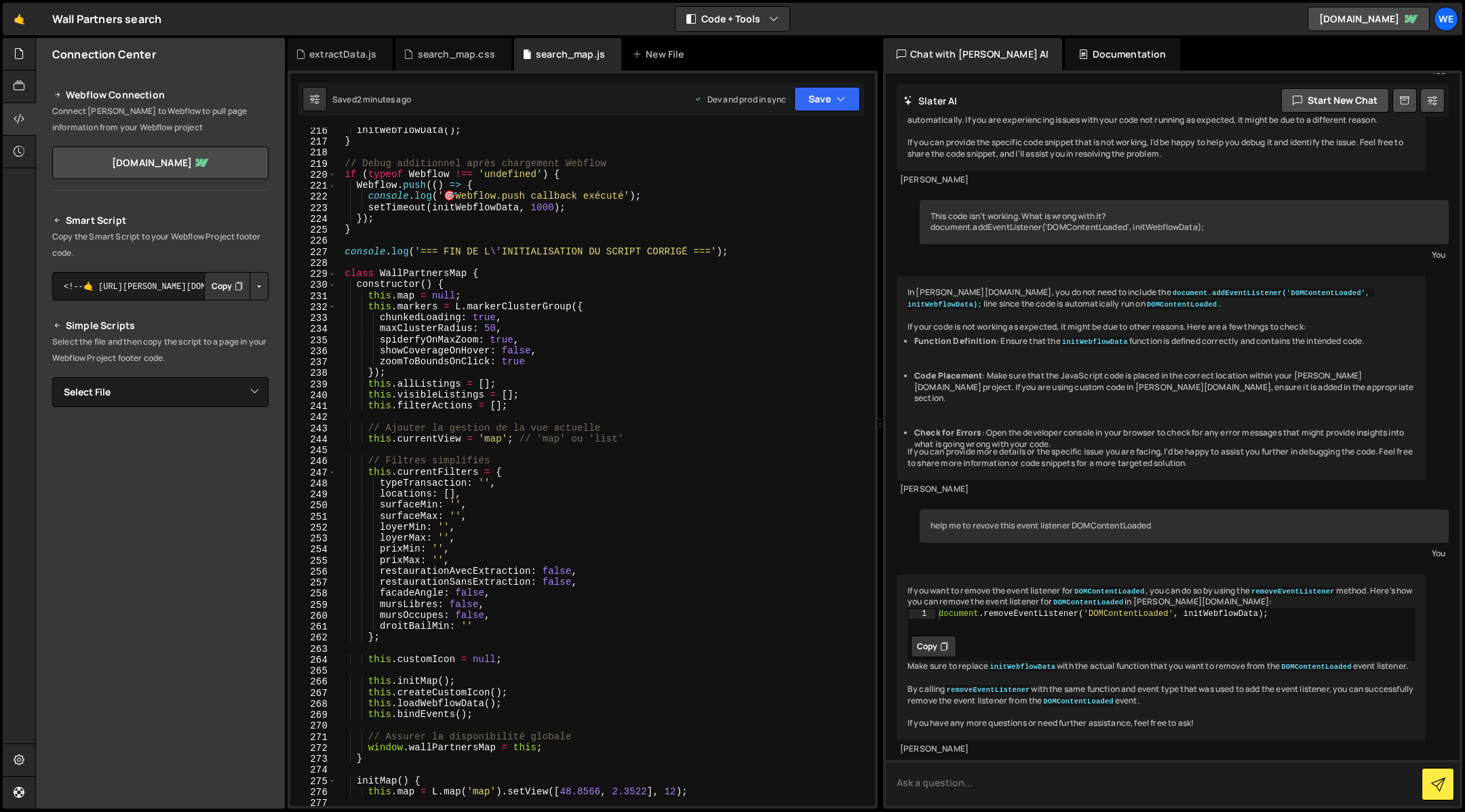
scroll to position [2415, 0]
click at [658, 276] on div "initWebflowData ( ) ; } // Debug additionnel après chargement Webflow if ( type…" at bounding box center [604, 475] width 534 height 701
click at [530, 491] on div "initWebflowData ( ) ; } // Debug additionnel après chargement Webflow if ( type…" at bounding box center [604, 475] width 534 height 701
type textarea "locations: [],"
click at [833, 103] on button "Save" at bounding box center [826, 99] width 65 height 24
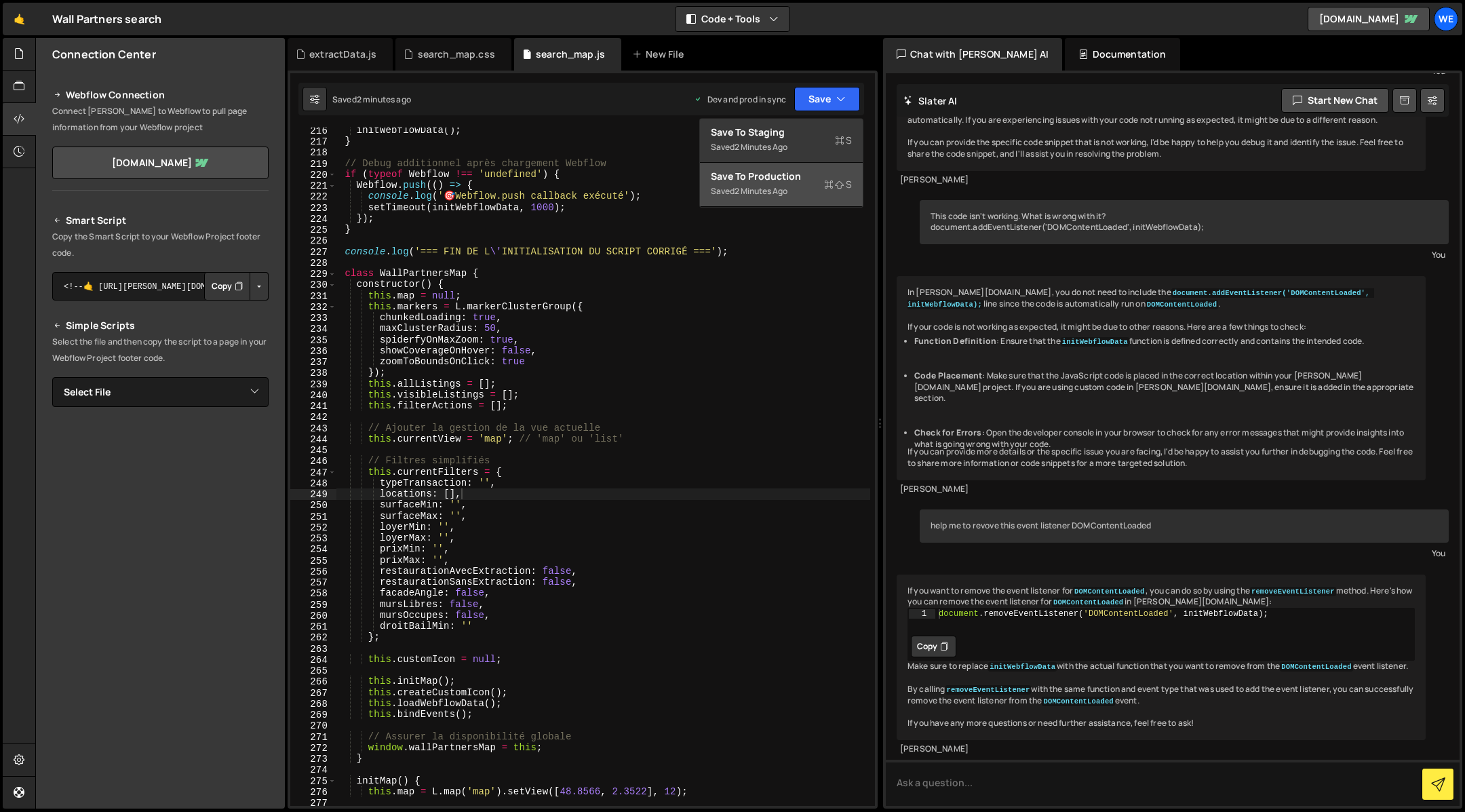
click at [798, 189] on div "Saved 2 minutes ago" at bounding box center [781, 191] width 141 height 16
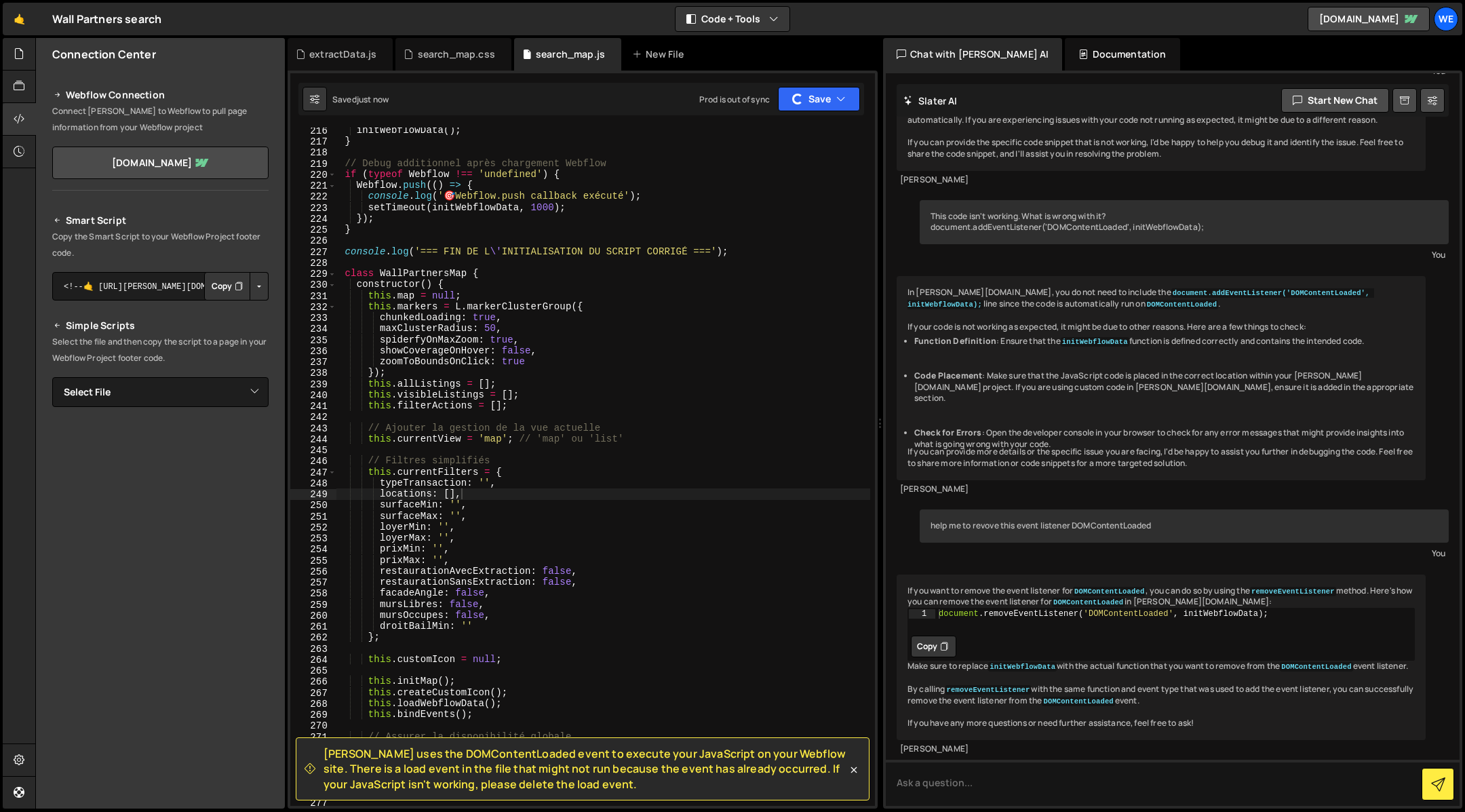
click at [545, 787] on span "Slater uses the DOMContentLoaded event to execute your JavaScript on your Webfl…" at bounding box center [585, 769] width 524 height 46
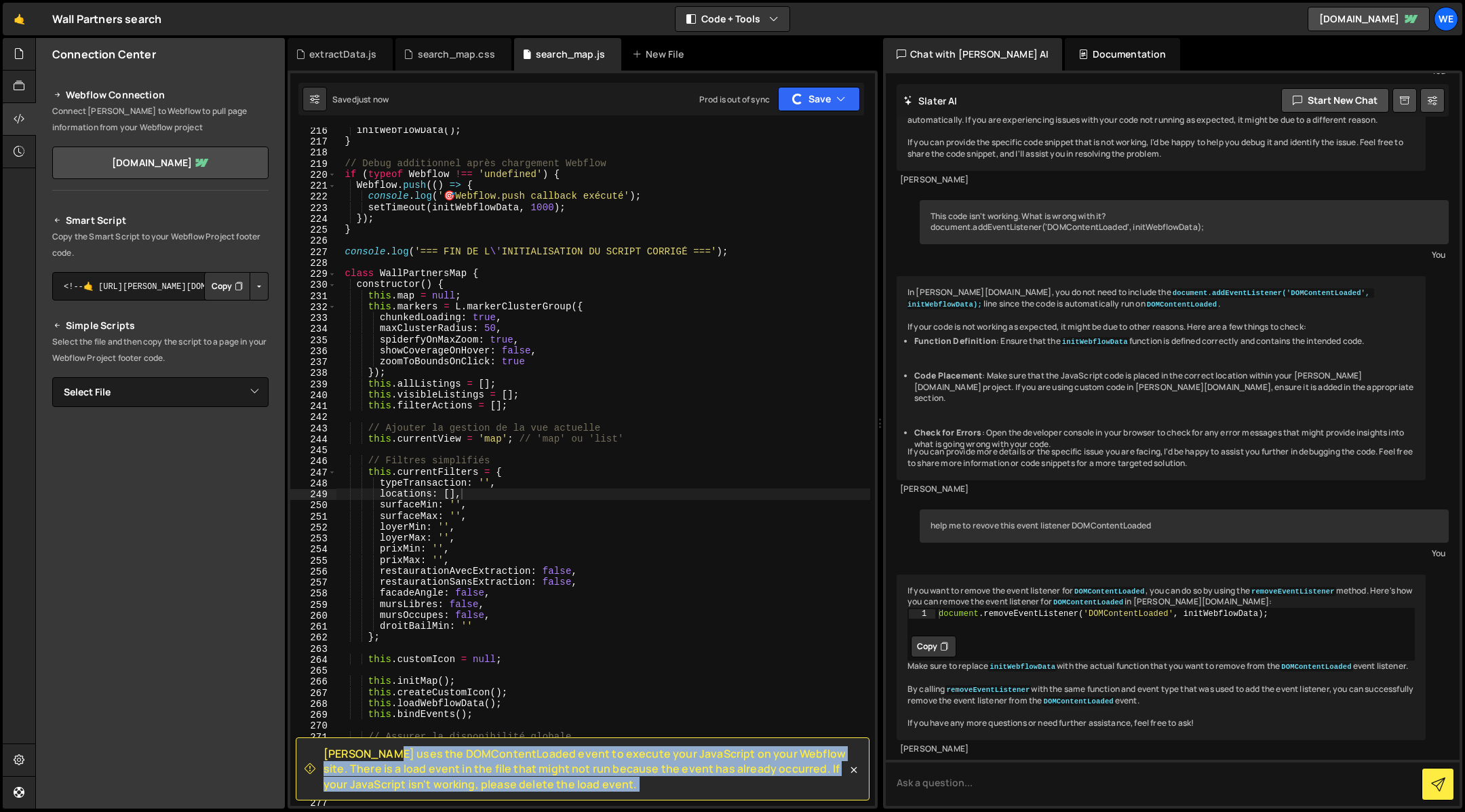
click at [545, 787] on span "Slater uses the DOMContentLoaded event to execute your JavaScript on your Webfl…" at bounding box center [585, 769] width 524 height 46
copy div "Slater uses the DOMContentLoaded event to execute your JavaScript on your Webfl…"
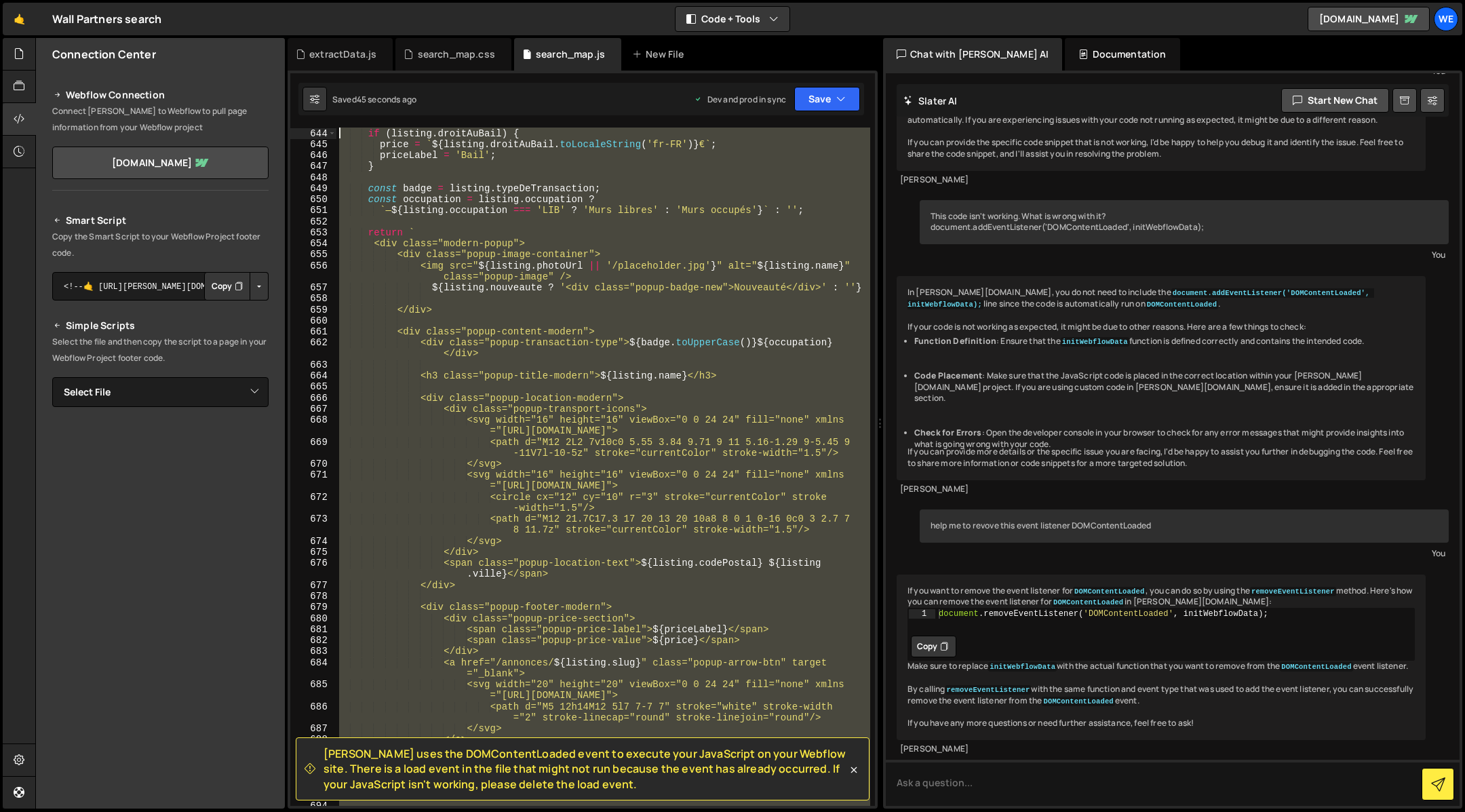
scroll to position [0, 0]
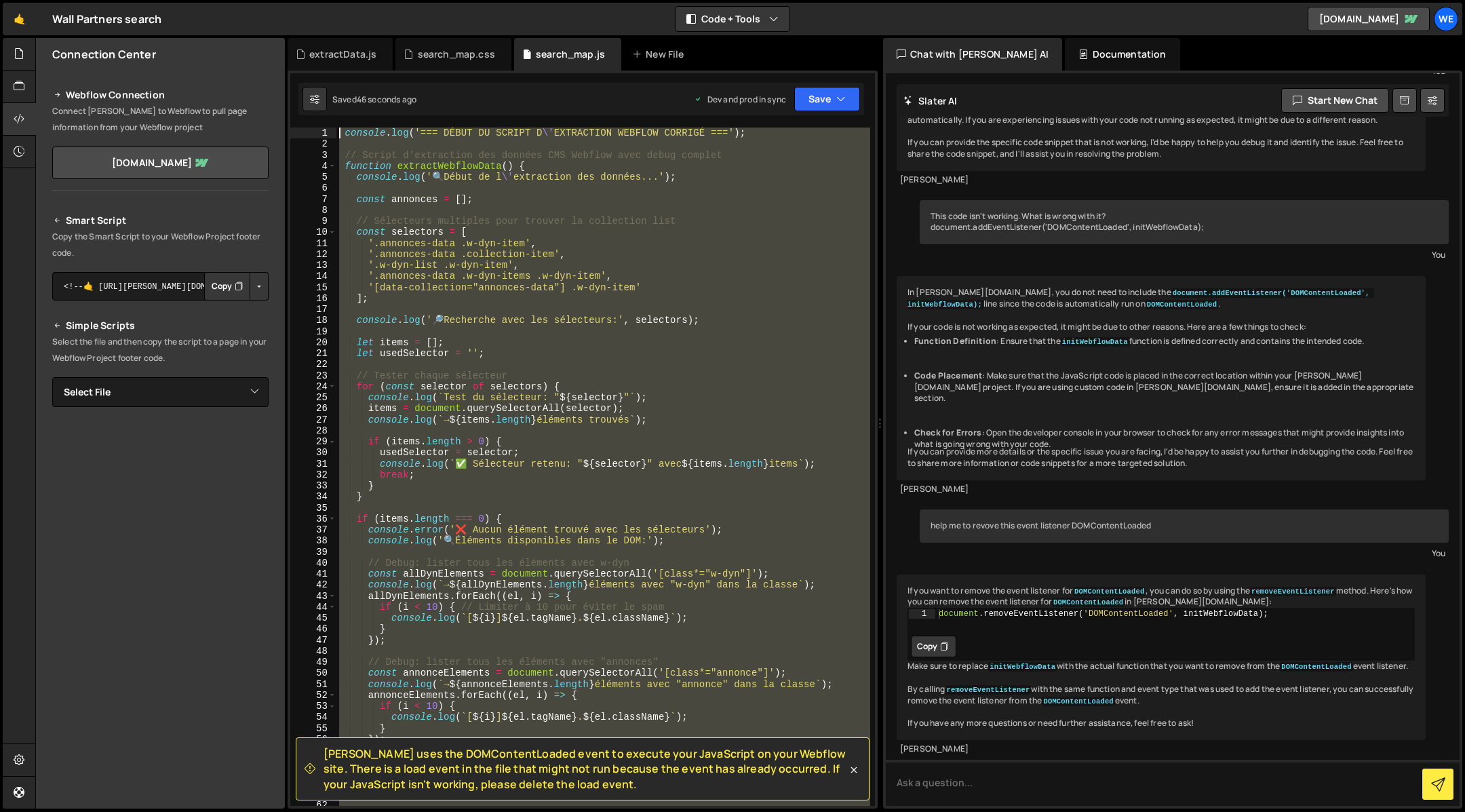
drag, startPoint x: 457, startPoint y: 601, endPoint x: 244, endPoint y: -75, distance: 708.8
click at [244, 0] on html "Projects Community Library Blog We Your current team is WebexpR TEAM Projects Y…" at bounding box center [732, 406] width 1465 height 812
paste textarea "</script>"
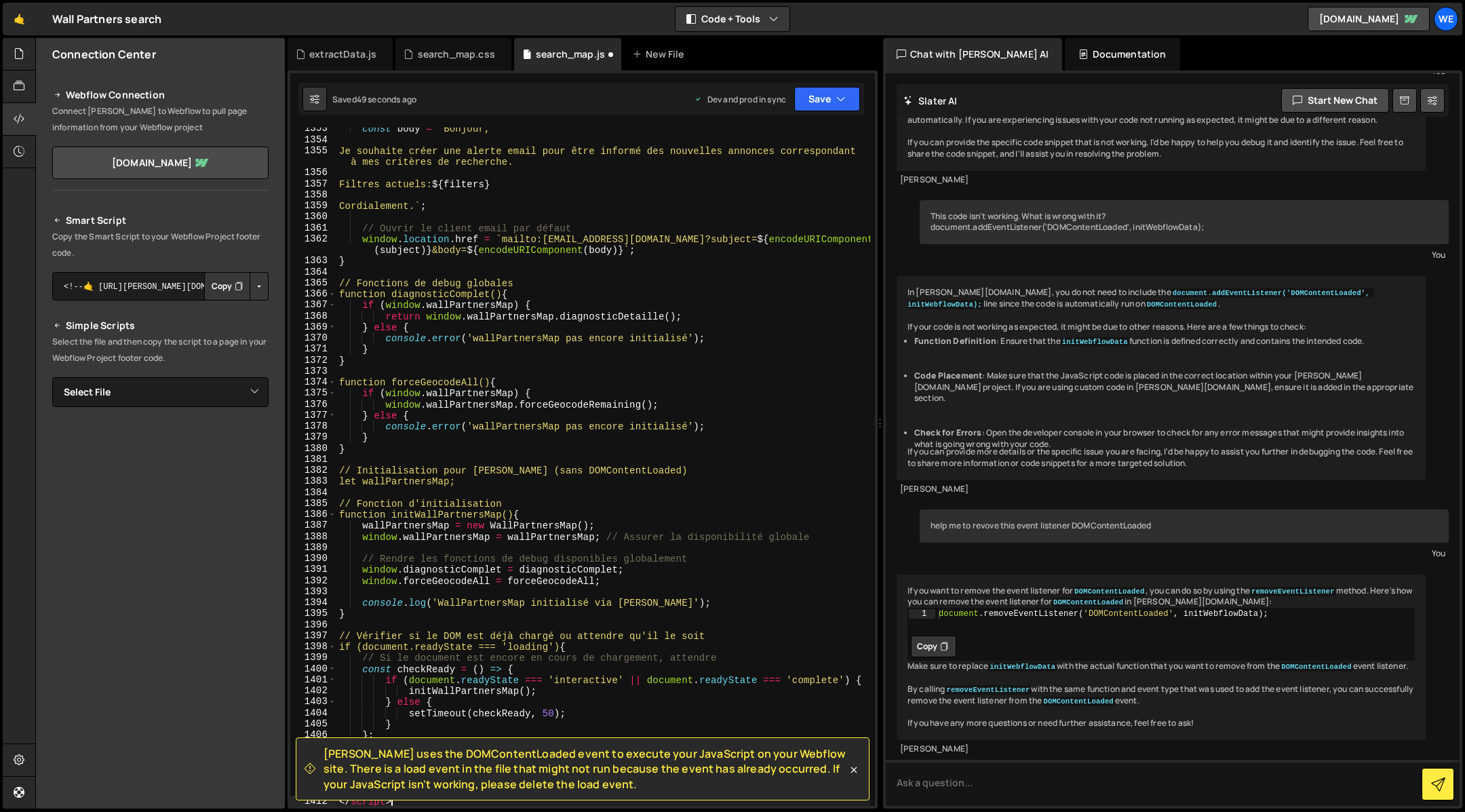
scroll to position [16394, 0]
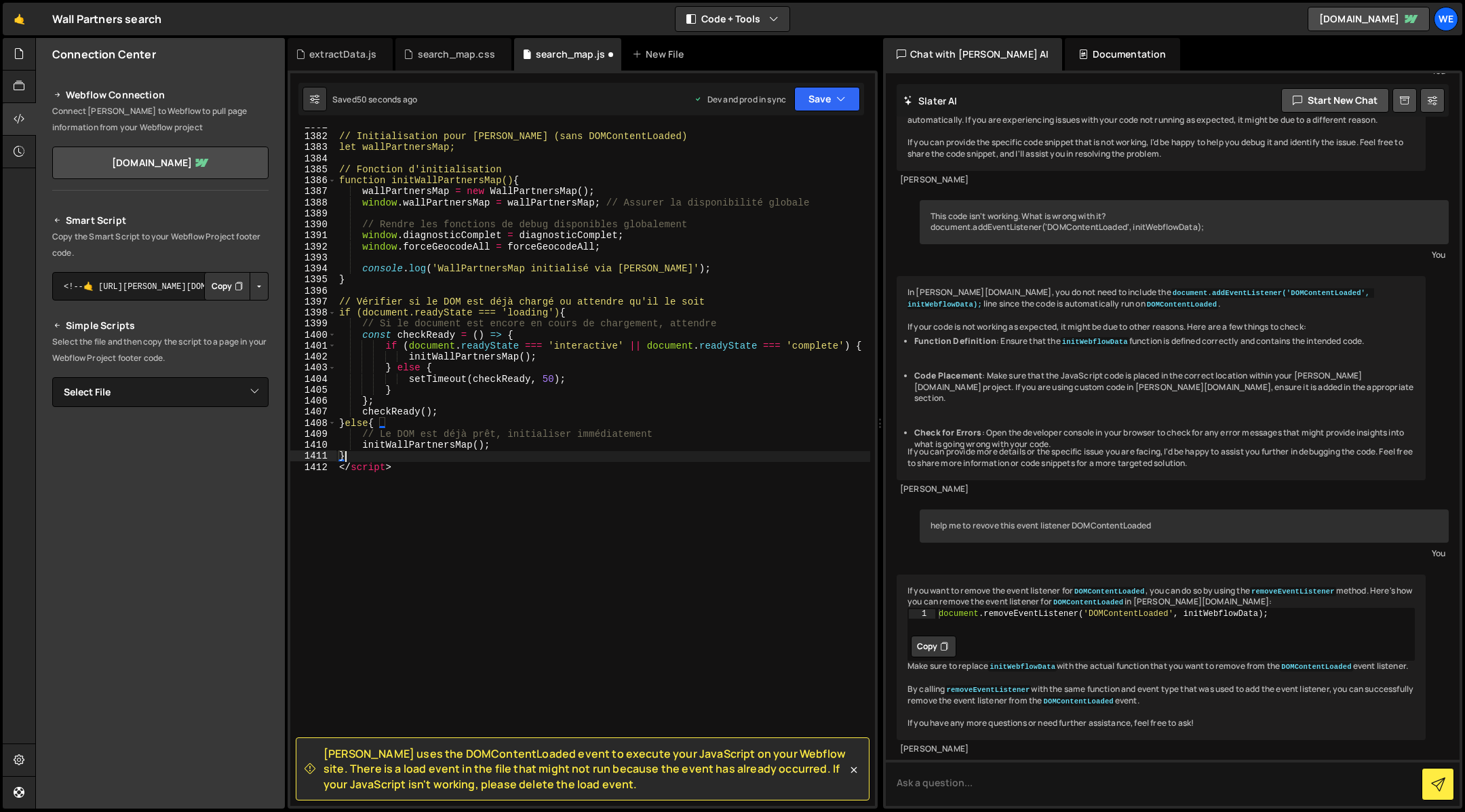
drag, startPoint x: 428, startPoint y: 460, endPoint x: 382, endPoint y: 460, distance: 46.0
click at [382, 460] on div "// Initialisation pour Slater (sans DOMContentLoaded) let wallPartnersMap; // F…" at bounding box center [604, 470] width 534 height 701
drag, startPoint x: 412, startPoint y: 468, endPoint x: 304, endPoint y: 468, distance: 108.0
click at [304, 468] on div "} 1381 1382 1383 1384 1385 1386 1387 1388 1389 1390 1391 1392 1393 1394 1395 13…" at bounding box center [582, 467] width 584 height 678
type textarea "</script>"
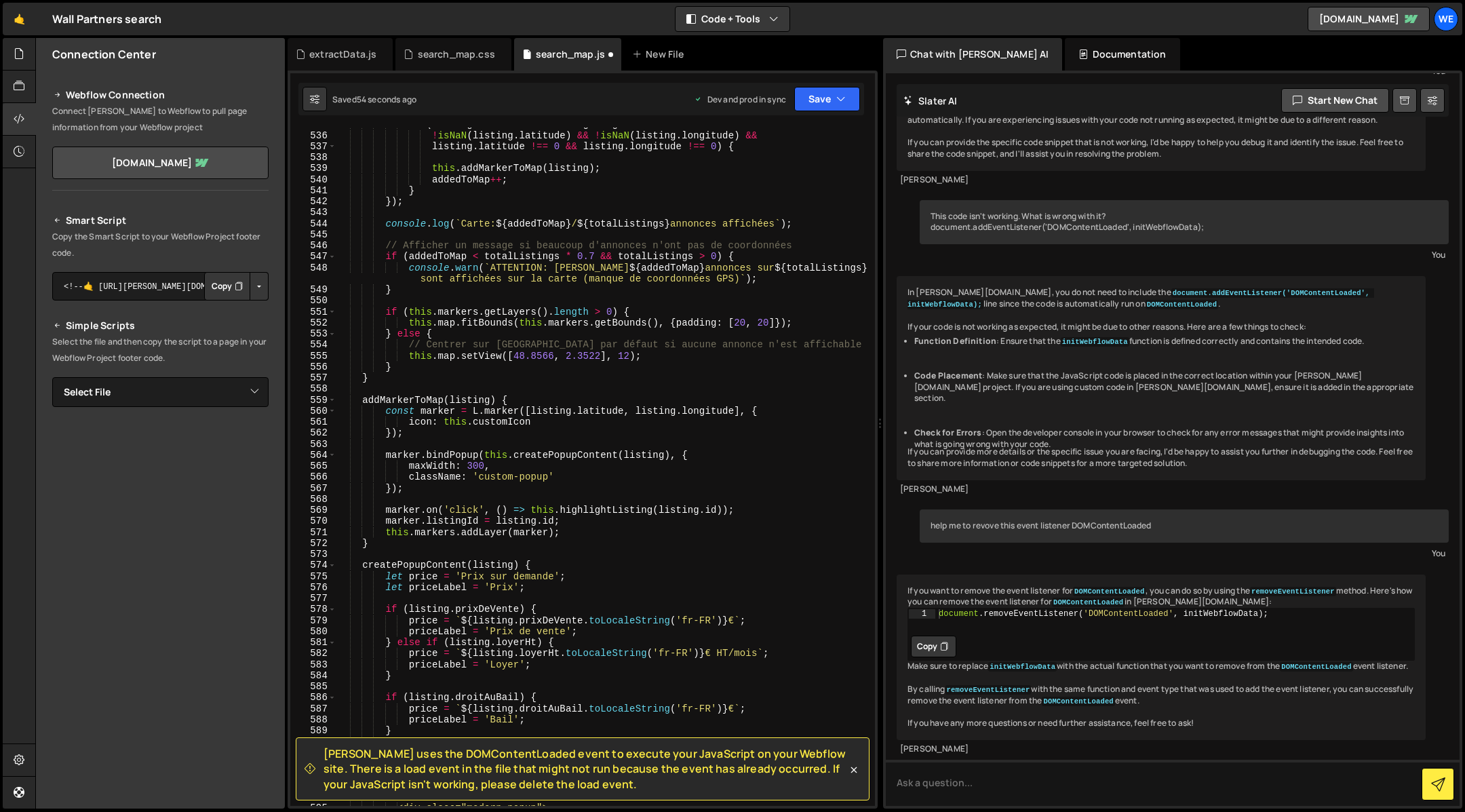
scroll to position [0, 0]
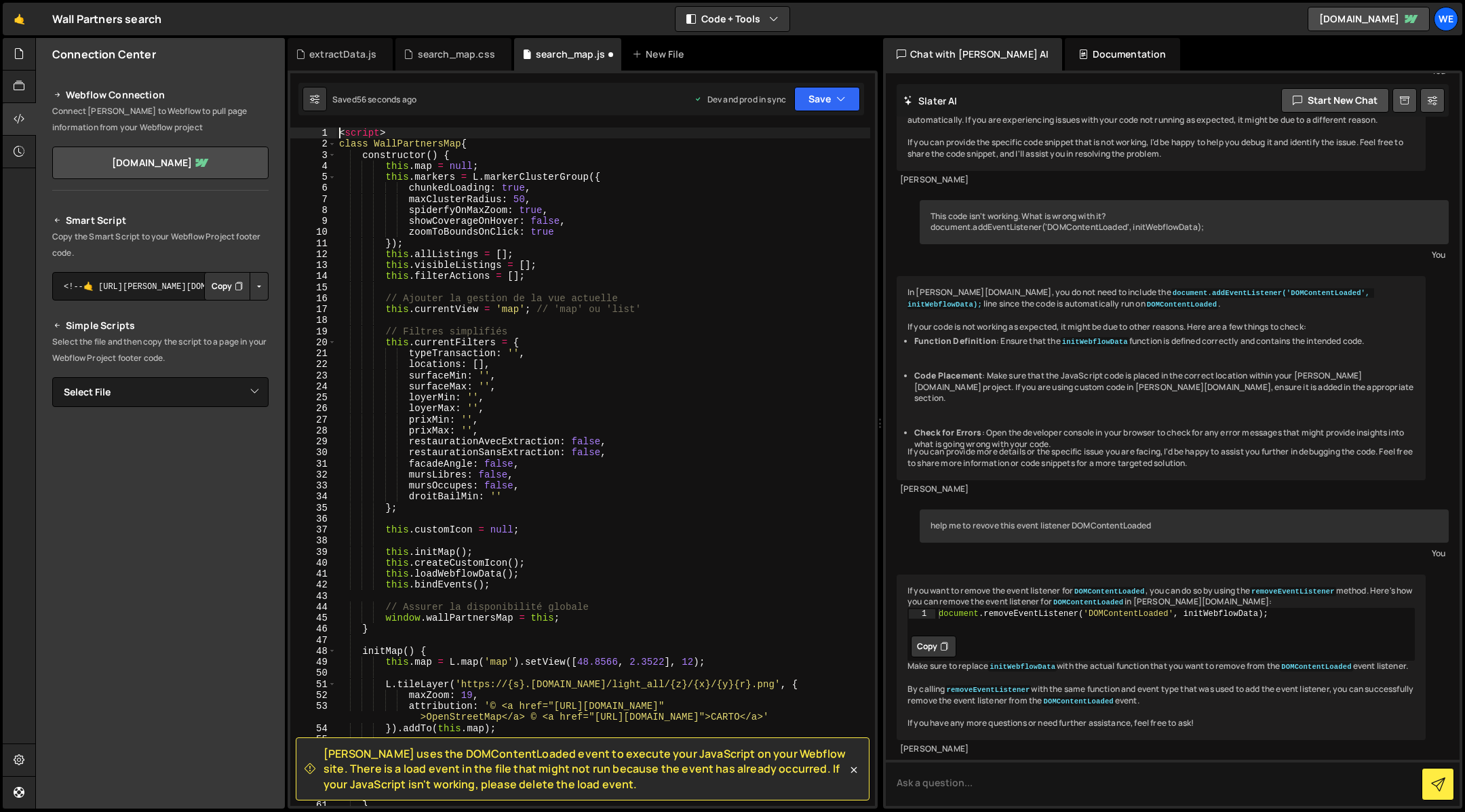
drag, startPoint x: 402, startPoint y: 127, endPoint x: 365, endPoint y: 132, distance: 37.3
click at [365, 132] on div "< script > class WallPartnersMap { constructor ( ) { this . map = null ; this .…" at bounding box center [604, 478] width 534 height 701
type textarea "<script>"
drag, startPoint x: 403, startPoint y: 133, endPoint x: 320, endPoint y: 133, distance: 83.0
click at [320, 133] on div "<script> 1 2 3 4 5 6 7 8 9 10 11 12 13 14 15 16 17 18 19 20 21 22 23 24 25 26 2…" at bounding box center [582, 467] width 584 height 678
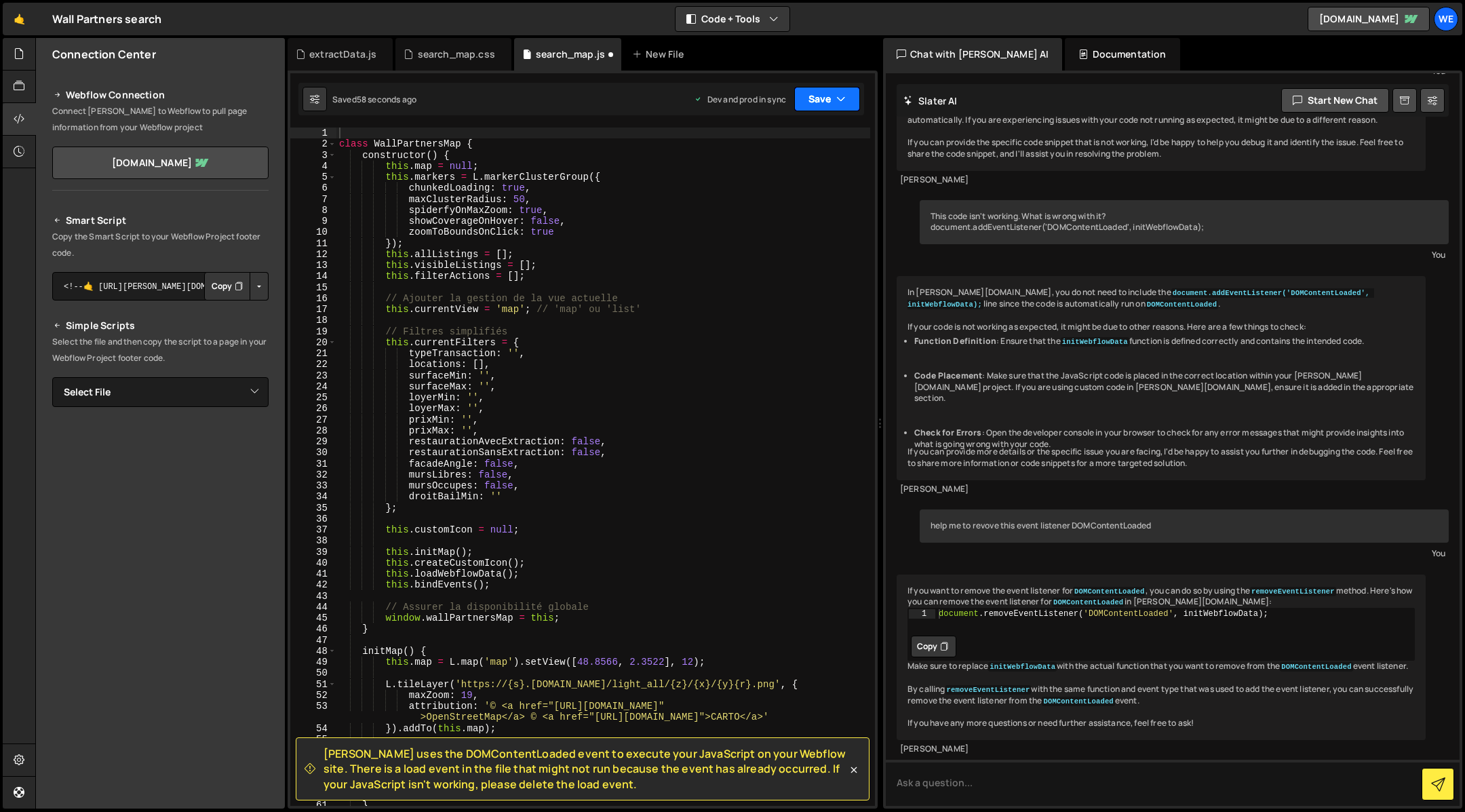
click at [833, 97] on button "Save" at bounding box center [826, 99] width 65 height 24
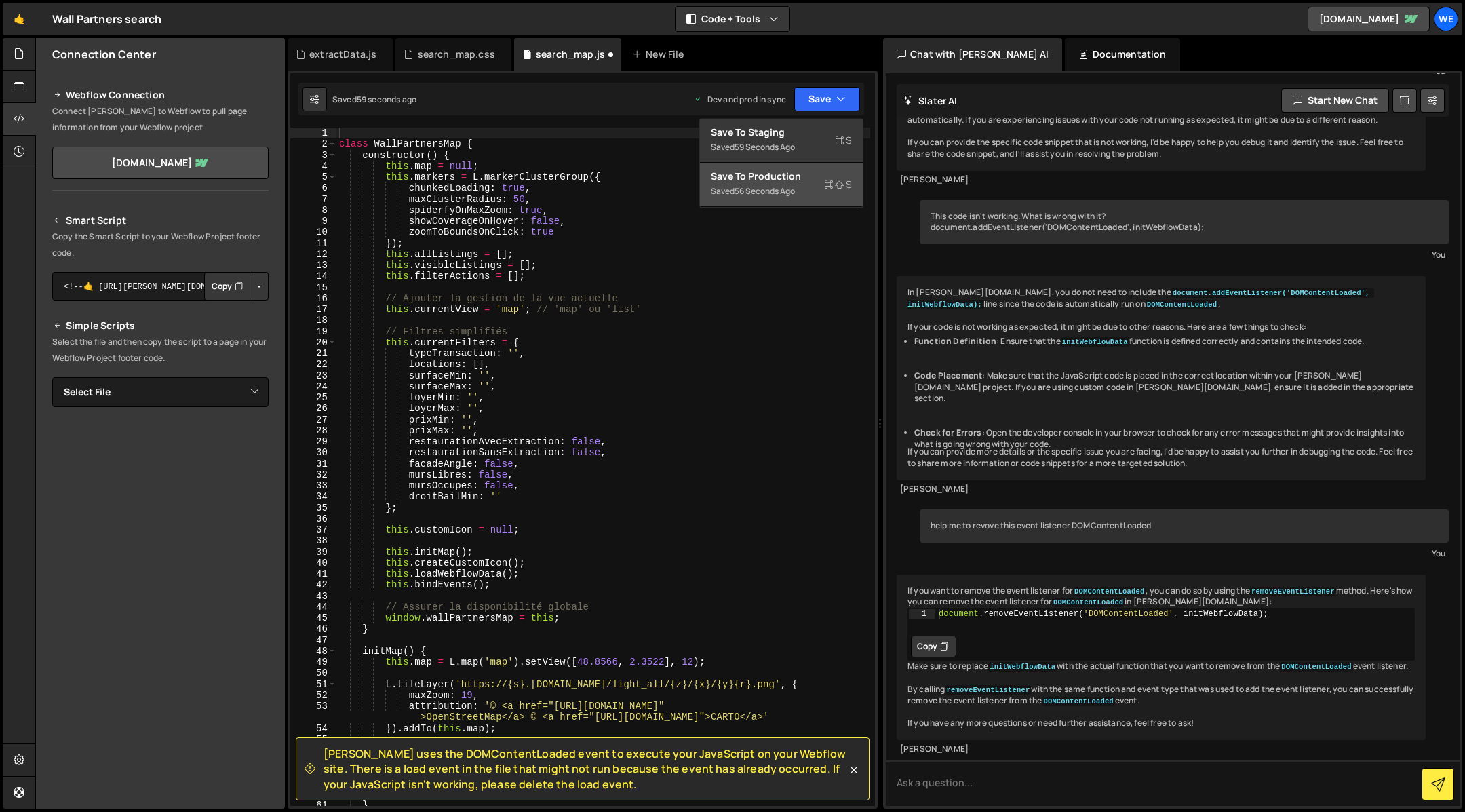
click at [761, 185] on div "56 seconds ago" at bounding box center [764, 190] width 60 height 11
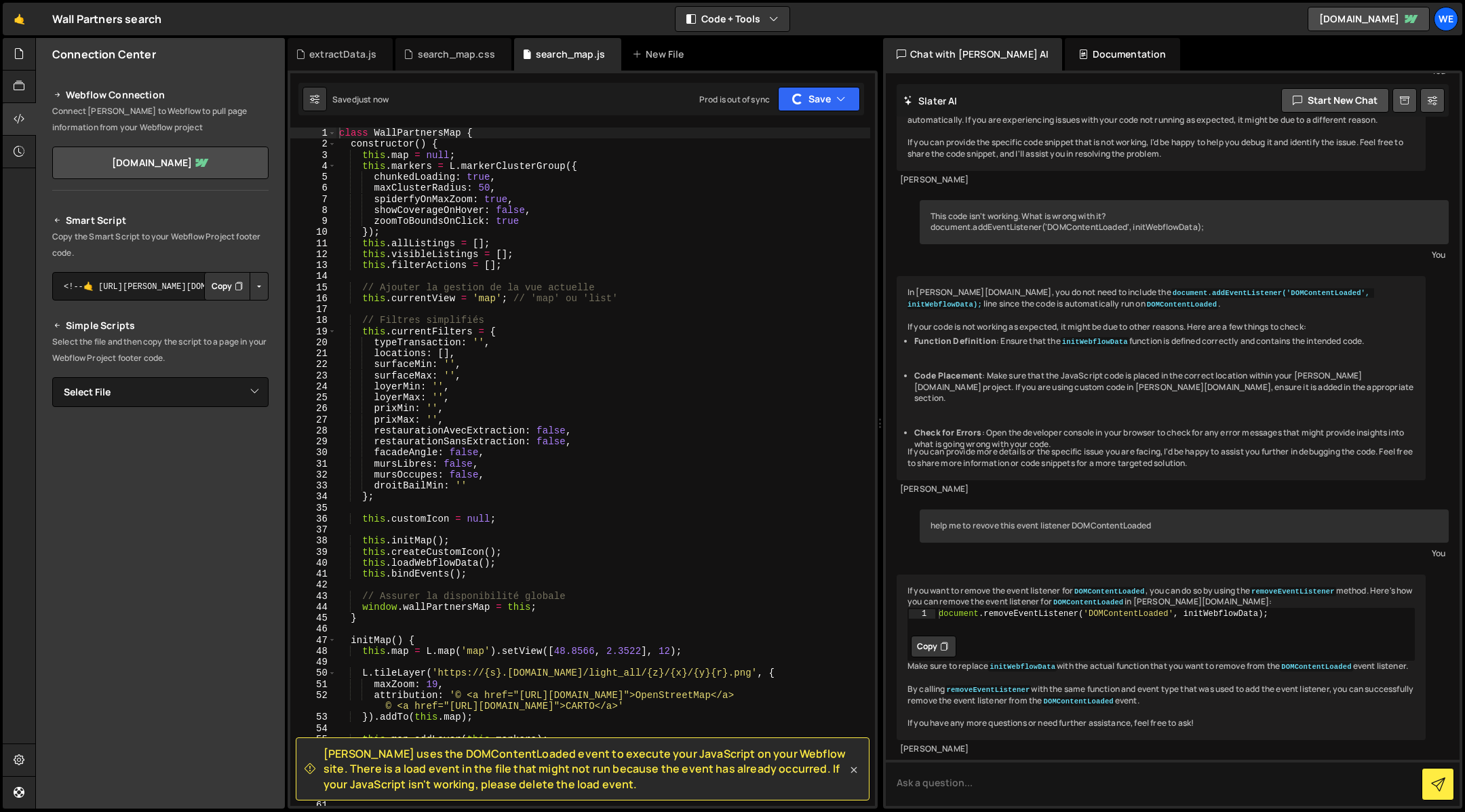
click at [853, 770] on icon at bounding box center [854, 769] width 6 height 6
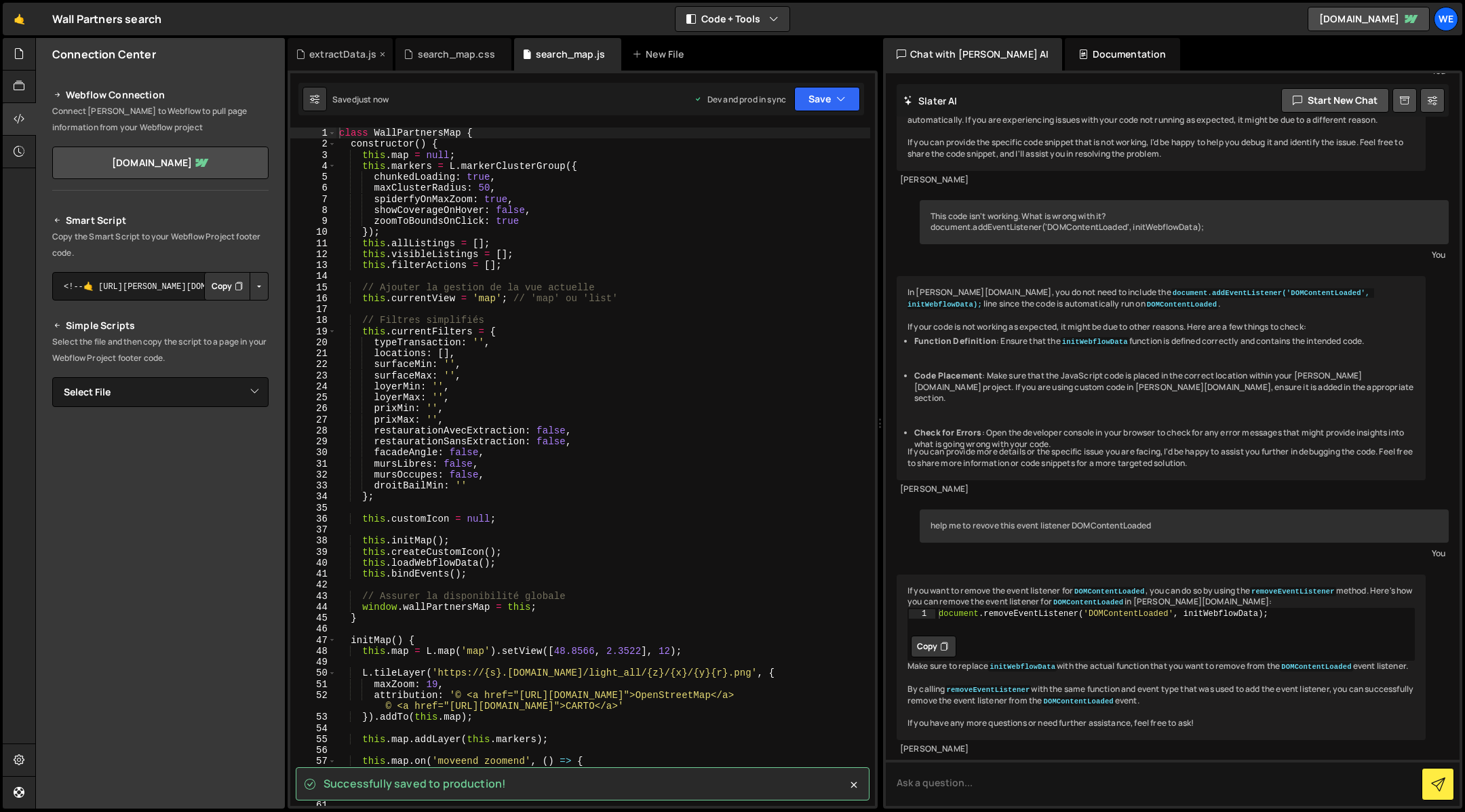
click at [336, 52] on div "extractData.js" at bounding box center [342, 54] width 67 height 14
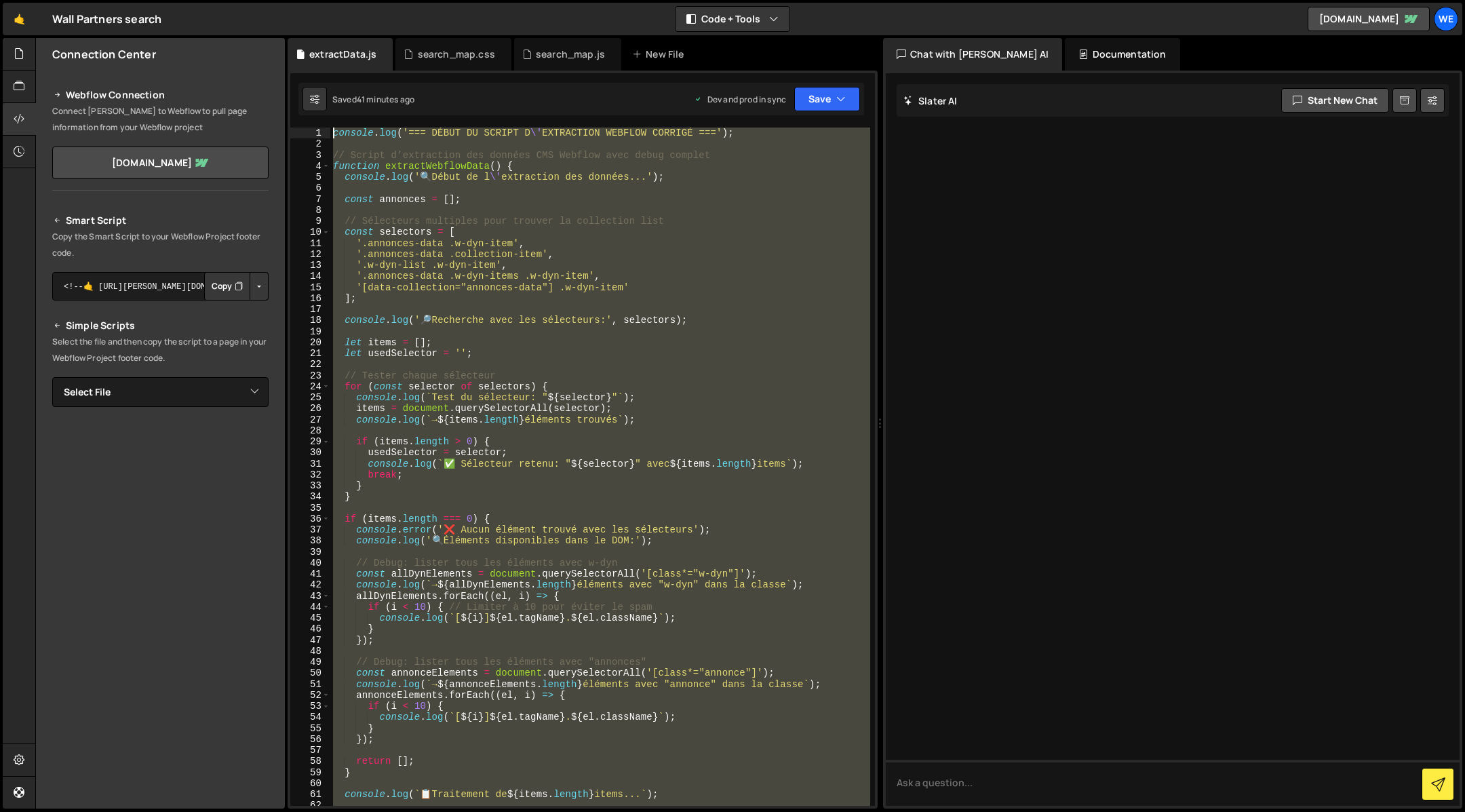
drag, startPoint x: 754, startPoint y: 456, endPoint x: 281, endPoint y: 36, distance: 632.6
click at [281, 36] on div "Hold on a sec... Are you certain you wish to leave this page? Any changes you'v…" at bounding box center [732, 406] width 1465 height 812
type textarea "console.log('=== DÉBUT DU SCRIPT D\'EXTRACTION WEBFLOW CORRIGÉ ===');"
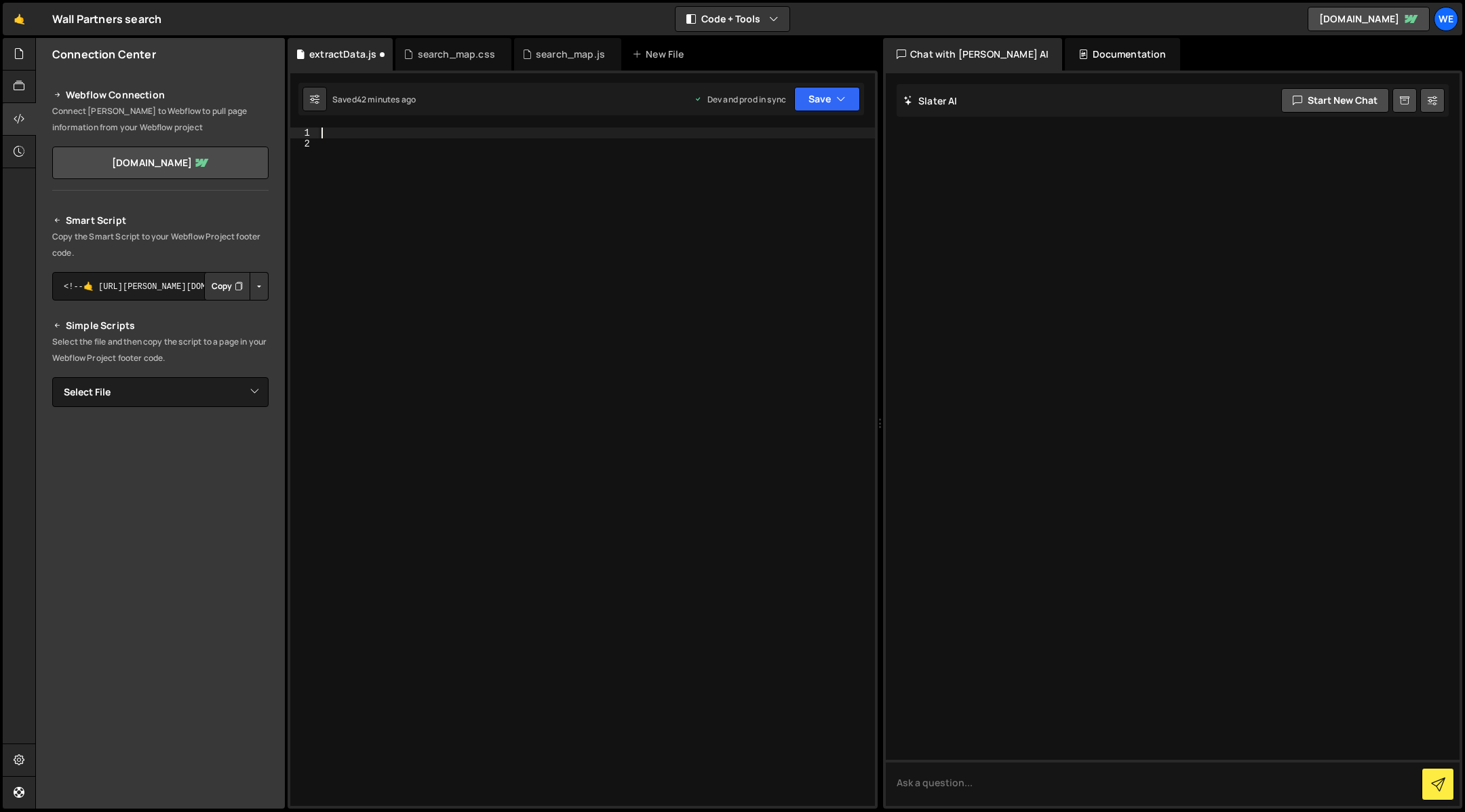
paste textarea "console.log('=== FIN DE L\'INITIALISATION DU SCRIPT POUR SLATER ==="
type textarea "console.log('=== FIN DE L\'INITIALISATION DU SCRIPT POUR SLATER ==="
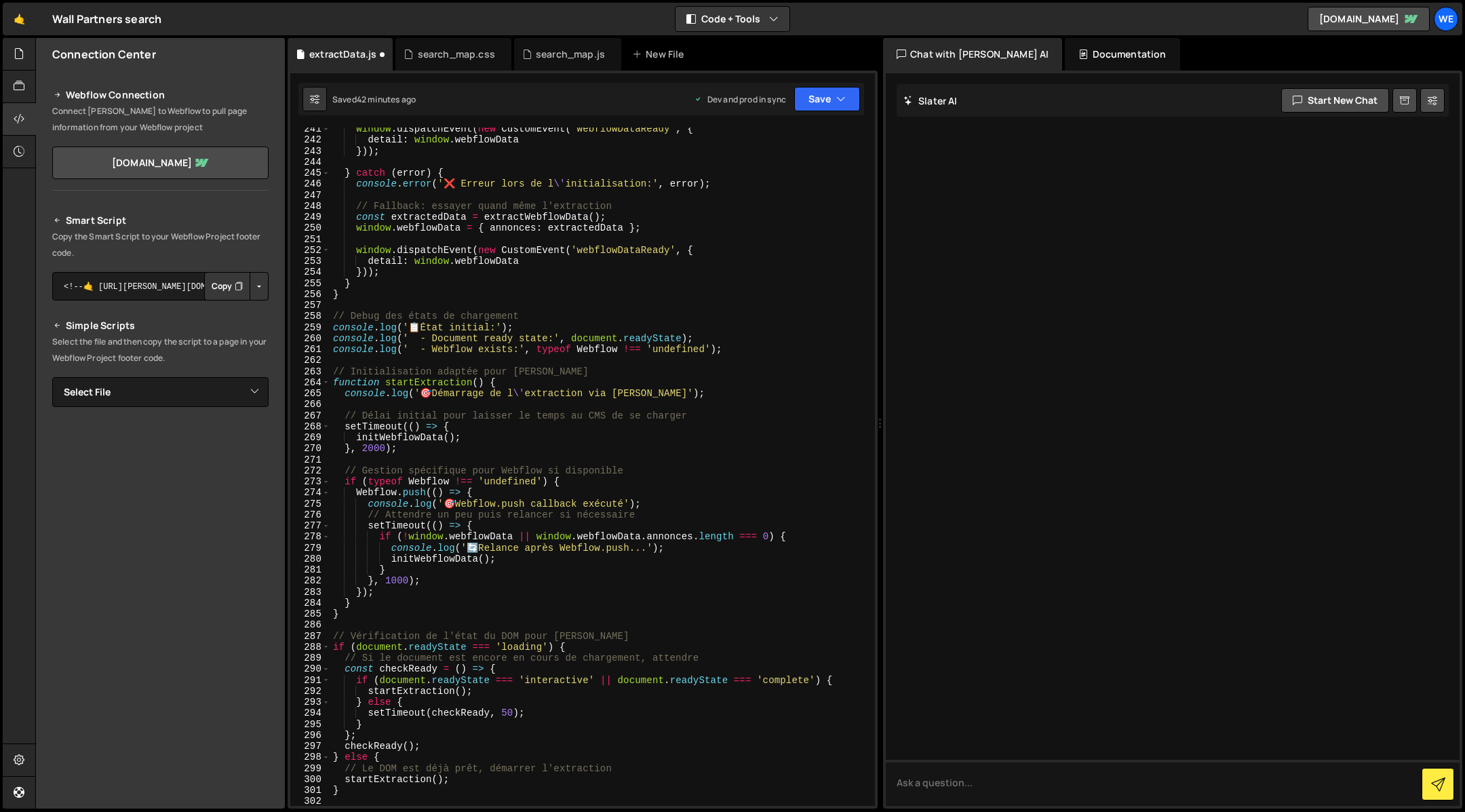
scroll to position [2825, 0]
click at [828, 114] on div "Saved 42 minutes ago Dev and prod in sync Upgrade to Edit Save Save to Staging …" at bounding box center [581, 99] width 565 height 33
click at [834, 110] on button "Save" at bounding box center [826, 99] width 65 height 24
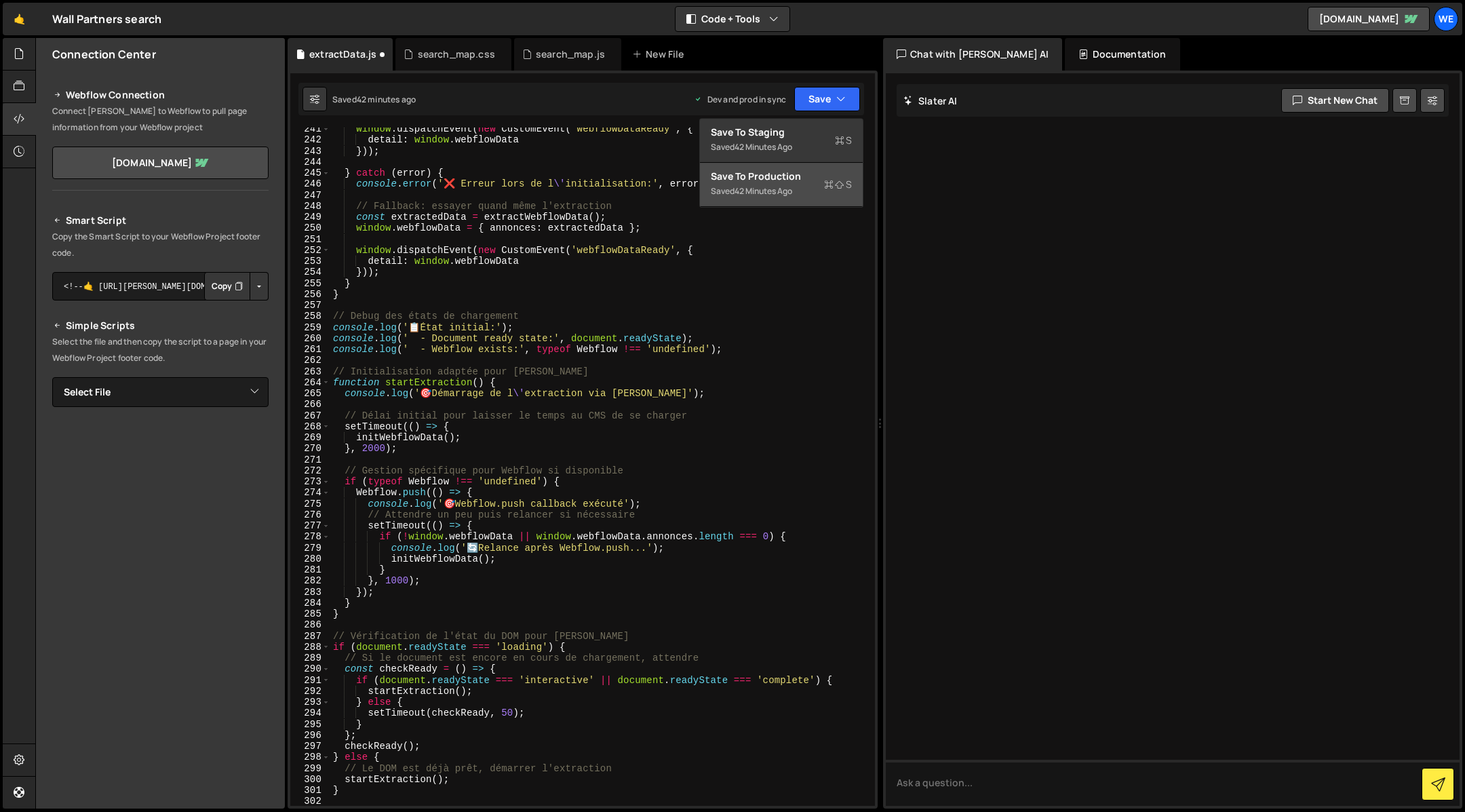
click at [807, 174] on div "Save to Production S" at bounding box center [781, 177] width 141 height 14
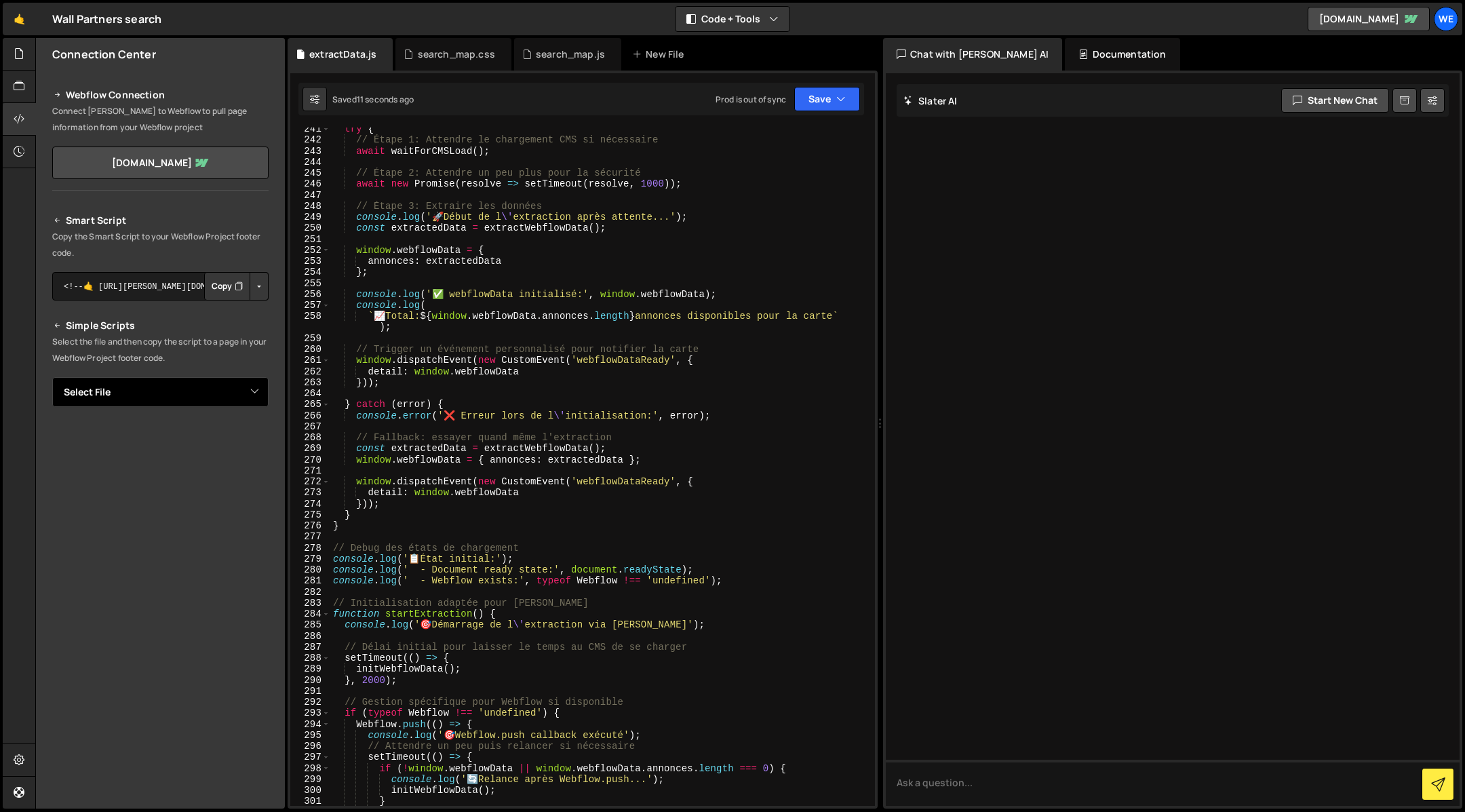
click at [202, 390] on select "Select File extractData.js search_map.js search_map.css" at bounding box center [161, 391] width 216 height 30
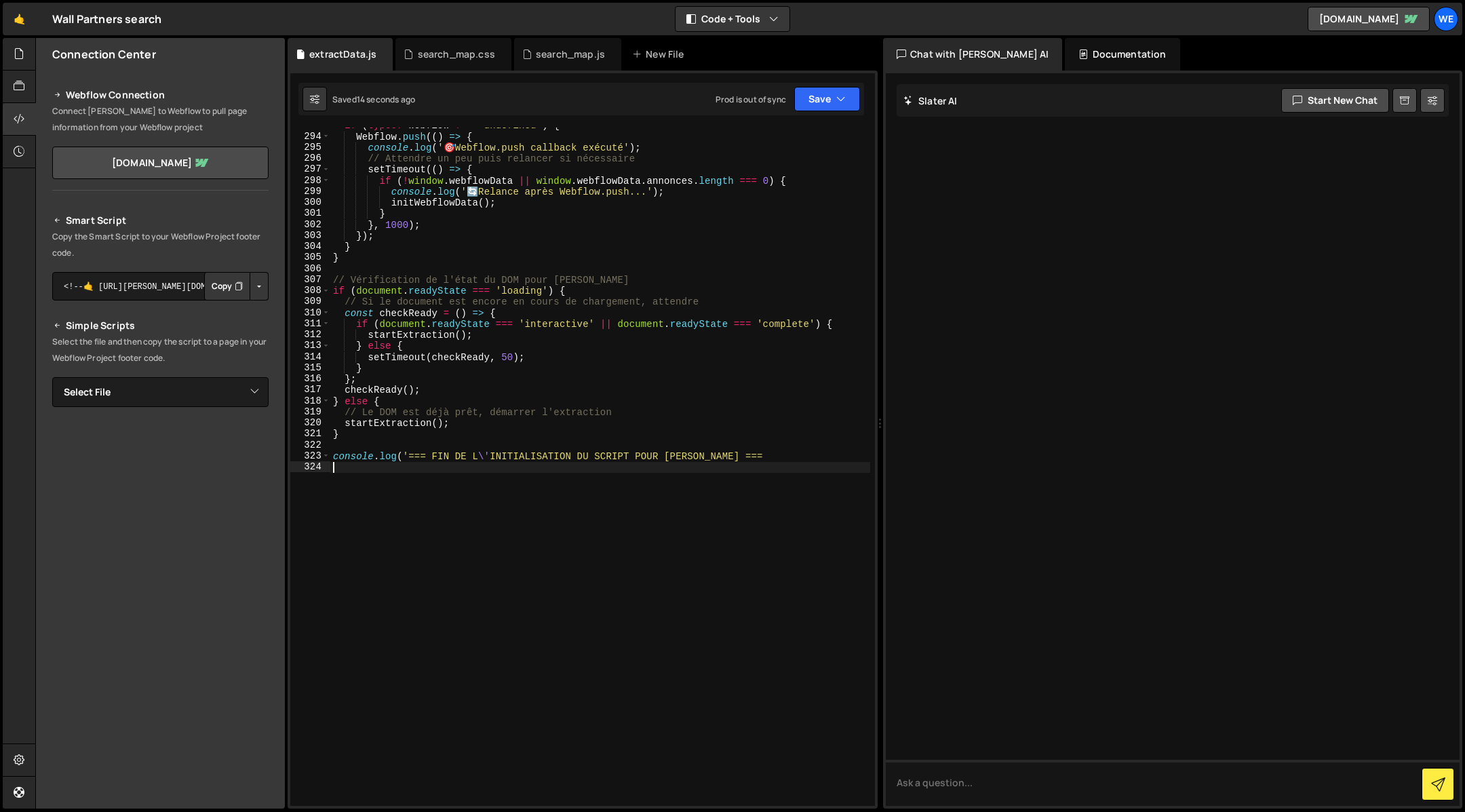
scroll to position [0, 0]
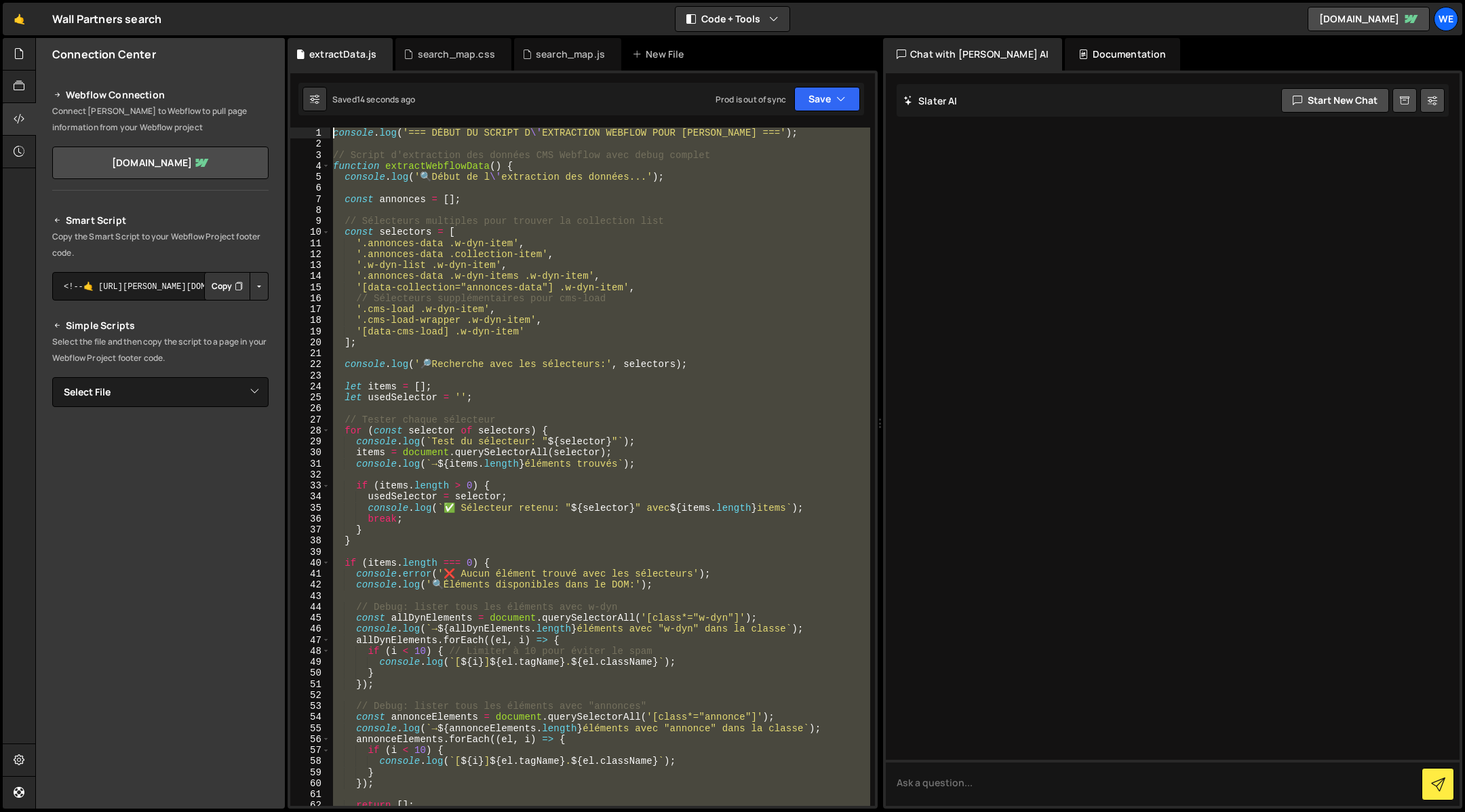
drag, startPoint x: 354, startPoint y: 667, endPoint x: 189, endPoint y: -528, distance: 1206.3
click at [189, 0] on html "Projects Community Library Blog We Your current team is WebexpR TEAM Projects Y…" at bounding box center [732, 406] width 1465 height 812
type textarea "console.log('=== DÉBUT DU SCRIPT D\'EXTRACTION WEBFLOW POUR SLATER ===');"
click at [566, 65] on div "search_map.js" at bounding box center [567, 54] width 107 height 33
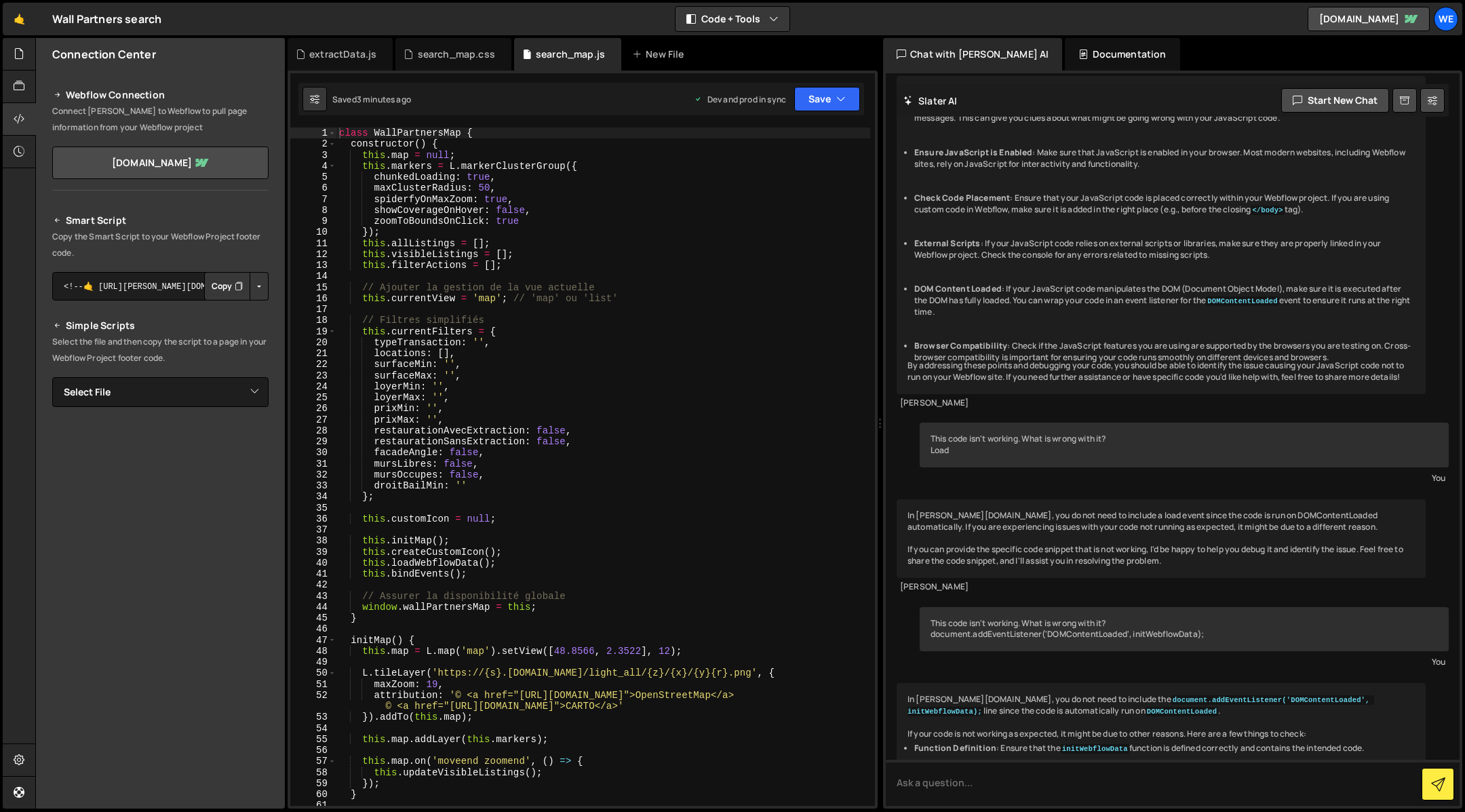
scroll to position [1745, 0]
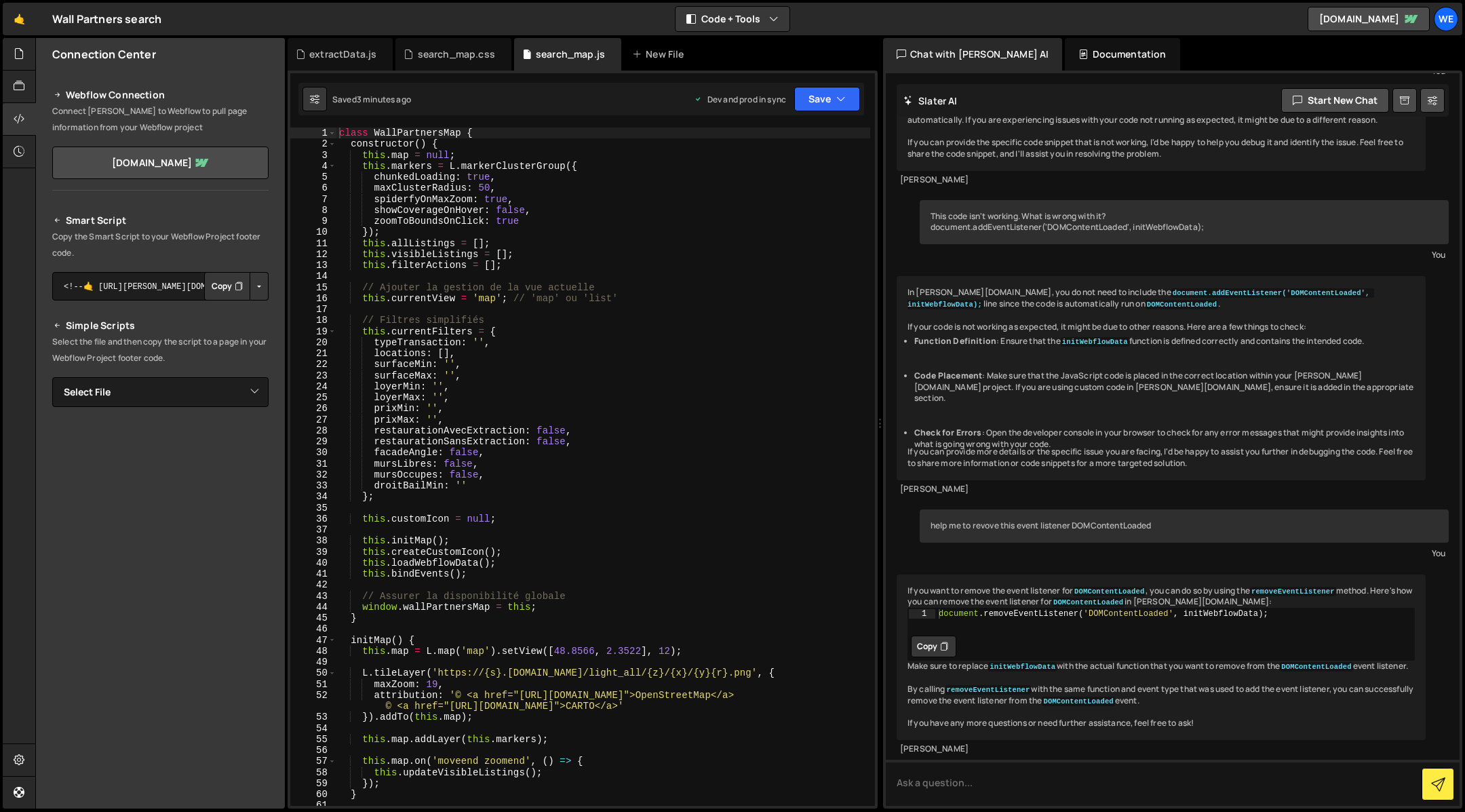
click at [394, 161] on div "class WallPartnersMap { constructor ( ) { this . map = null ; this . markers = …" at bounding box center [604, 478] width 534 height 701
click at [336, 132] on div "1" at bounding box center [313, 133] width 46 height 11
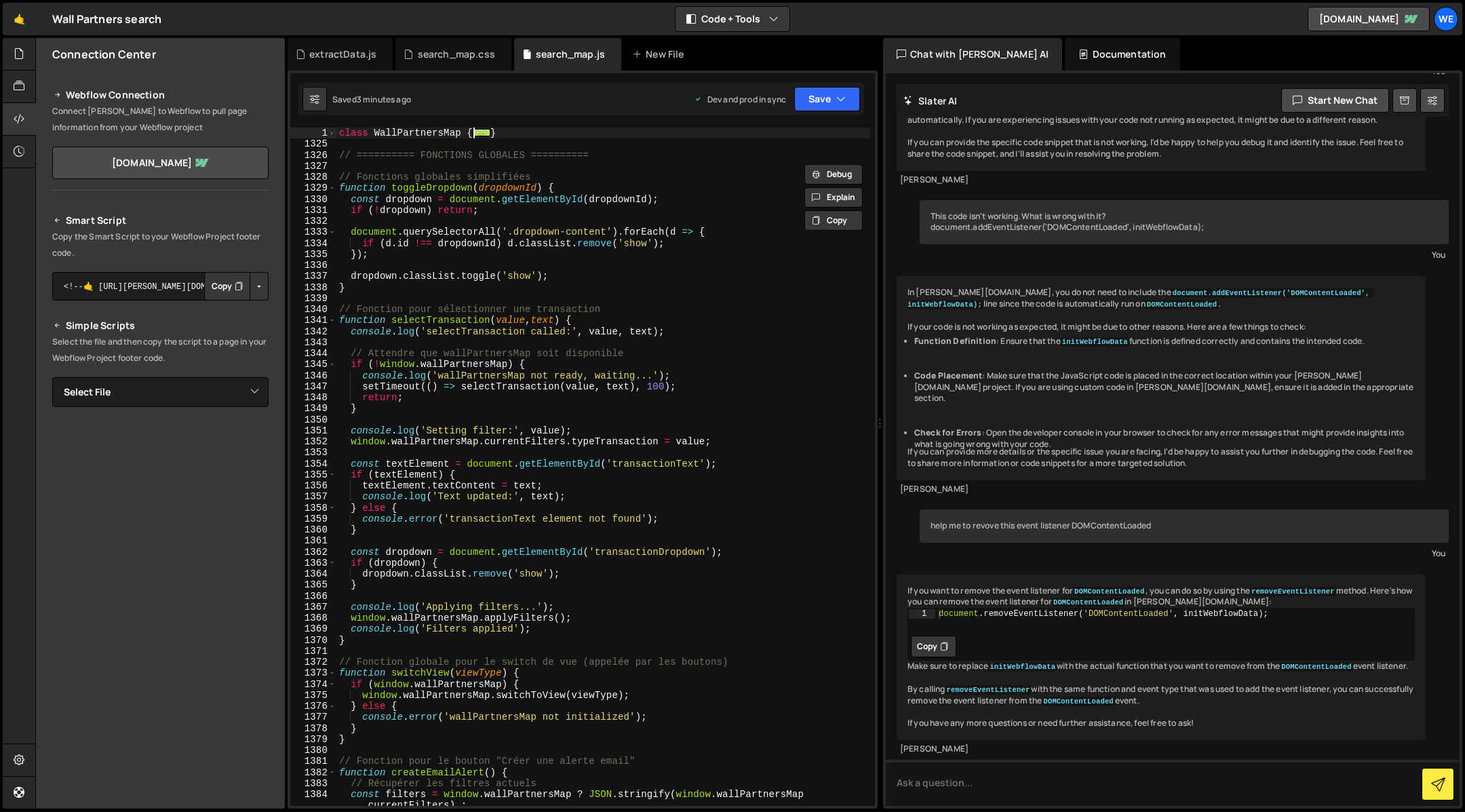
click at [336, 136] on div "class WallPartnersMap { ... } // ========== FONCTIONS GLOBALES ========== // Fo…" at bounding box center [604, 478] width 534 height 701
click at [498, 132] on div "class WallPartnersMap { ... } // ========== FONCTIONS GLOBALES ========== // Fo…" at bounding box center [604, 478] width 534 height 701
click at [482, 132] on span "..." at bounding box center [481, 132] width 18 height 8
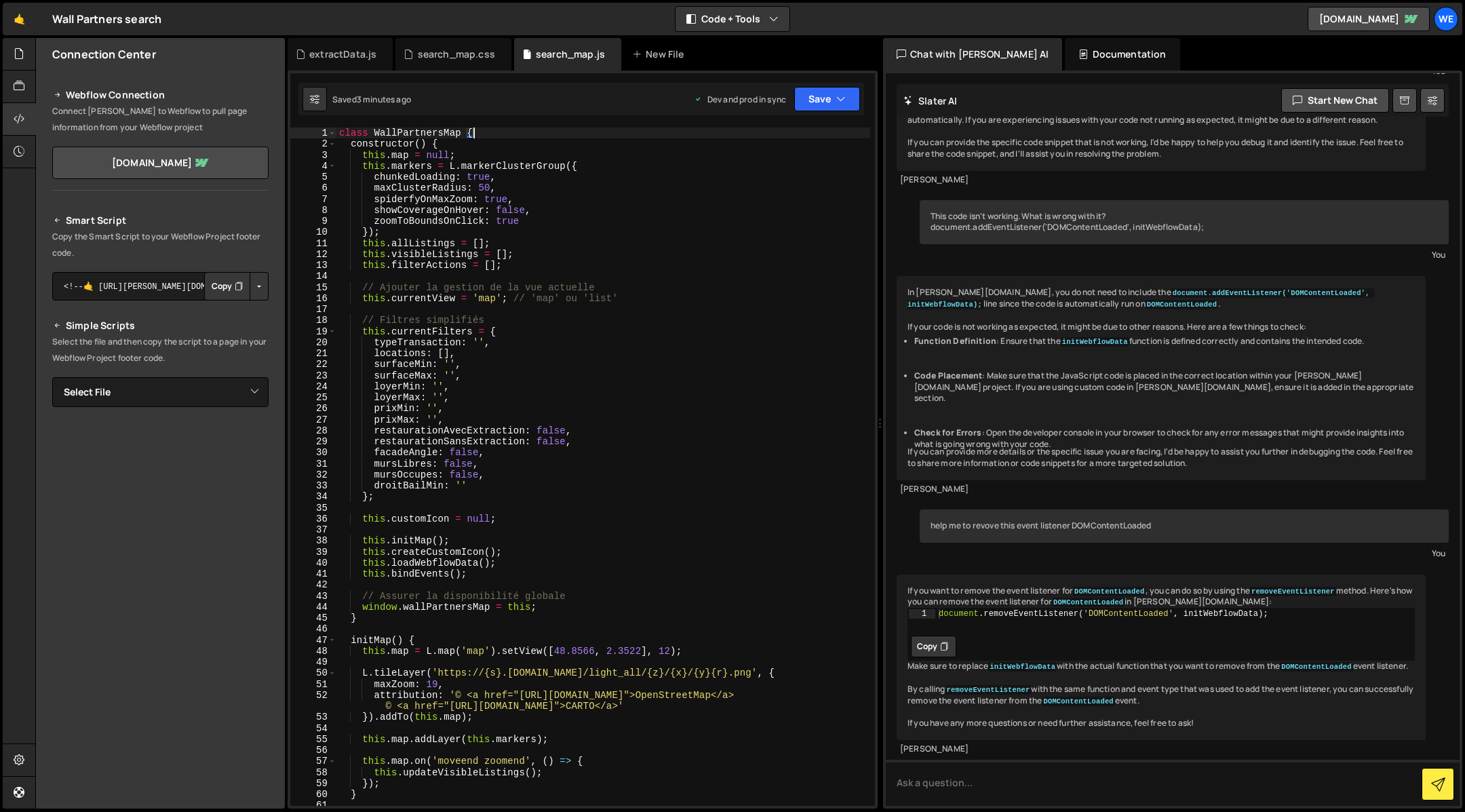
click at [338, 132] on div "class WallPartnersMap { constructor ( ) { this . map = null ; this . markers = …" at bounding box center [604, 478] width 534 height 701
paste textarea
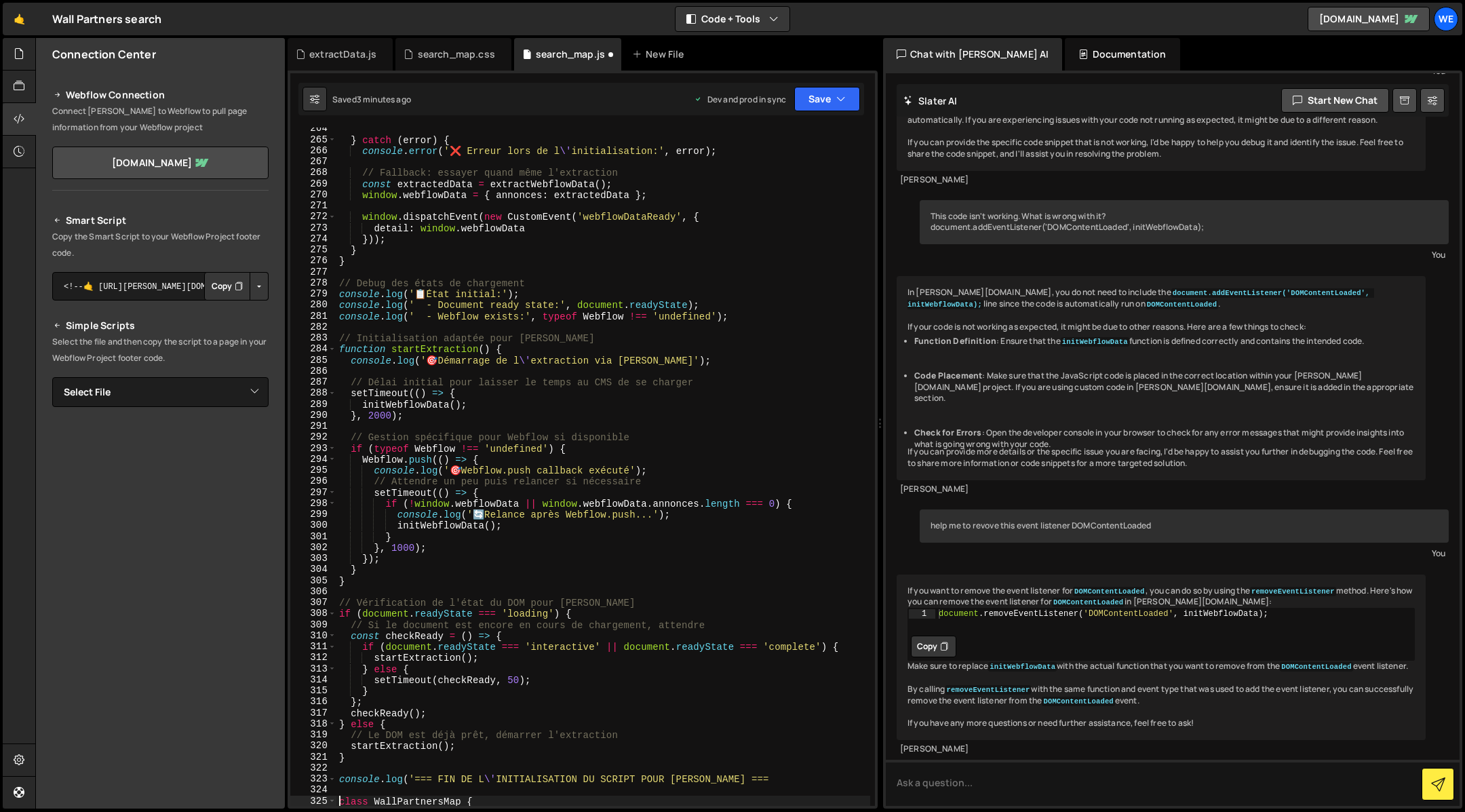
scroll to position [2979, 0]
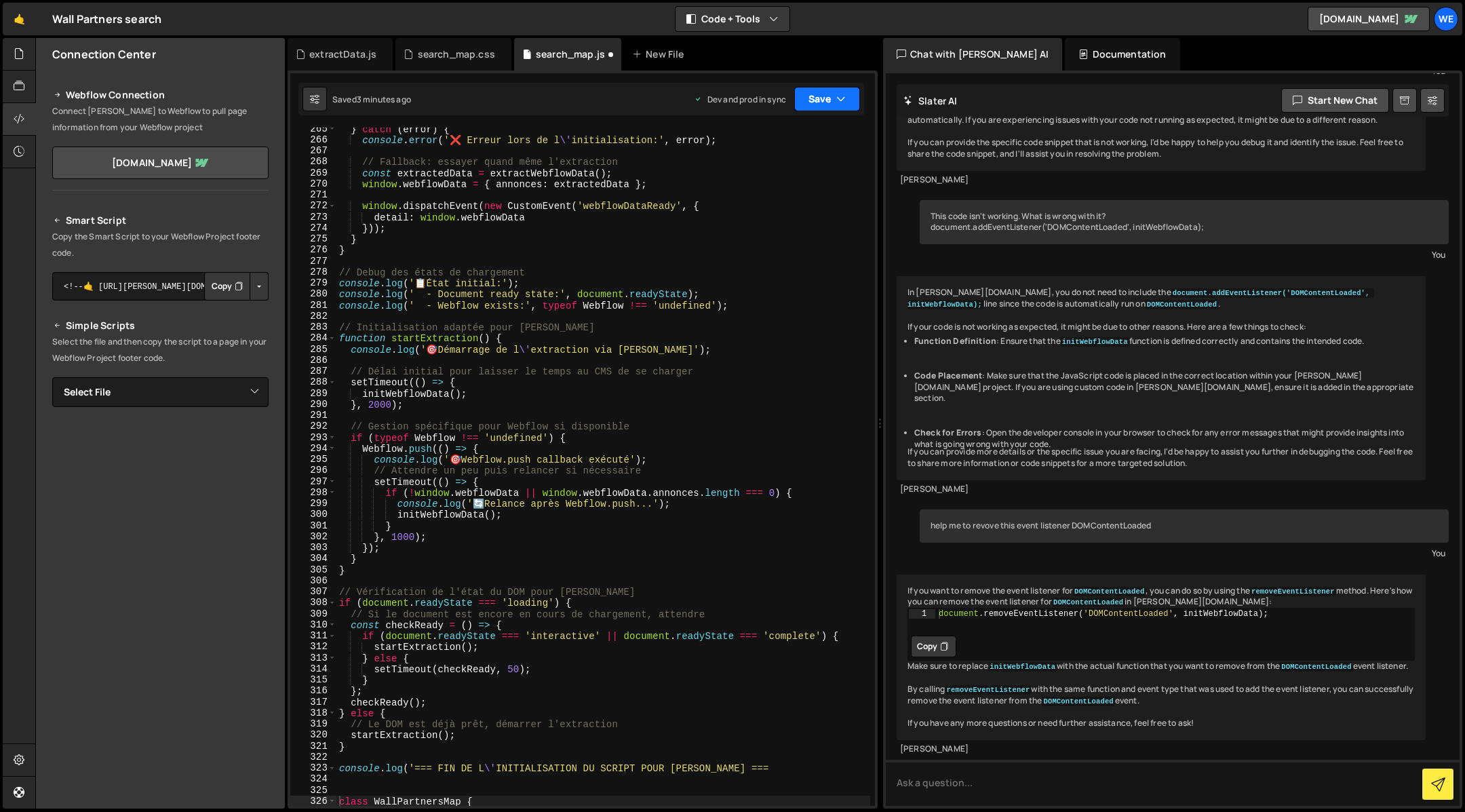
click at [817, 103] on button "Save" at bounding box center [826, 99] width 65 height 24
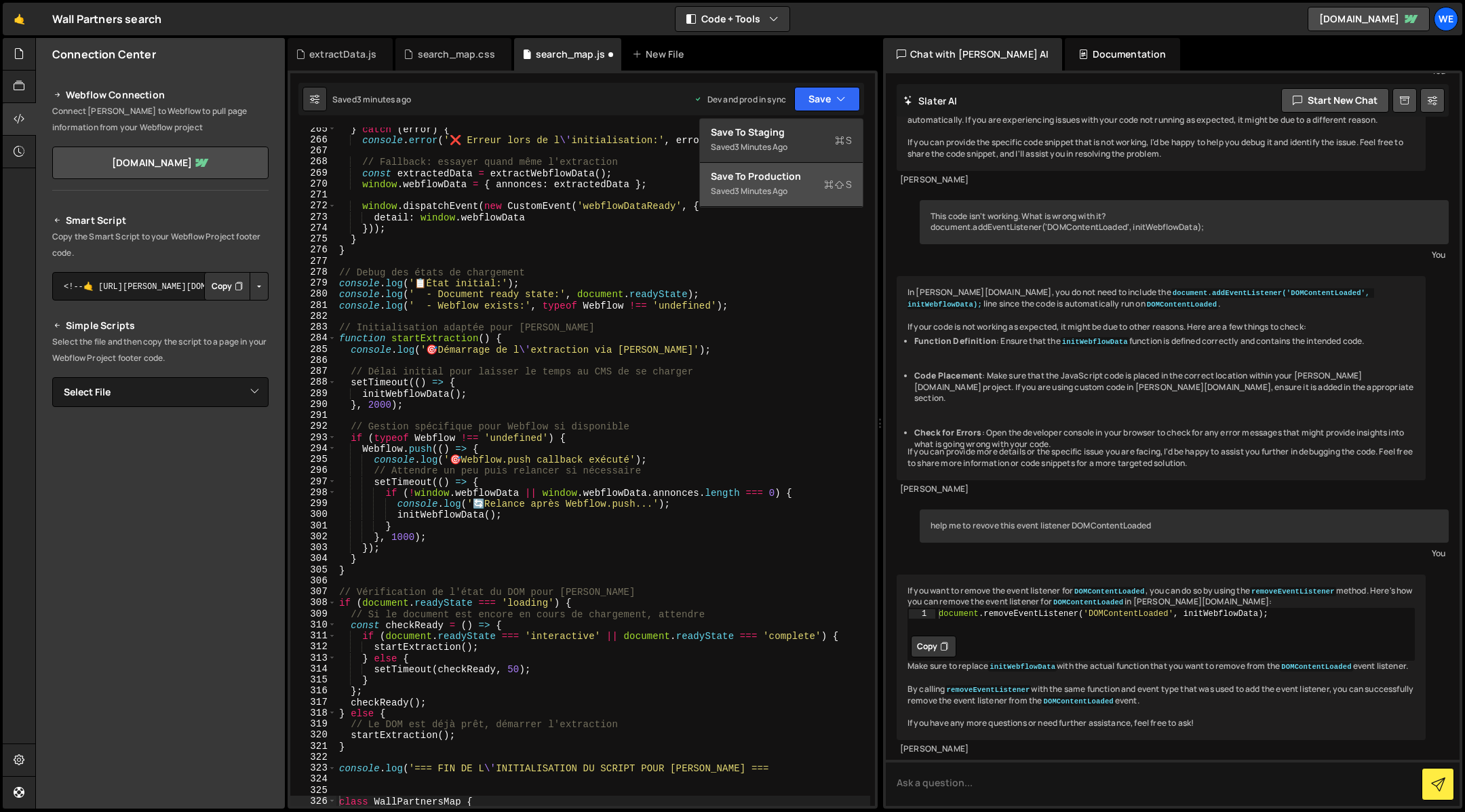
click at [775, 179] on div "Save to Production S" at bounding box center [781, 177] width 141 height 14
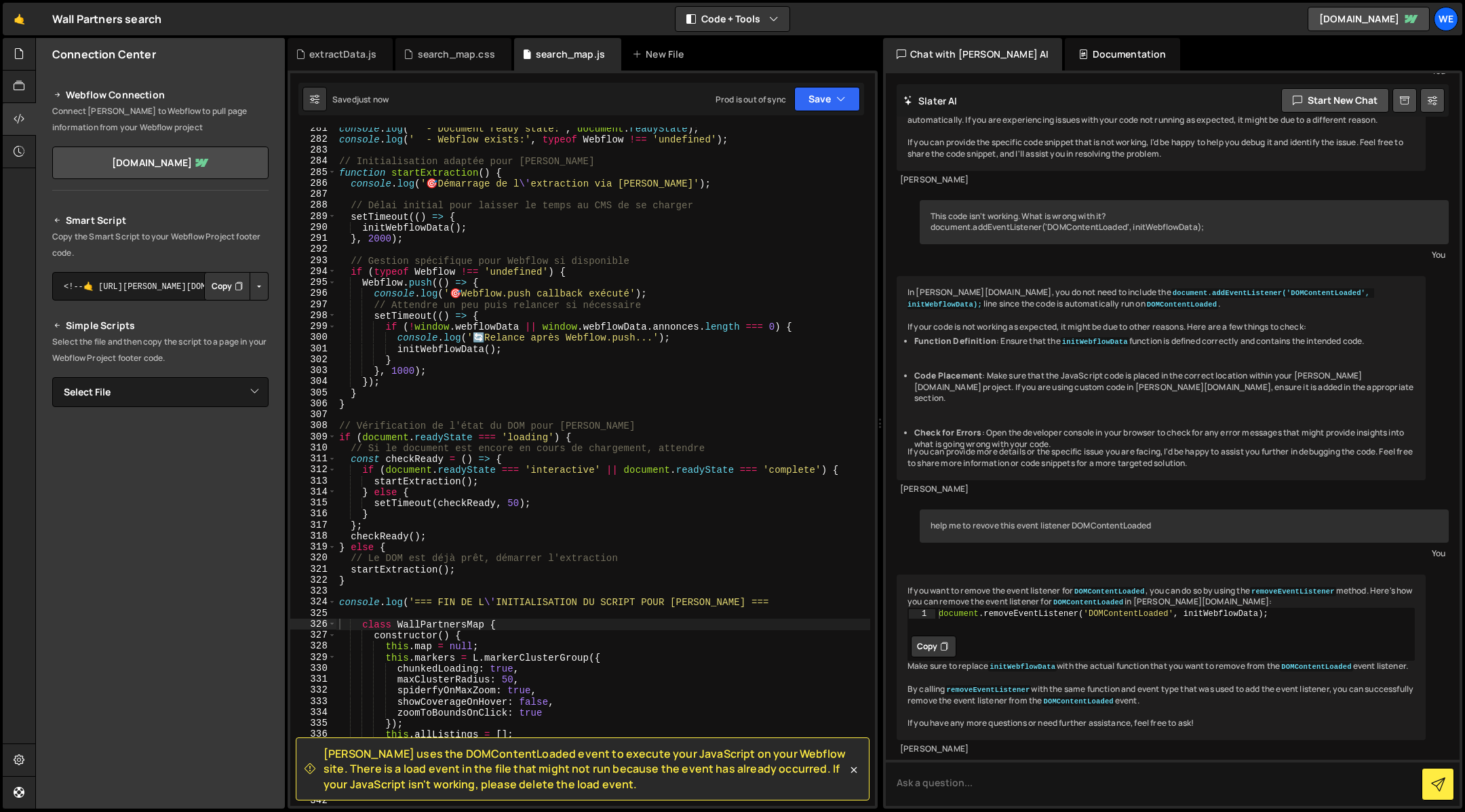
scroll to position [3183, 0]
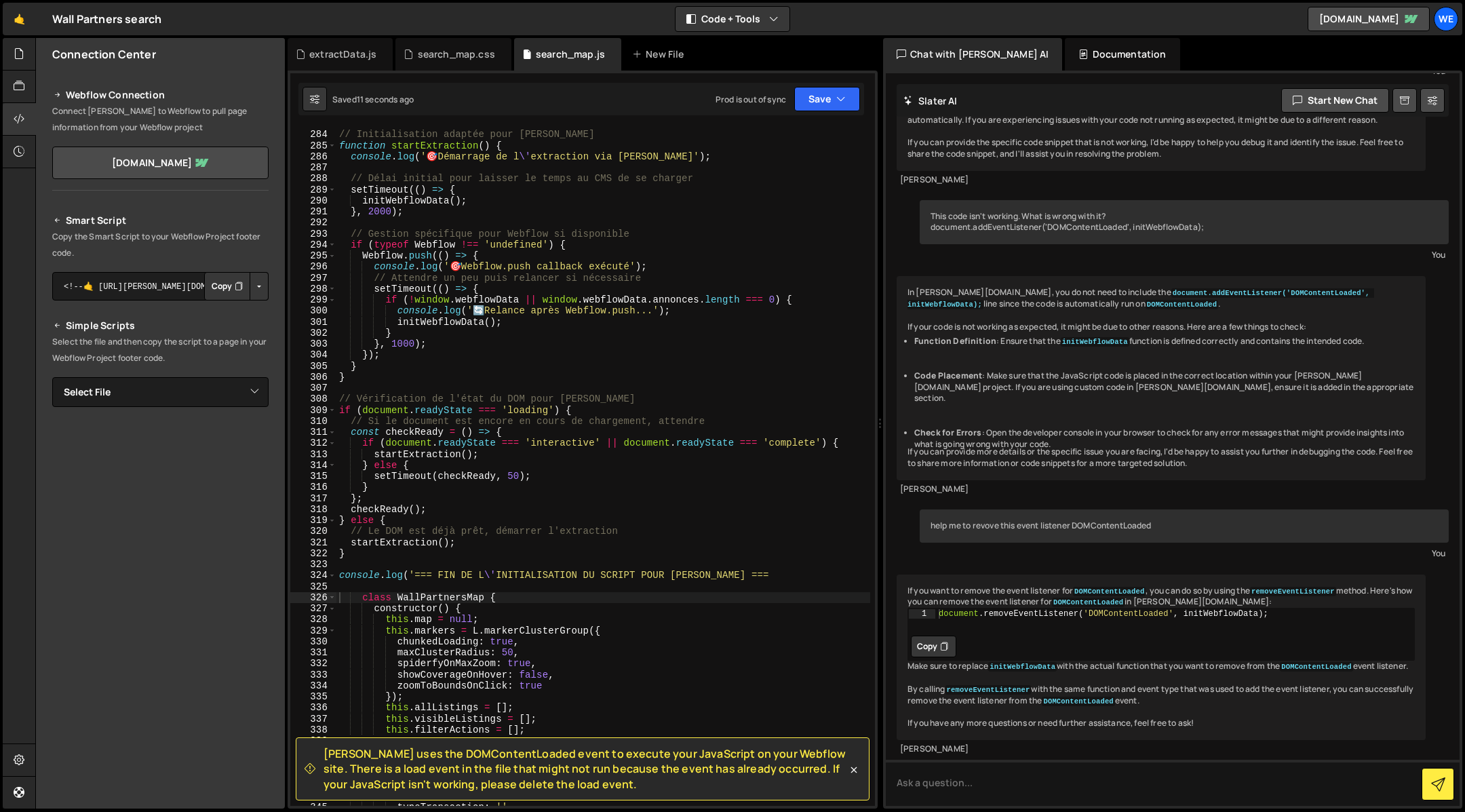
click at [749, 578] on div "// Initialisation adaptée pour Slater function startExtraction ( ) { console . …" at bounding box center [604, 468] width 534 height 701
type textarea "console.log('=== FIN DE L\'INITIALISATION DU SCRIPT POUR SLATER ===)"
click at [830, 103] on button "Save" at bounding box center [826, 99] width 65 height 24
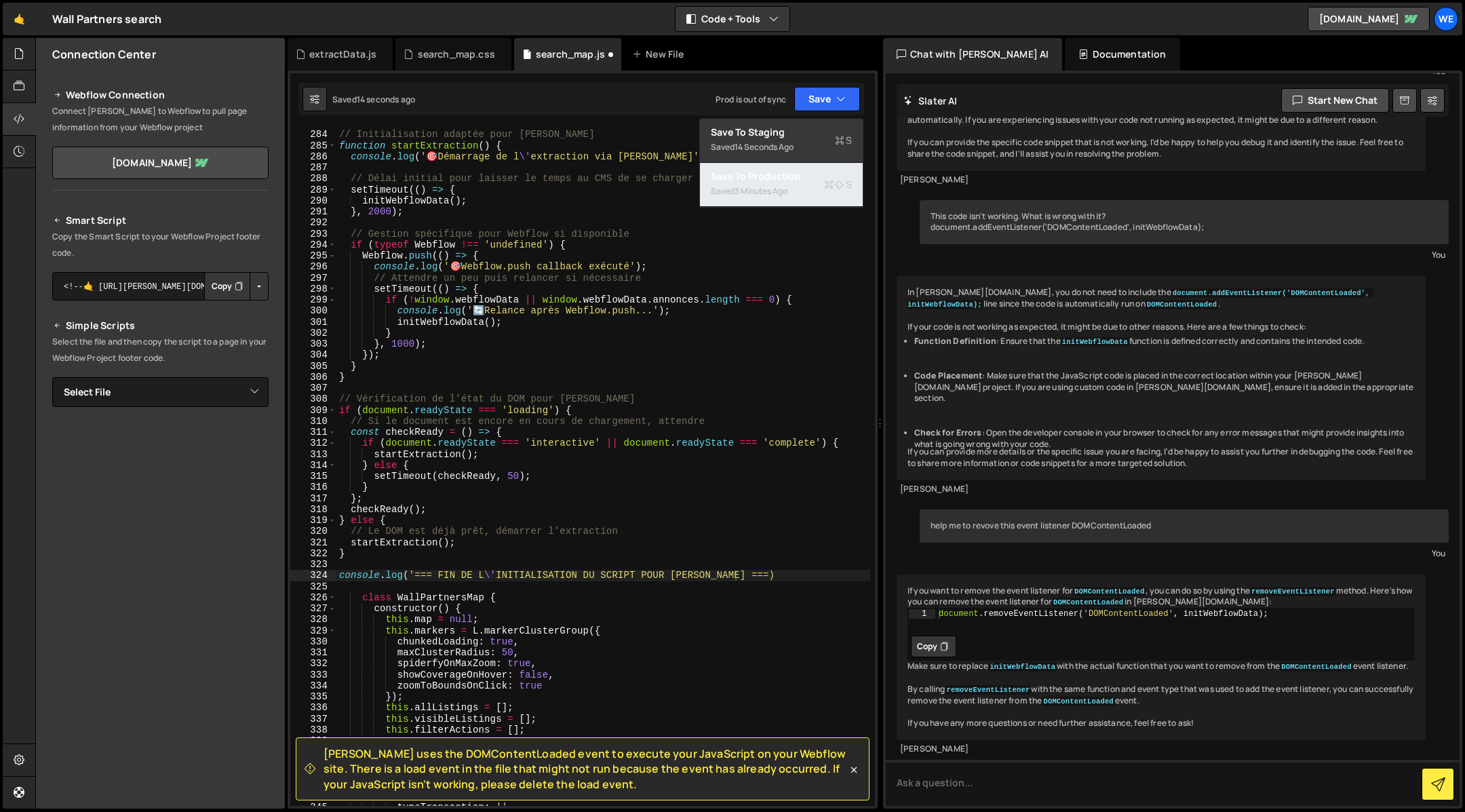
click at [785, 198] on div "Saved 3 minutes ago" at bounding box center [781, 191] width 141 height 16
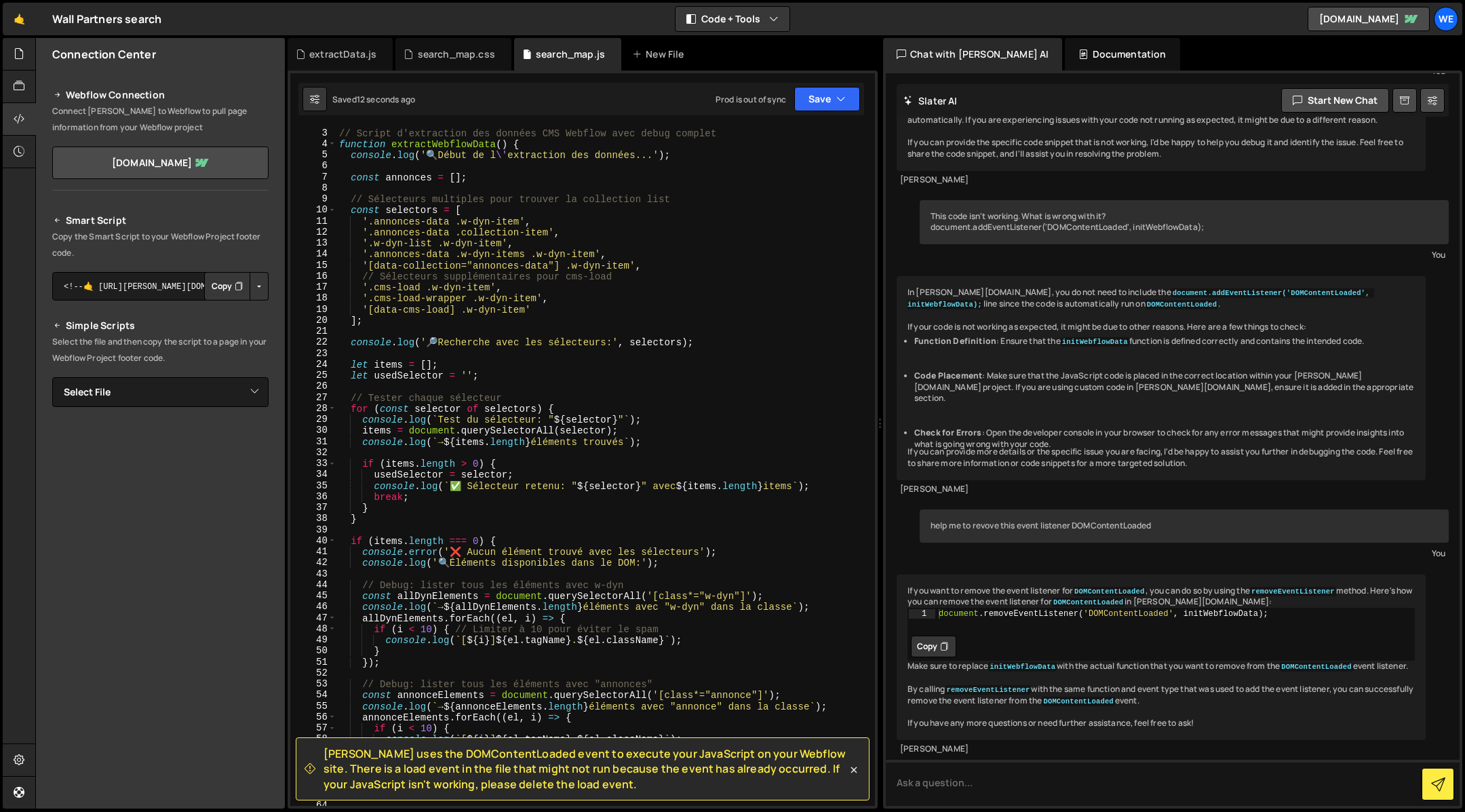
scroll to position [0, 0]
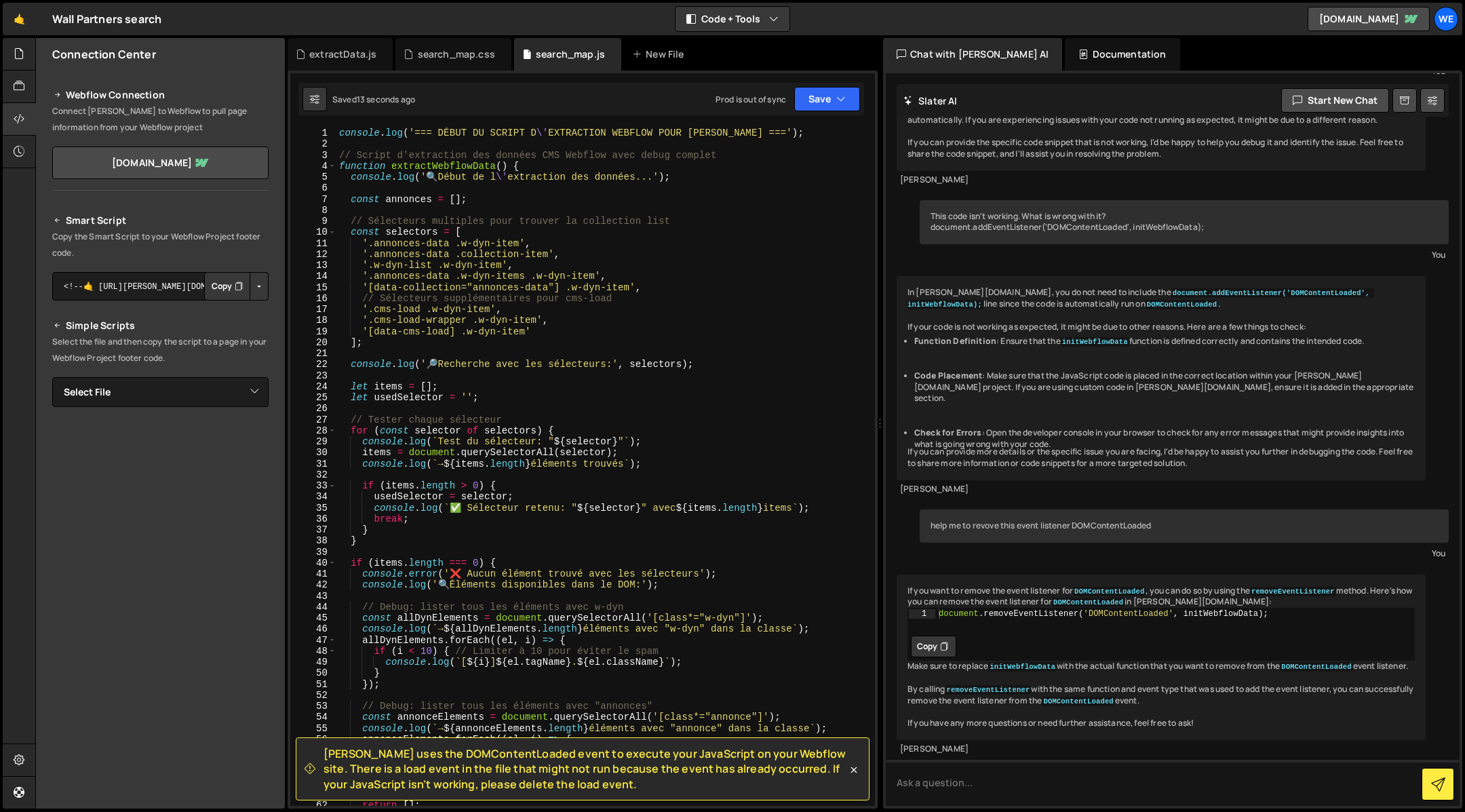
click at [849, 139] on div "console . log ( '=== DÉBUT DU SCRIPT D \' EXTRACTION WEBFLOW POUR SLATER ===' )…" at bounding box center [604, 478] width 534 height 701
click at [813, 132] on div "console . log ( '=== DÉBUT DU SCRIPT D \' EXTRACTION WEBFLOW POUR SLATER ===' )…" at bounding box center [604, 478] width 534 height 701
click at [858, 772] on icon at bounding box center [854, 769] width 14 height 14
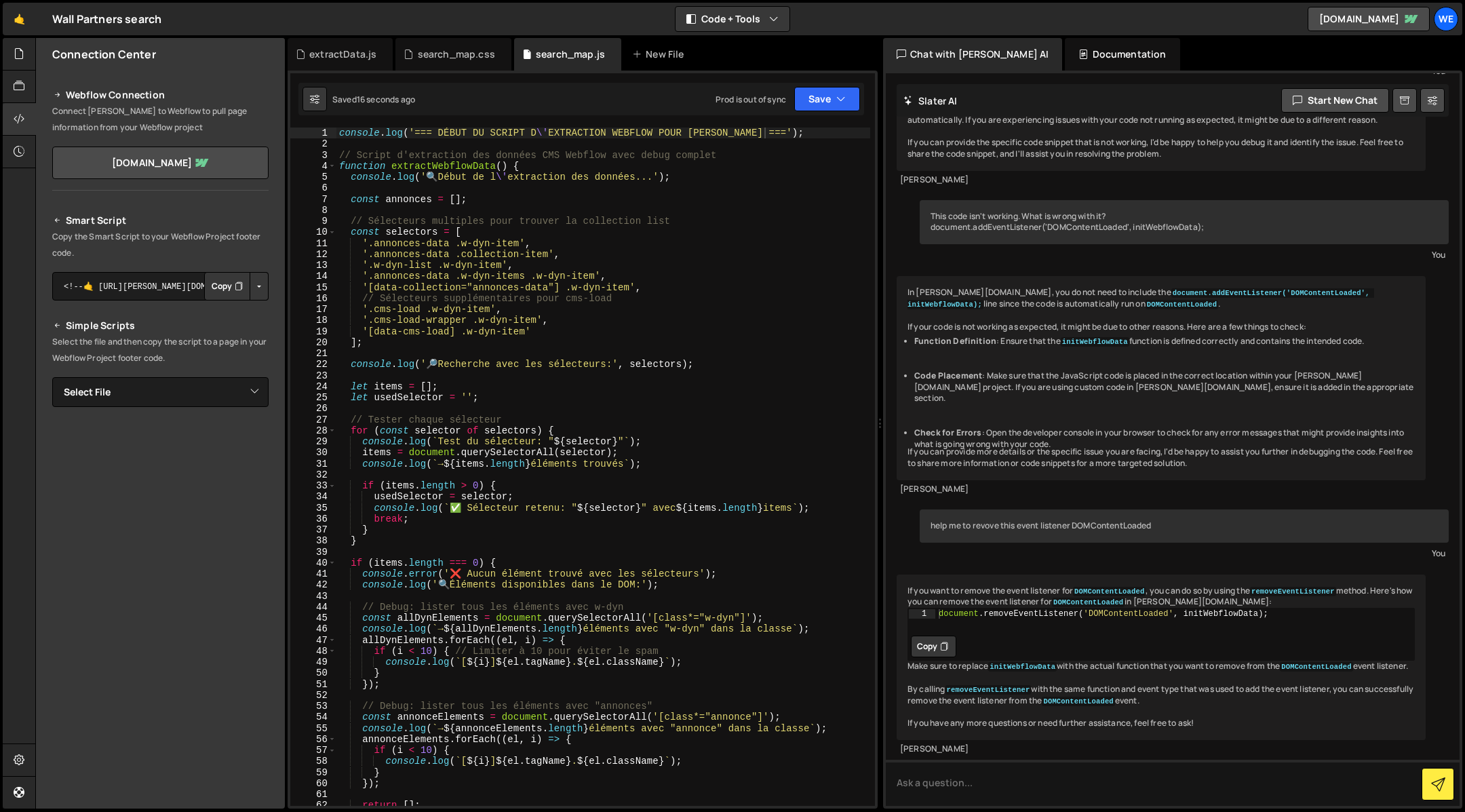
click at [843, 154] on div "console . log ( '=== DÉBUT DU SCRIPT D \' EXTRACTION WEBFLOW POUR SLATER ===' )…" at bounding box center [604, 478] width 534 height 701
click at [845, 130] on div "console . log ( '=== DÉBUT DU SCRIPT D \' EXTRACTION WEBFLOW POUR SLATER ===' )…" at bounding box center [604, 478] width 534 height 701
type textarea "console.log('=== DÉBUT DU SCRIPT D\'EXTRACTION WEBFLOW POUR SLATER ===');"
click at [337, 133] on div "console . log ( '=== DÉBUT DU SCRIPT D \' EXTRACTION WEBFLOW POUR SLATER ===' )…" at bounding box center [604, 478] width 534 height 701
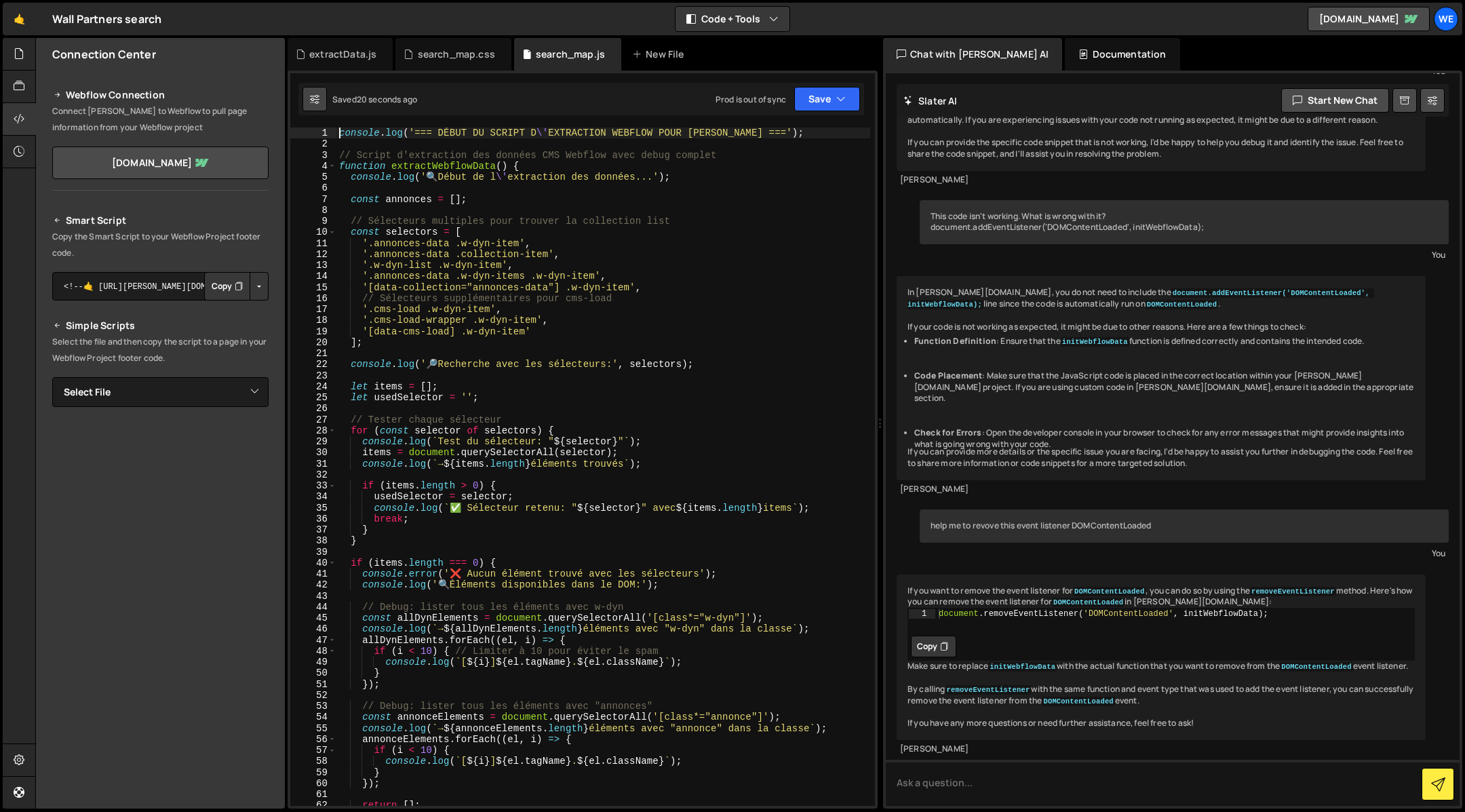
click at [315, 94] on icon at bounding box center [314, 99] width 9 height 14
select select "editor"
select select "ace/theme/monokai"
type input "14"
checkbox input "true"
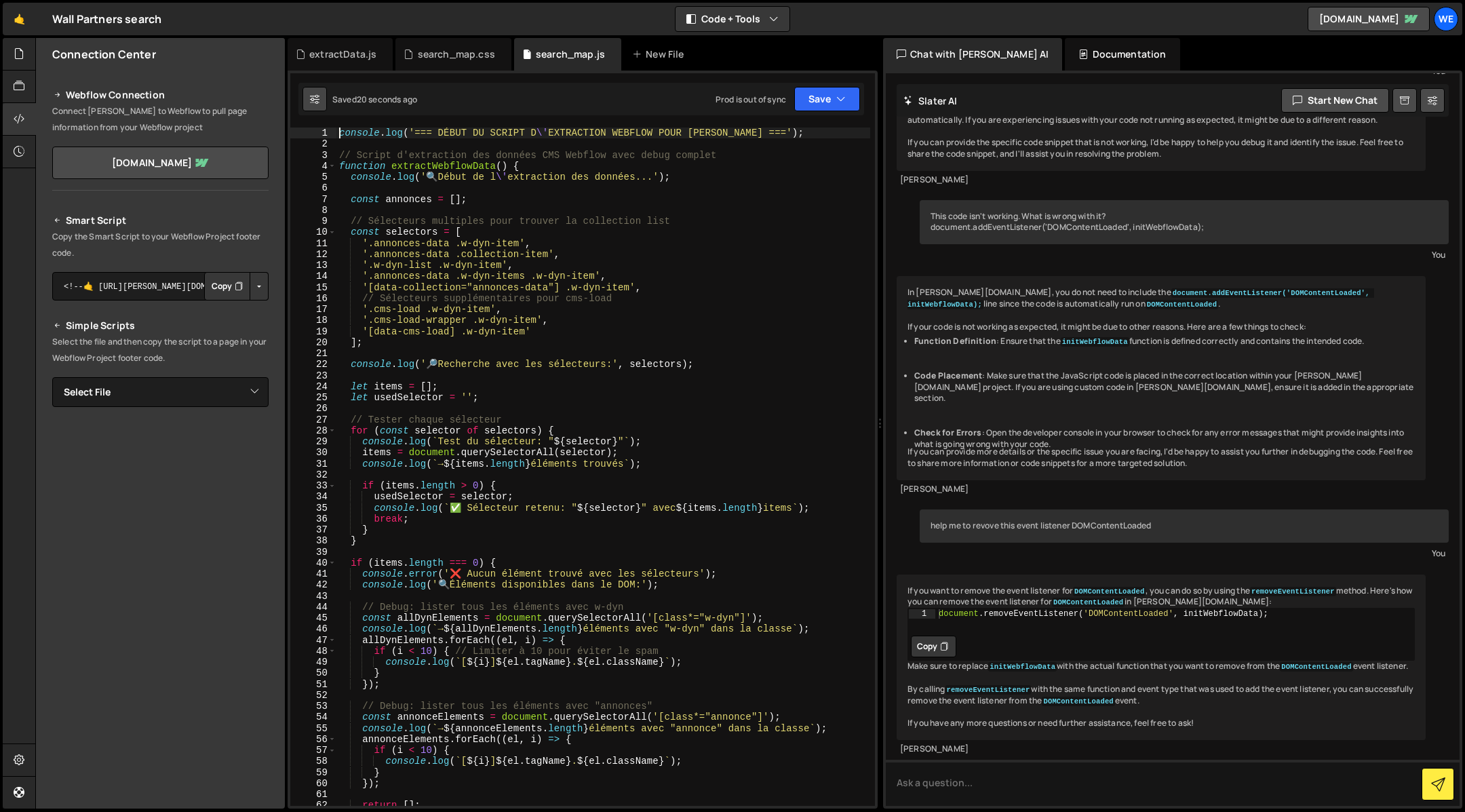
checkbox input "true"
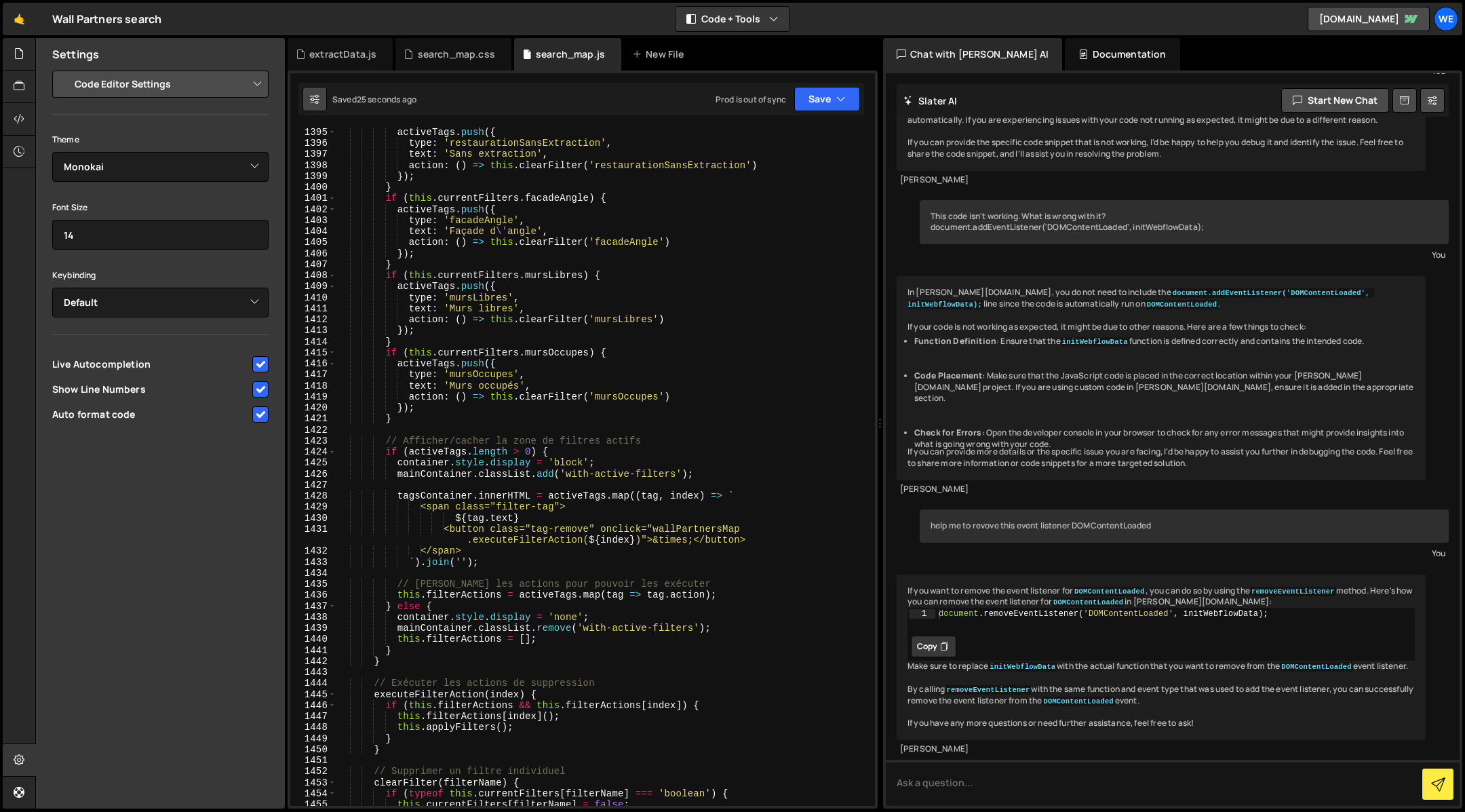
scroll to position [19884, 0]
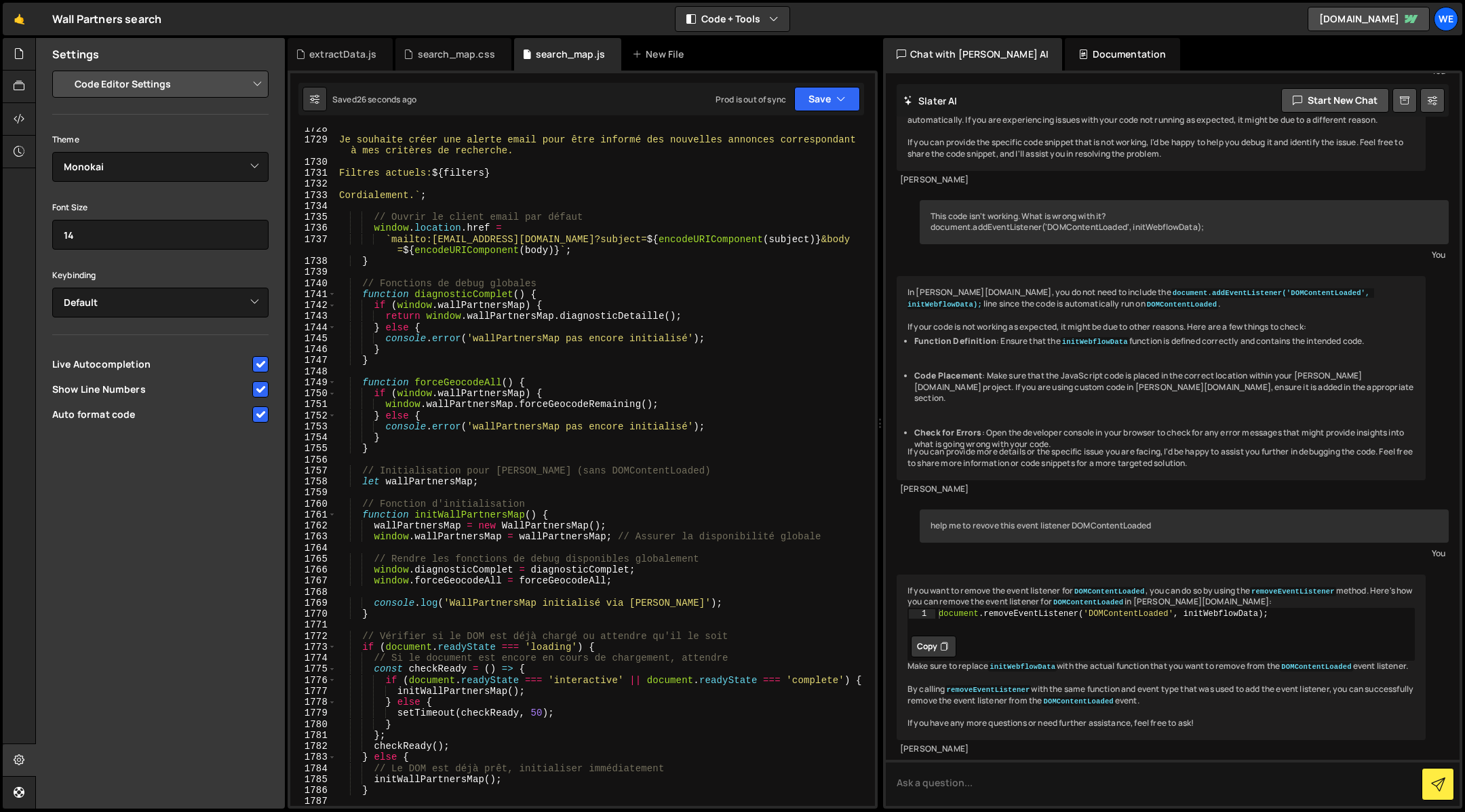
type textarea "}"
click at [447, 800] on div "Je souhaite créer une alerte email pour être informé des nouvelles annonces cor…" at bounding box center [604, 473] width 534 height 701
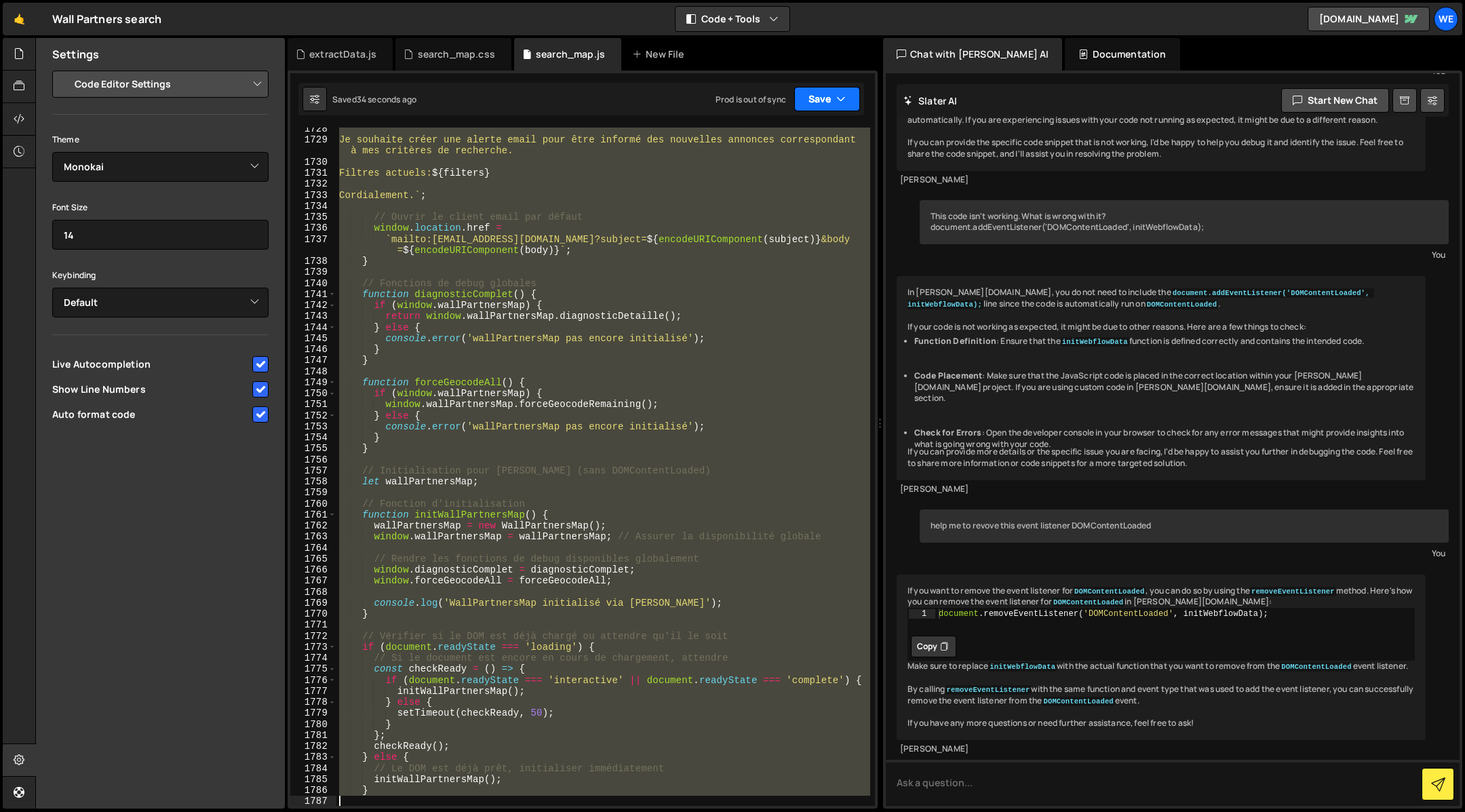
click at [839, 92] on icon "button" at bounding box center [841, 99] width 9 height 14
click at [782, 183] on div "Saved 4 minutes ago" at bounding box center [781, 191] width 141 height 16
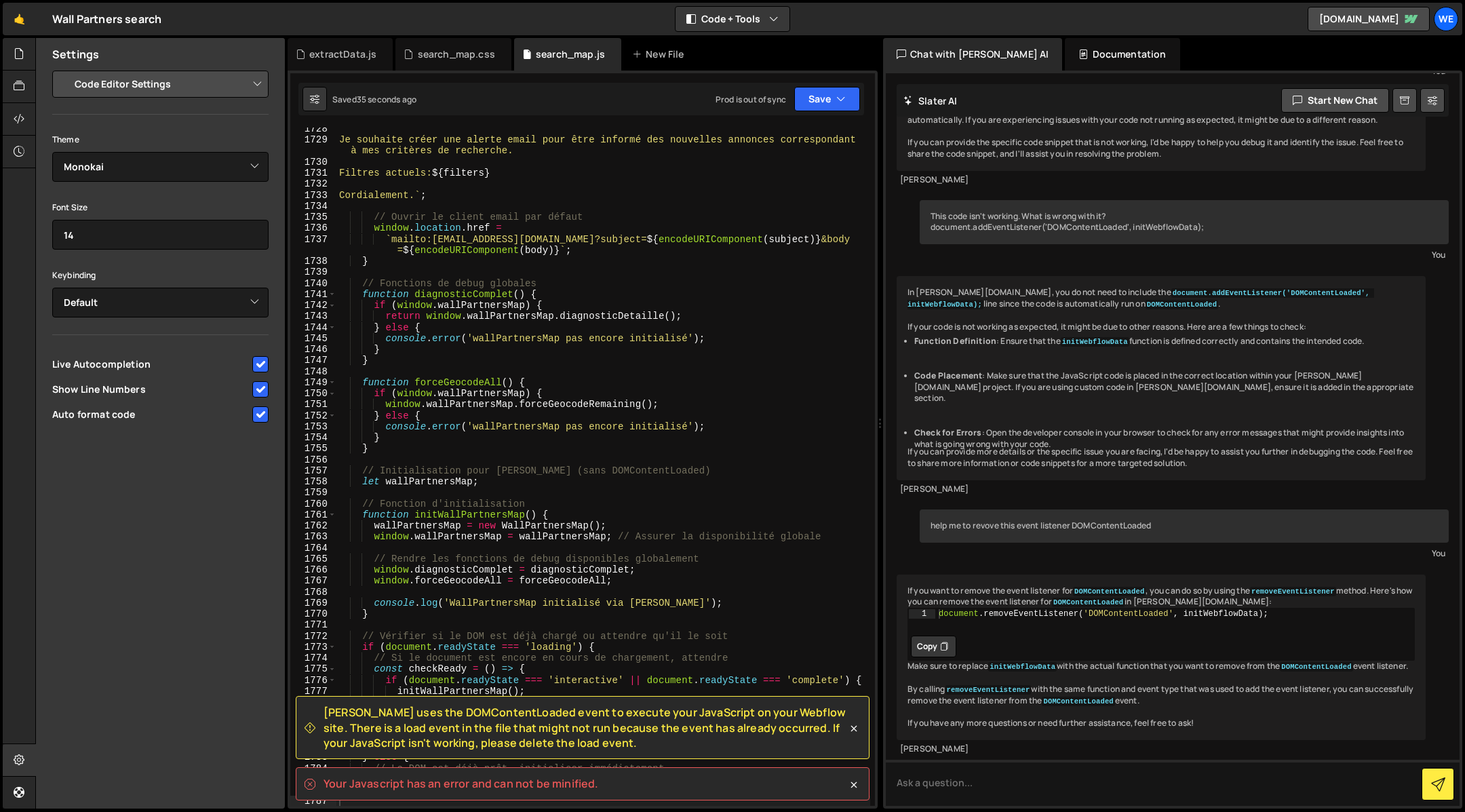
type textarea "Filtres actuels: ${filters}"
click at [816, 177] on div "Je souhaite créer une alerte email pour être informé des nouvelles annonces cor…" at bounding box center [604, 473] width 534 height 701
click at [816, 177] on icon at bounding box center [816, 180] width 8 height 16
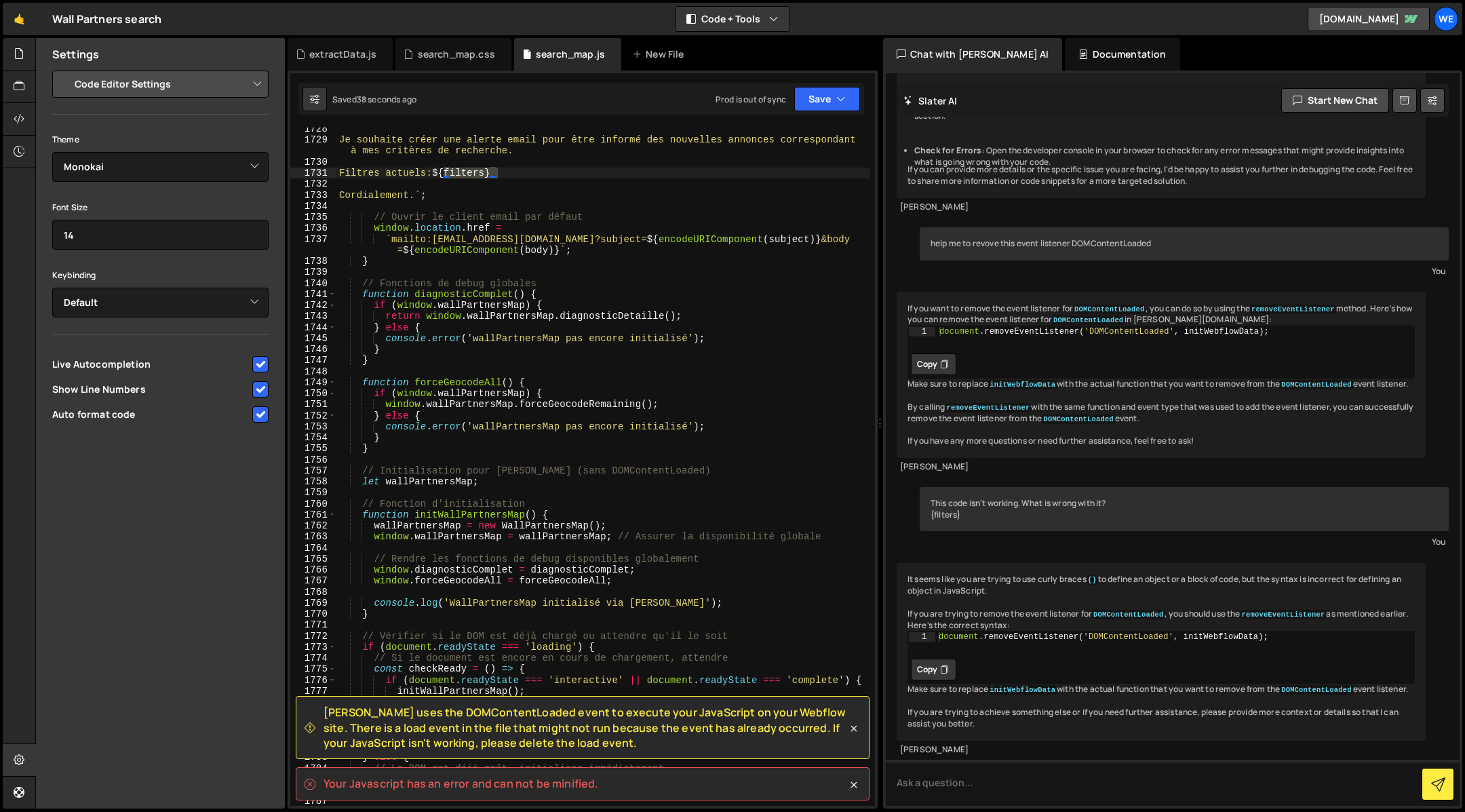
scroll to position [2072, 0]
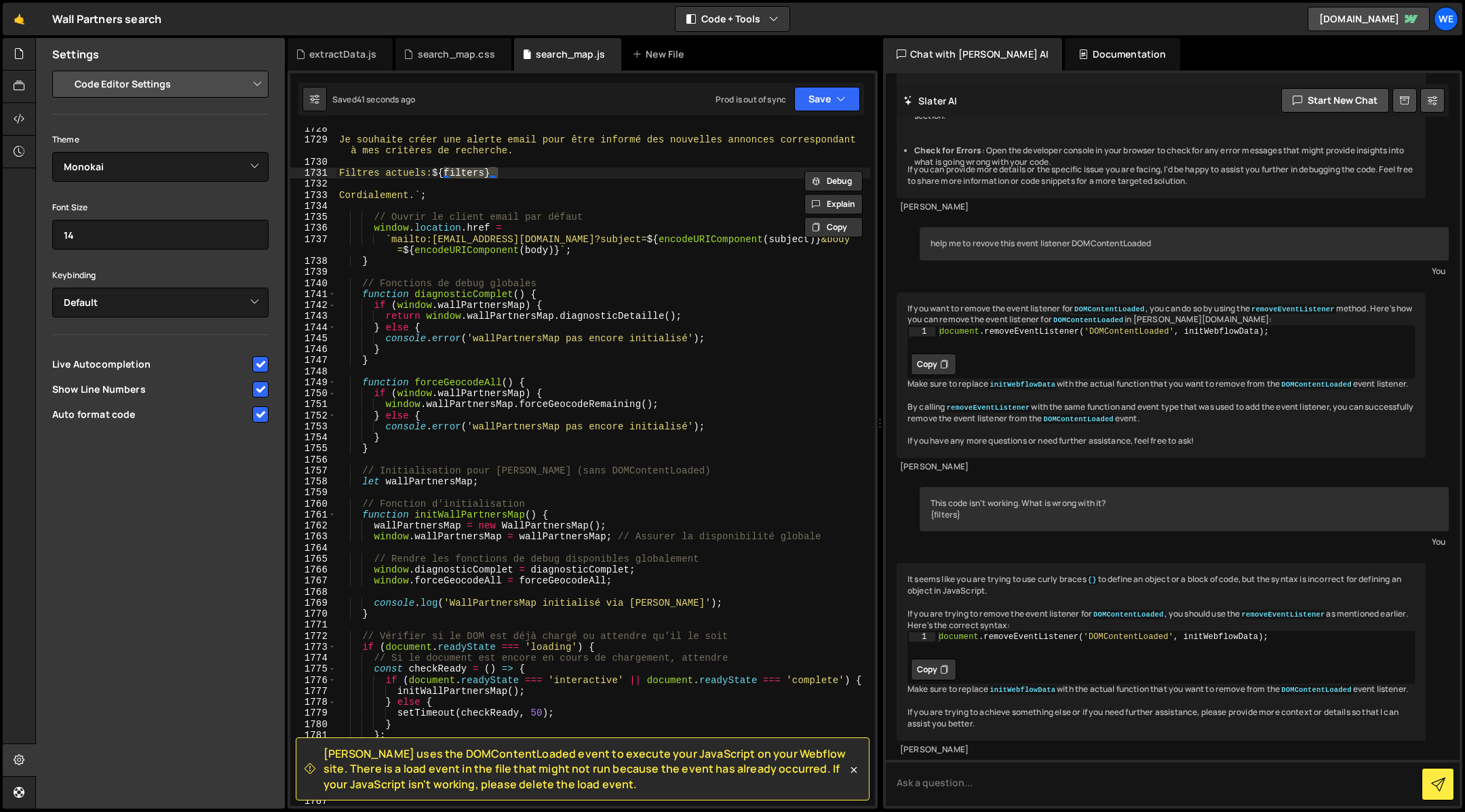
click at [518, 766] on span "Slater uses the DOMContentLoaded event to execute your JavaScript on your Webfl…" at bounding box center [585, 769] width 524 height 46
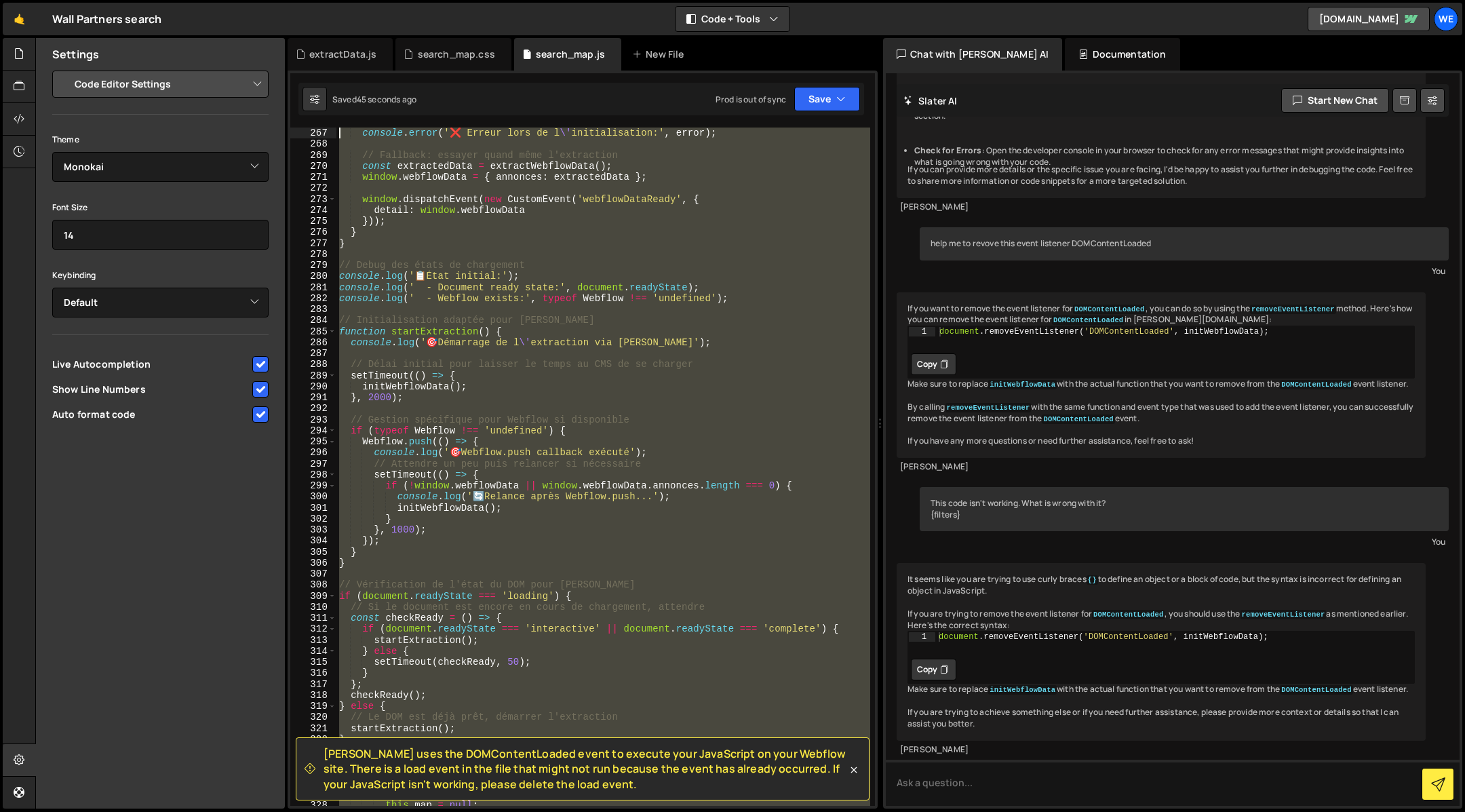
scroll to position [0, 0]
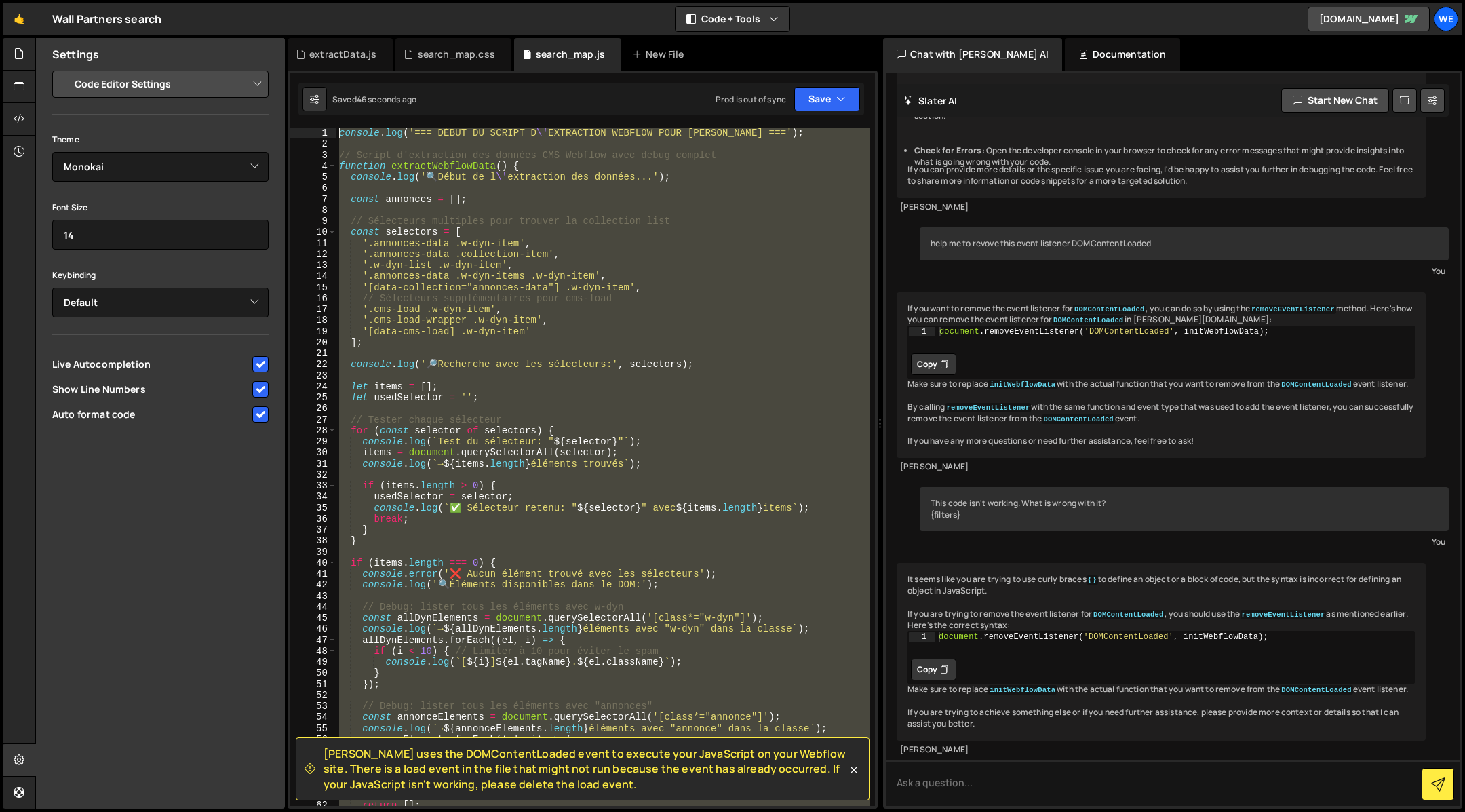
drag, startPoint x: 444, startPoint y: 702, endPoint x: 128, endPoint y: -26, distance: 793.6
click at [128, 0] on html "Projects Community Library Blog We Your current team is WebexpR TEAM Projects Y…" at bounding box center [732, 406] width 1465 height 812
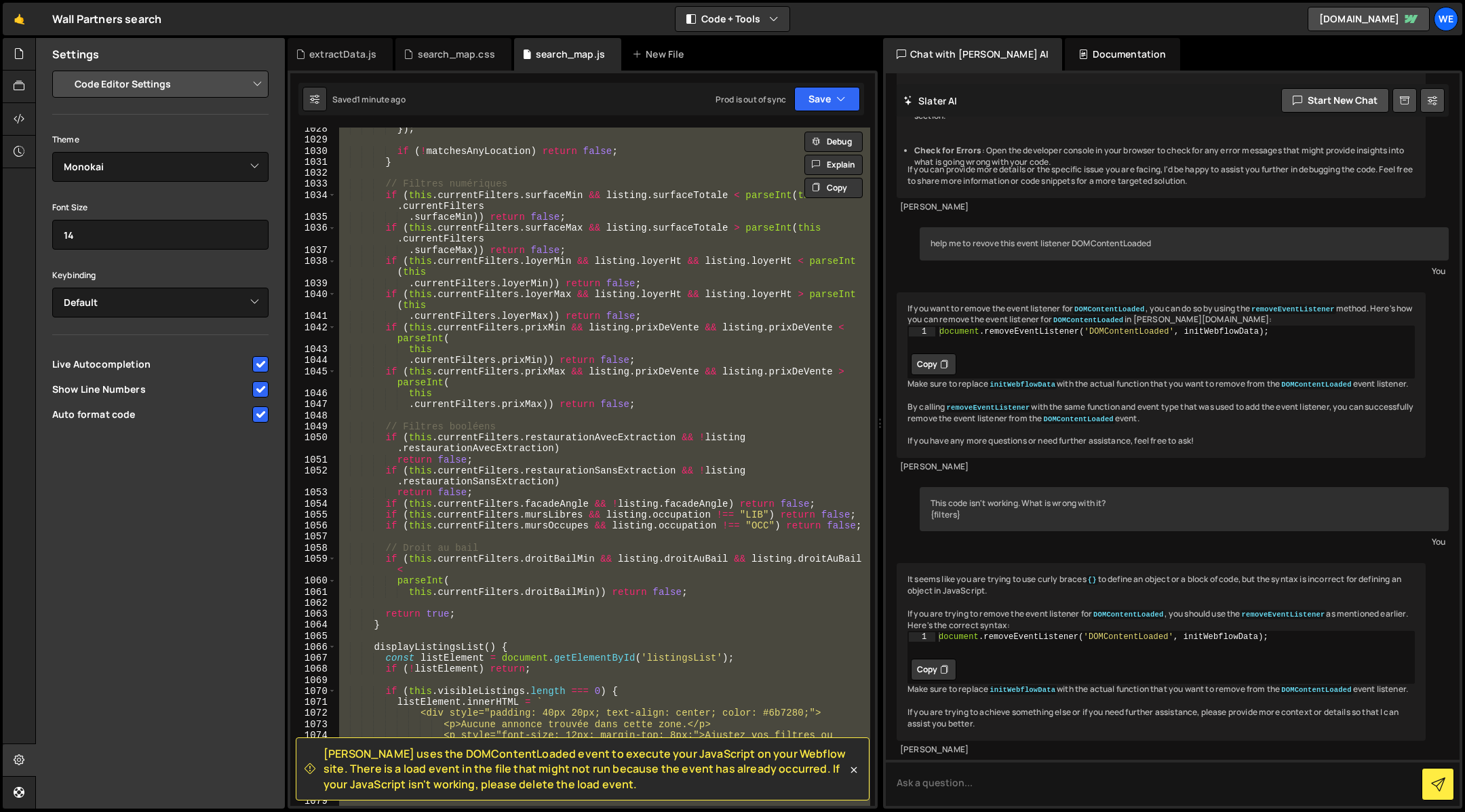
scroll to position [19884, 0]
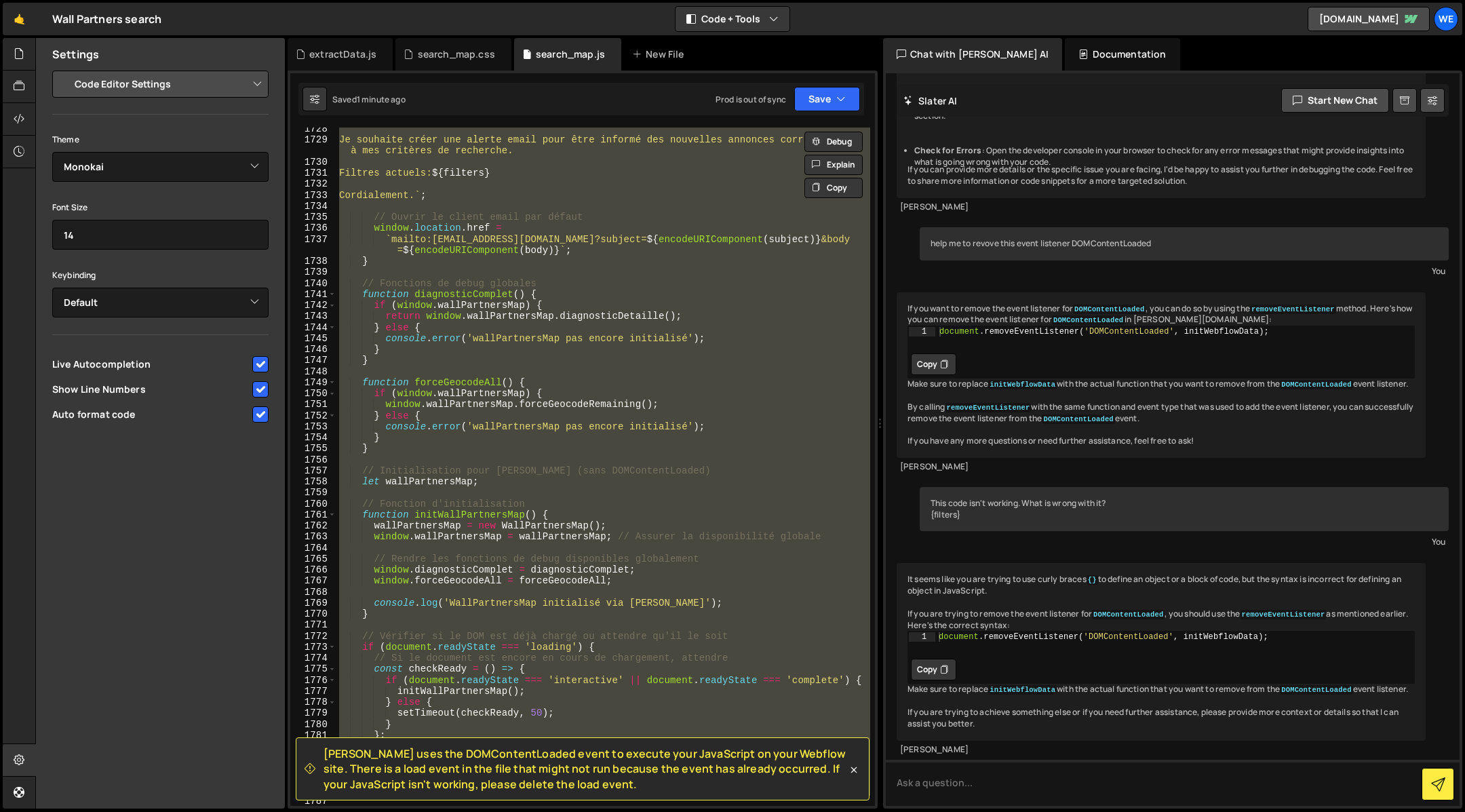
click at [708, 679] on div "Je souhaite créer une alerte email pour être informé des nouvelles annonces cor…" at bounding box center [604, 473] width 534 height 701
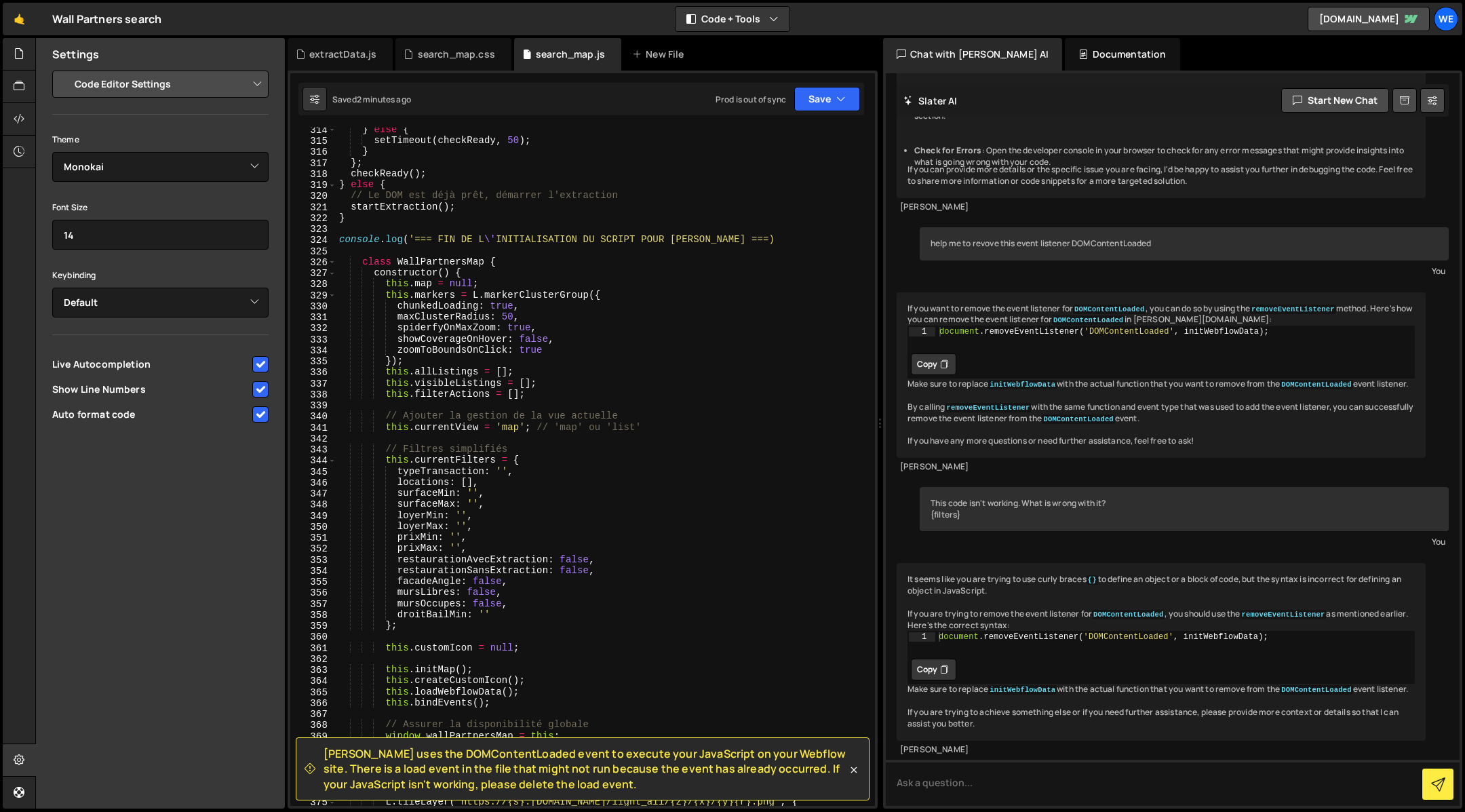
scroll to position [3515, 0]
click at [729, 243] on div "} else { setTimeout ( checkReady , 50 ) ; } } ; checkReady ( ) ; } else { // Le…" at bounding box center [604, 478] width 534 height 701
click at [838, 102] on icon "button" at bounding box center [841, 99] width 9 height 14
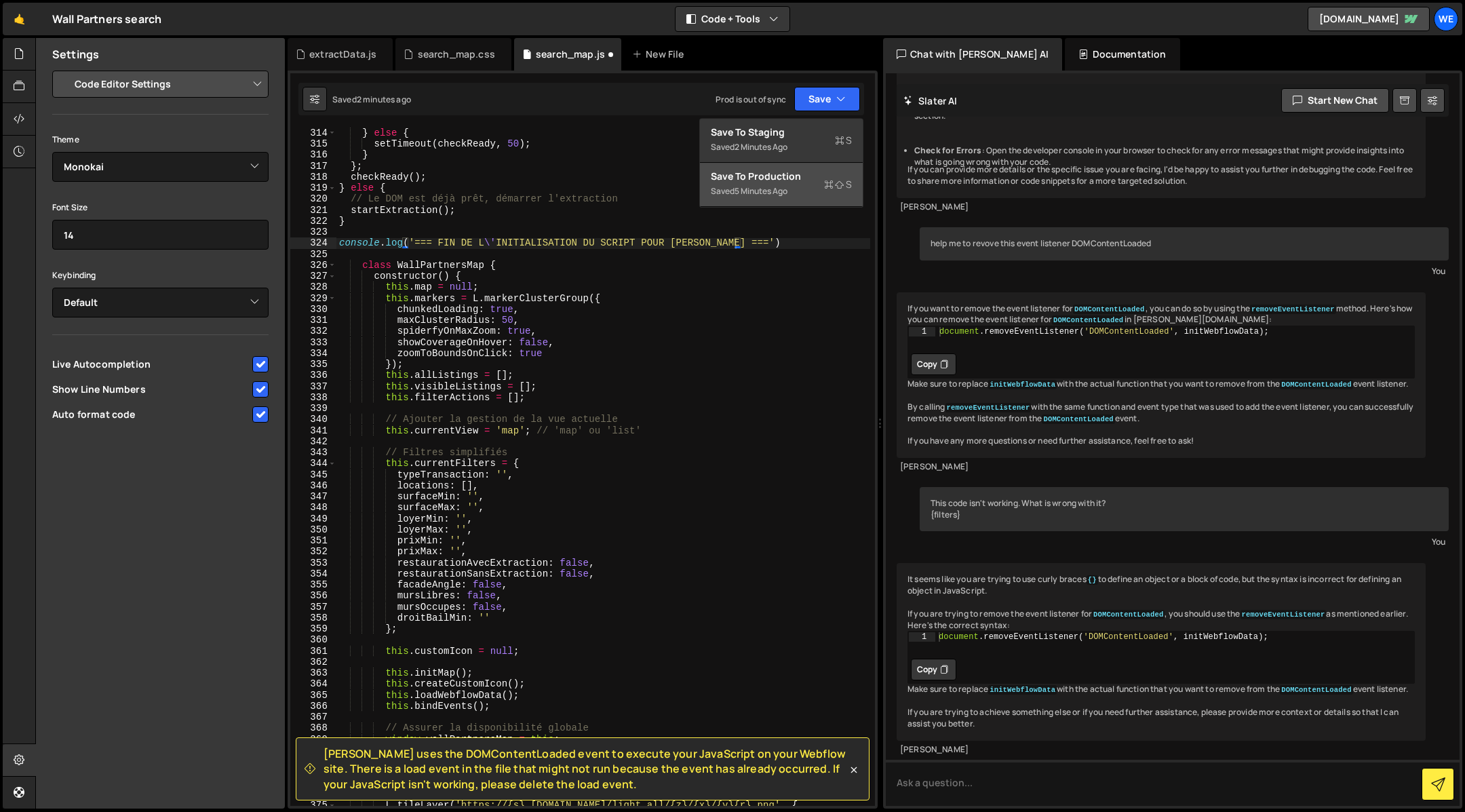
click at [807, 182] on div "Save to Production S" at bounding box center [781, 177] width 141 height 14
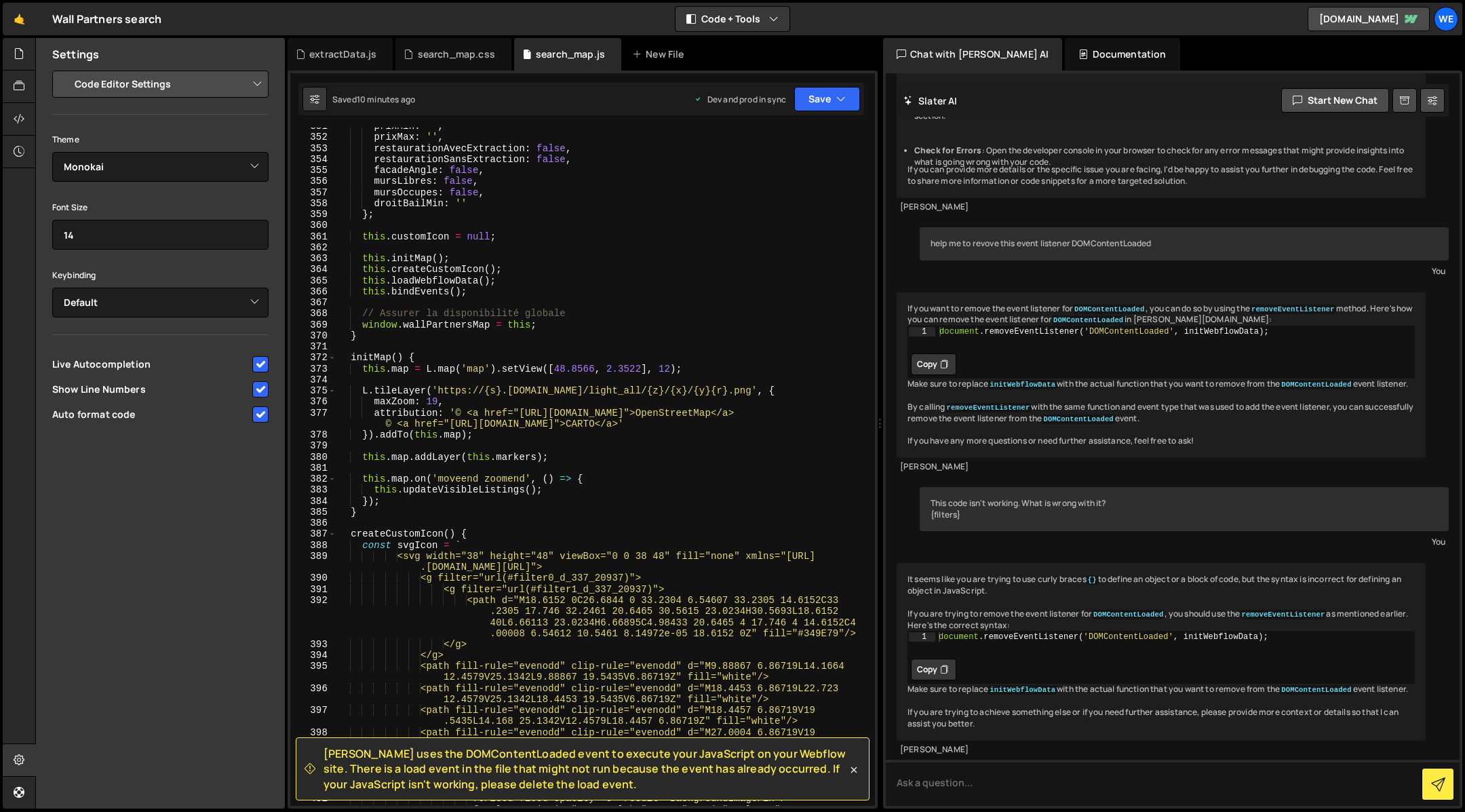
scroll to position [0, 14]
type textarea "}"
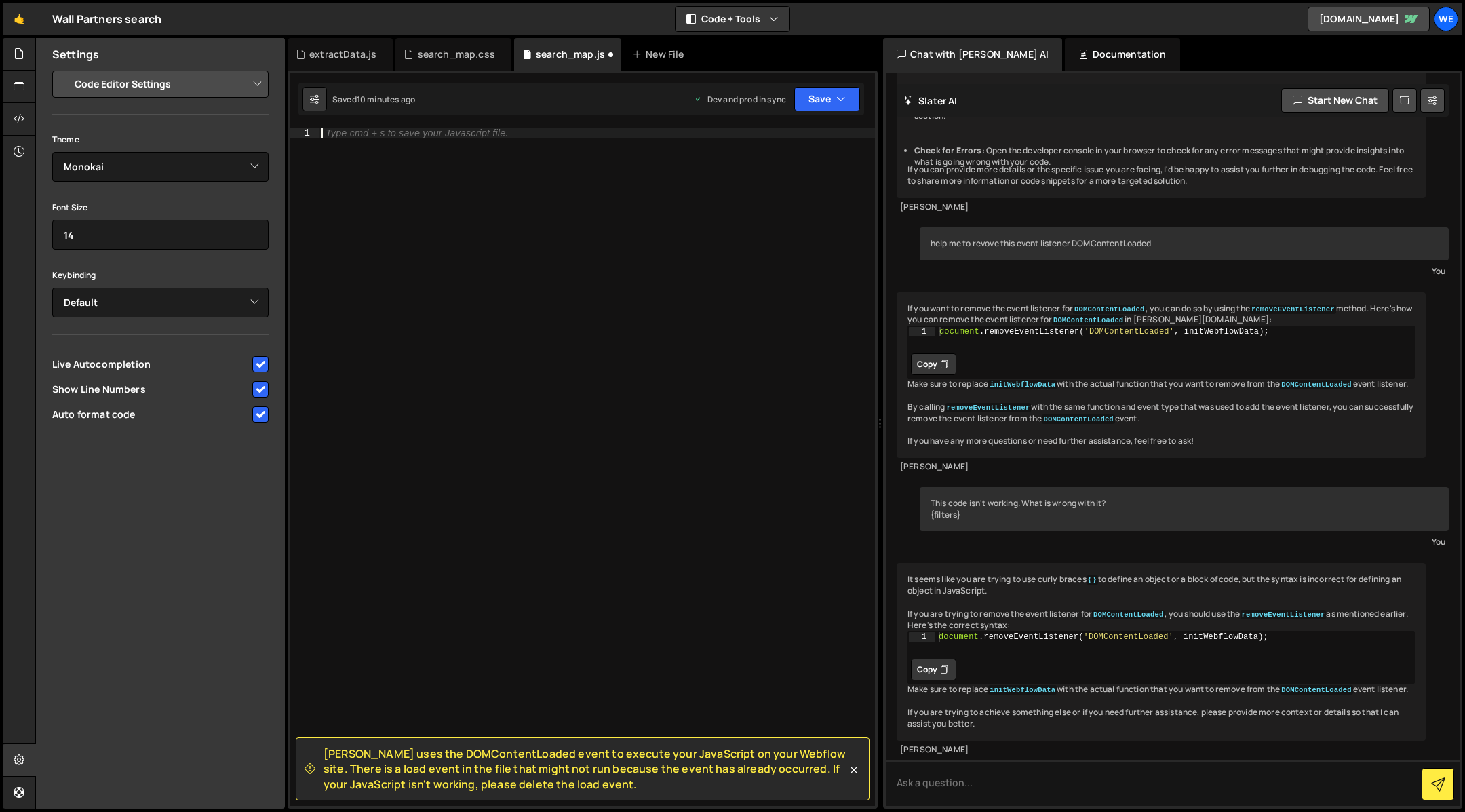
paste textarea "}"
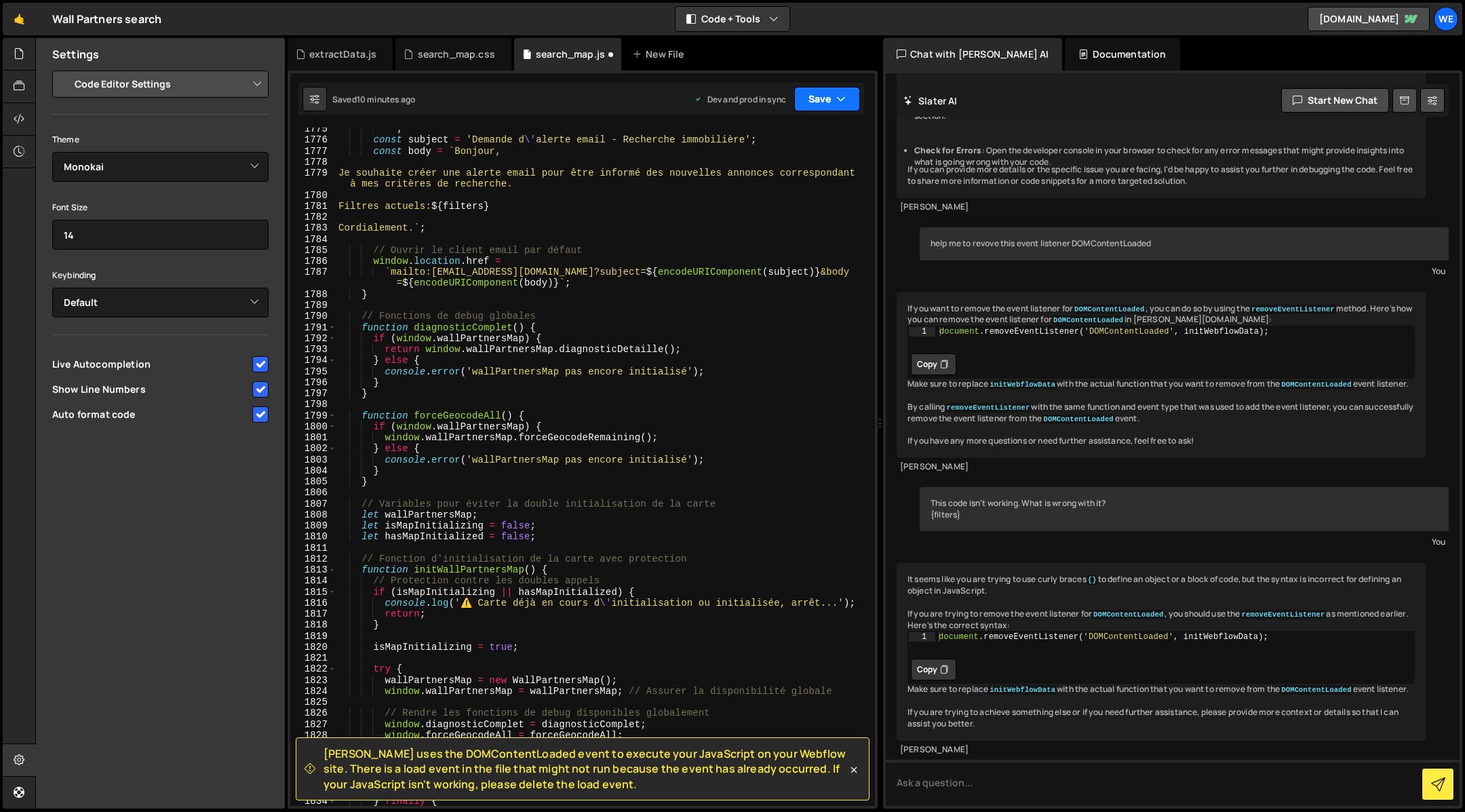
click at [821, 103] on button "Save" at bounding box center [826, 99] width 65 height 24
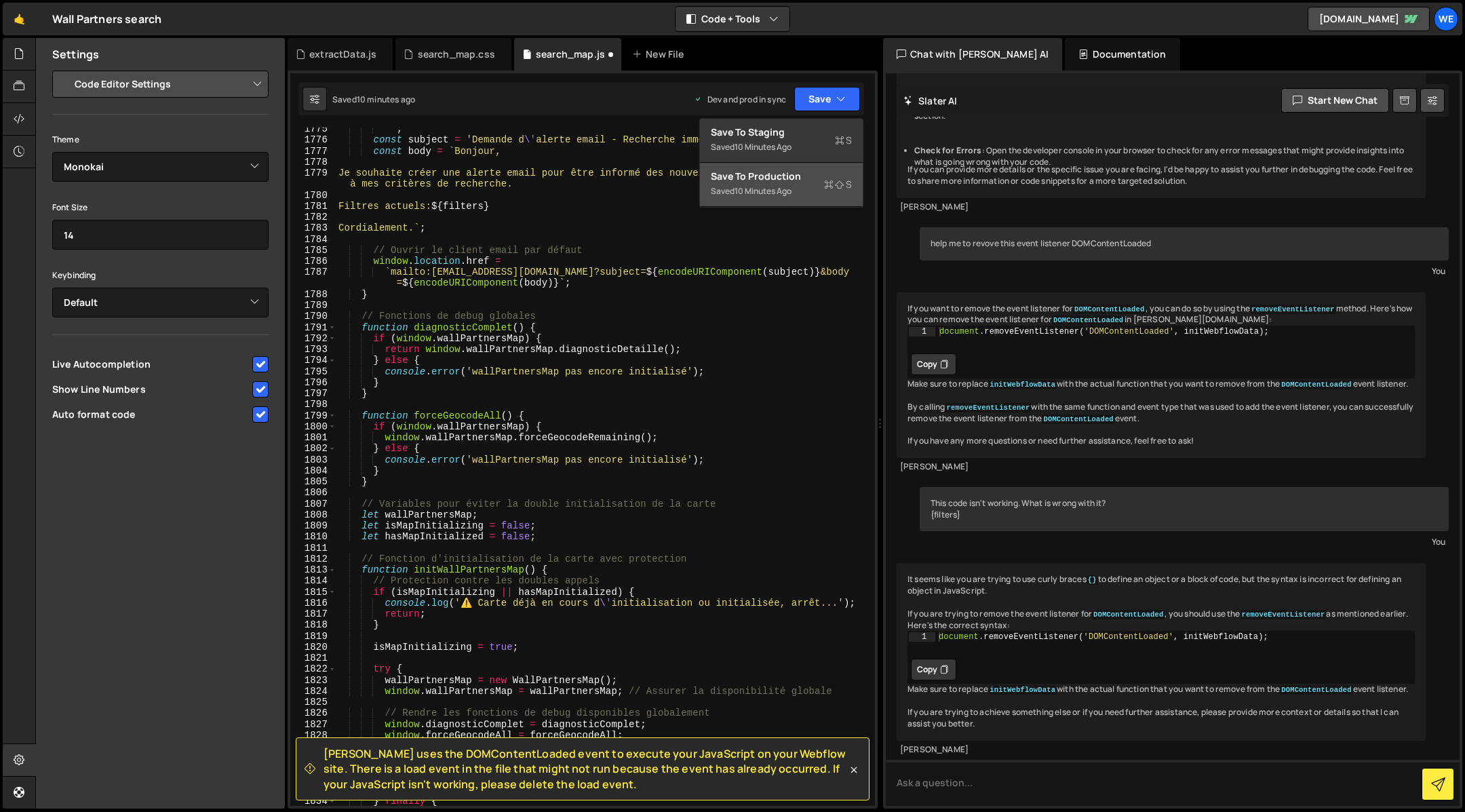
click at [760, 178] on div "Save to Production S" at bounding box center [781, 177] width 141 height 14
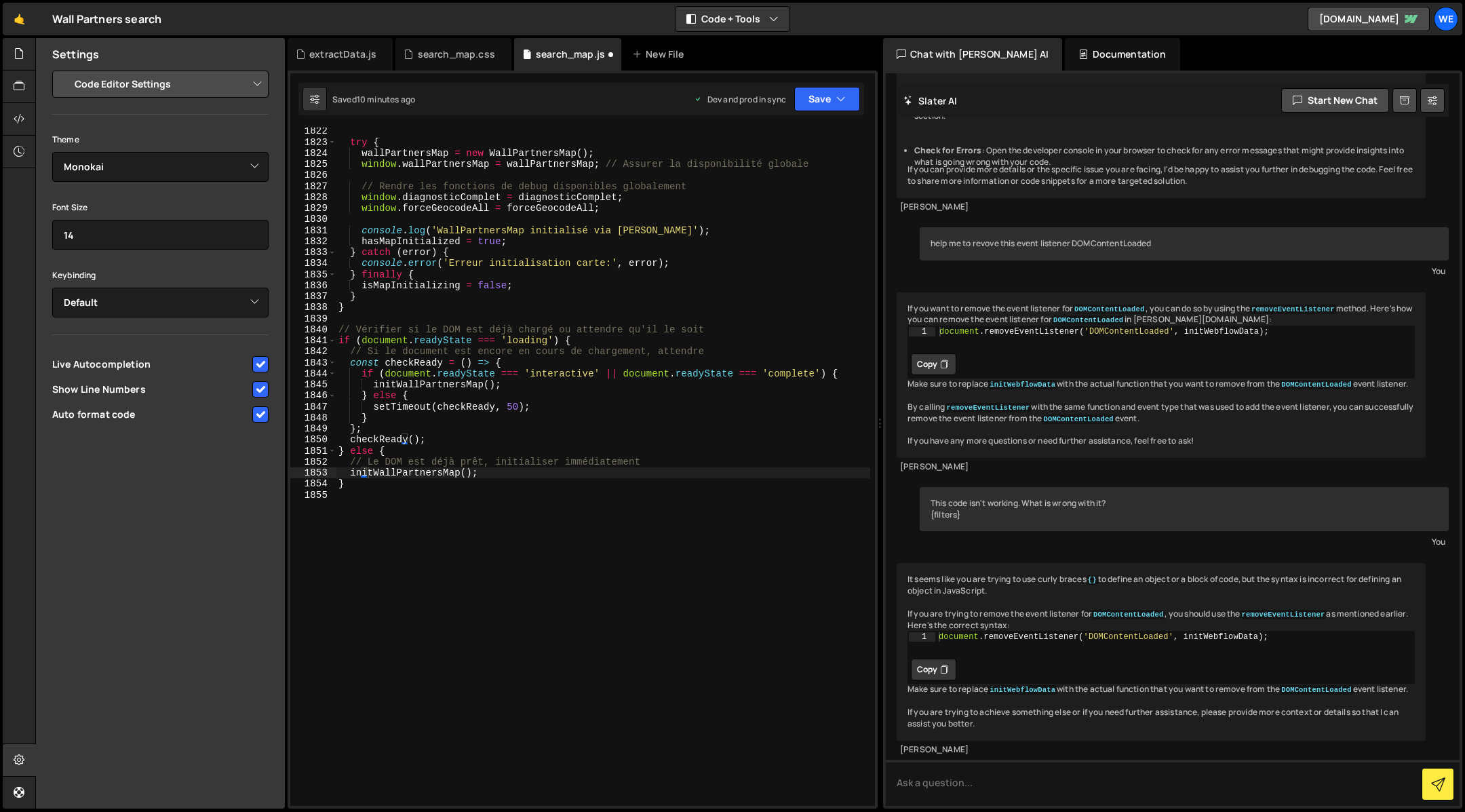
scroll to position [20862, 0]
type textarea "window.wallPartnersMap = wallPartnersMap; // Assurer la disponibilité globale"
click at [464, 168] on div "try { wallPartnersMap = new WallPartnersMap ( ) ; window . wallPartnersMap = wa…" at bounding box center [603, 476] width 535 height 701
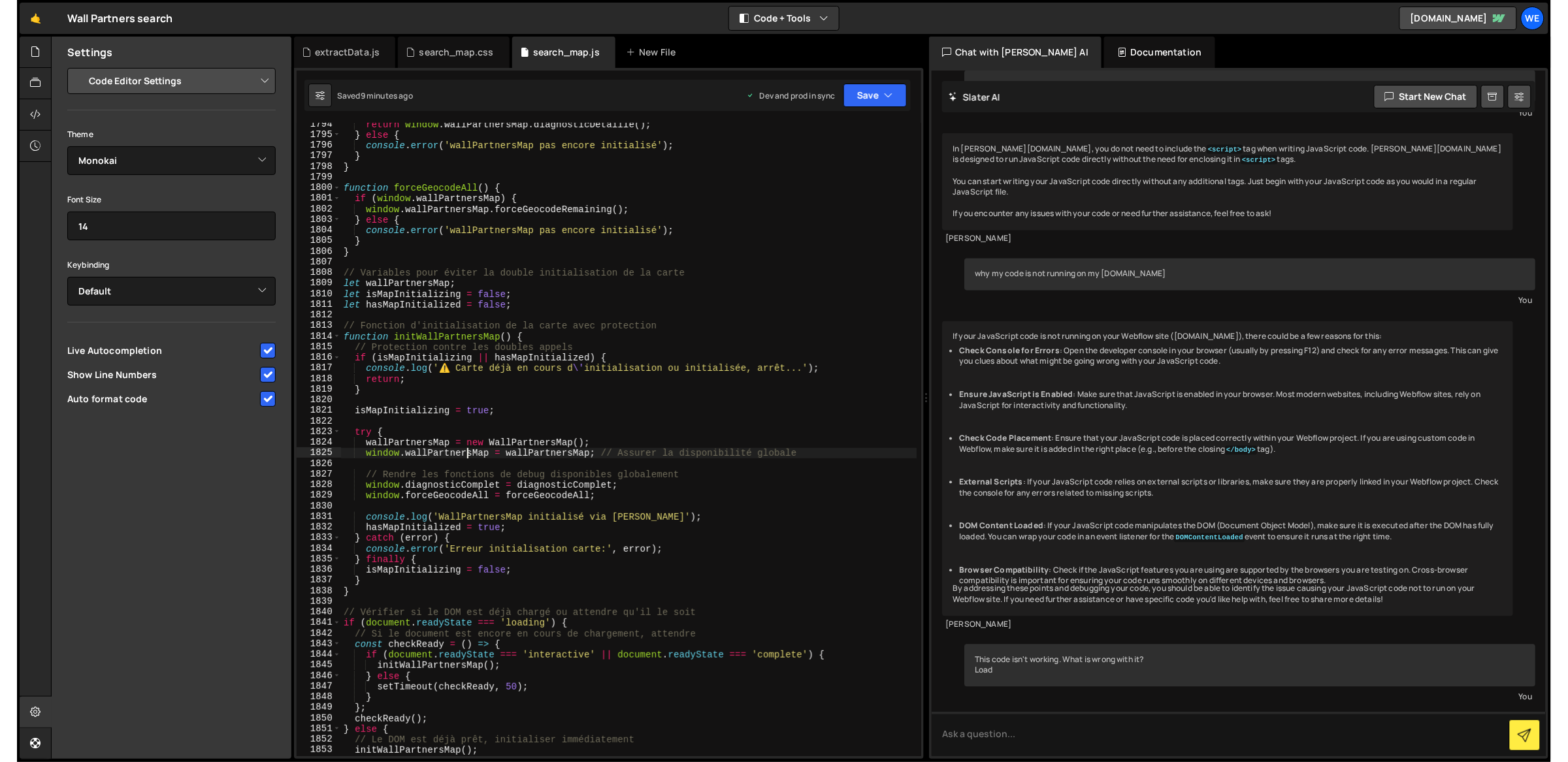
scroll to position [19419, 0]
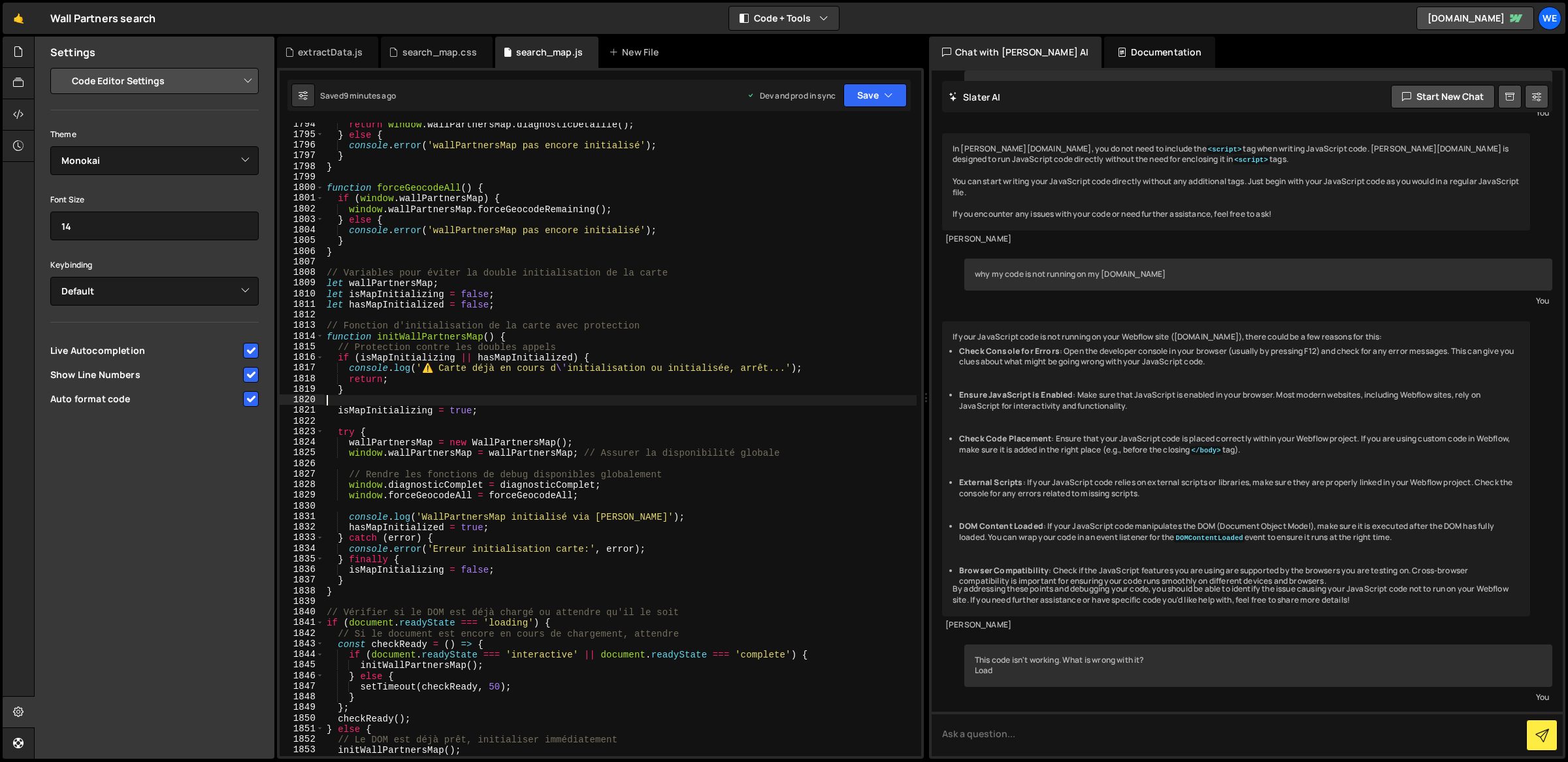
click at [484, 396] on div "return window . wallPartnersMap . diagnosticDetaille ( ) ; } else { console . e…" at bounding box center [620, 446] width 593 height 656
type input "T"
type textarea "isMapInitializing = true;"
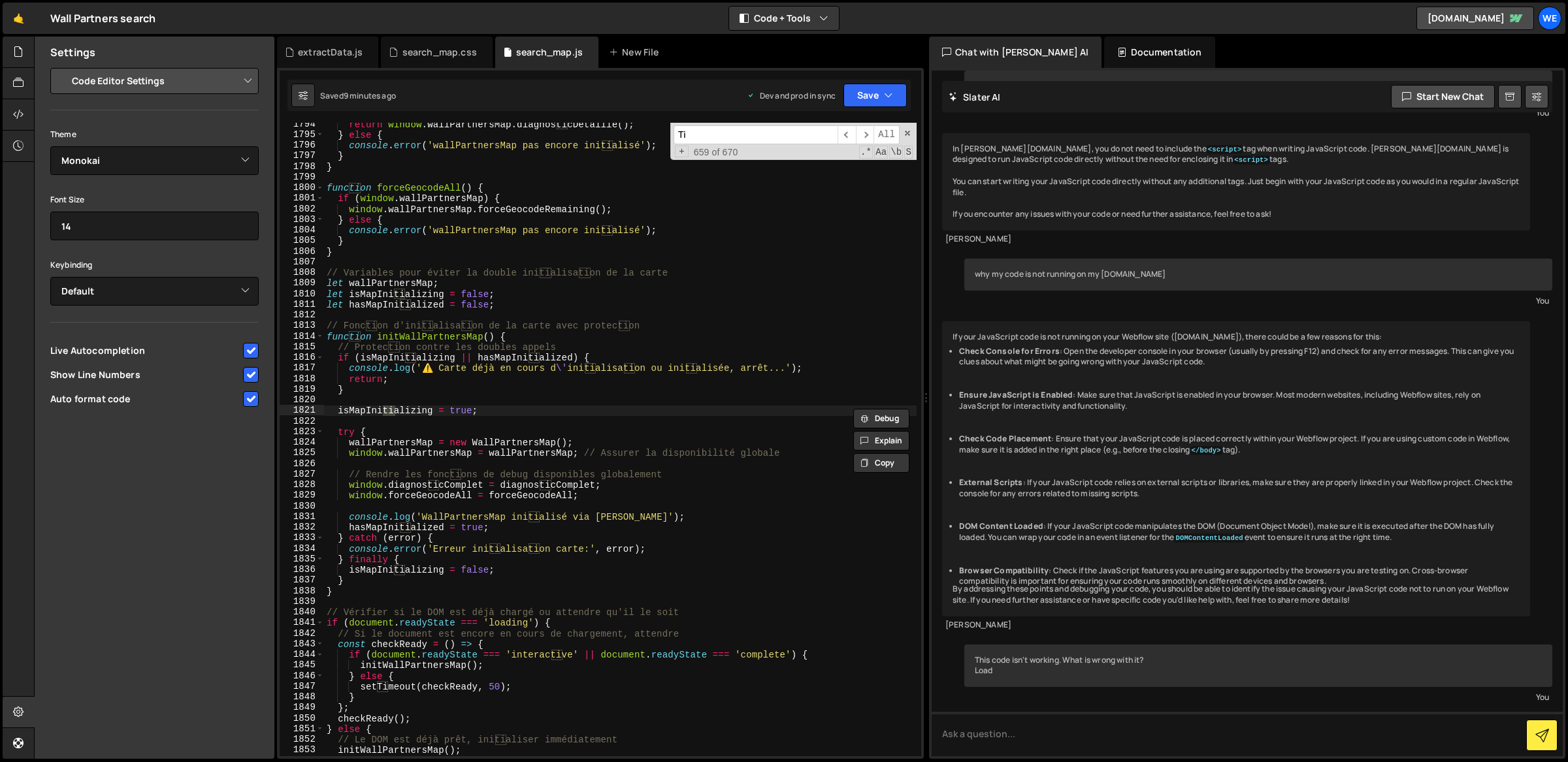
type input "Tim"
type textarea "setTimeout(checkReady, 50);"
type input "Timeout"
click at [862, 133] on span "​" at bounding box center [864, 135] width 18 height 19
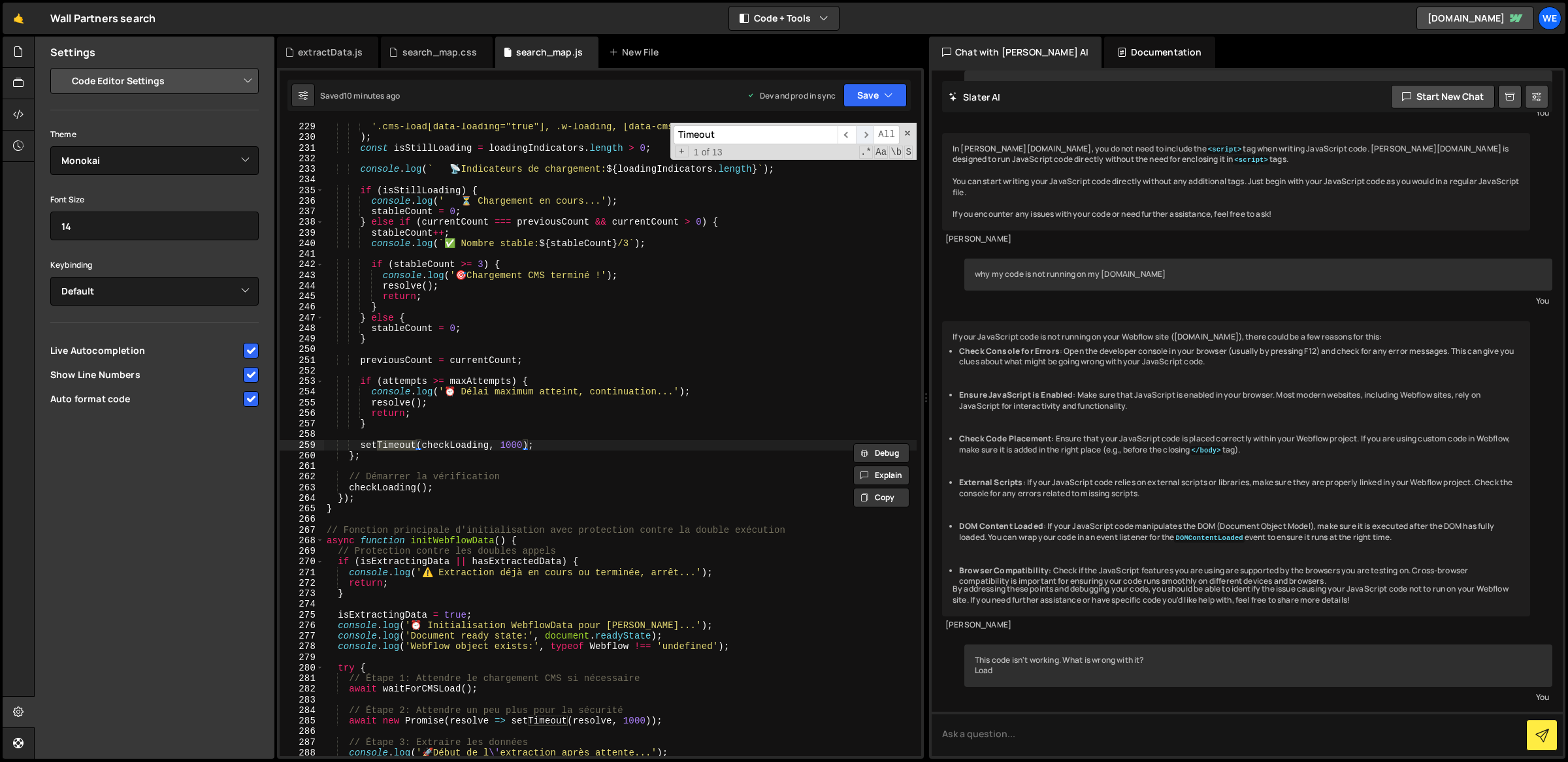
click at [862, 133] on span "​" at bounding box center [864, 135] width 18 height 19
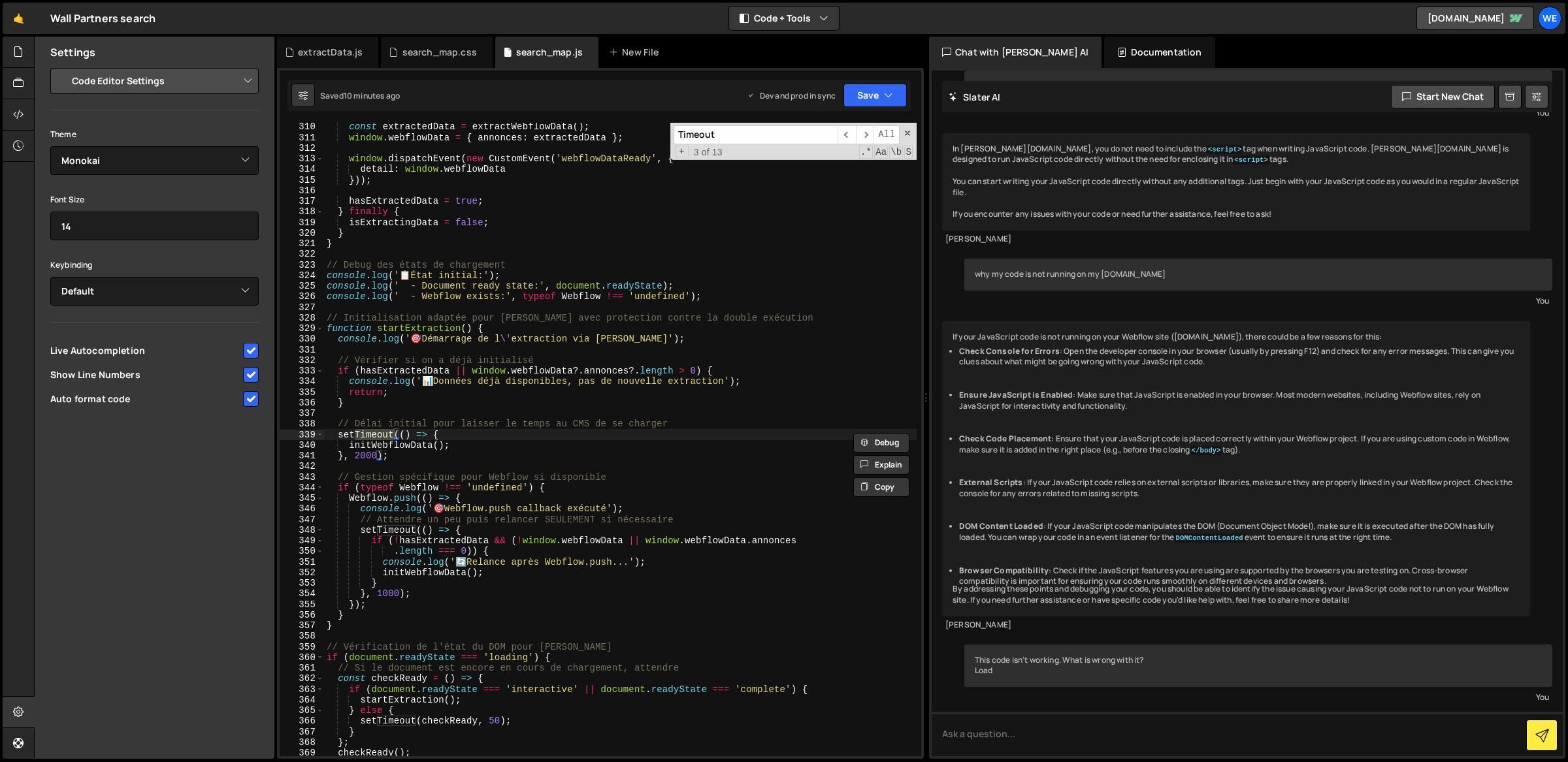
click at [366, 454] on div "const extractedData = extractWebflowData ( ) ; window . webflowData = { annonce…" at bounding box center [620, 449] width 593 height 656
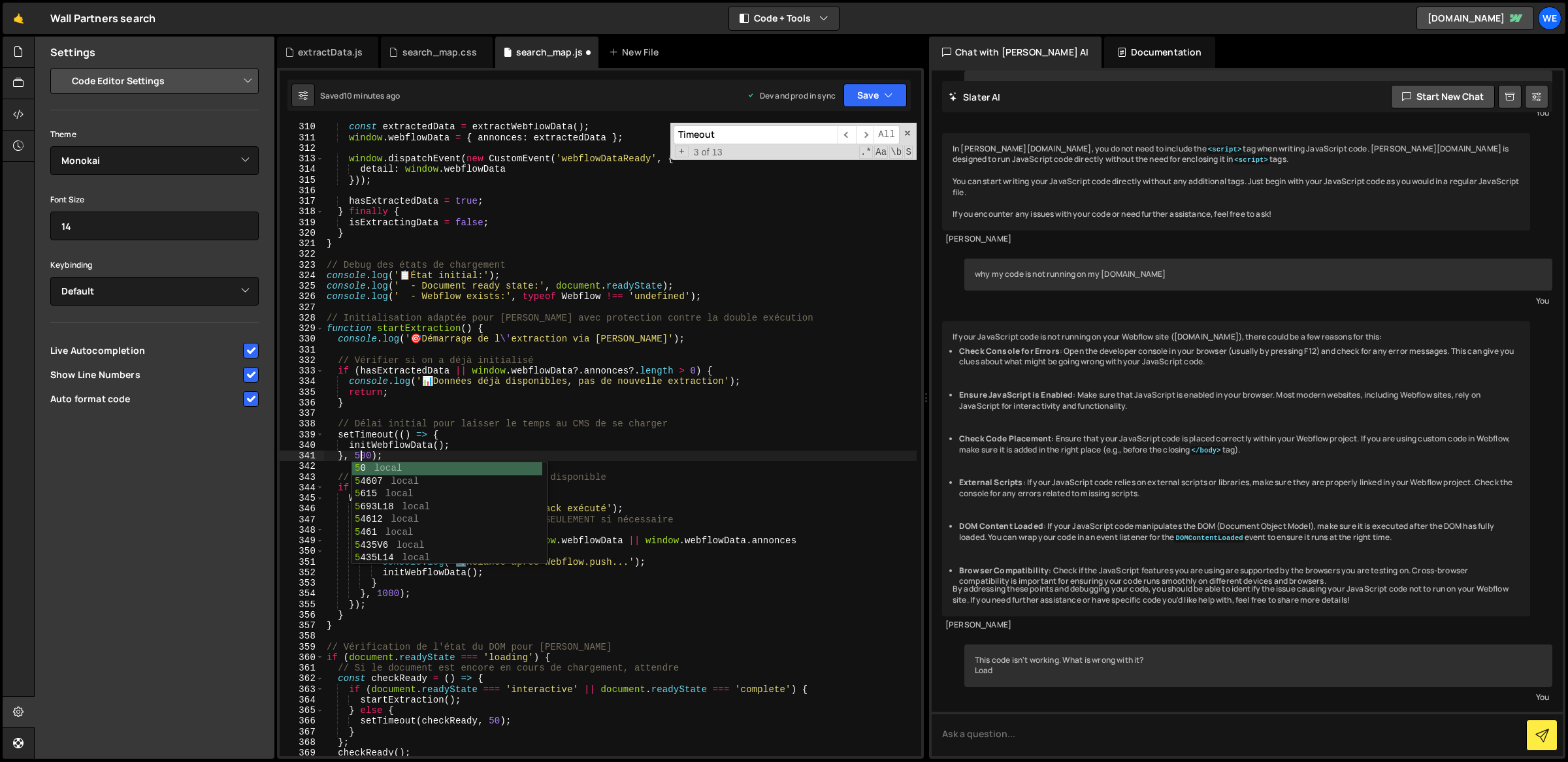
click at [388, 591] on div "const extractedData = extractWebflowData ( ) ; window . webflowData = { annonce…" at bounding box center [620, 449] width 593 height 656
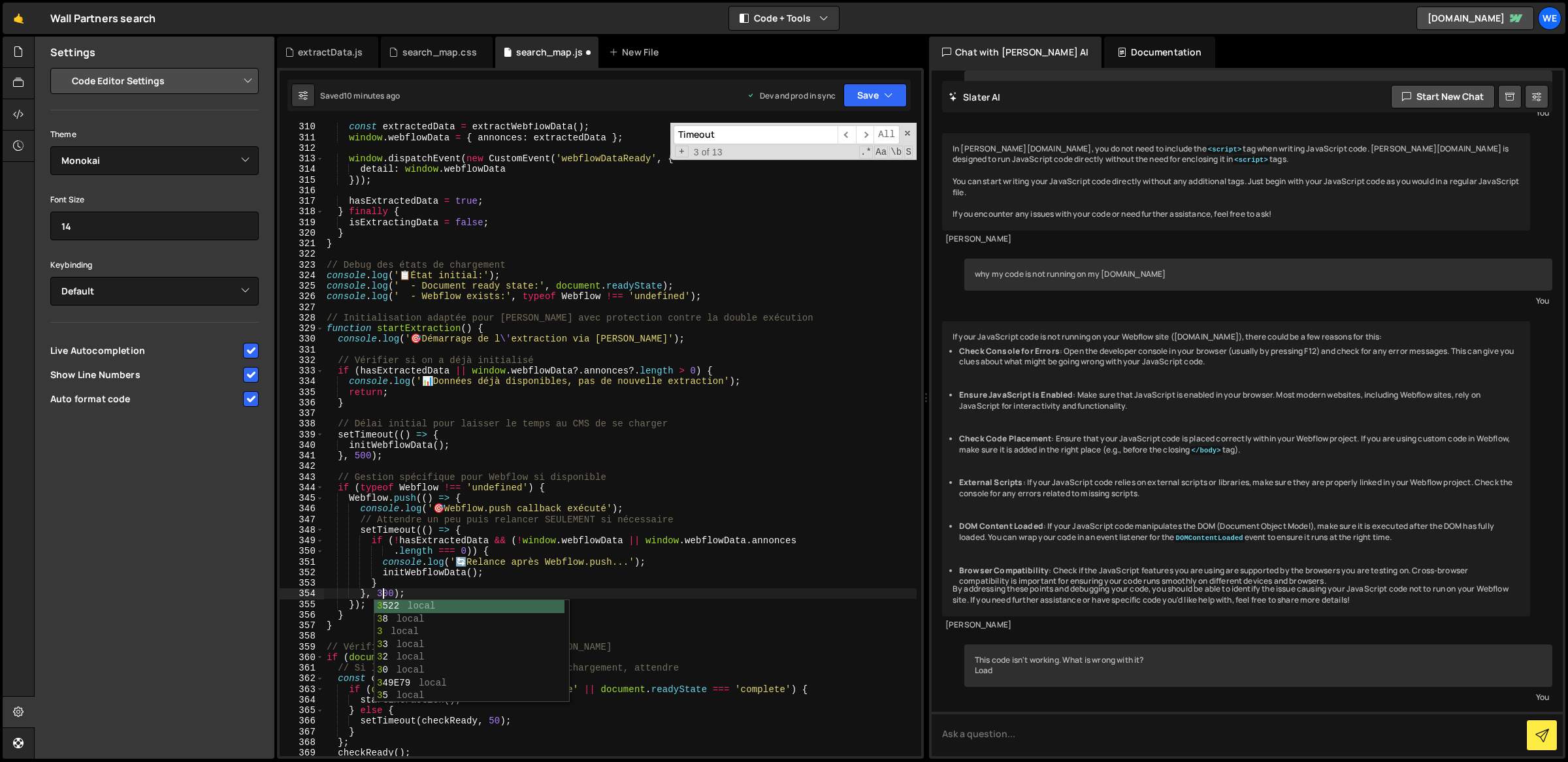
scroll to position [0, 3]
click at [518, 547] on div "const extractedData = extractWebflowData ( ) ; window . webflowData = { annonce…" at bounding box center [620, 449] width 593 height 656
type textarea ".length === 0)) {"
click at [864, 135] on span "​" at bounding box center [864, 135] width 18 height 19
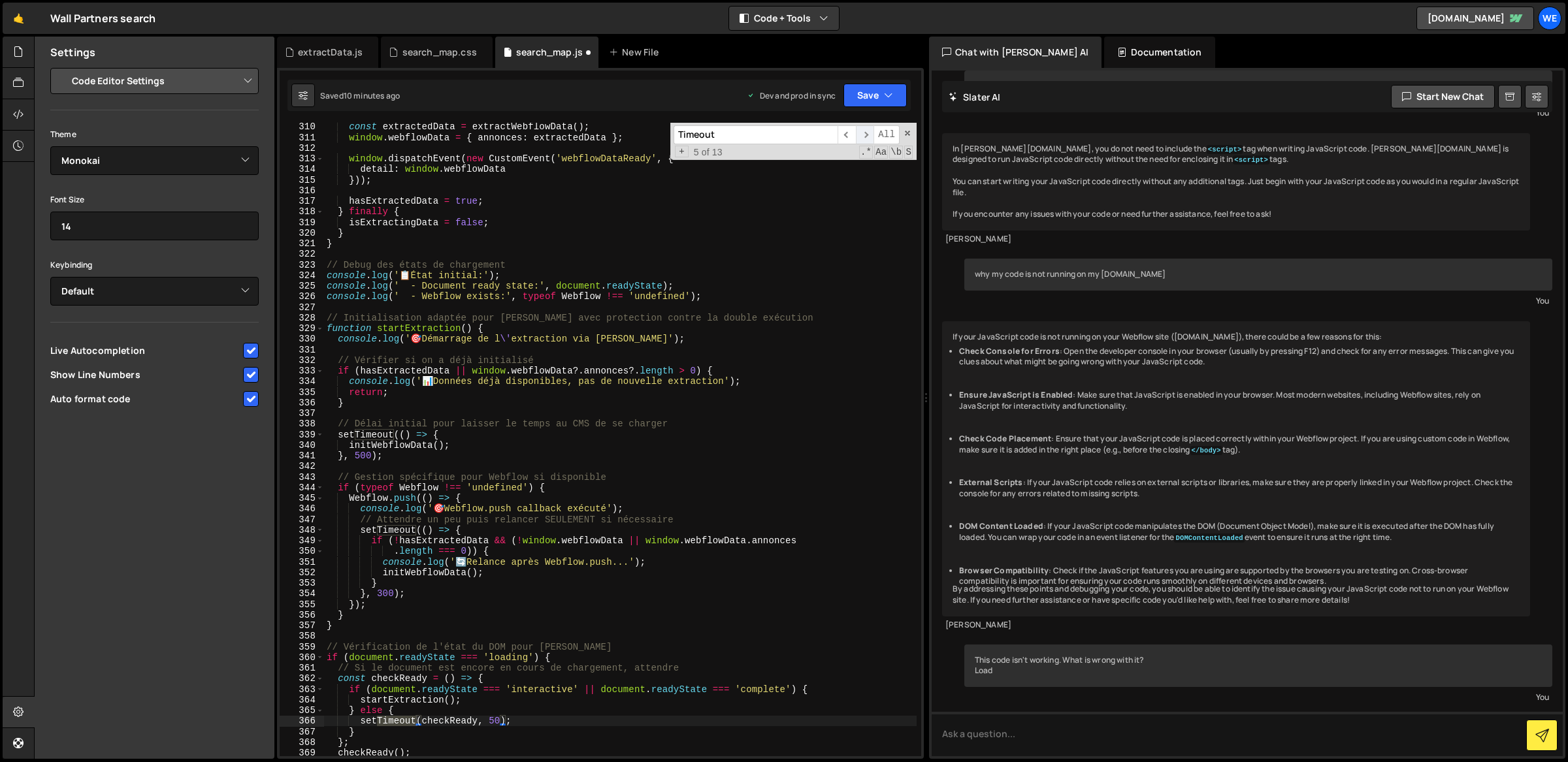
click at [864, 135] on span "​" at bounding box center [864, 135] width 18 height 19
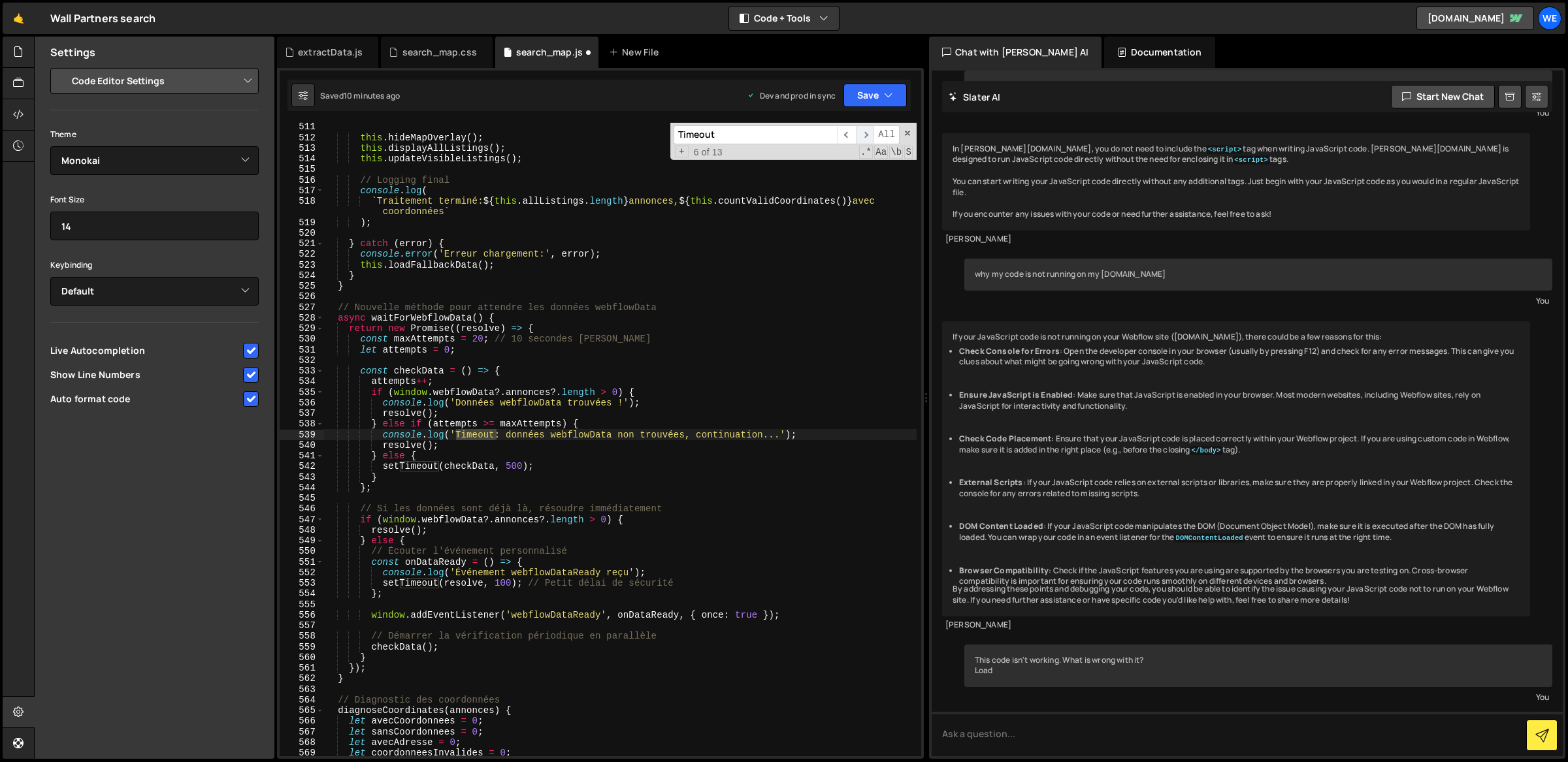
scroll to position [5614, 0]
click at [864, 135] on span "​" at bounding box center [864, 135] width 18 height 19
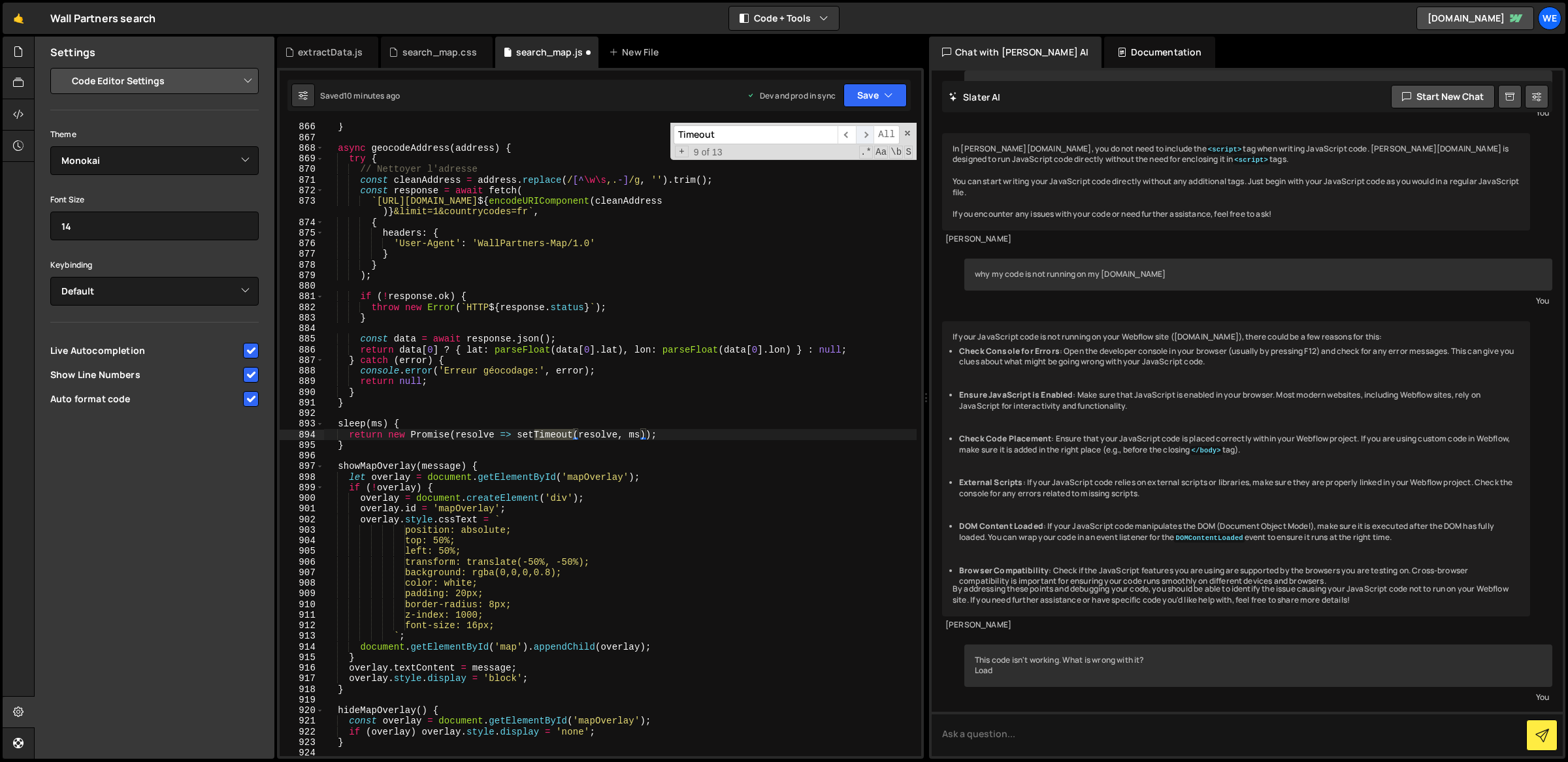
scroll to position [9391, 0]
click at [864, 135] on span "​" at bounding box center [864, 135] width 18 height 19
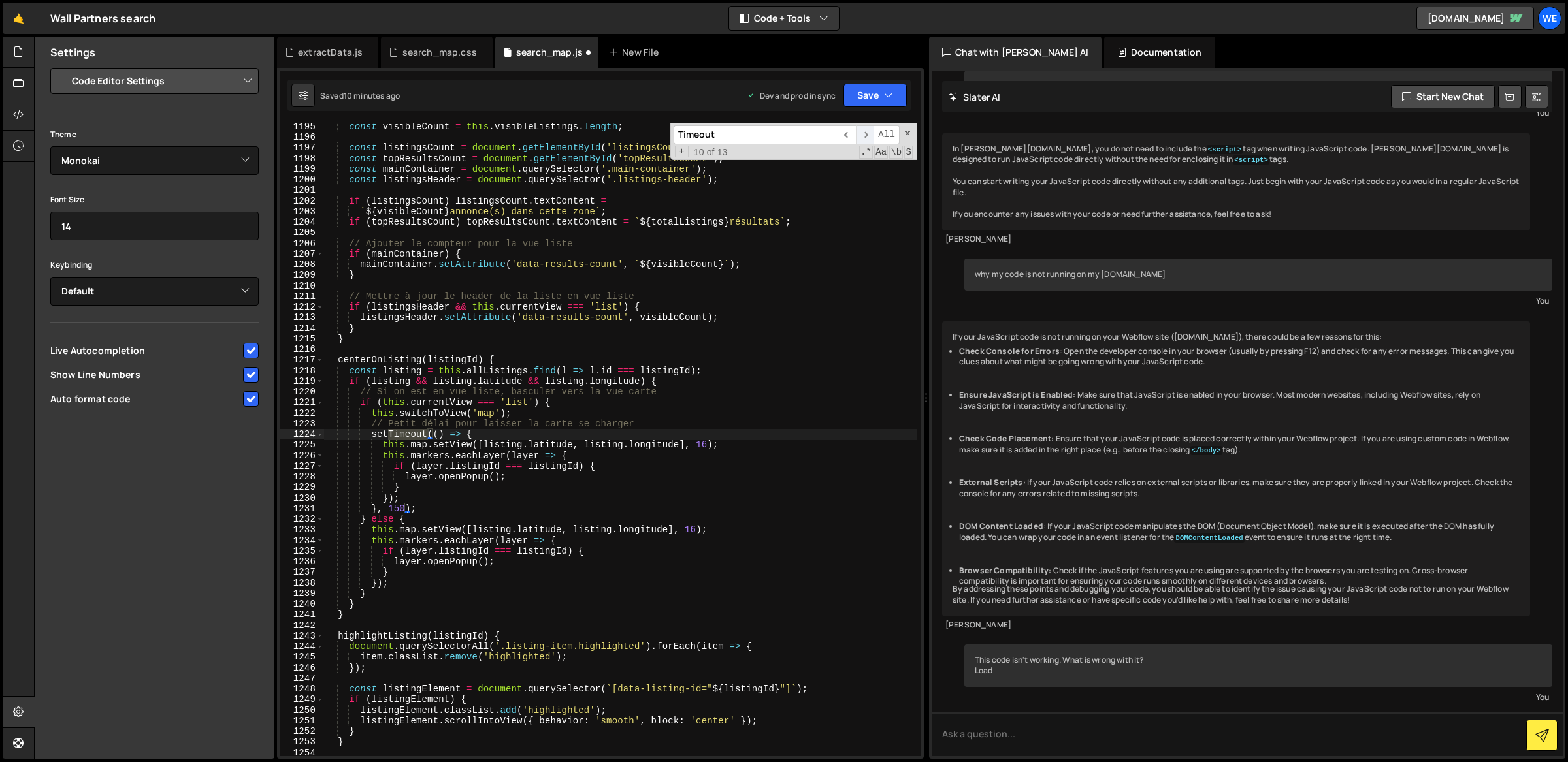
click at [864, 135] on span "​" at bounding box center [864, 135] width 18 height 19
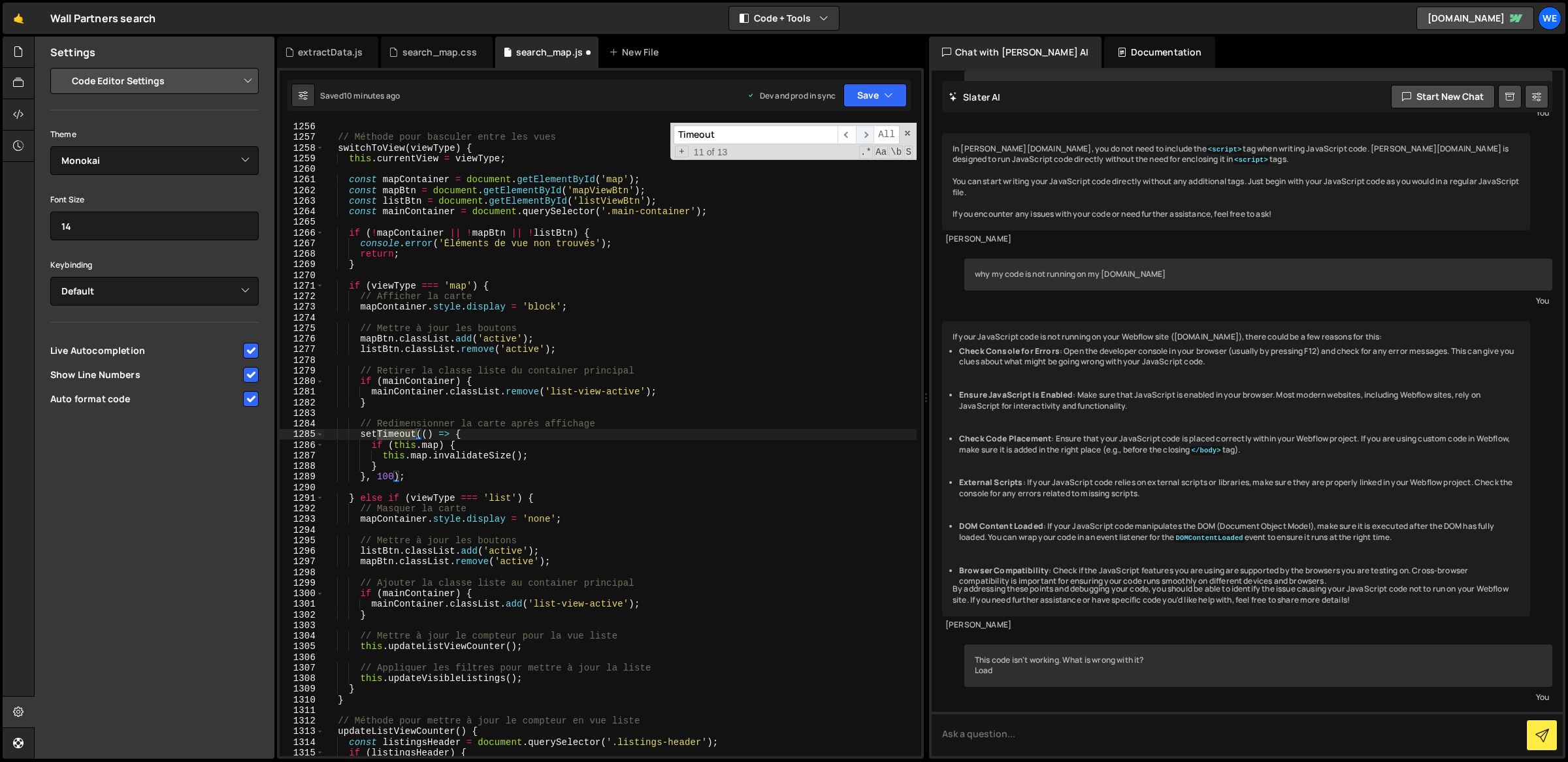
scroll to position [13667, 0]
click at [861, 95] on button "Save" at bounding box center [875, 95] width 63 height 23
click at [820, 173] on div "Save to Production S" at bounding box center [831, 170] width 136 height 13
click at [731, 138] on input "Timeout" at bounding box center [756, 135] width 164 height 19
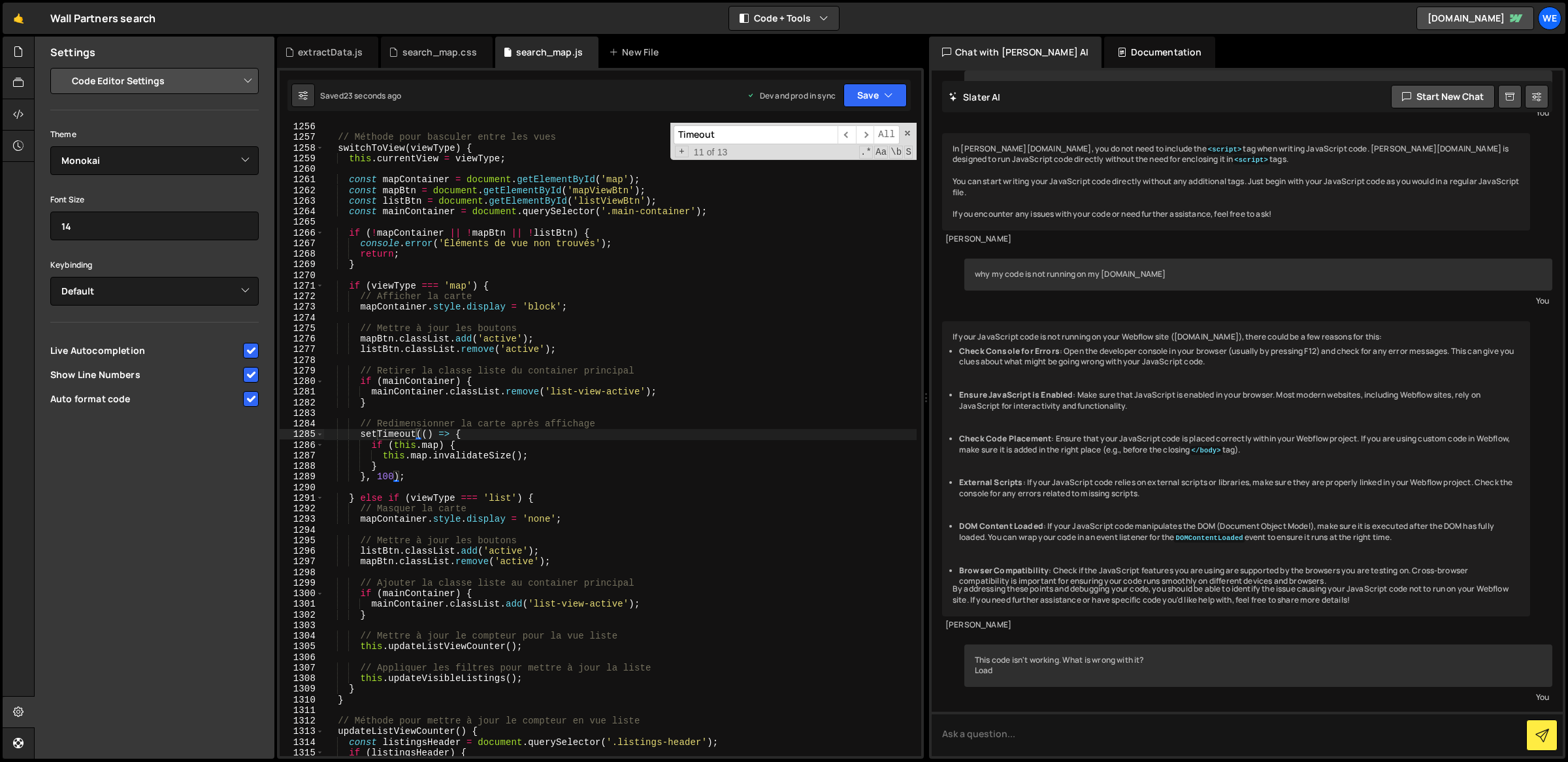
type input "l"
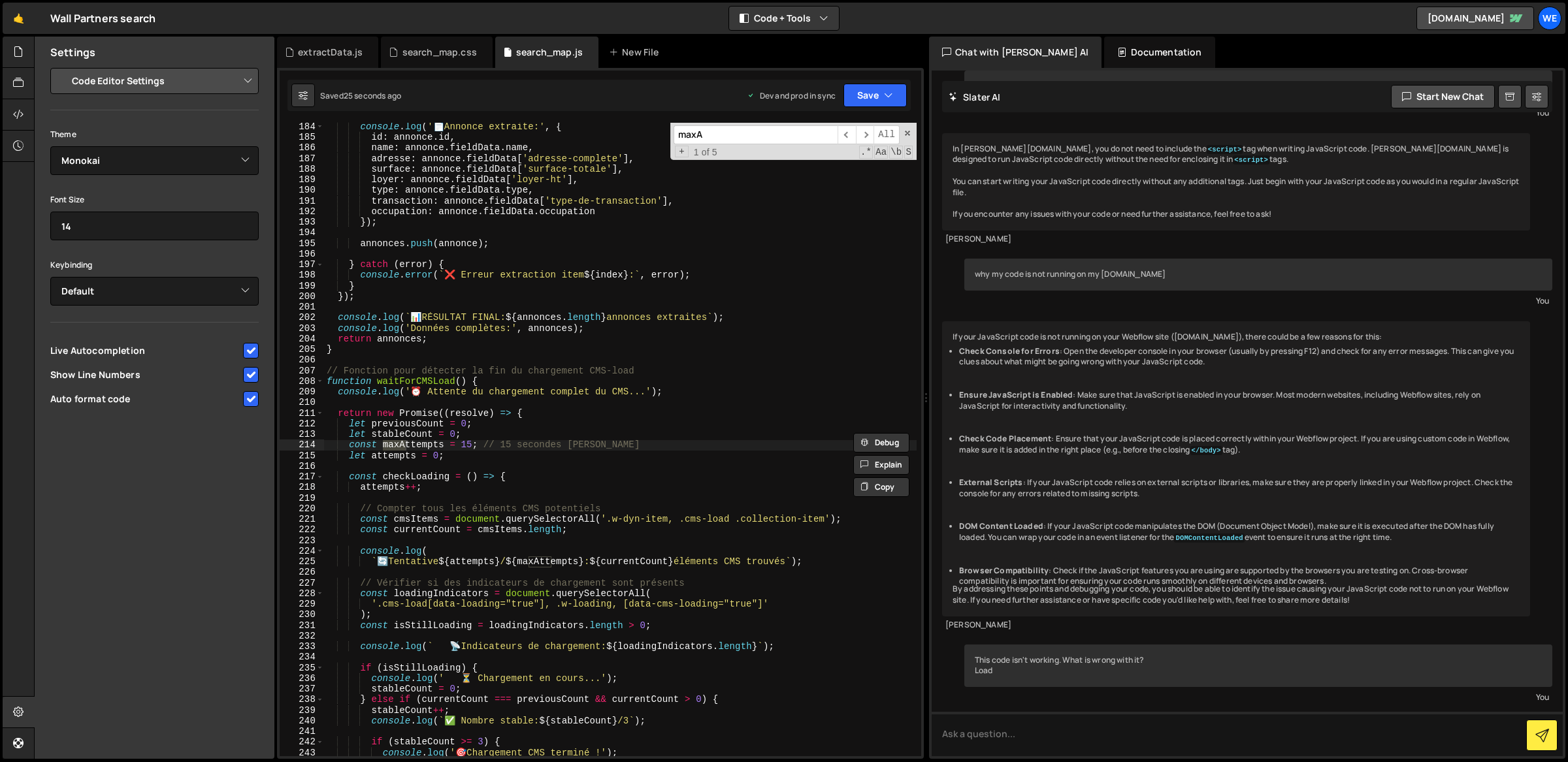
scroll to position [1943, 0]
click at [861, 133] on span "​" at bounding box center [864, 135] width 18 height 19
click at [849, 138] on span "​" at bounding box center [846, 135] width 18 height 19
click at [866, 136] on span "​" at bounding box center [864, 135] width 18 height 19
click at [777, 138] on input "maxAtt" at bounding box center [756, 135] width 164 height 19
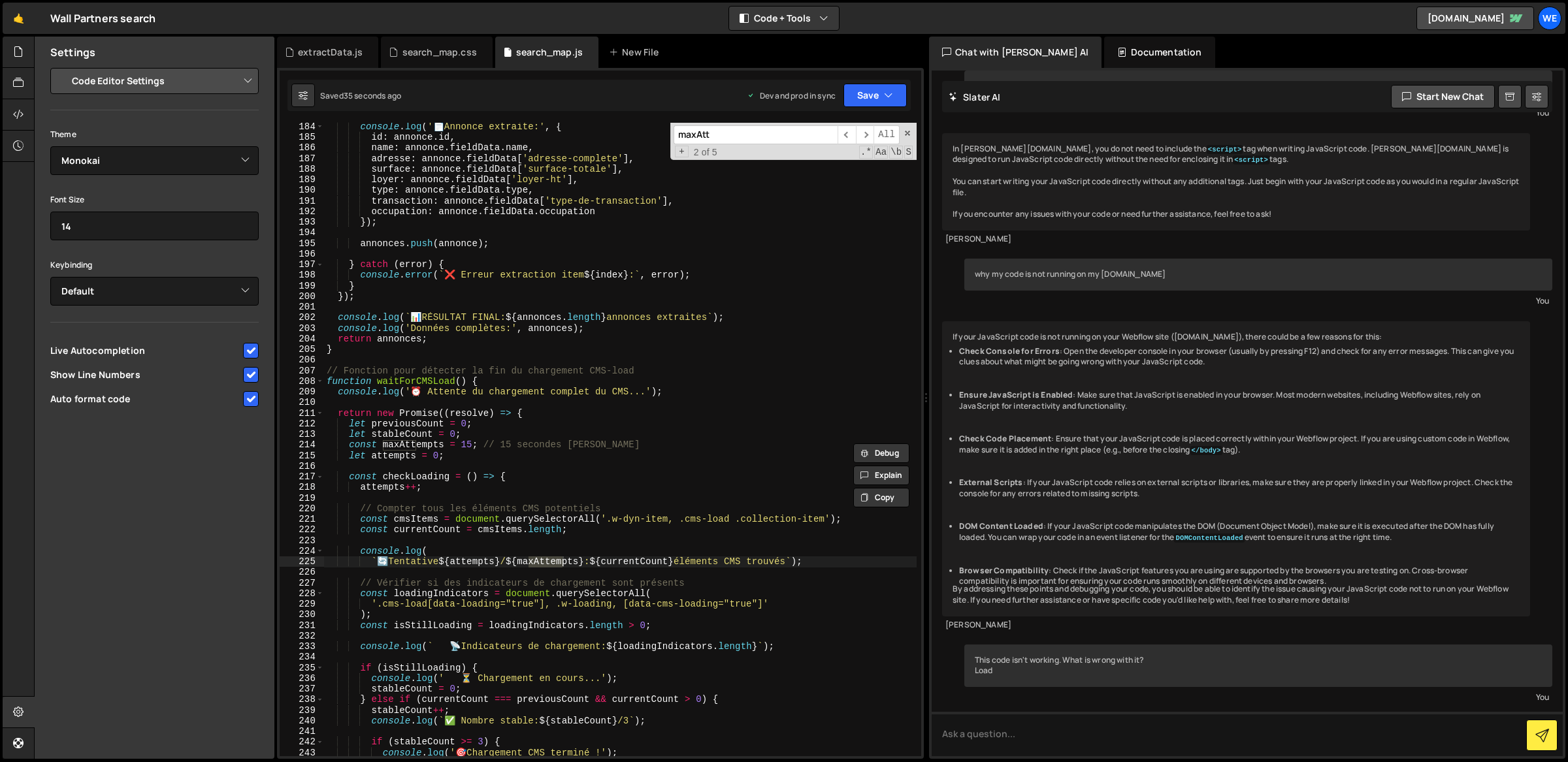
click at [777, 138] on input "maxAtt" at bounding box center [756, 135] width 164 height 19
click at [745, 138] on input "maxAtt" at bounding box center [756, 135] width 164 height 19
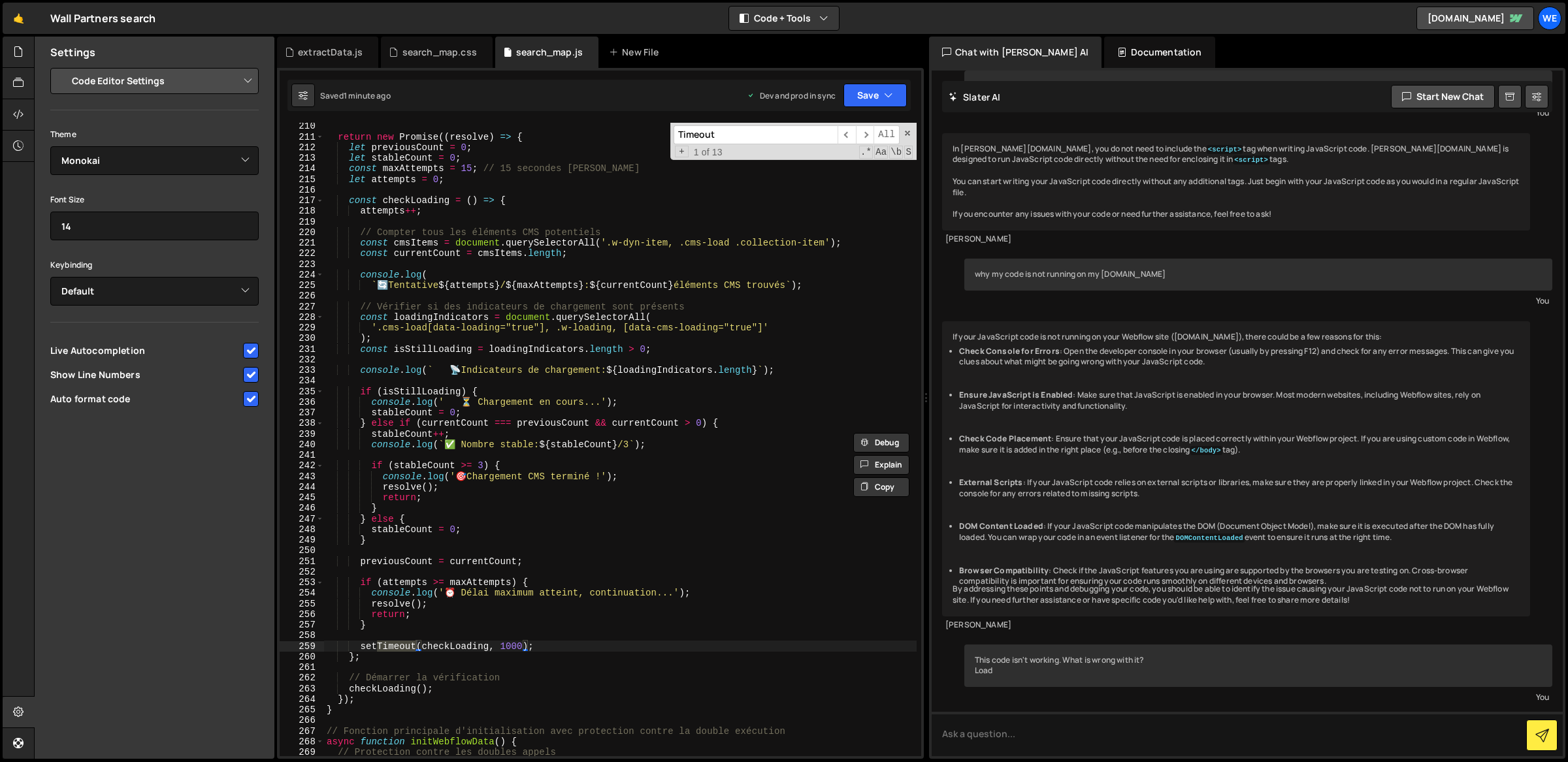
scroll to position [2218, 0]
type input "Timeout"
click at [468, 168] on div "return new Promise (( resolve ) => { let previousCount = 0 ; let stableCount = …" at bounding box center [620, 449] width 593 height 656
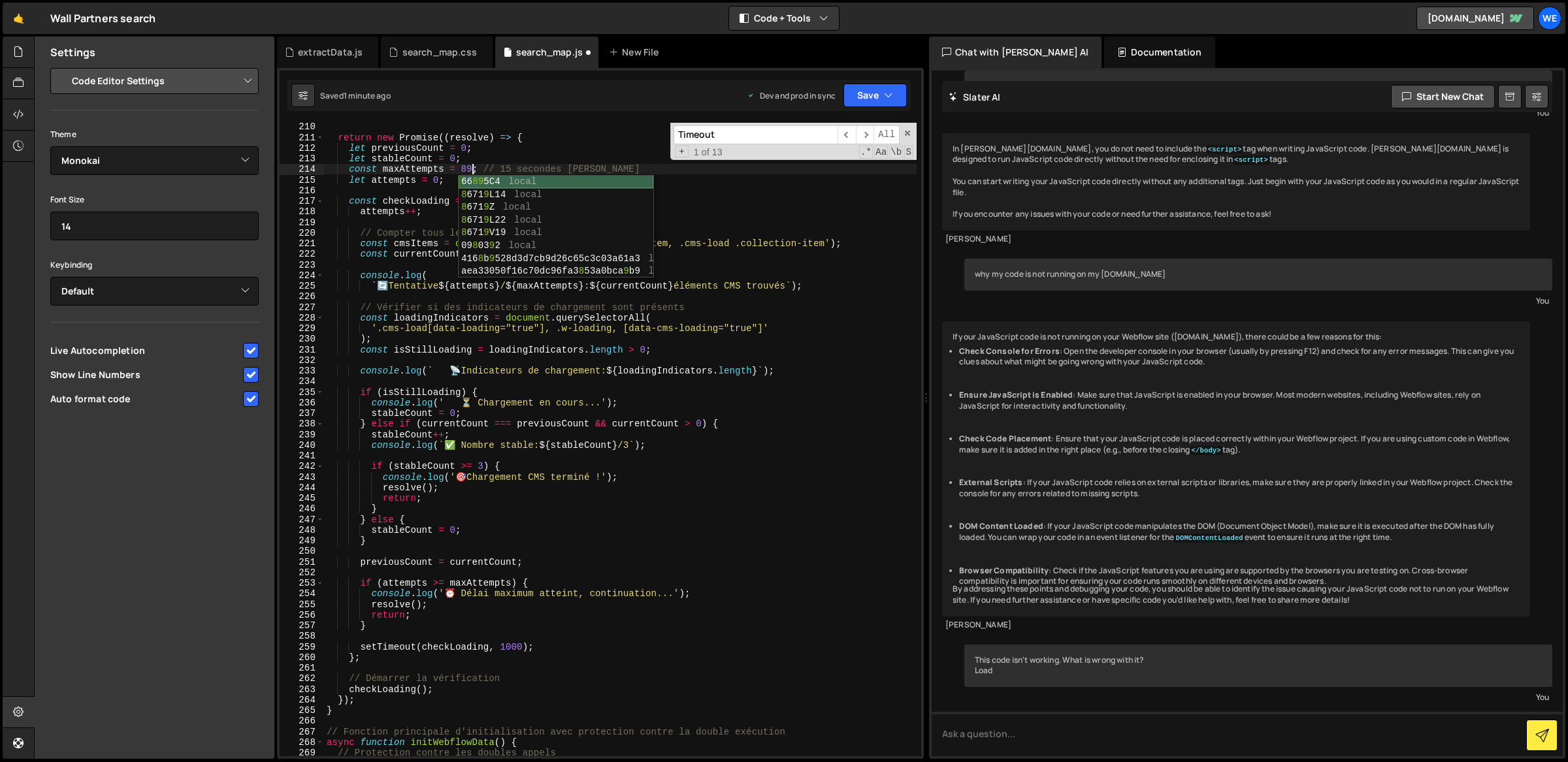
type textarea "const maxAttempts = 8; // 15 secondes max"
click at [438, 189] on div "return new Promise (( resolve ) => { let previousCount = 0 ; let stableCount = …" at bounding box center [620, 449] width 593 height 656
click at [509, 641] on div "return new Promise (( resolve ) => { let previousCount = 0 ; let stableCount = …" at bounding box center [620, 449] width 593 height 656
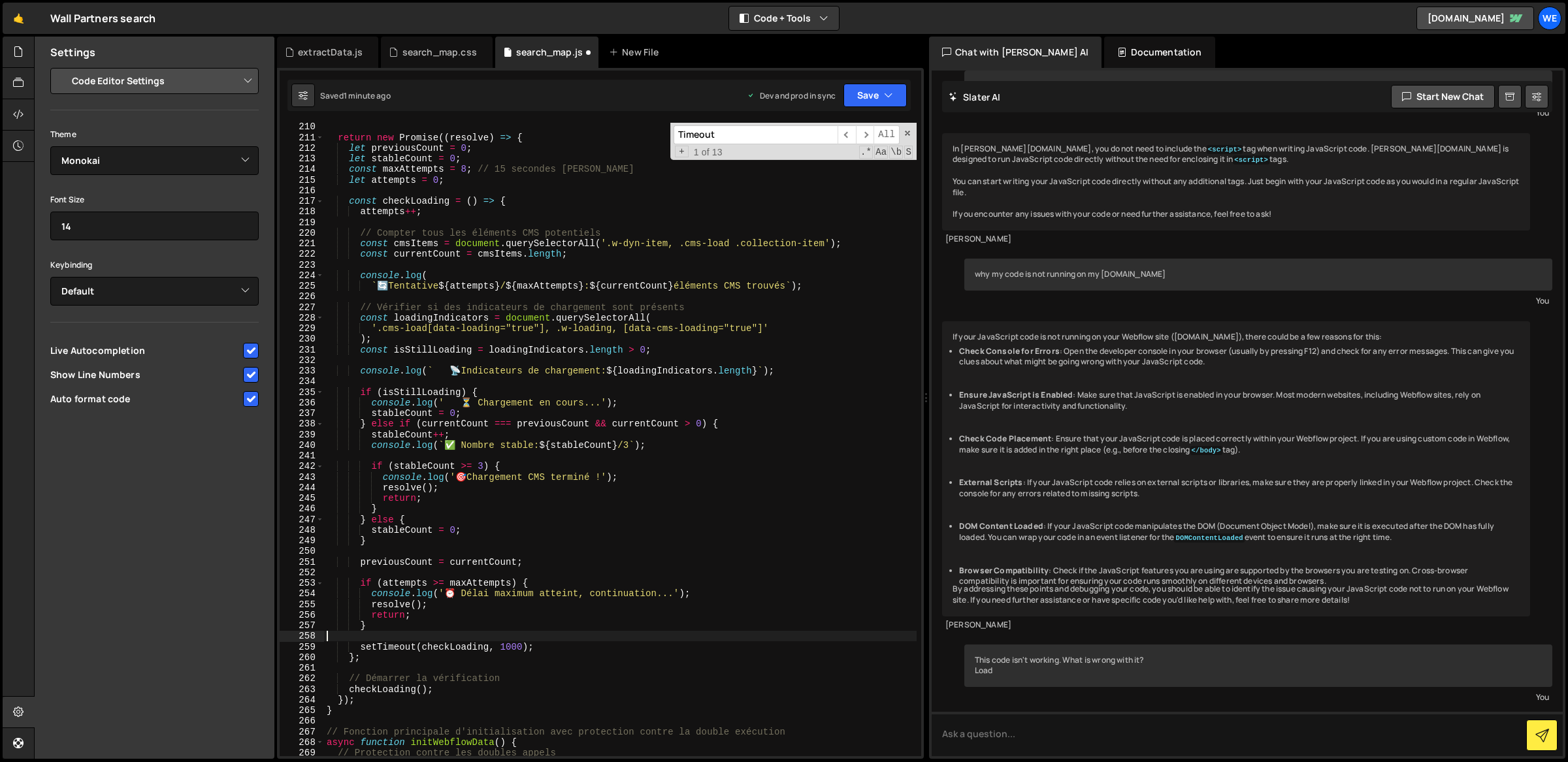
click at [509, 641] on div "return new Promise (( resolve ) => { let previousCount = 0 ; let stableCount = …" at bounding box center [620, 449] width 593 height 656
click at [509, 645] on div "return new Promise (( resolve ) => { let previousCount = 0 ; let stableCount = …" at bounding box center [620, 449] width 593 height 656
click at [864, 136] on span "​" at bounding box center [864, 135] width 18 height 19
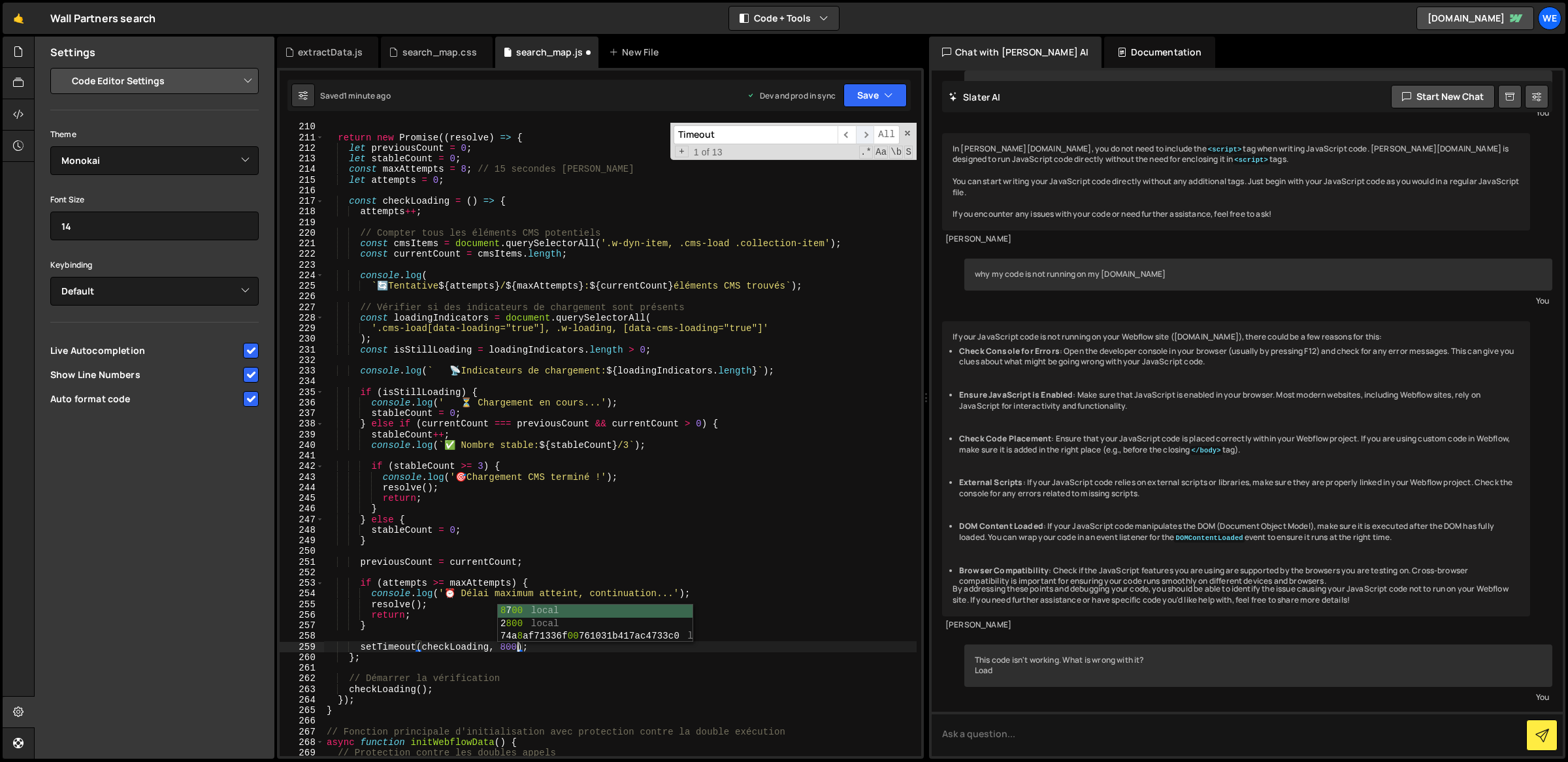
scroll to position [2707, 0]
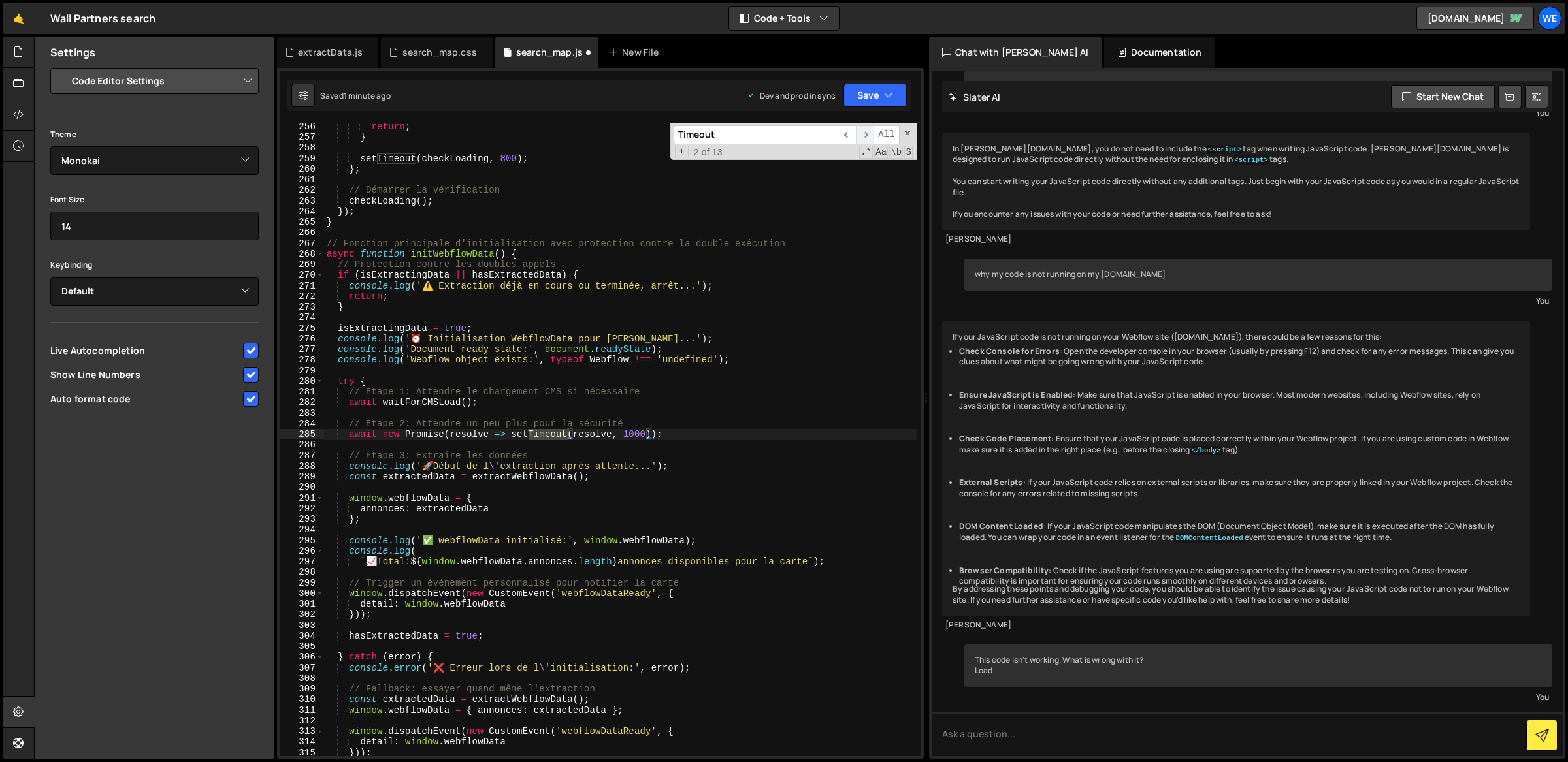
click at [864, 136] on span "​" at bounding box center [864, 135] width 18 height 19
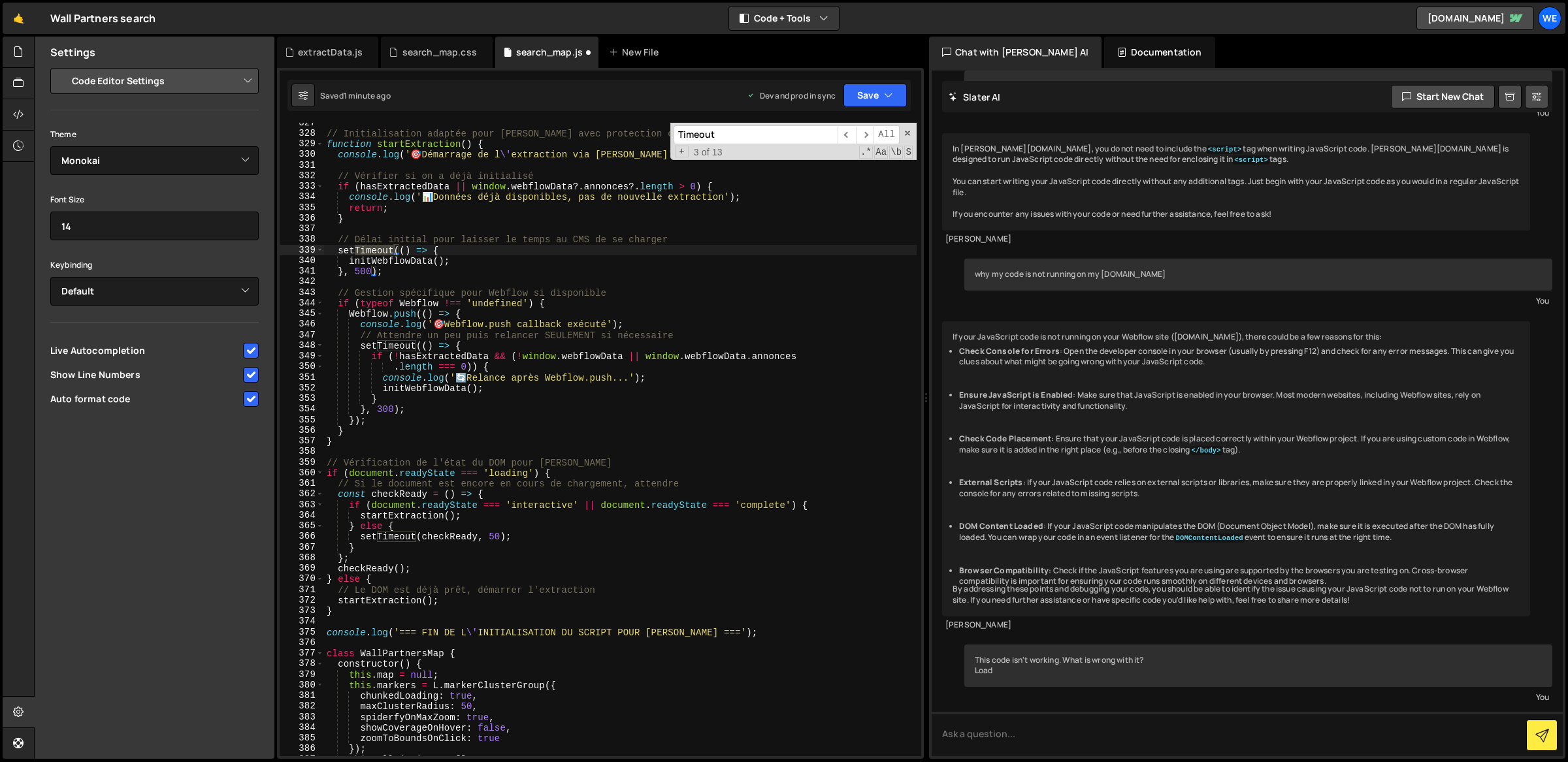
scroll to position [0, 3]
click at [357, 270] on div "// Initialisation adaptée pour Slater avec protection contre la double exécutio…" at bounding box center [620, 445] width 593 height 656
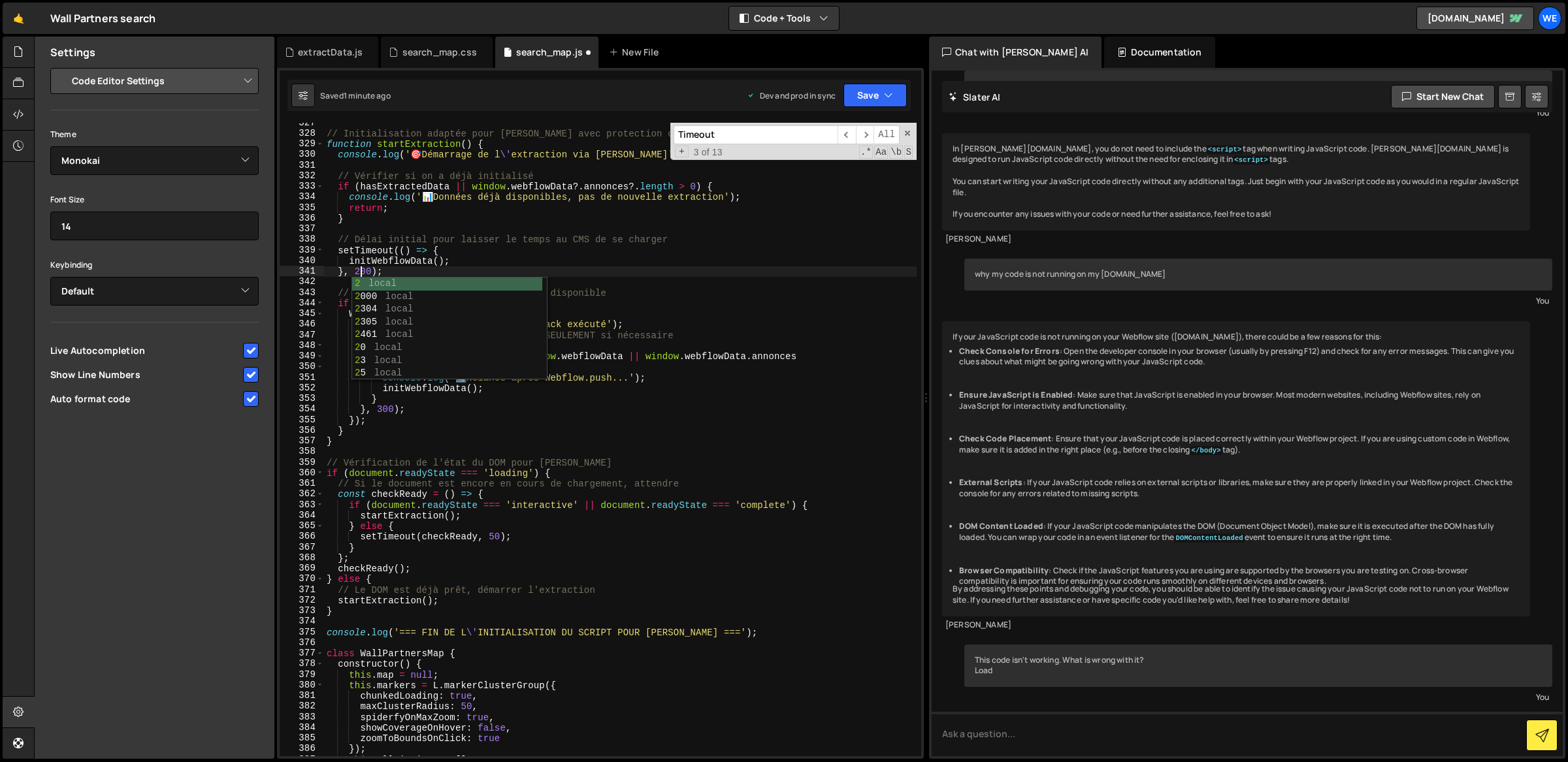
click at [526, 245] on div "// Initialisation adaptée pour Slater avec protection contre la double exécutio…" at bounding box center [620, 445] width 593 height 656
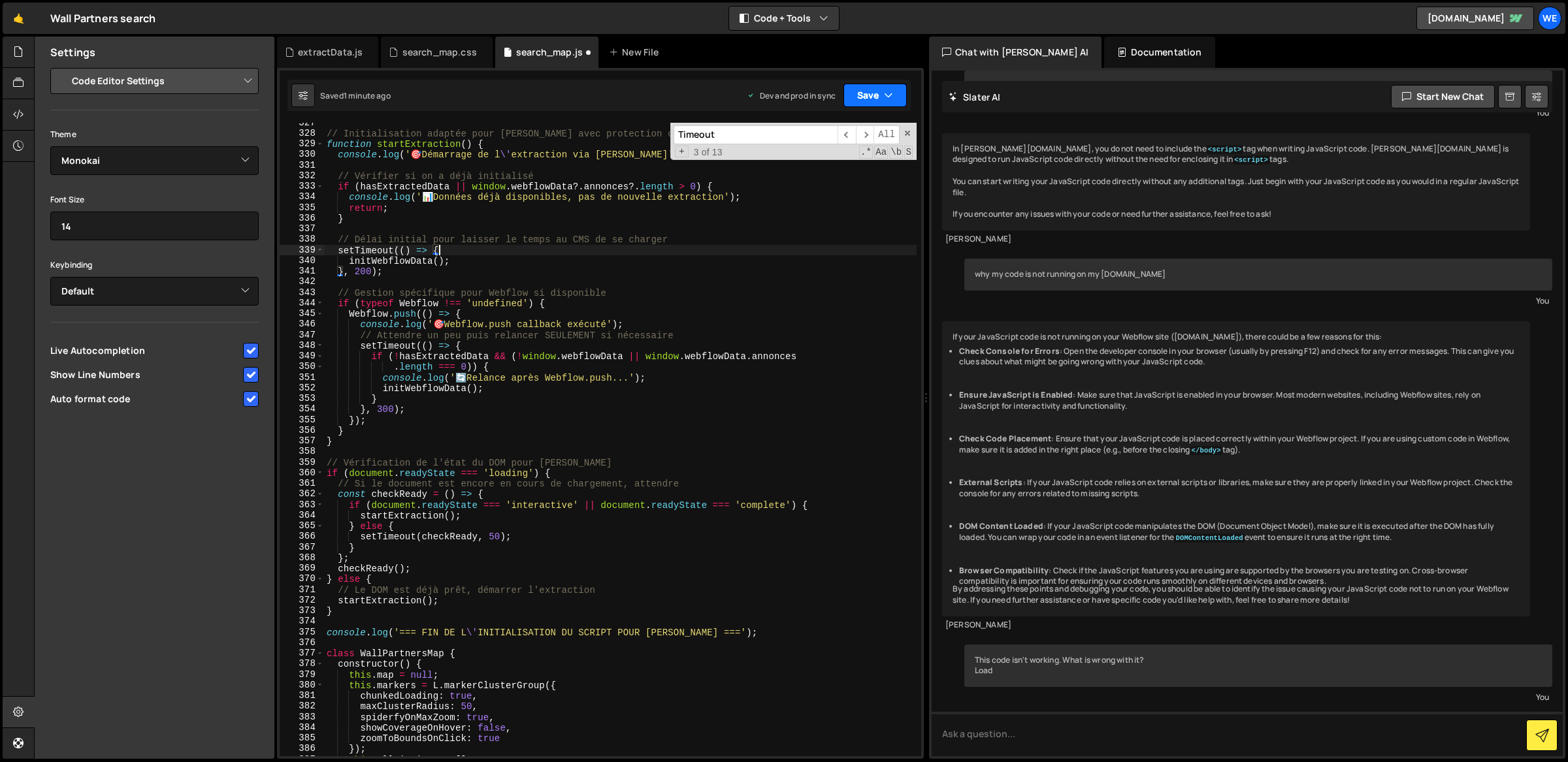
type textarea "setTimeout(() => {"
click at [873, 90] on button "Save" at bounding box center [875, 95] width 63 height 23
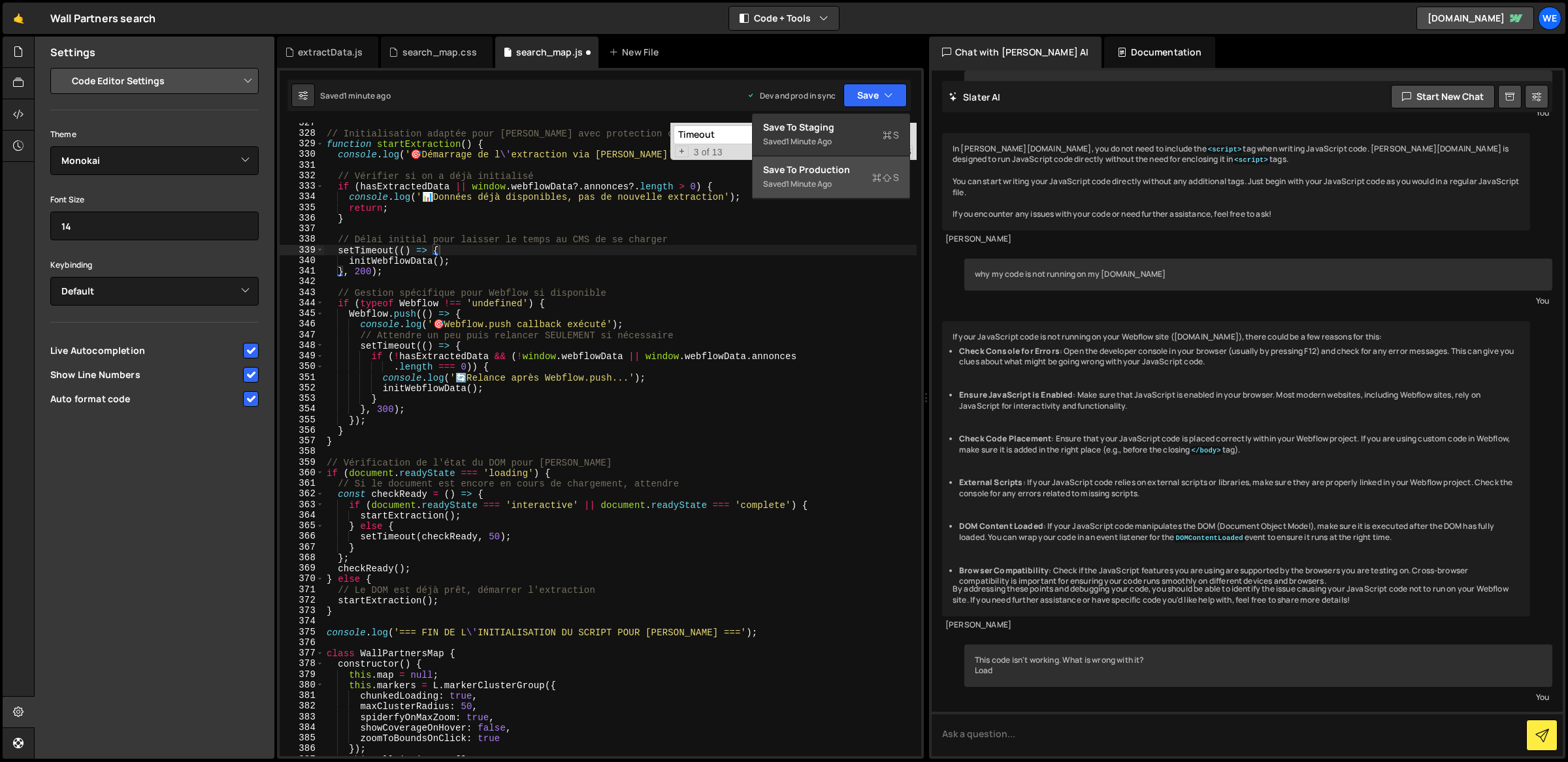
click at [819, 171] on div "Save to Production S" at bounding box center [831, 170] width 136 height 13
click at [730, 135] on input "Timeout" at bounding box center [756, 135] width 164 height 19
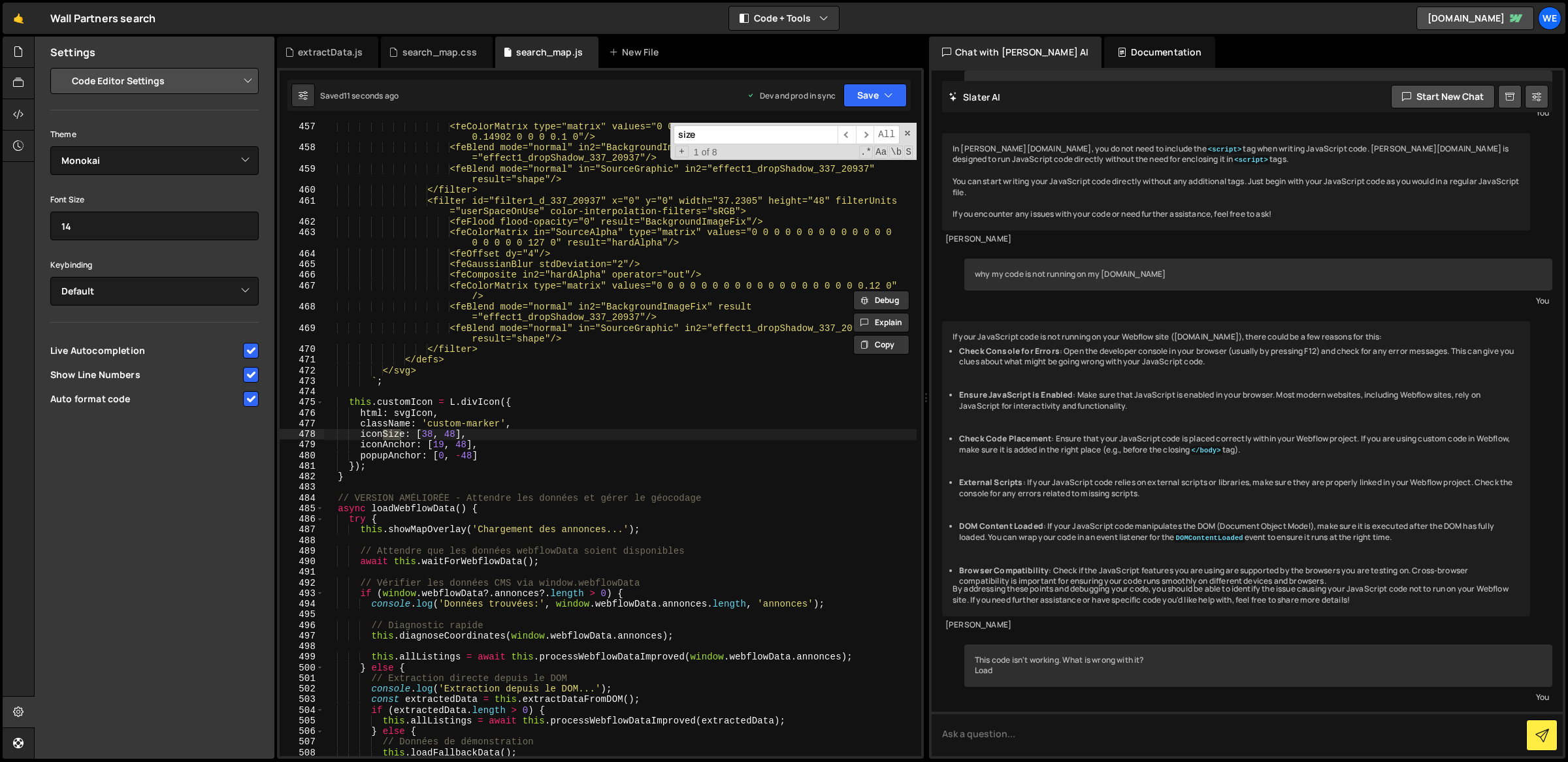
scroll to position [4956, 0]
type input "size"
click at [869, 138] on span "​" at bounding box center [864, 135] width 18 height 19
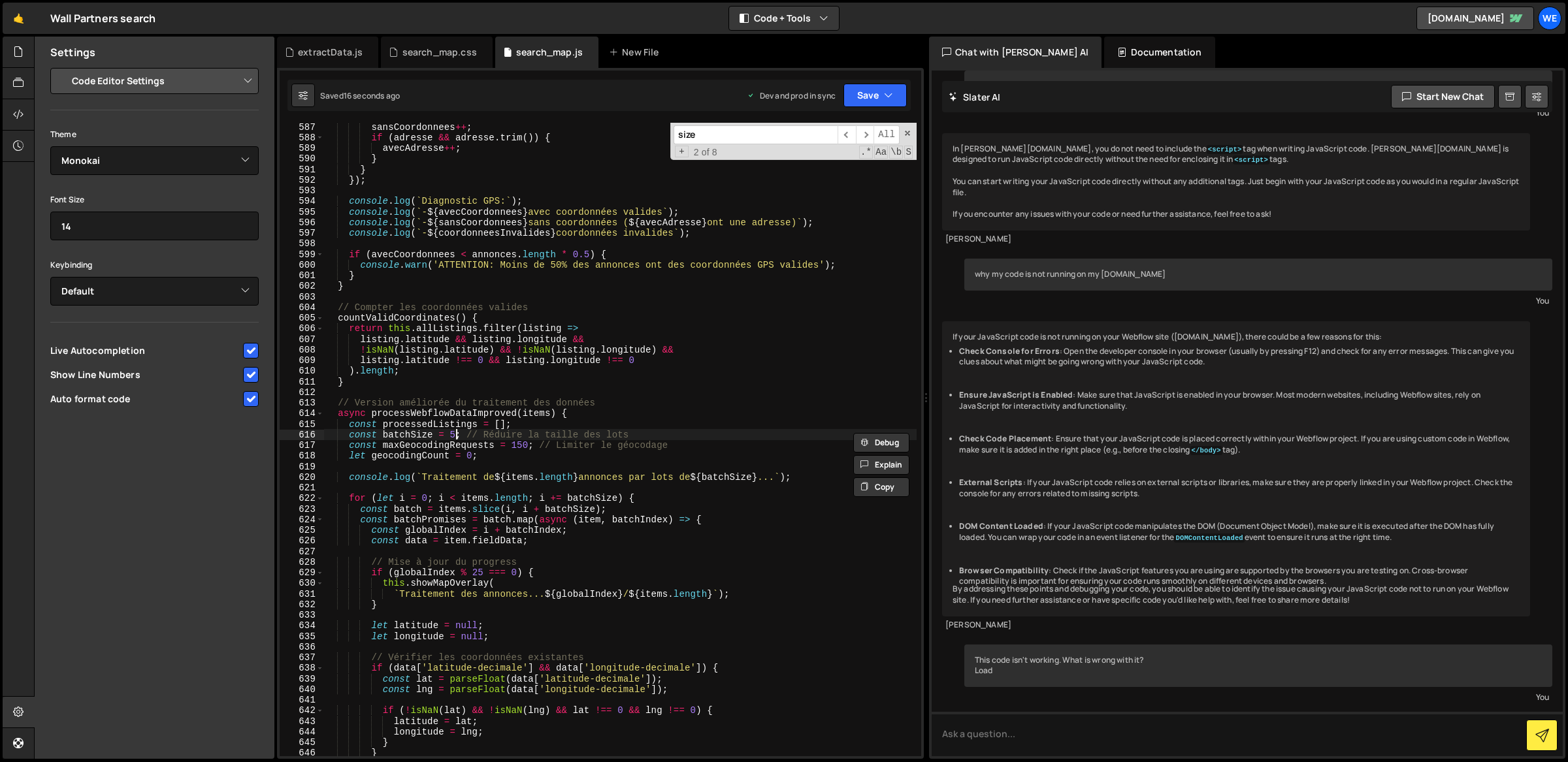
click at [453, 435] on div "sansCoordonnees ++ ; if ( adresse && adresse . trim ( )) { avecAdresse ++ ; } }…" at bounding box center [620, 449] width 593 height 656
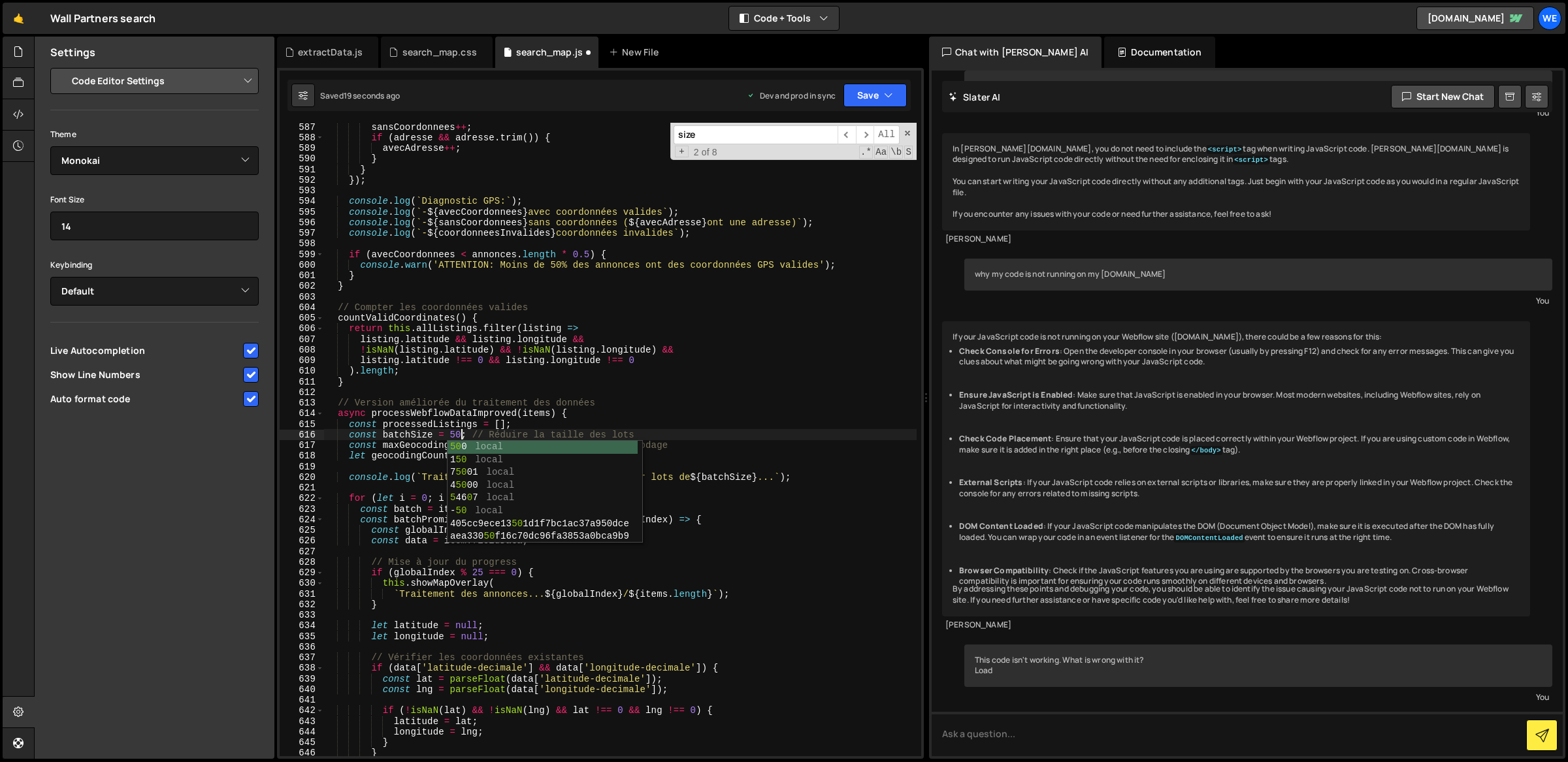
scroll to position [0, 10]
click at [872, 99] on button "Save" at bounding box center [875, 95] width 63 height 23
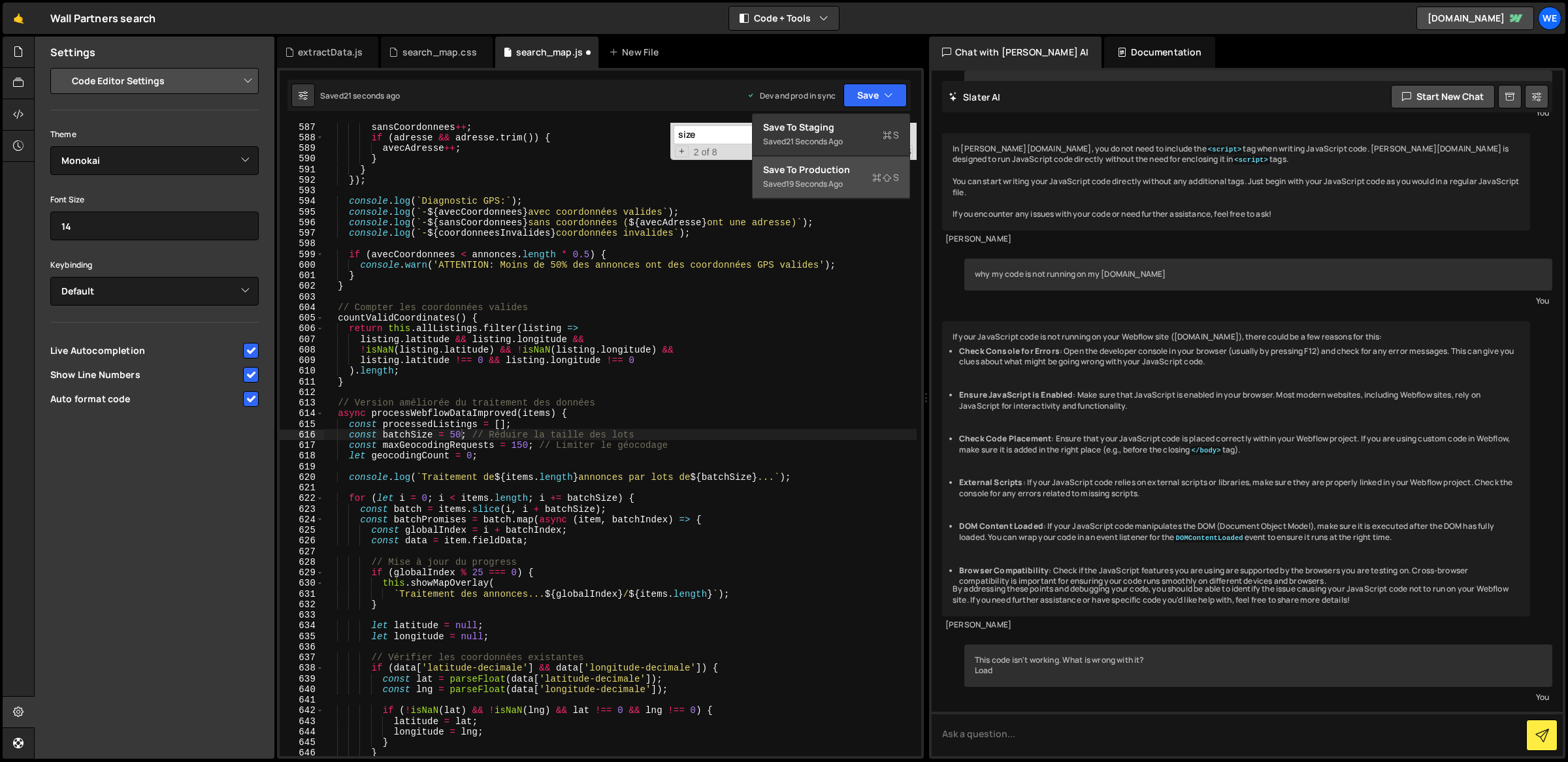
click at [848, 169] on div "Save to Production S" at bounding box center [831, 170] width 136 height 13
click at [457, 437] on div "sansCoordonnees ++ ; if ( adresse && adresse . trim ( )) { avecAdresse ++ ; } }…" at bounding box center [620, 449] width 593 height 656
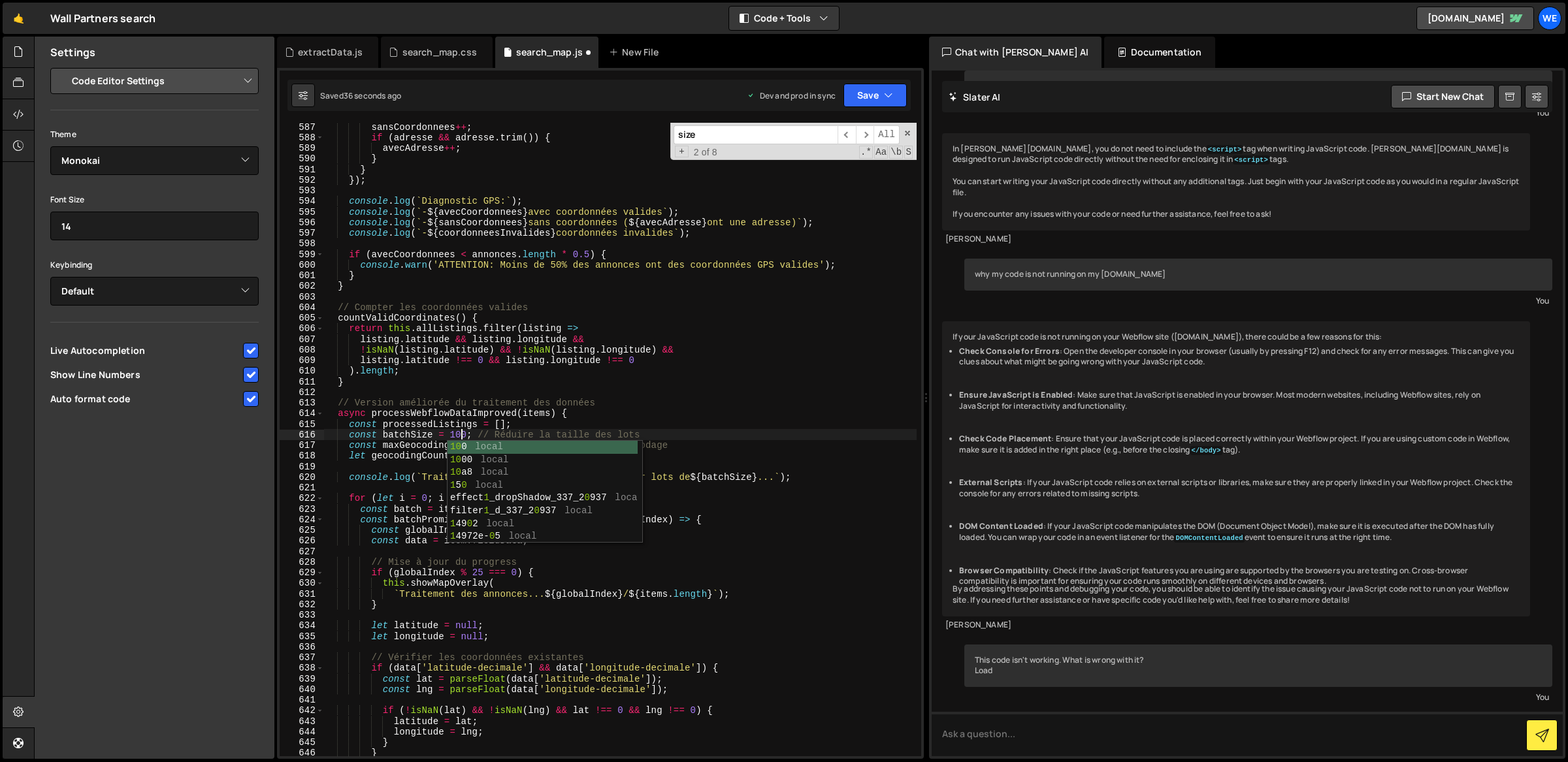
click at [423, 458] on div "sansCoordonnees ++ ; if ( adresse && adresse . trim ( )) { avecAdresse ++ ; } }…" at bounding box center [620, 449] width 593 height 656
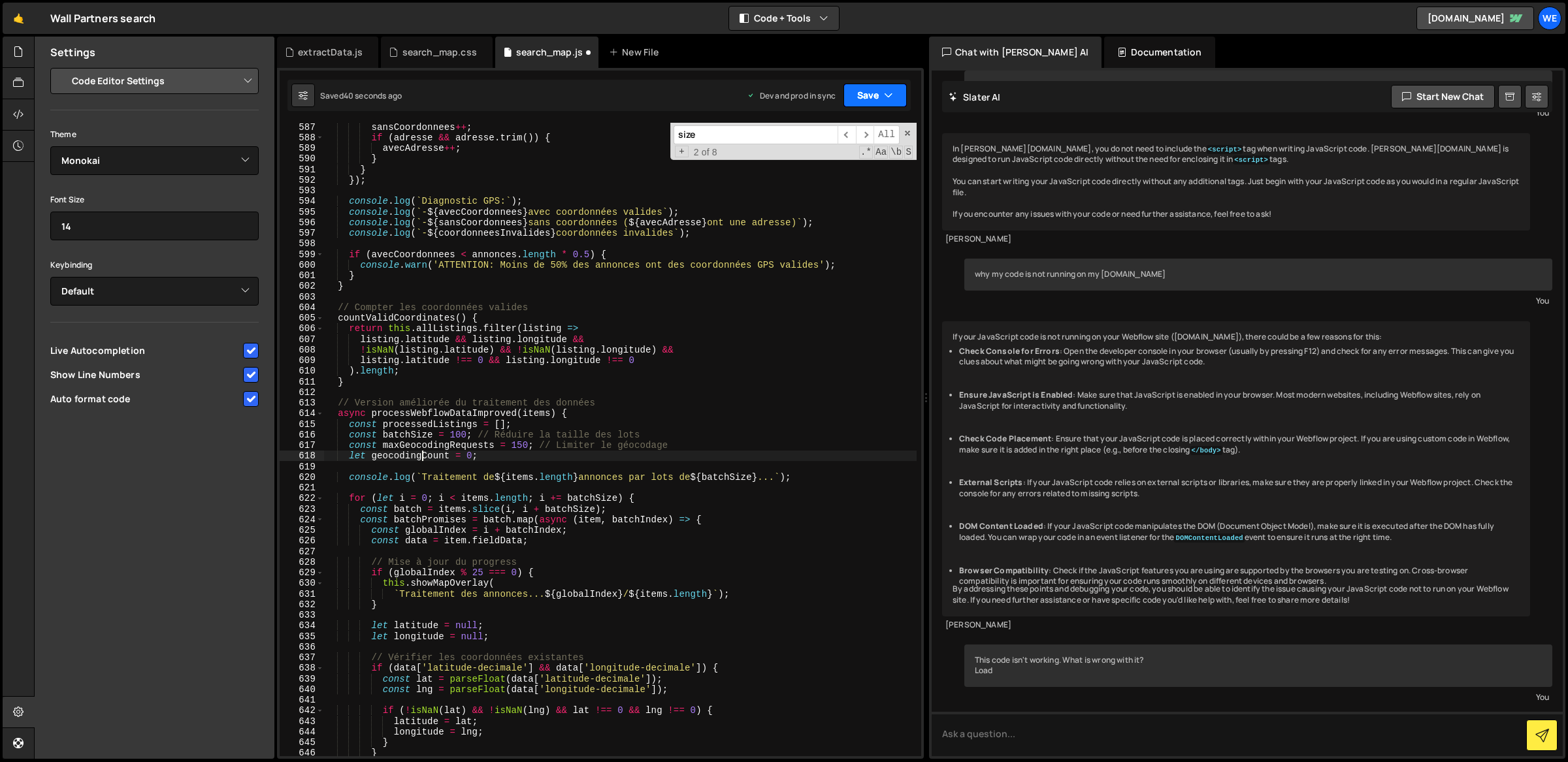
click at [895, 92] on button "Save" at bounding box center [875, 95] width 63 height 23
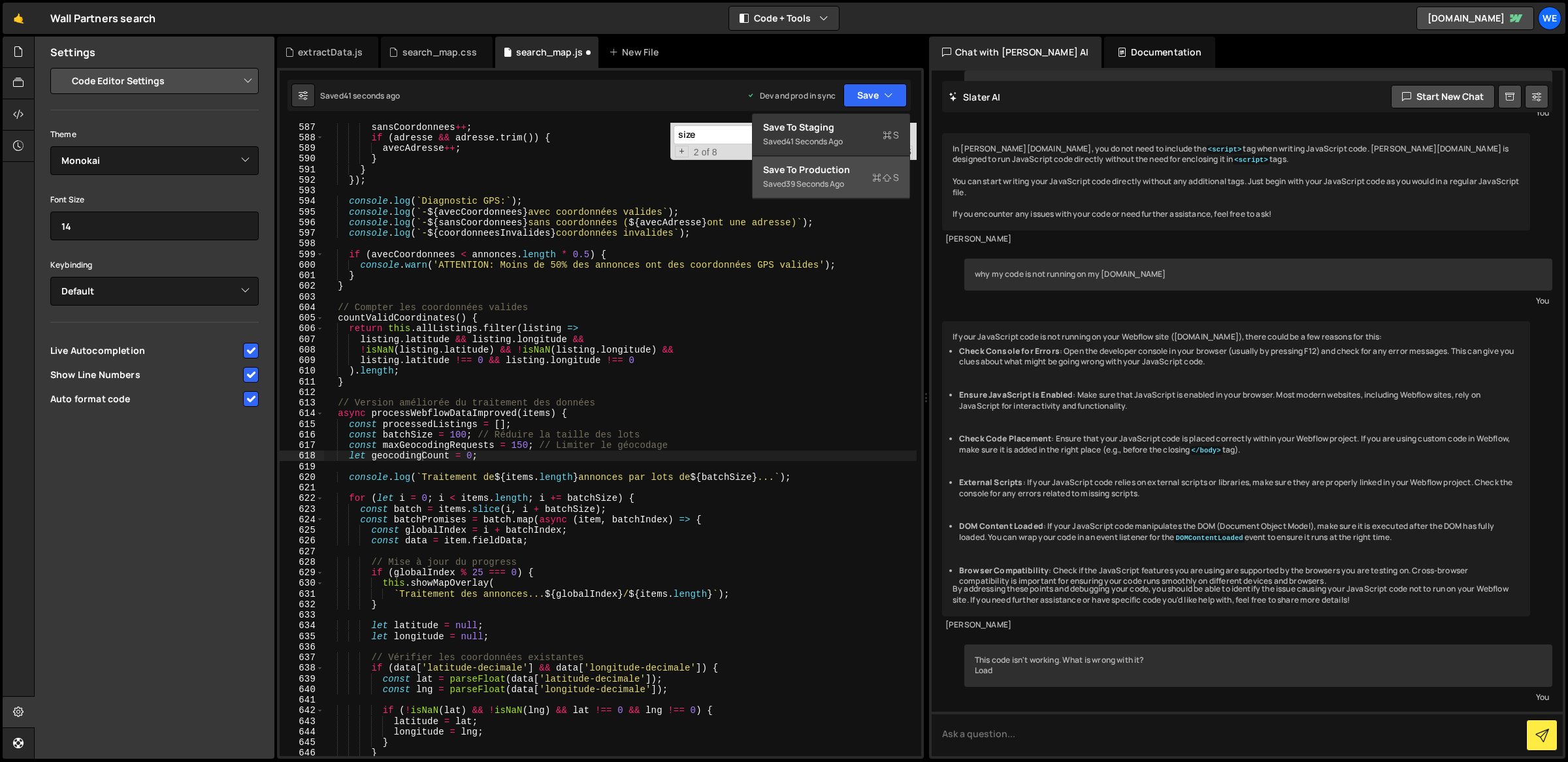
click at [851, 180] on div "Saved 39 seconds ago" at bounding box center [831, 184] width 136 height 15
click at [759, 375] on div "sansCoordonnees ++ ; if ( adresse && adresse . trim ( )) { avecAdresse ++ ; } }…" at bounding box center [620, 449] width 593 height 656
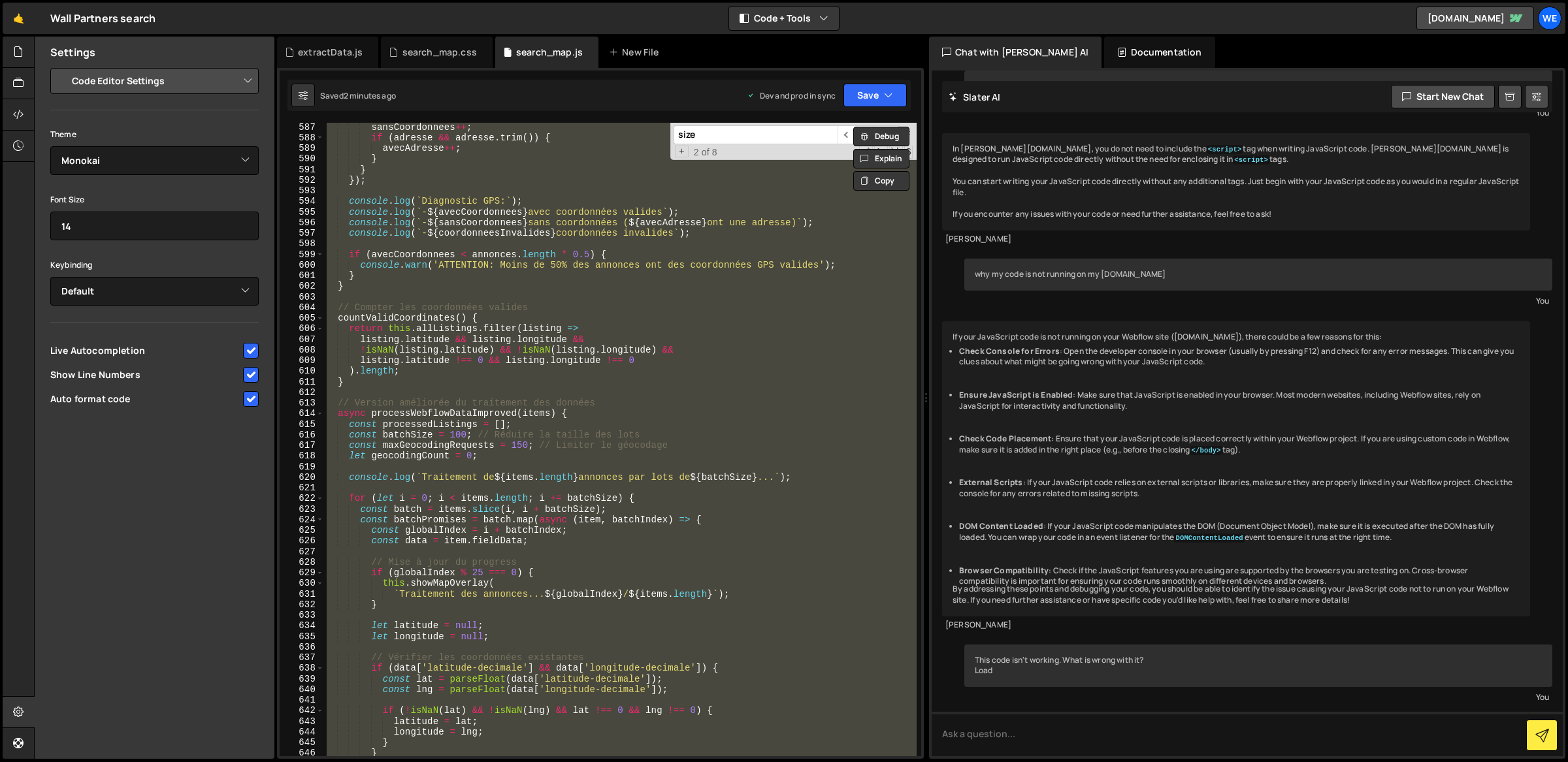
paste textarea "}"
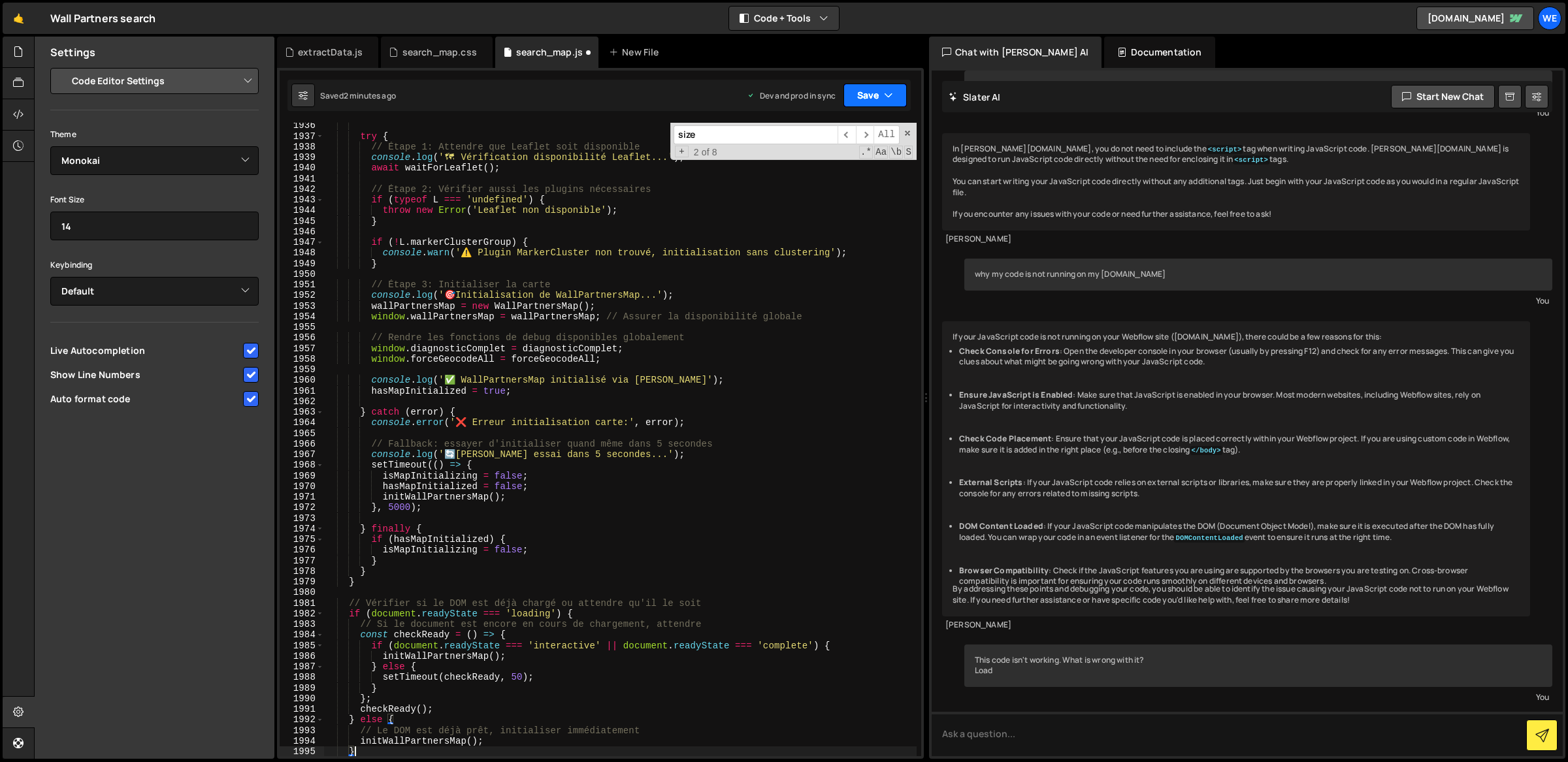
click at [886, 103] on button "Save" at bounding box center [875, 95] width 63 height 23
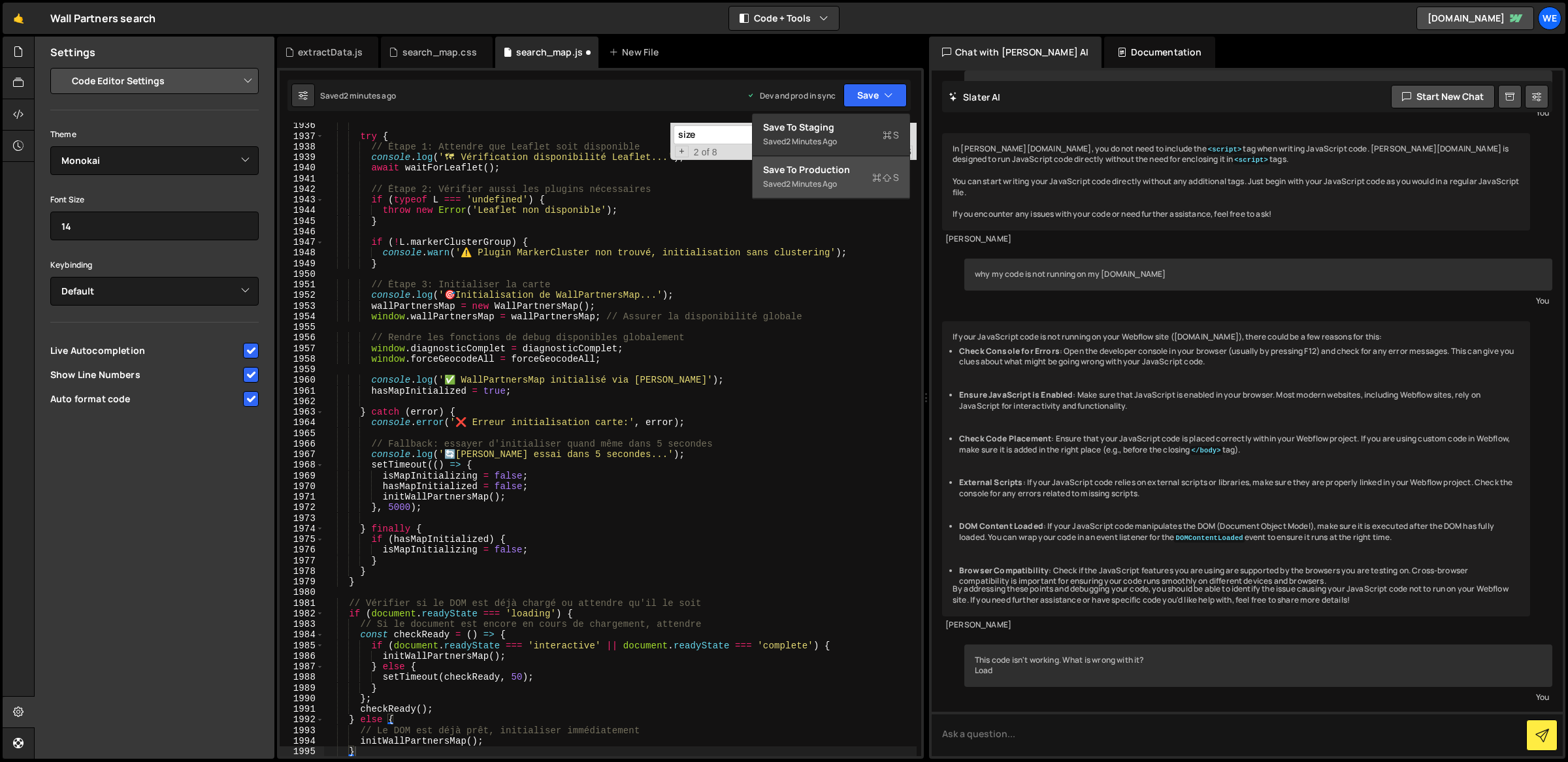
click at [844, 174] on div "Save to Production S" at bounding box center [831, 170] width 136 height 13
type textarea "// Le DOM est déjà prêt, initialiser immédiatement"
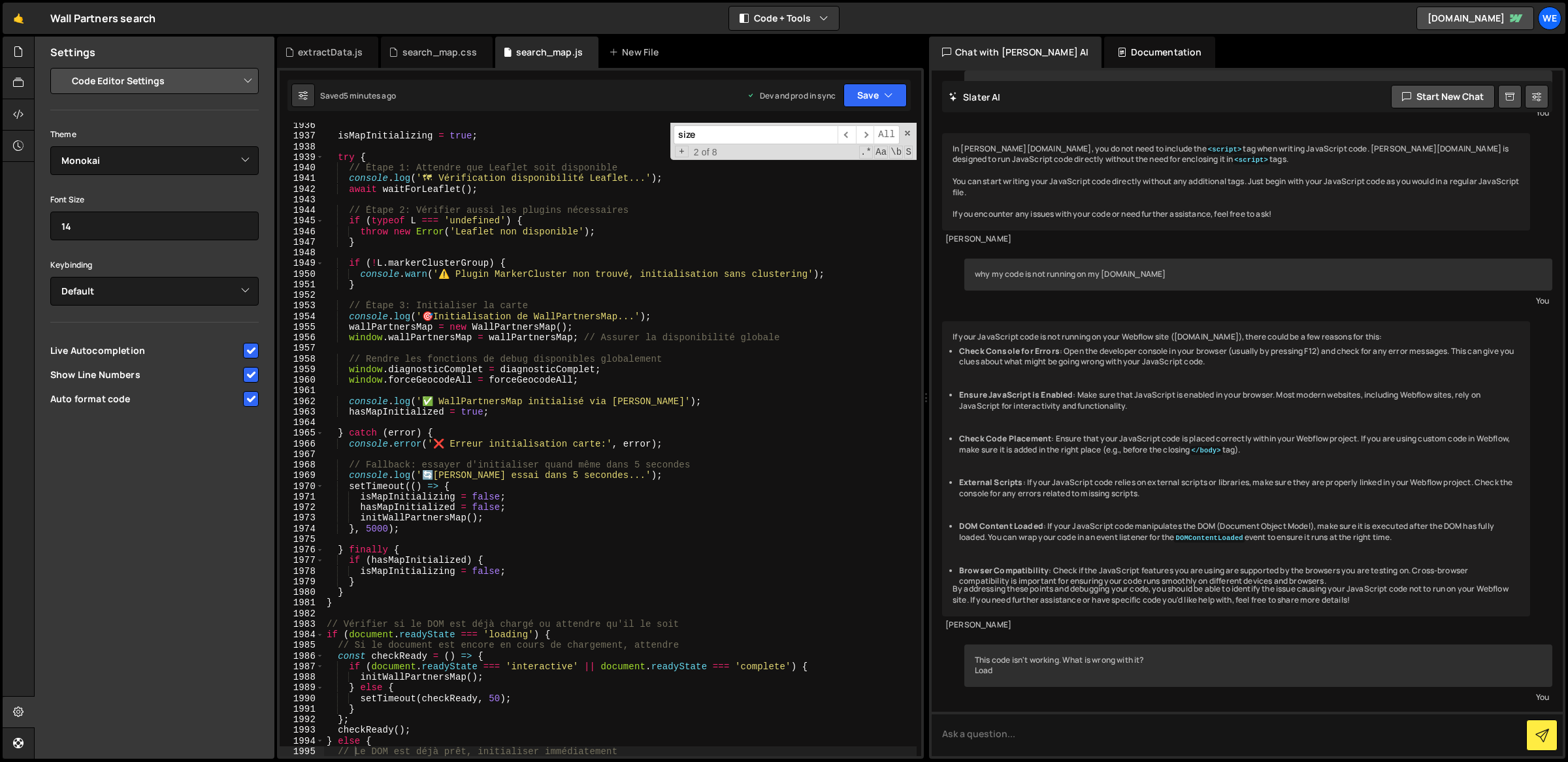
click at [663, 421] on div "isMapInitializing = true ; try { // Étape 1: Attendre que Leaflet soit disponib…" at bounding box center [620, 448] width 593 height 656
click at [695, 127] on input "size" at bounding box center [756, 135] width 164 height 19
click at [694, 135] on input "size" at bounding box center [756, 135] width 164 height 19
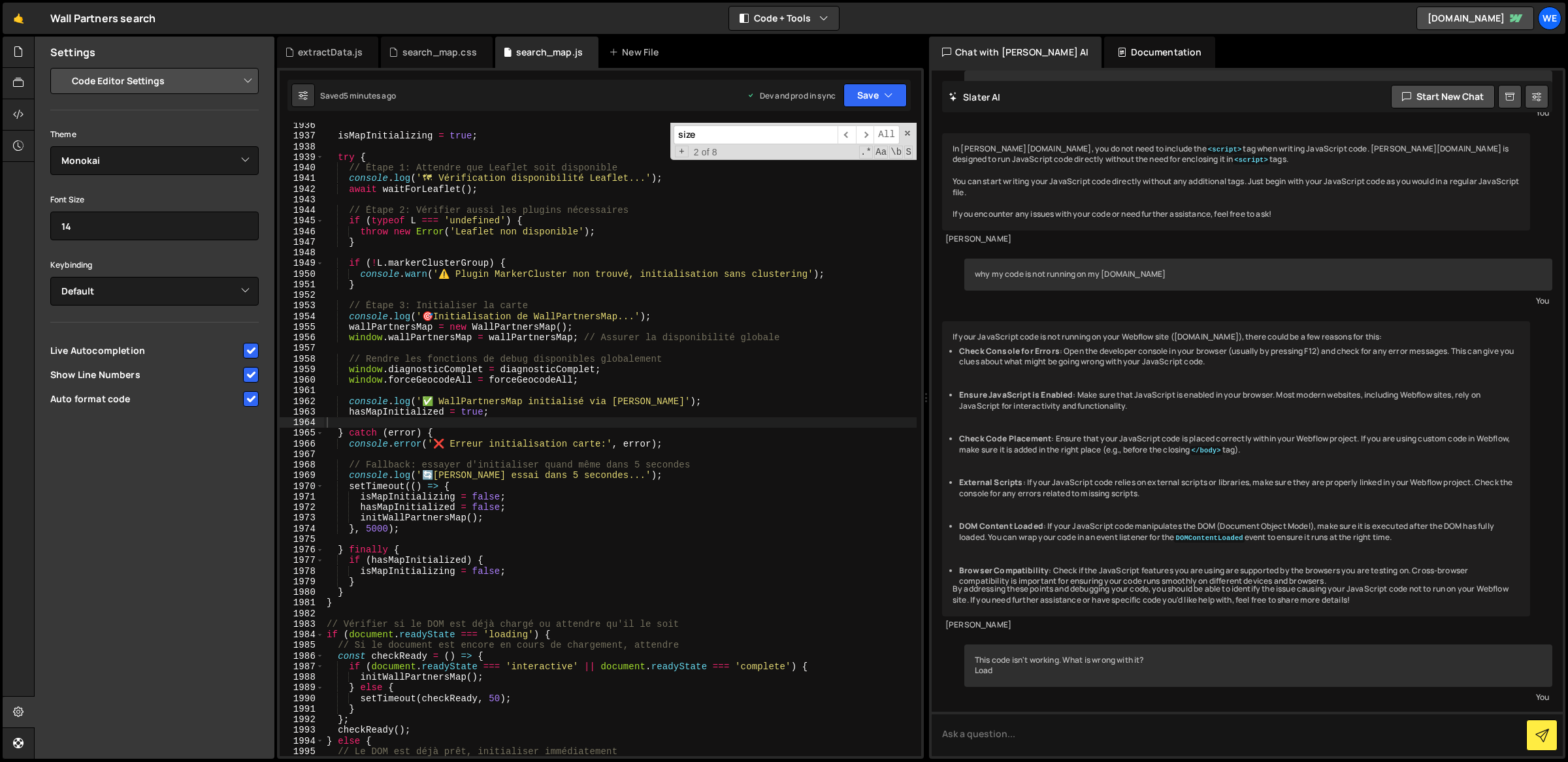
type input "t"
type textarea "} catch (error) {"
type input "ti"
type textarea "console.error('❌ Erreur initialisation carte:', error);"
type input "tim"
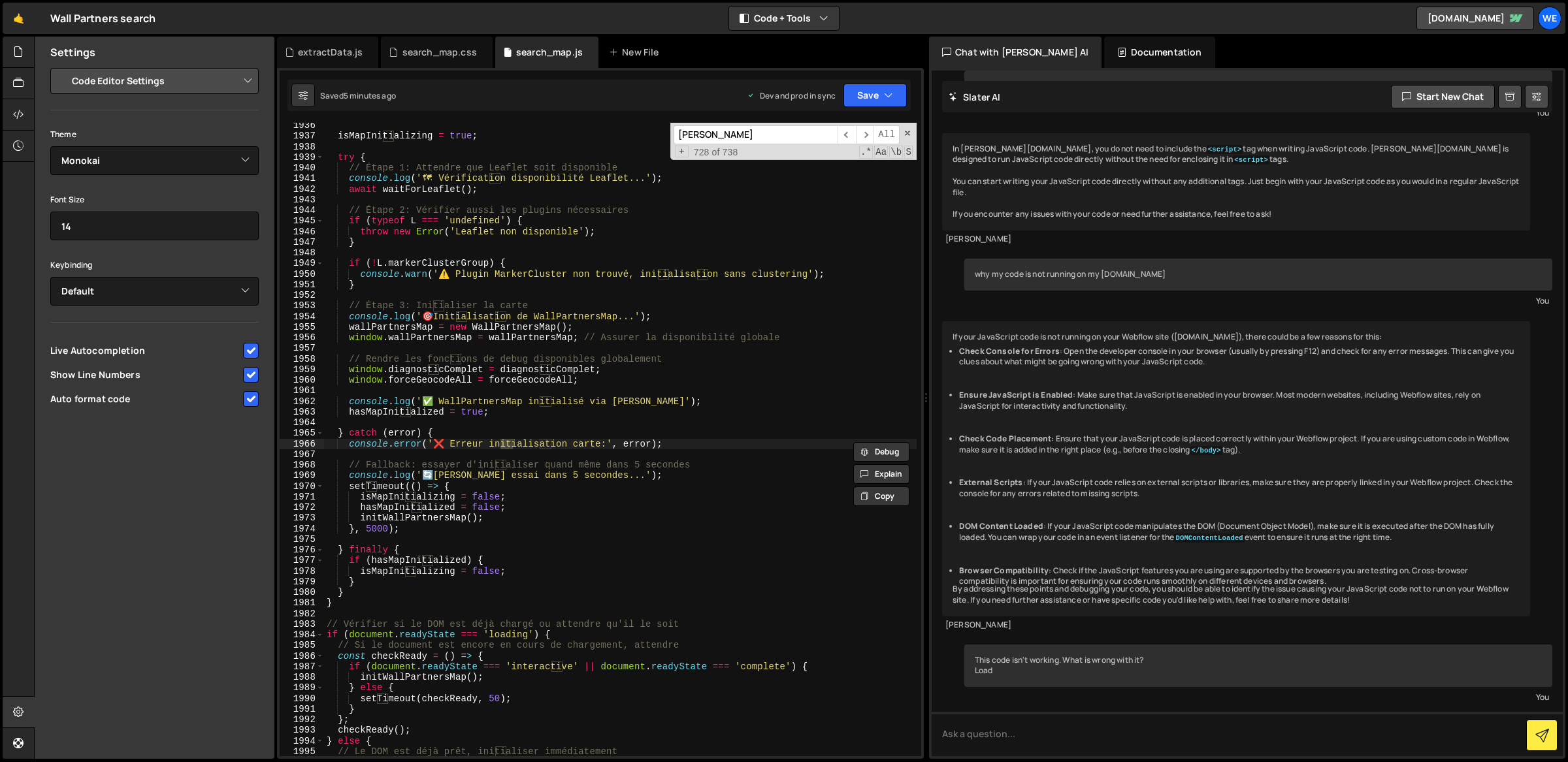
type textarea "setTimeout(() => {"
type input "timeout"
click at [863, 135] on span "​" at bounding box center [864, 135] width 18 height 19
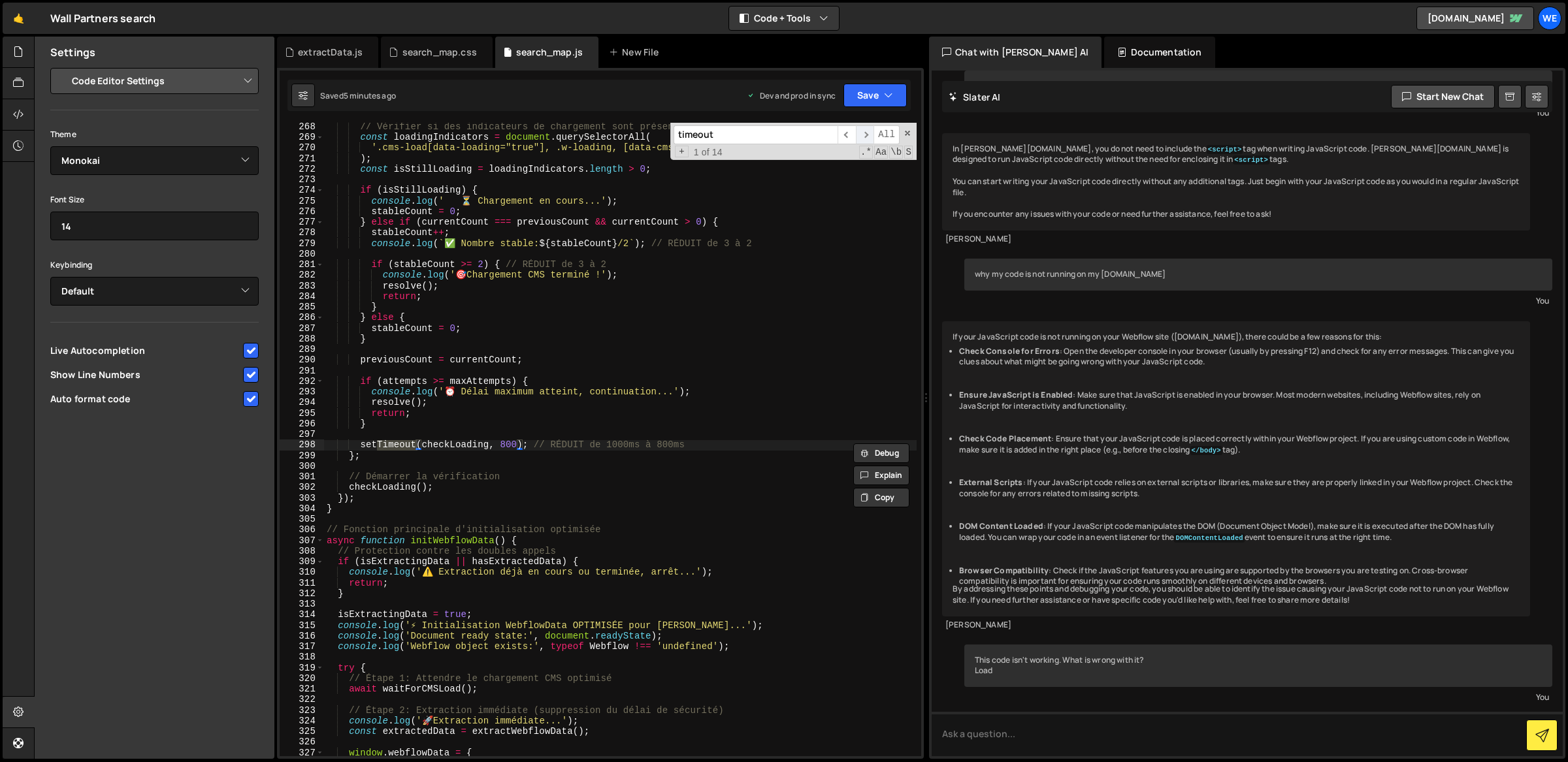
click at [863, 135] on span "​" at bounding box center [864, 135] width 18 height 19
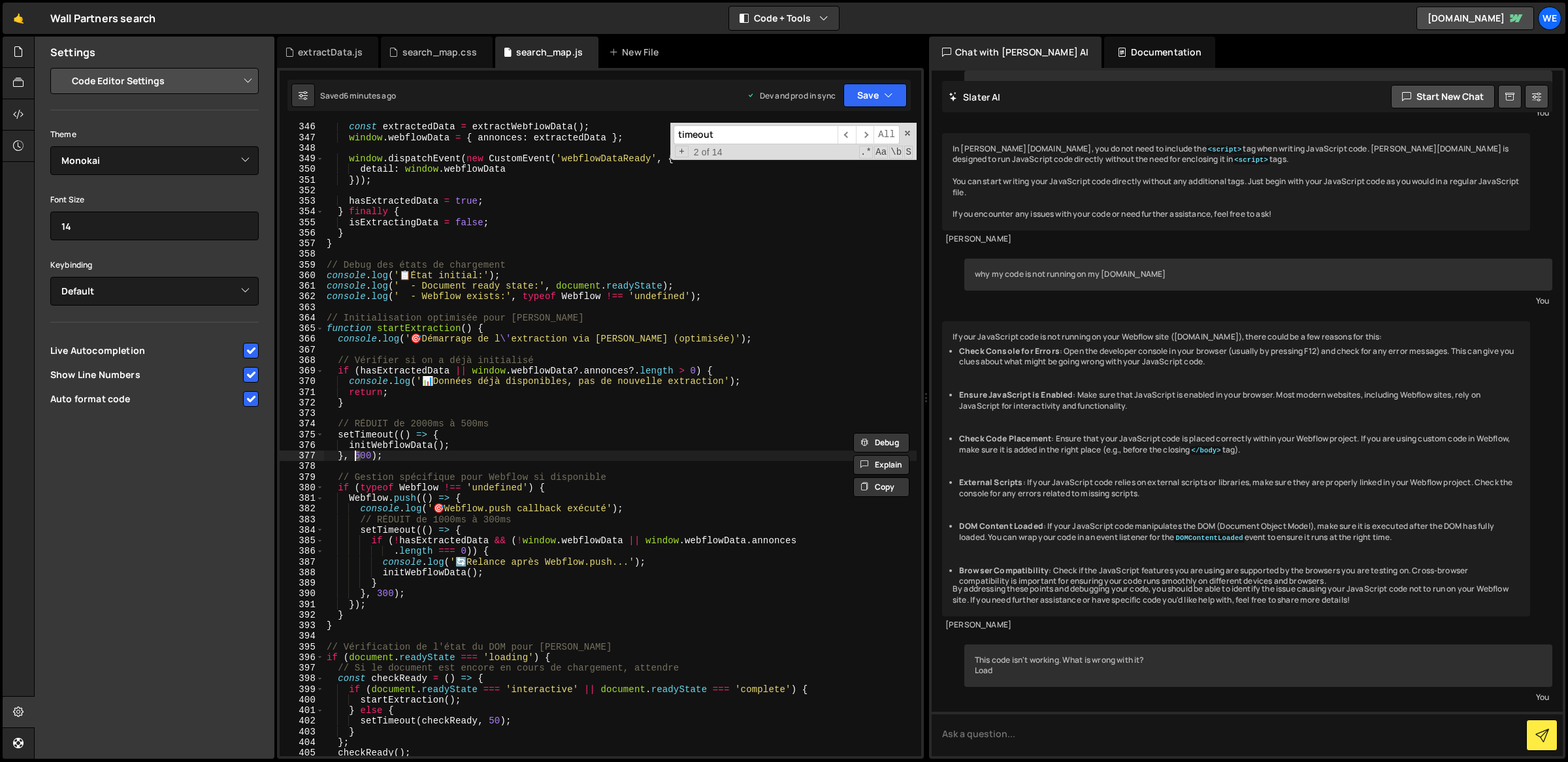
click at [356, 454] on div "const extractedData = extractWebflowData ( ) ; window . webflowData = { annonce…" at bounding box center [620, 449] width 593 height 656
type textarea "}, 100);"
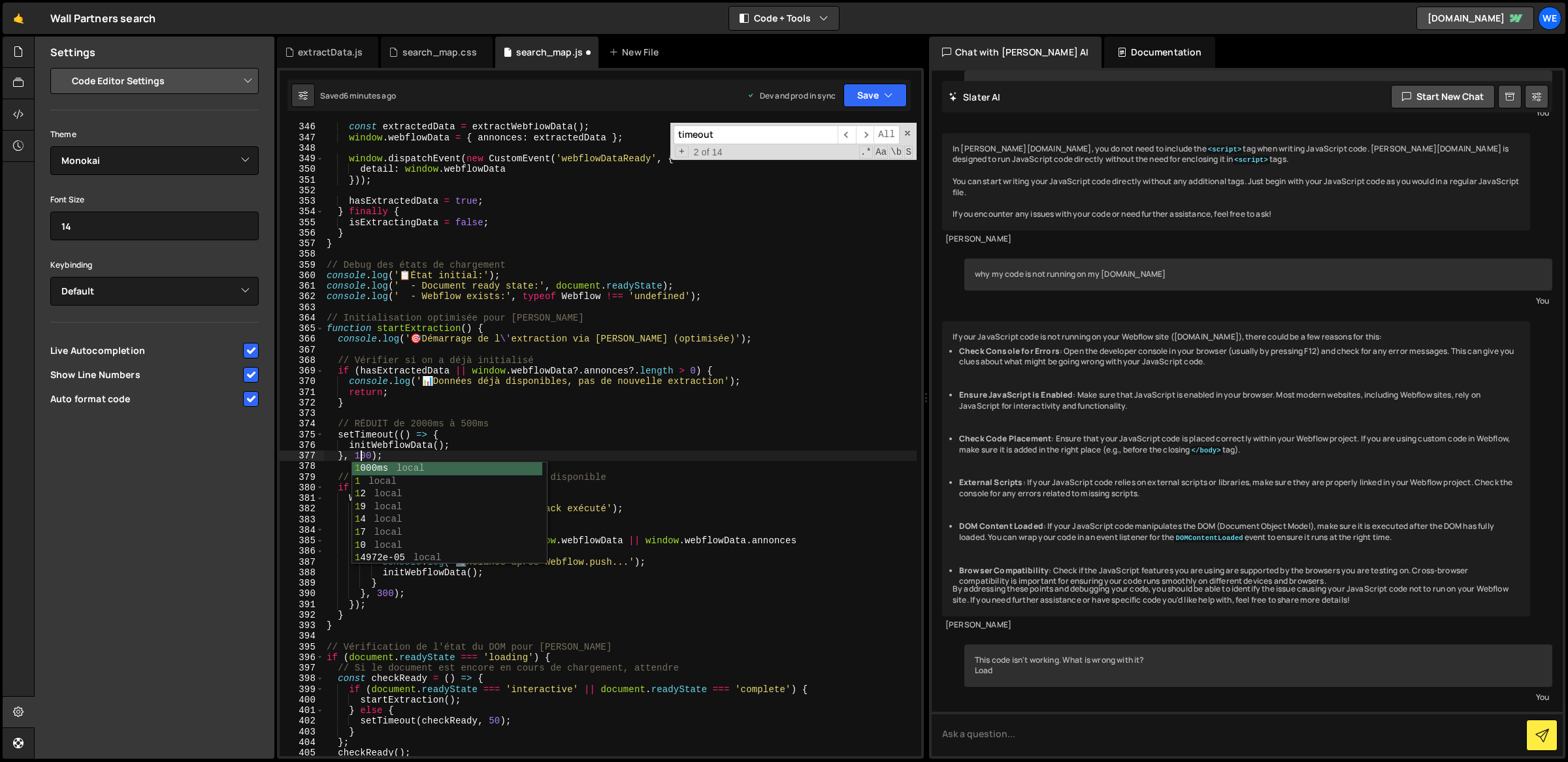
scroll to position [0, 2]
click at [560, 417] on div "const extractedData = extractWebflowData ( ) ; window . webflowData = { annonce…" at bounding box center [620, 449] width 593 height 656
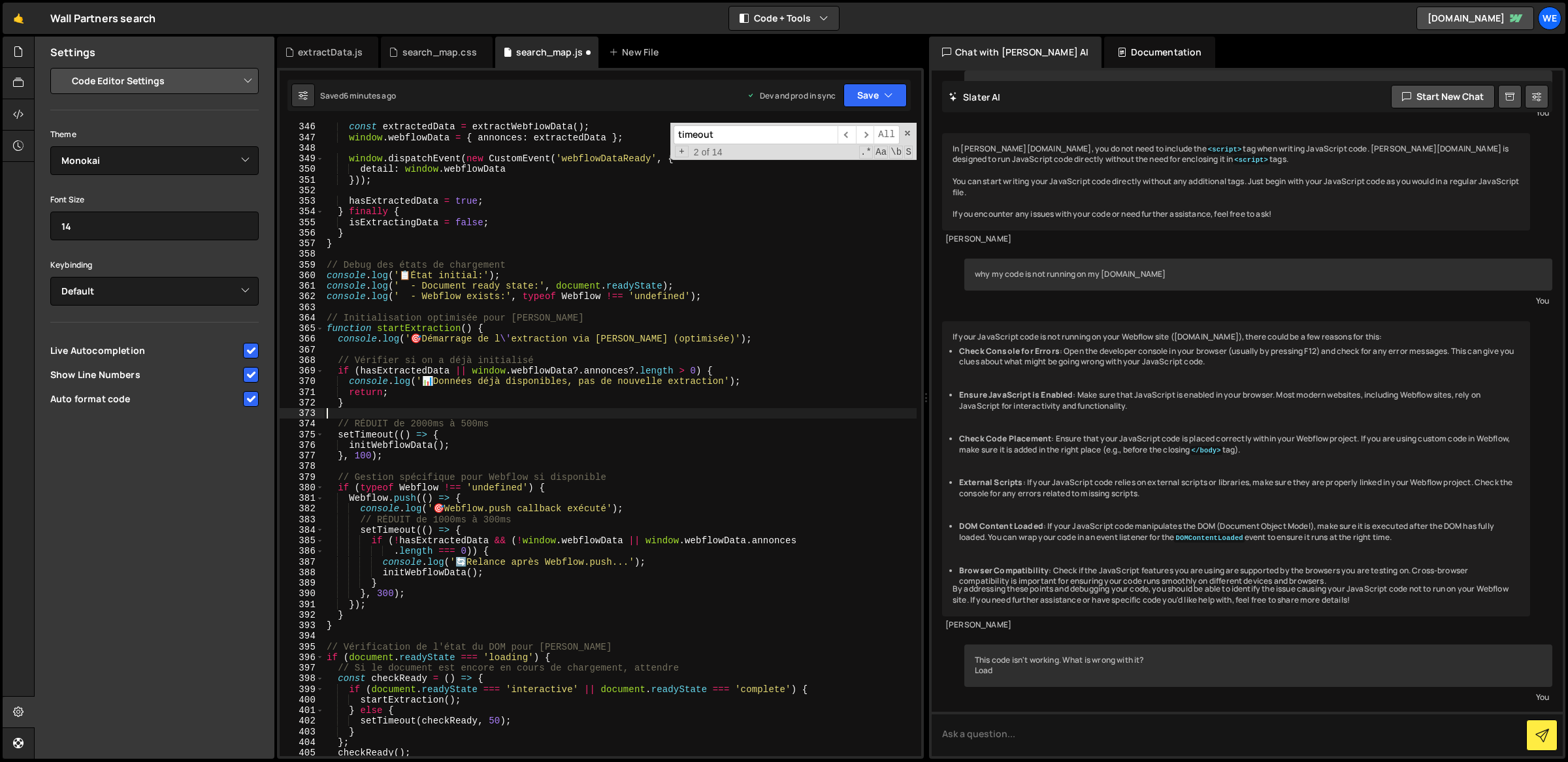
scroll to position [0, 0]
click at [367, 456] on div "const extractedData = extractWebflowData ( ) ; window . webflowData = { annonce…" at bounding box center [620, 449] width 593 height 656
click at [530, 418] on div "const extractedData = extractWebflowData ( ) ; window . webflowData = { annonce…" at bounding box center [620, 449] width 593 height 656
click at [884, 95] on icon "button" at bounding box center [888, 95] width 9 height 13
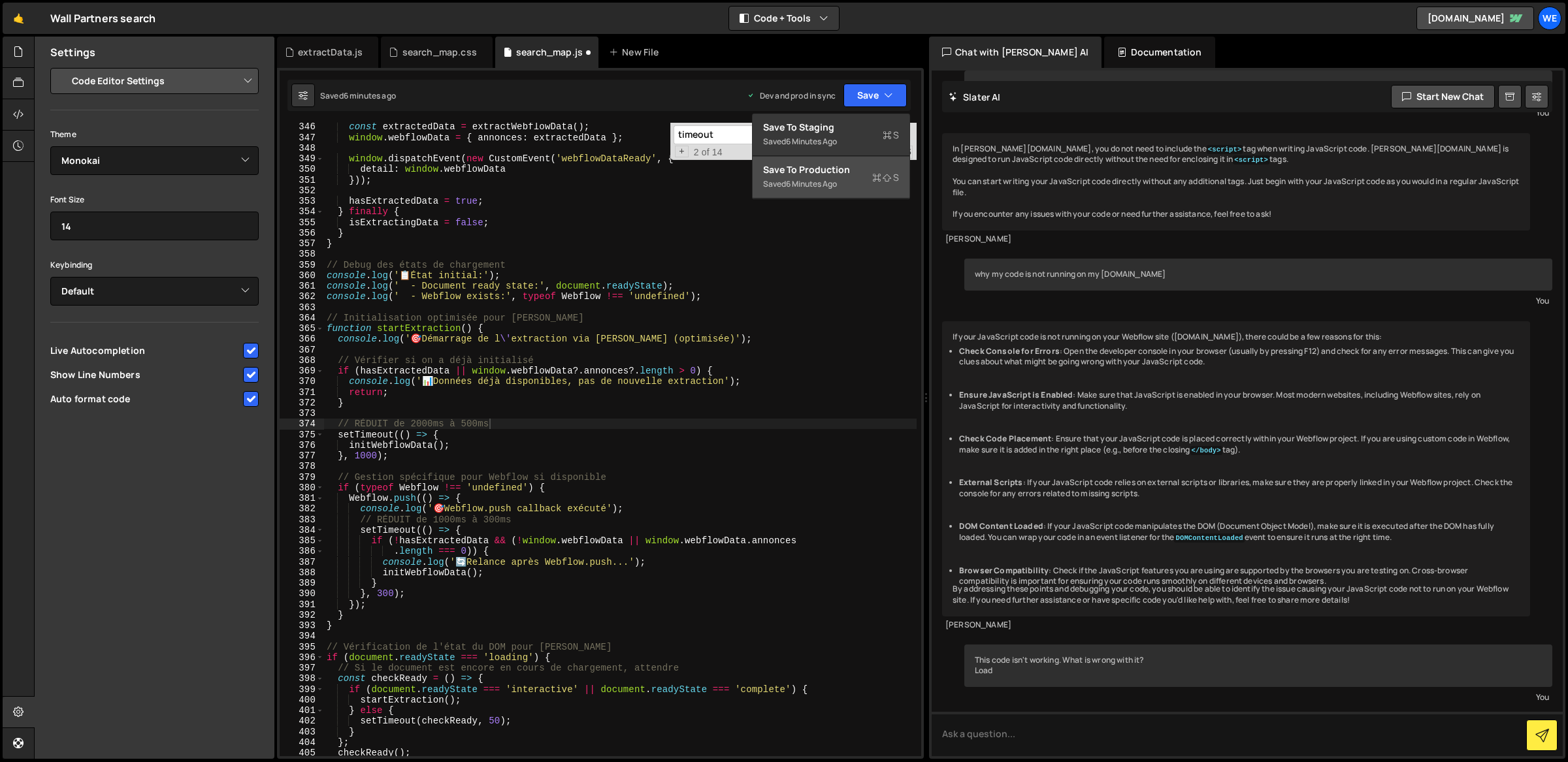
click at [825, 174] on div "Save to Production S" at bounding box center [831, 170] width 136 height 13
type textarea "}, 1000);"
click at [539, 459] on div "const extractedData = extractWebflowData ( ) ; window . webflowData = { annonce…" at bounding box center [620, 449] width 593 height 656
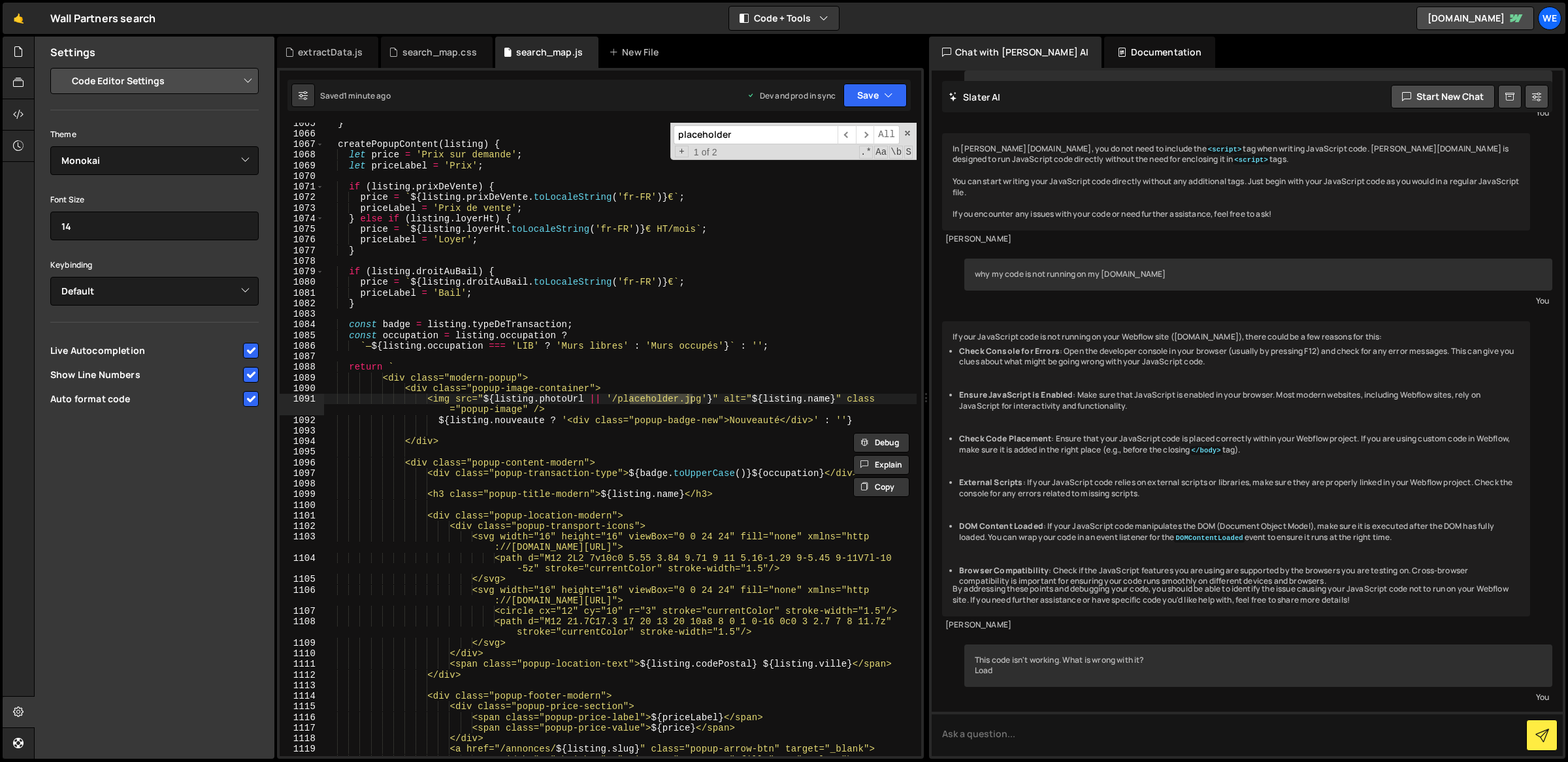
scroll to position [11434, 0]
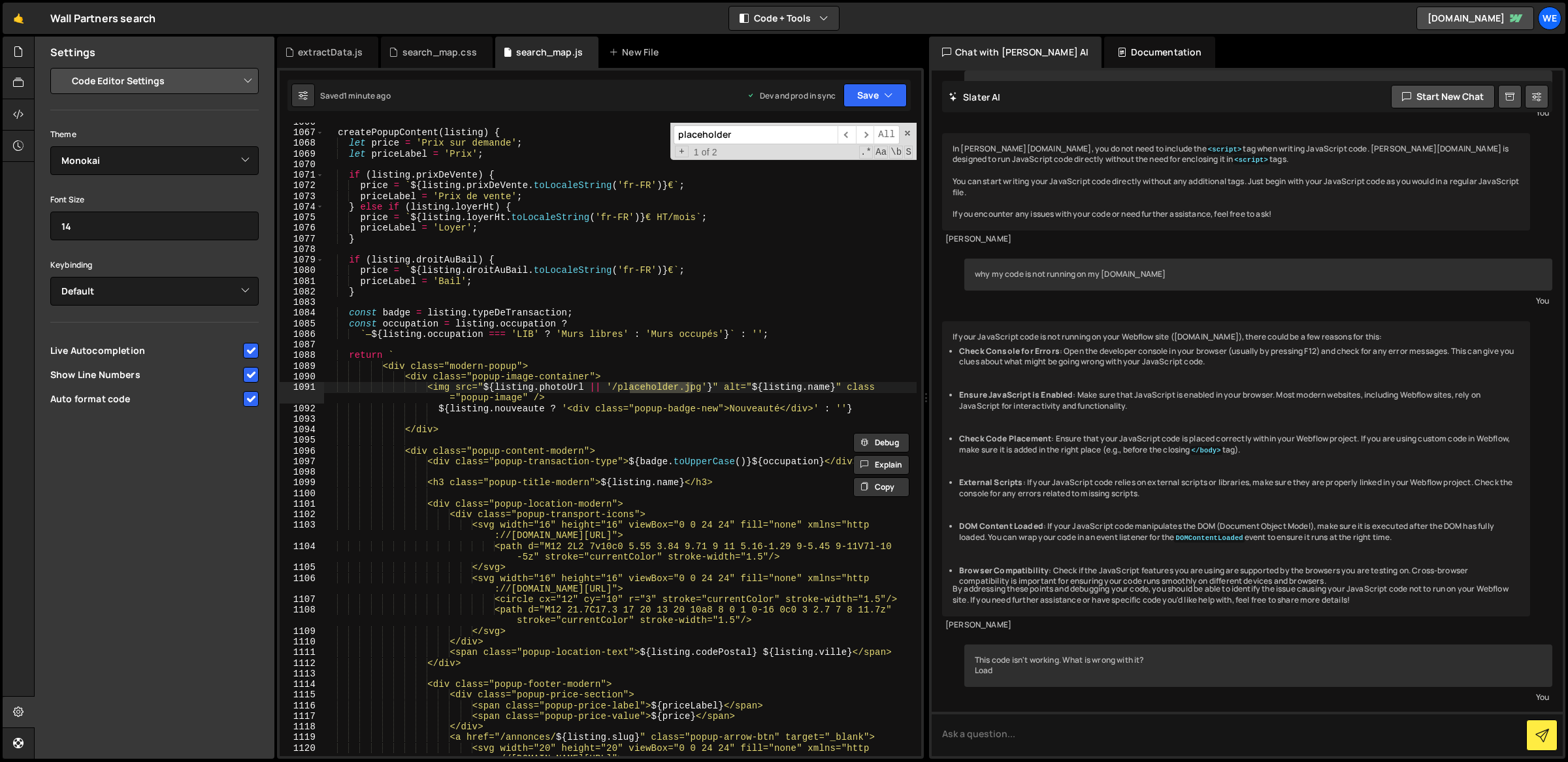
type input "placeholder"
type textarea "<img src="${listing.photoUrl || '/placeholder.jpg'}" alt="${listing.name}" clas…"
click at [581, 390] on div "createPopupContent ( listing ) { let price = 'Prix sur demande' ; let priceLabe…" at bounding box center [620, 450] width 593 height 666
click at [726, 130] on input "placeholder" at bounding box center [756, 135] width 164 height 19
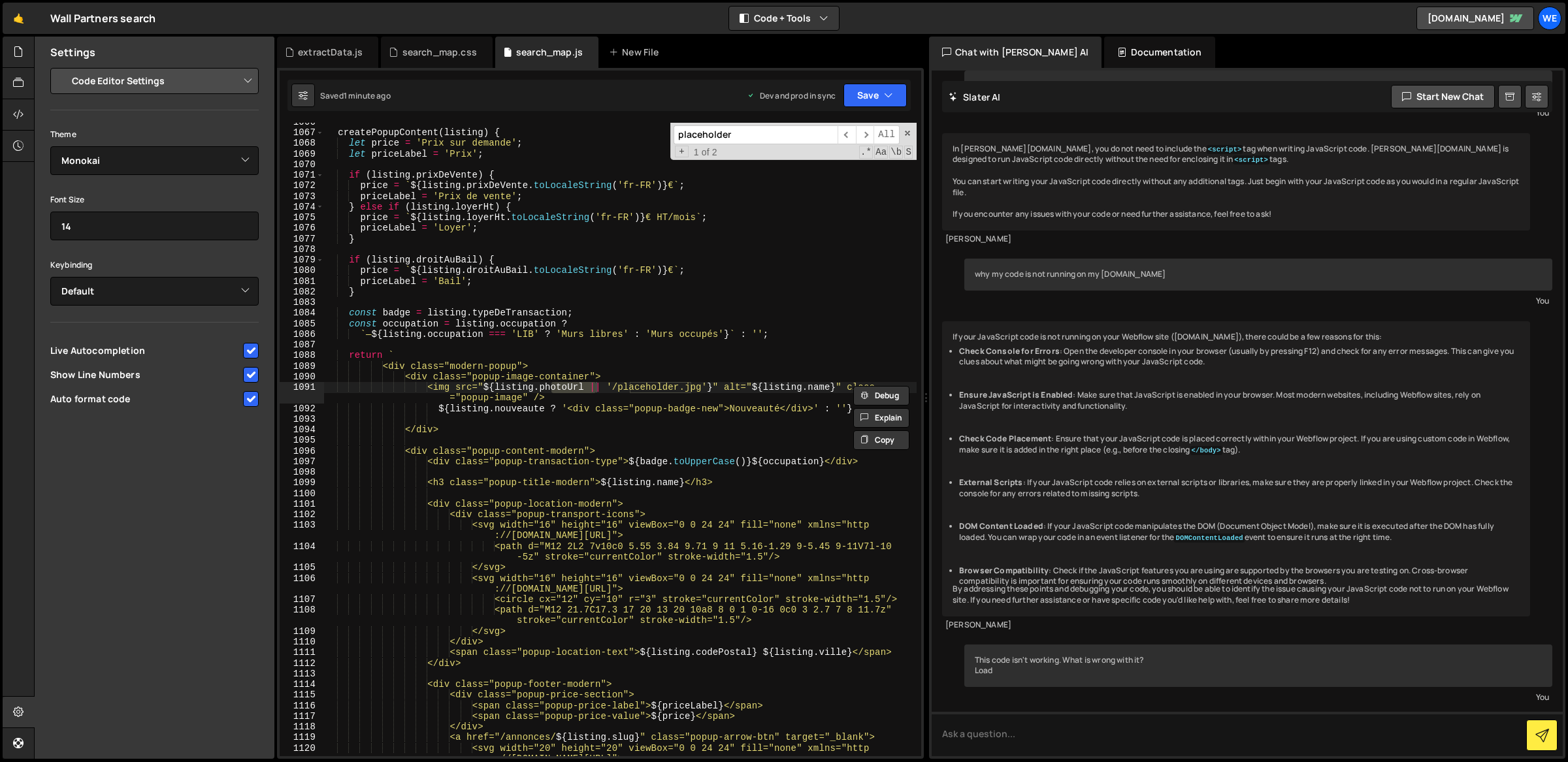
click at [726, 130] on input "placeholder" at bounding box center [756, 135] width 164 height 19
paste input "hotoUrl"
type input "photoUrl"
click at [862, 138] on span "​" at bounding box center [864, 135] width 18 height 19
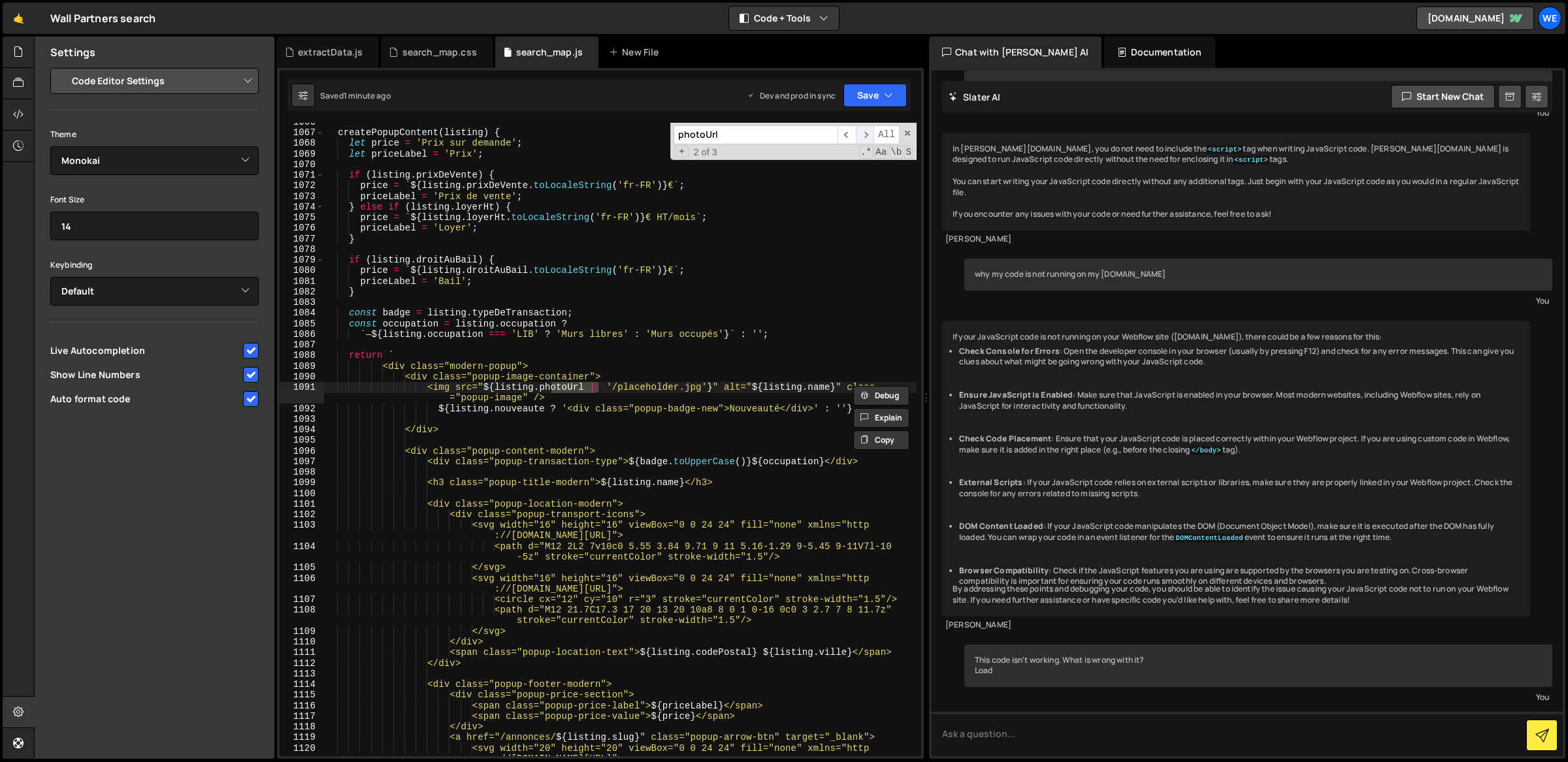
scroll to position [13164, 0]
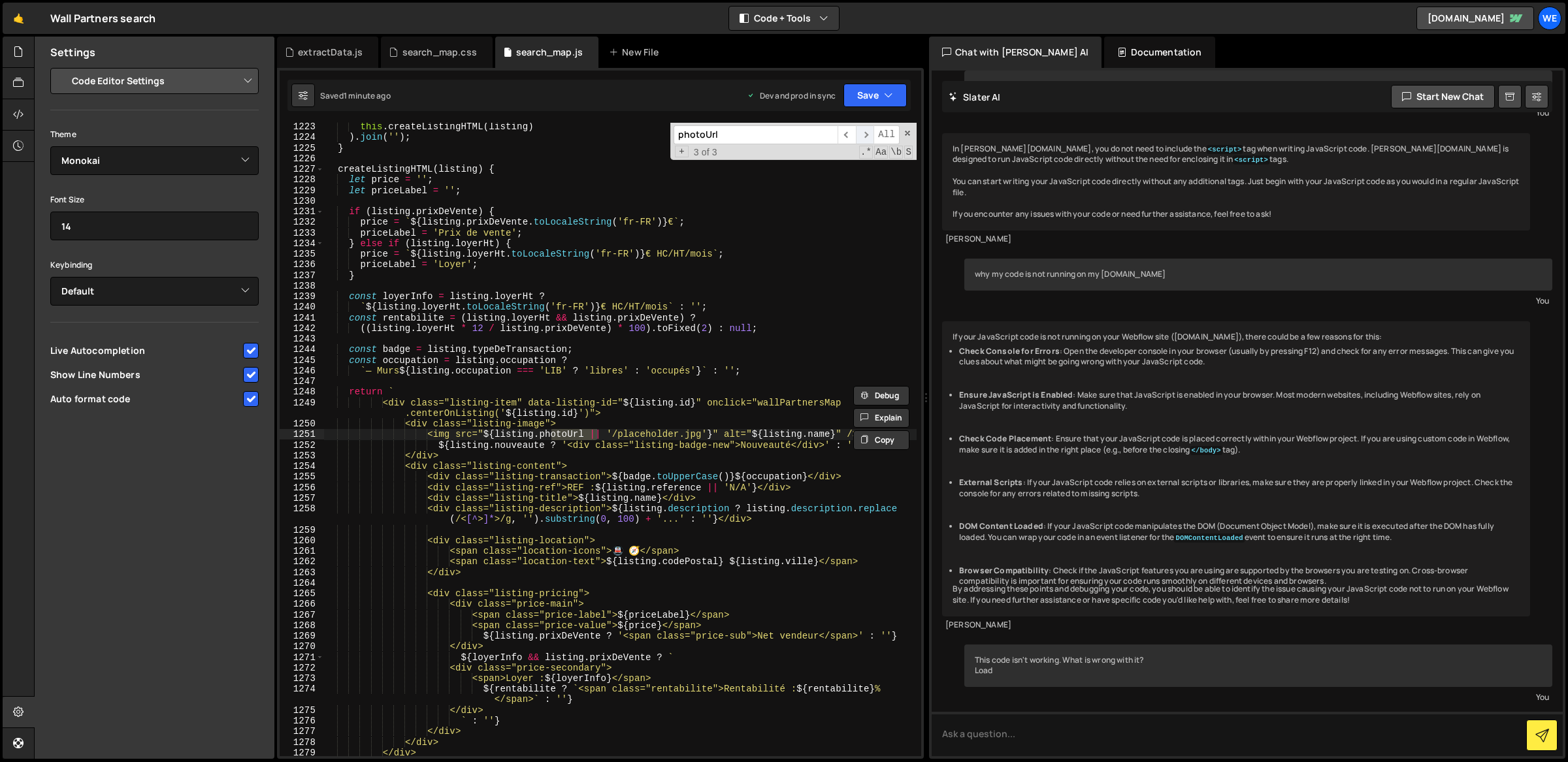
click at [862, 138] on span "​" at bounding box center [864, 135] width 18 height 19
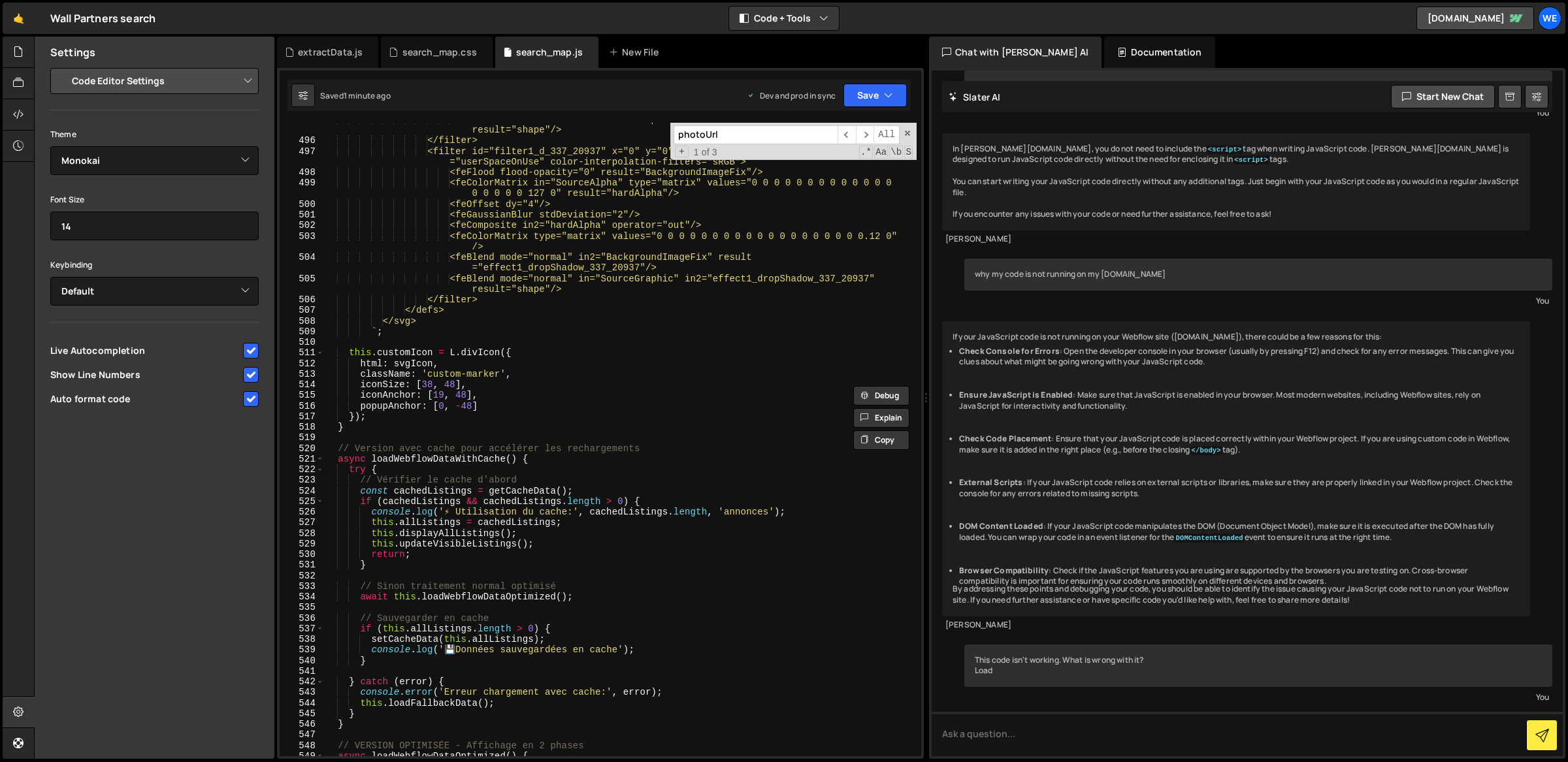
scroll to position [5244, 0]
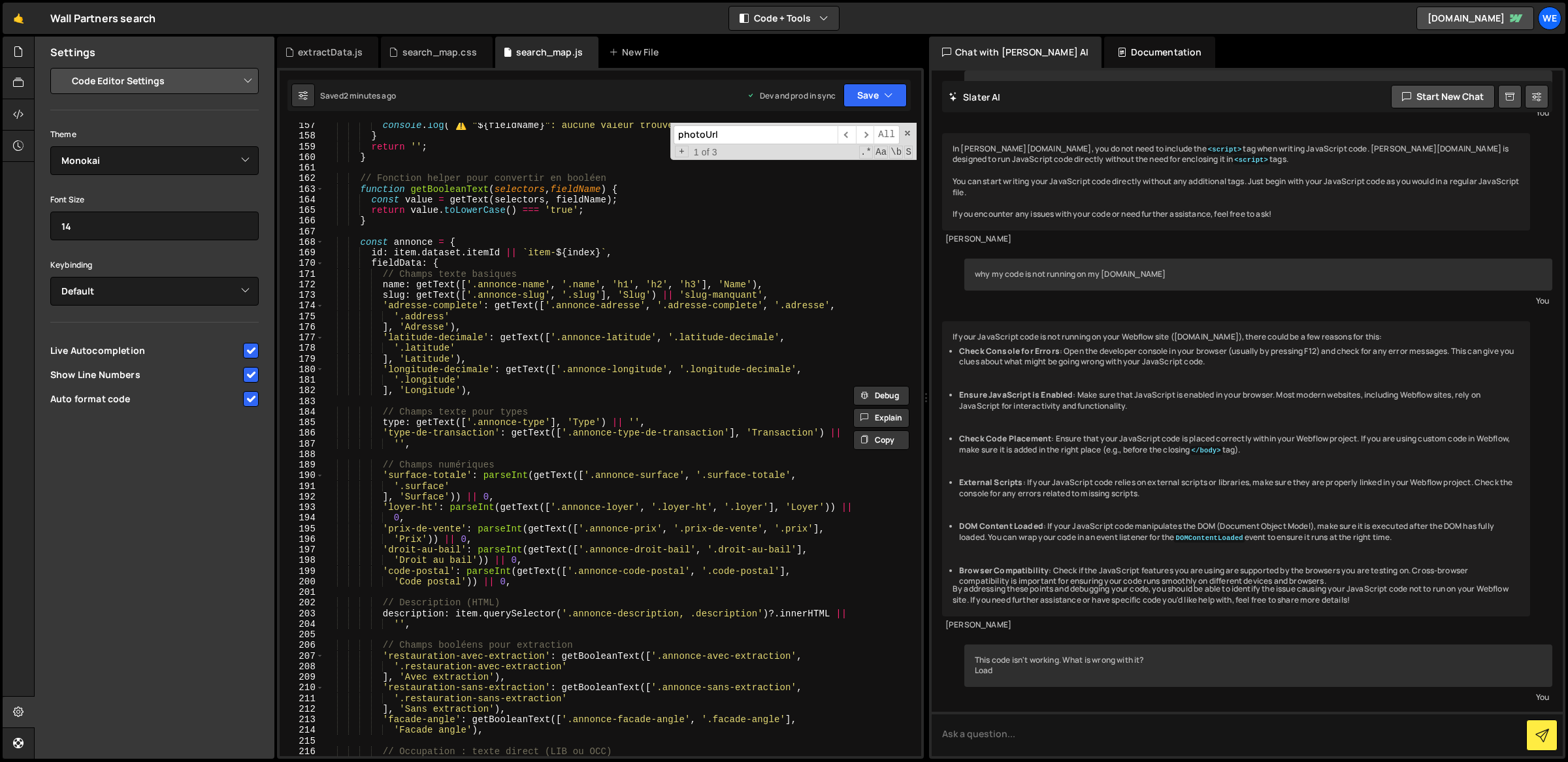
scroll to position [1776, 0]
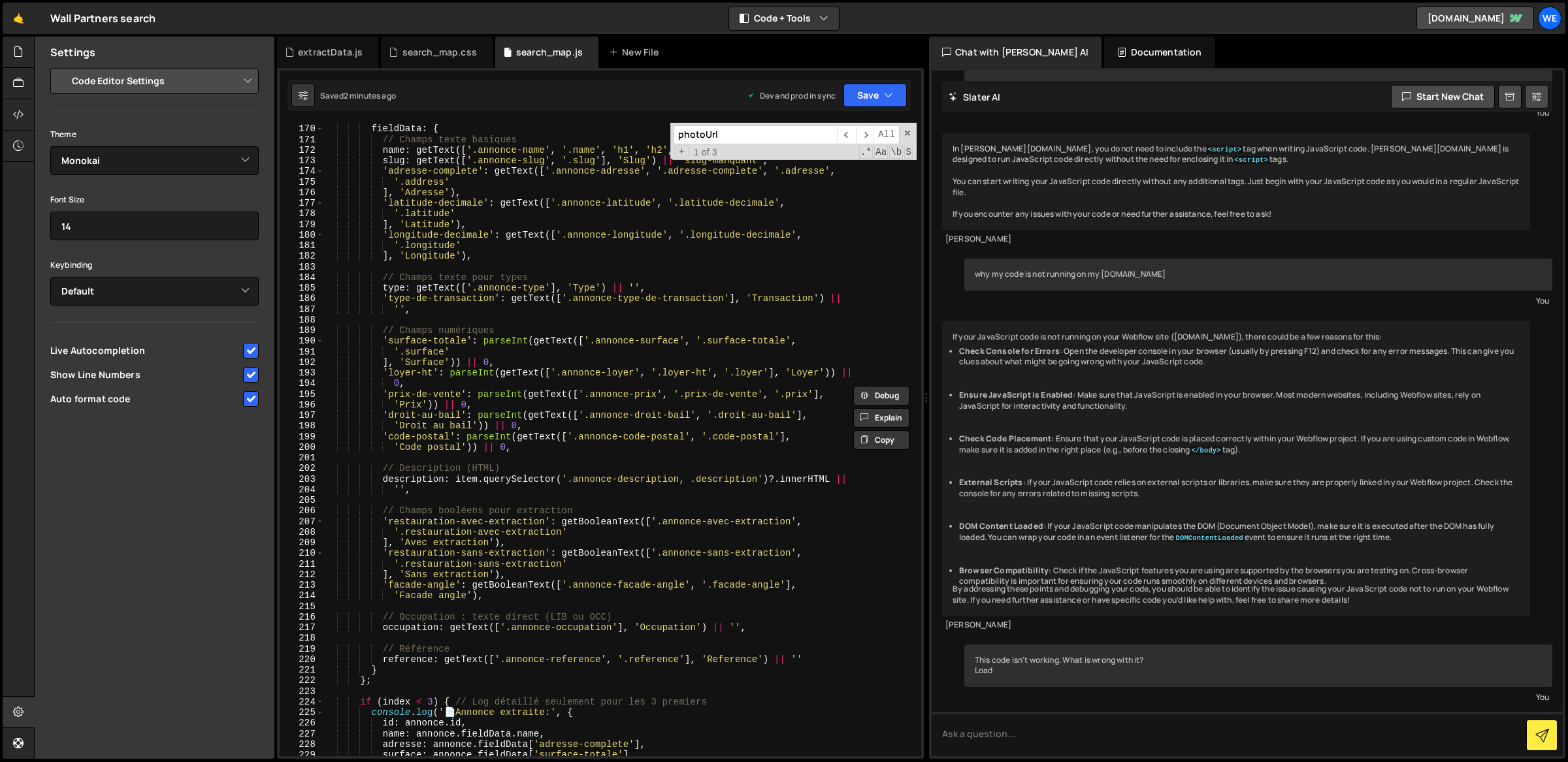
type textarea "occupation: getText(['.annonce-occupation'], 'Occupation') || '',"
click at [770, 626] on div "id : item . dataset . itemId || ` item- ${ index } ` , fieldData : { // Champs …" at bounding box center [620, 440] width 593 height 656
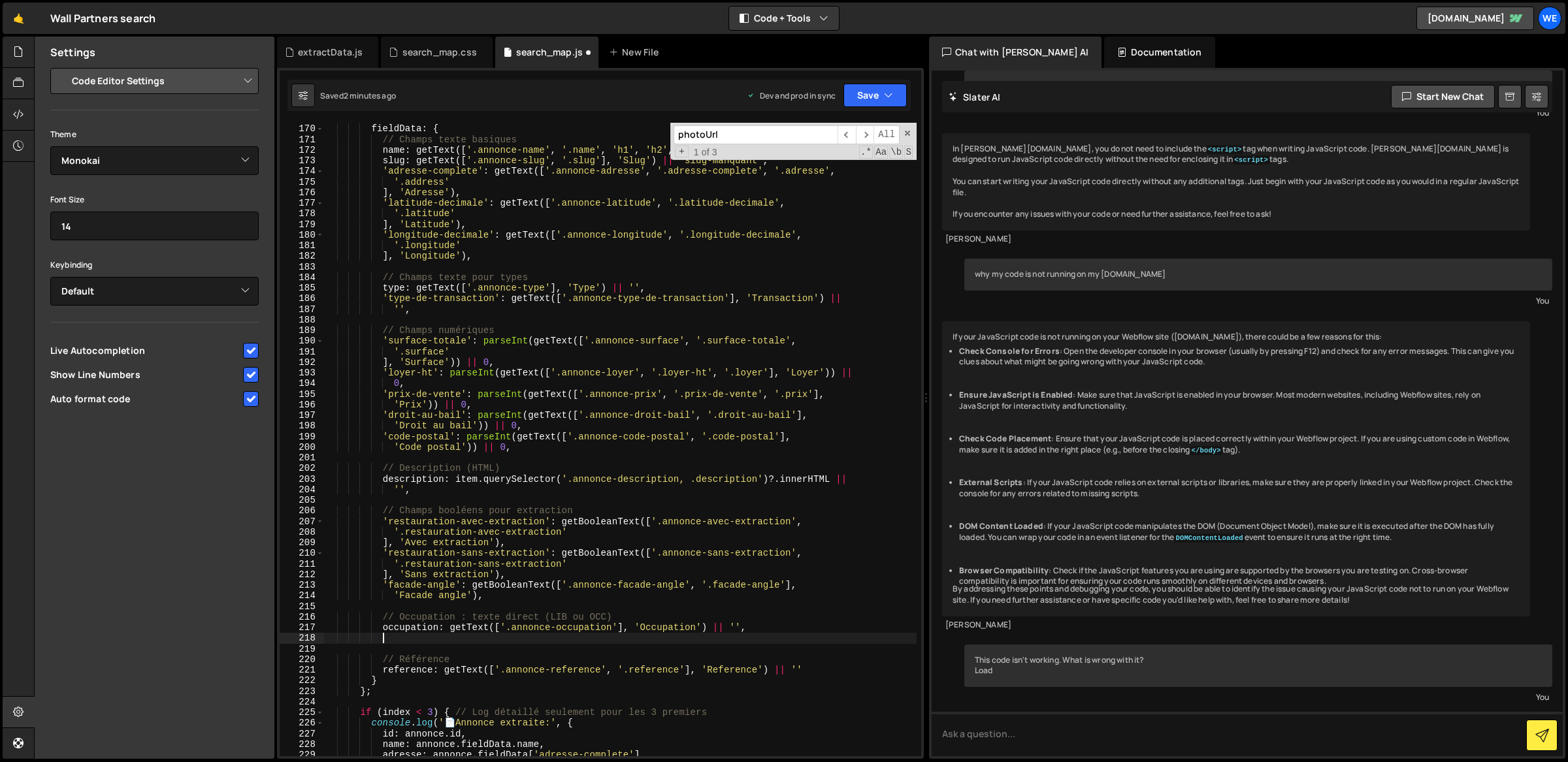
paste textarea "'nouveaute': this.getBooleanValue(item, ['.annonce-new']),"
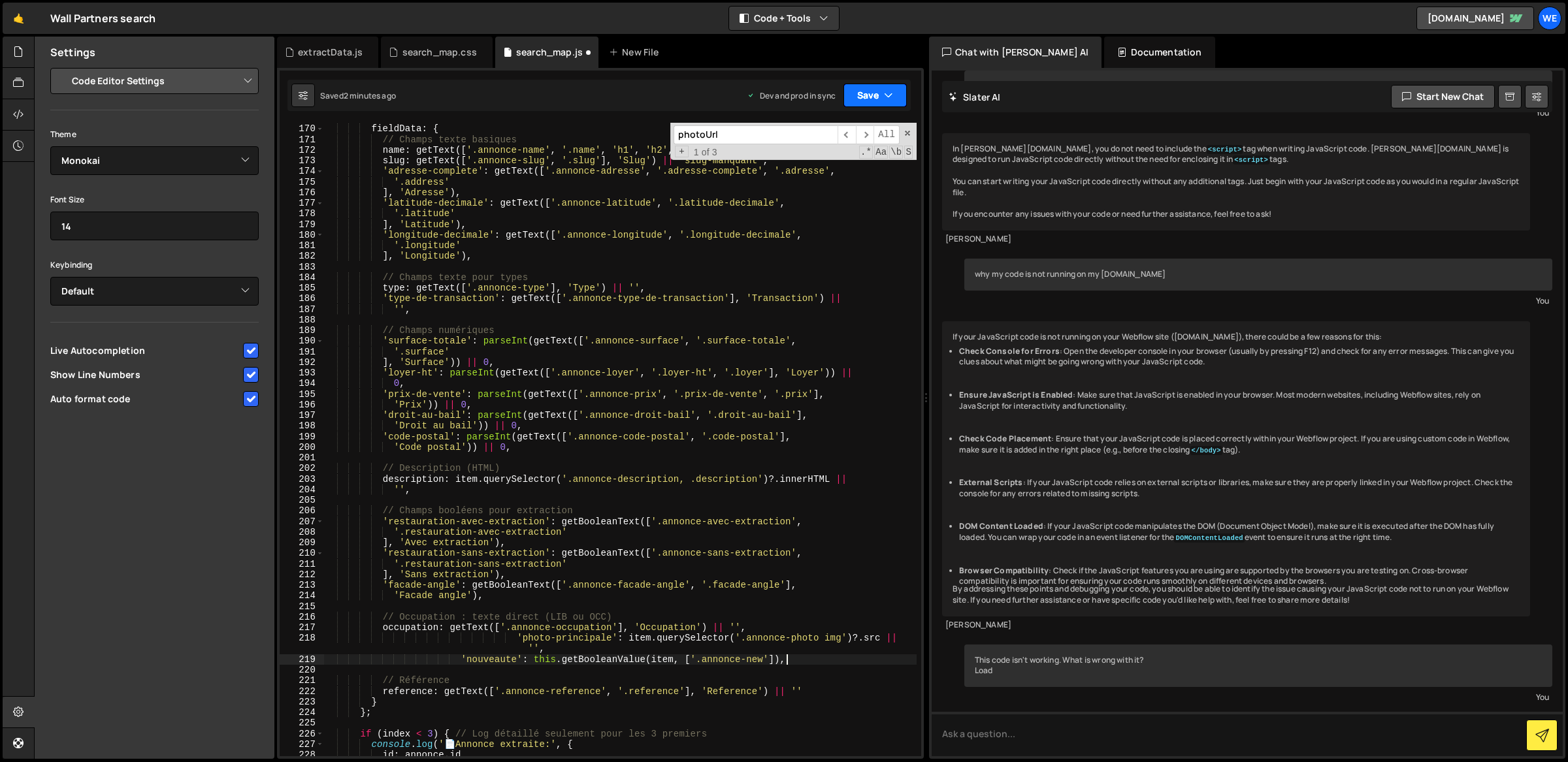
click at [871, 98] on button "Save" at bounding box center [875, 95] width 63 height 23
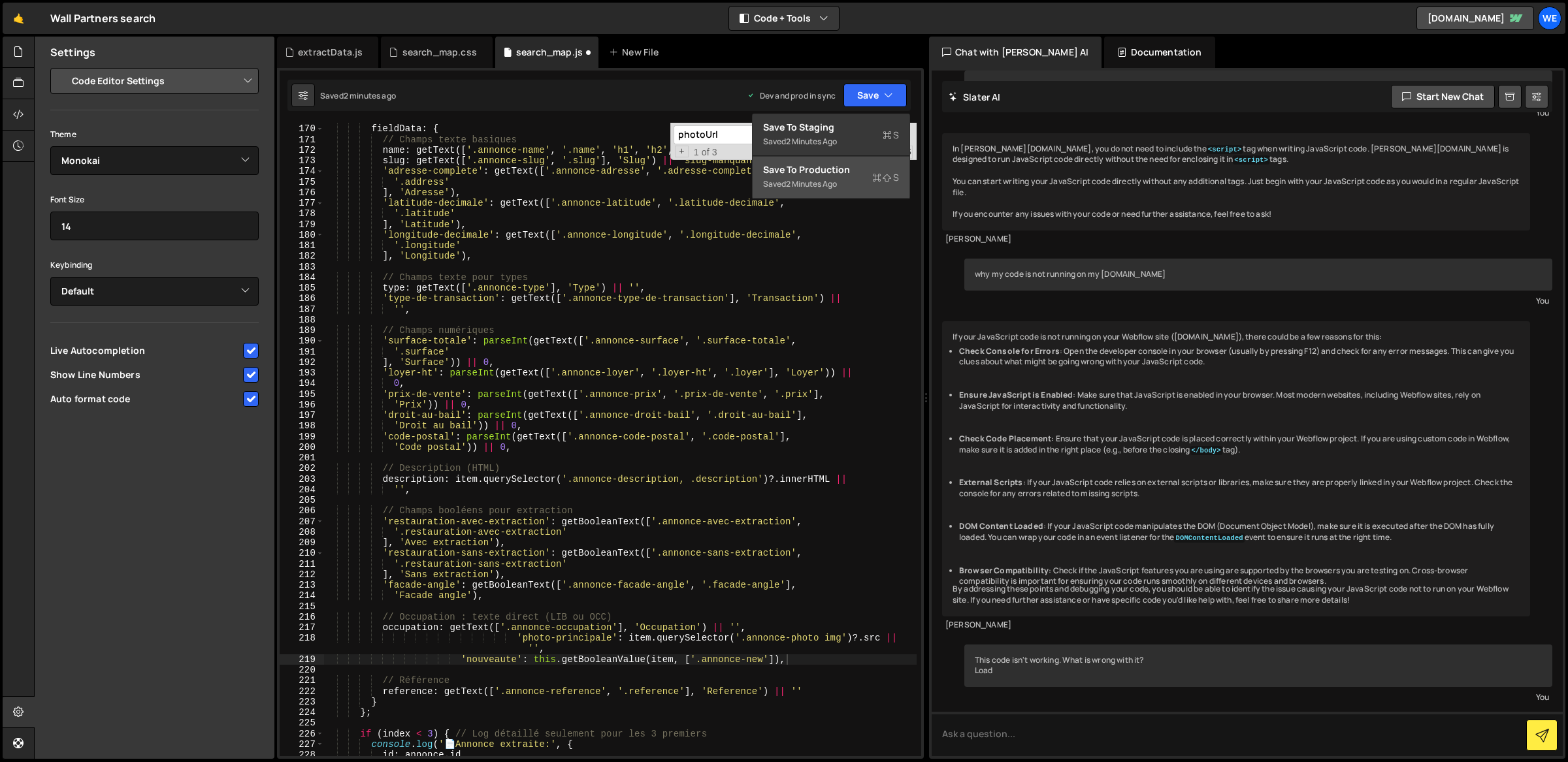
click at [855, 184] on div "Saved 2 minutes ago" at bounding box center [831, 184] width 136 height 15
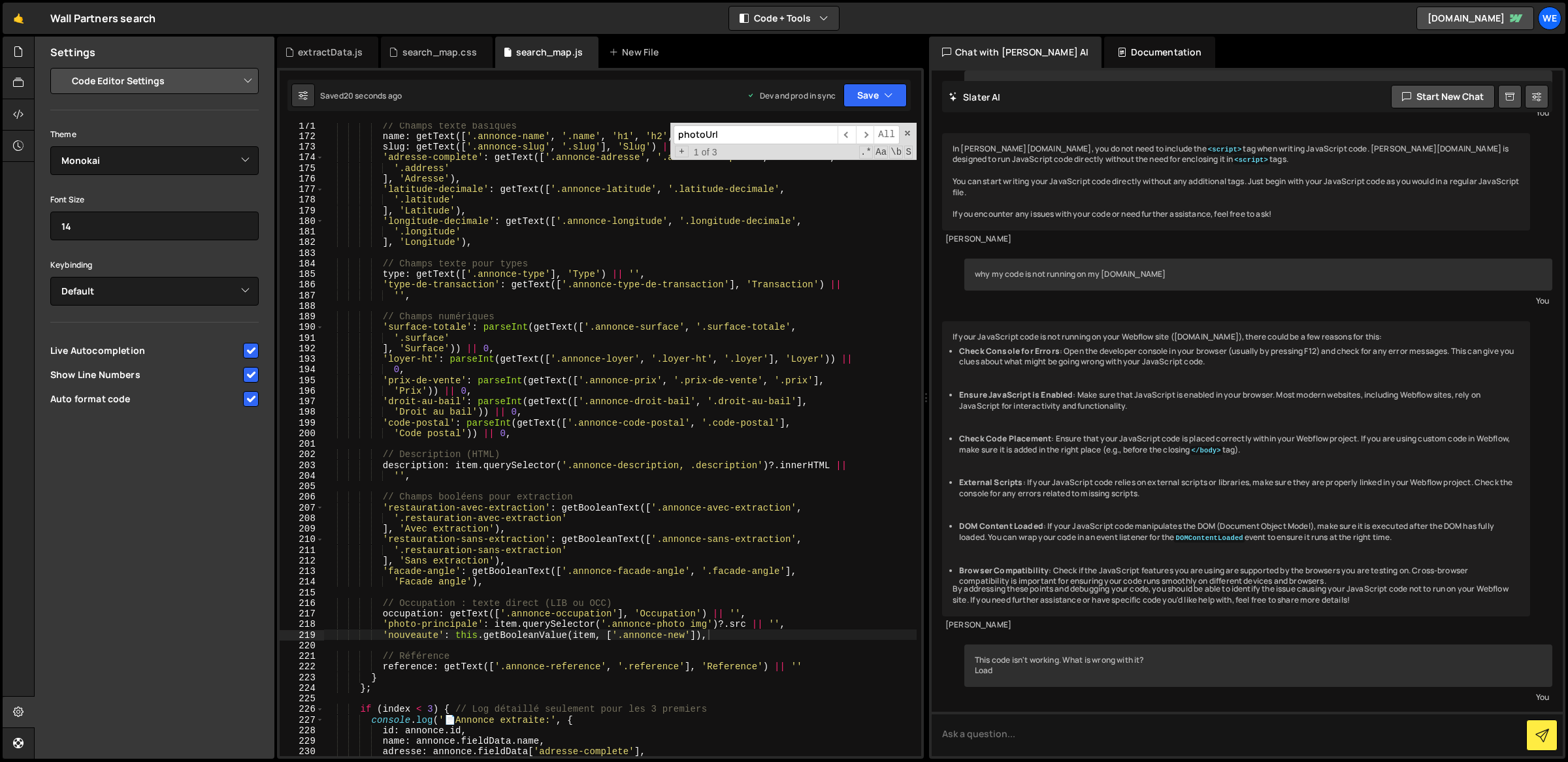
scroll to position [1790, 0]
click at [772, 609] on div "// Champs texte basiques name : getText ([ '.annonce-name' , '.name' , 'h1' , '…" at bounding box center [620, 445] width 593 height 656
click at [485, 620] on div "// Champs texte basiques name : getText ([ '.annonce-name' , '.name' , 'h1' , '…" at bounding box center [620, 445] width 593 height 656
click at [443, 632] on div "// Champs texte basiques name : getText ([ '.annonce-name' , '.name' , 'h1' , '…" at bounding box center [620, 445] width 593 height 656
click at [388, 635] on div "// Champs texte basiques name : getText ([ '.annonce-name' , '.name' , 'h1' , '…" at bounding box center [620, 445] width 593 height 656
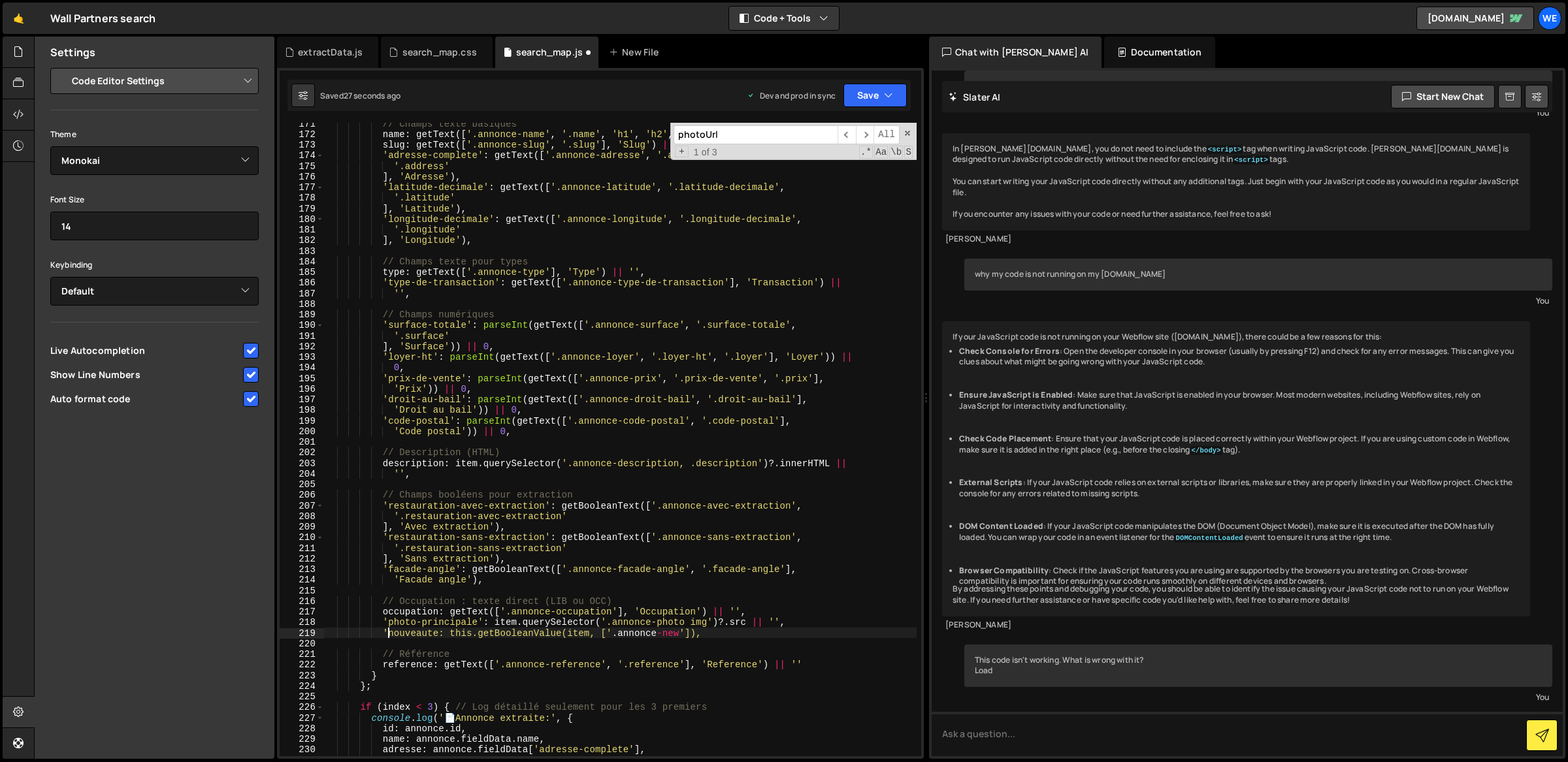
type textarea "nouveaute: this.getBooleanValue(item, ['.annonce-new']),"
click at [889, 98] on icon "button" at bounding box center [888, 95] width 9 height 13
click at [842, 173] on div "Save to Production S" at bounding box center [831, 170] width 136 height 13
